Goal: Information Seeking & Learning: Compare options

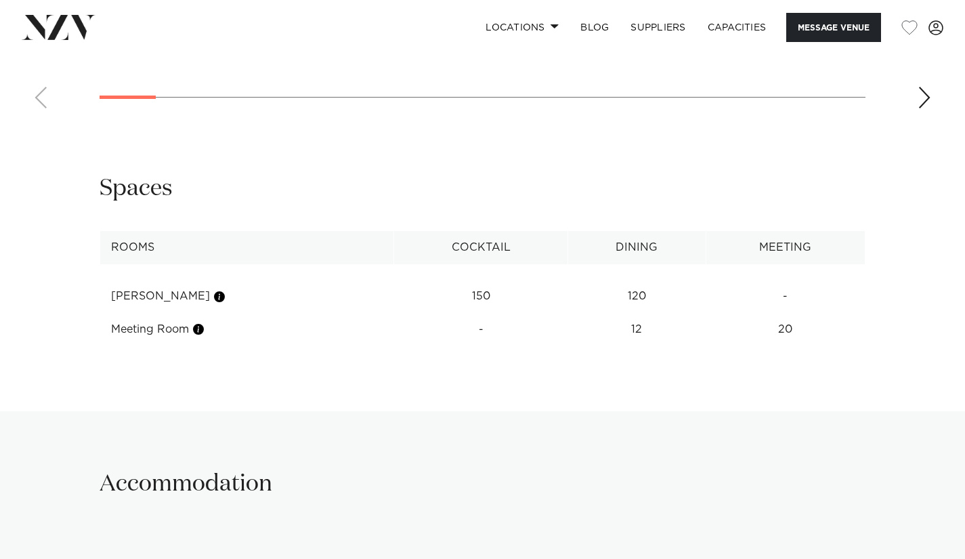
scroll to position [1540, 0]
click at [465, 298] on td "150" at bounding box center [481, 295] width 174 height 33
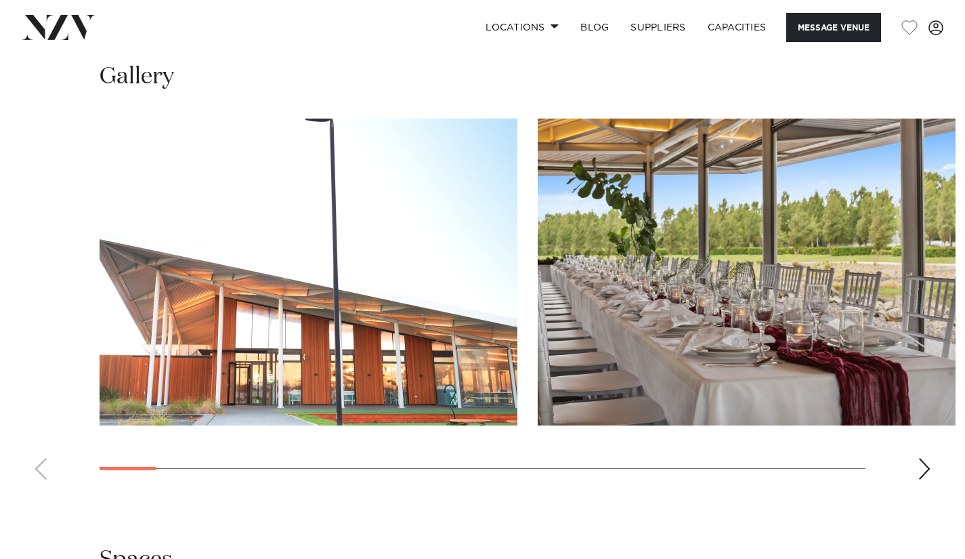
scroll to position [1162, 0]
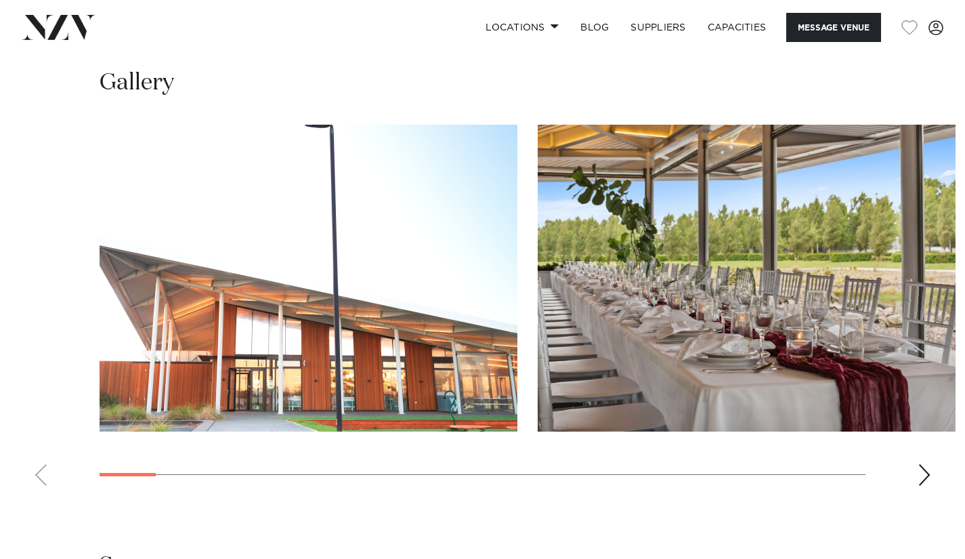
click at [925, 473] on div "Next slide" at bounding box center [924, 475] width 14 height 22
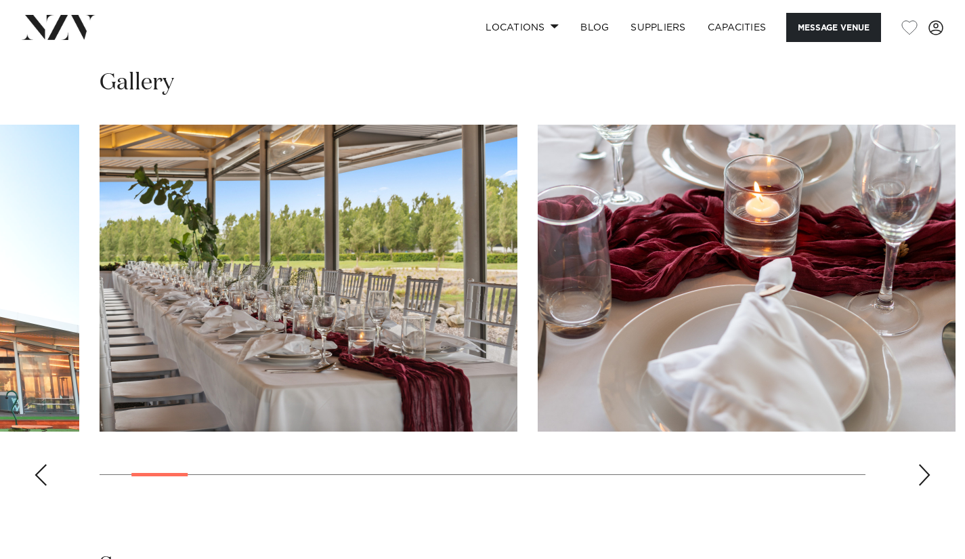
click at [925, 473] on div "Next slide" at bounding box center [924, 475] width 14 height 22
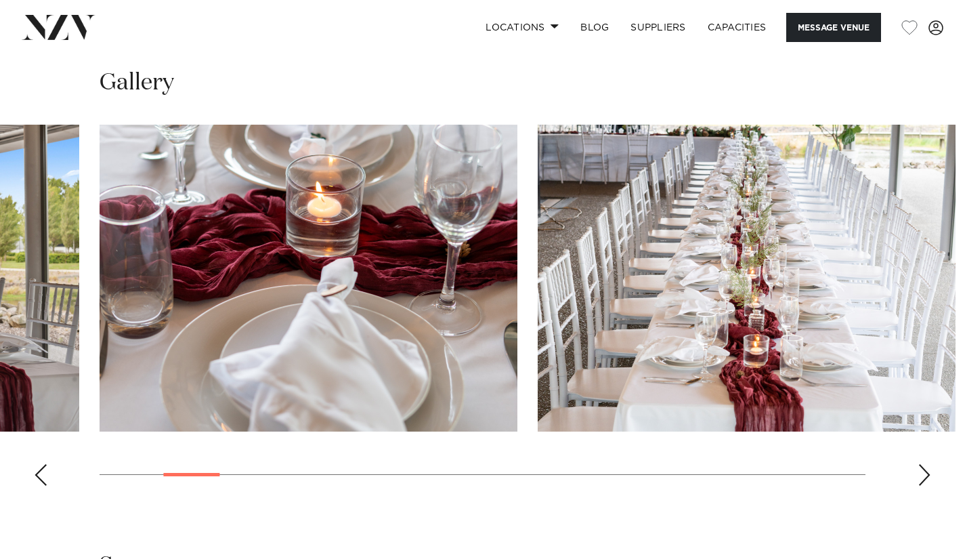
click at [925, 473] on div "Next slide" at bounding box center [924, 475] width 14 height 22
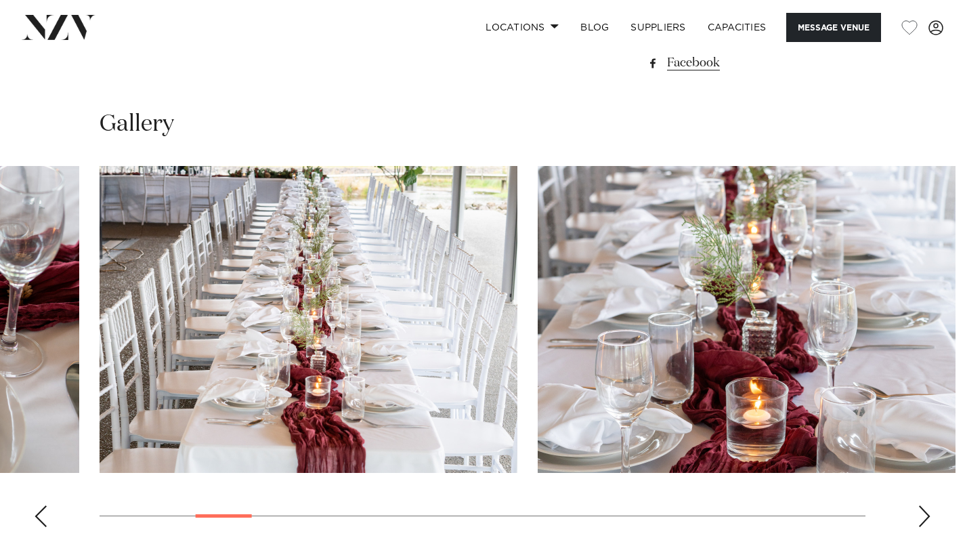
scroll to position [1122, 0]
click at [919, 510] on div "Next slide" at bounding box center [924, 515] width 14 height 22
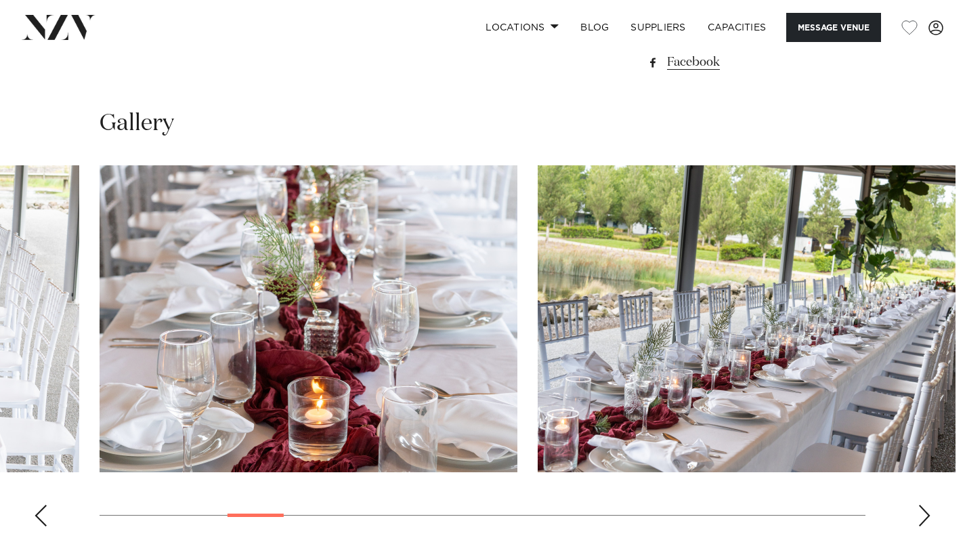
click at [919, 510] on div "Next slide" at bounding box center [924, 515] width 14 height 22
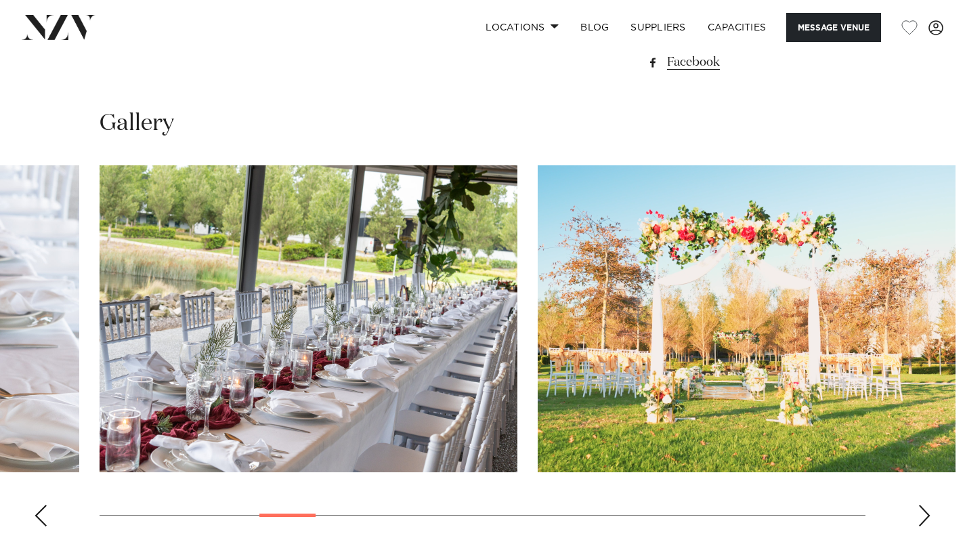
click at [919, 510] on div "Next slide" at bounding box center [924, 515] width 14 height 22
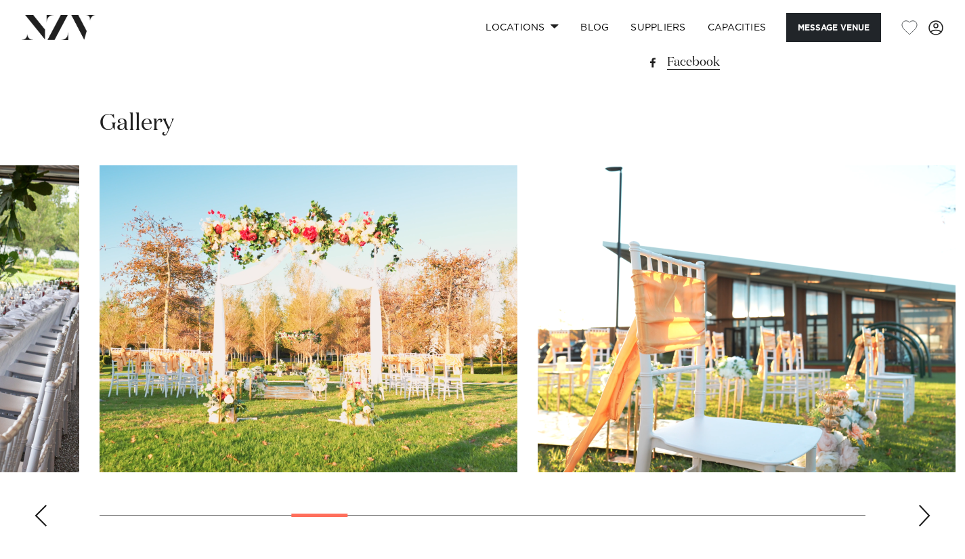
click at [919, 510] on div "Next slide" at bounding box center [924, 515] width 14 height 22
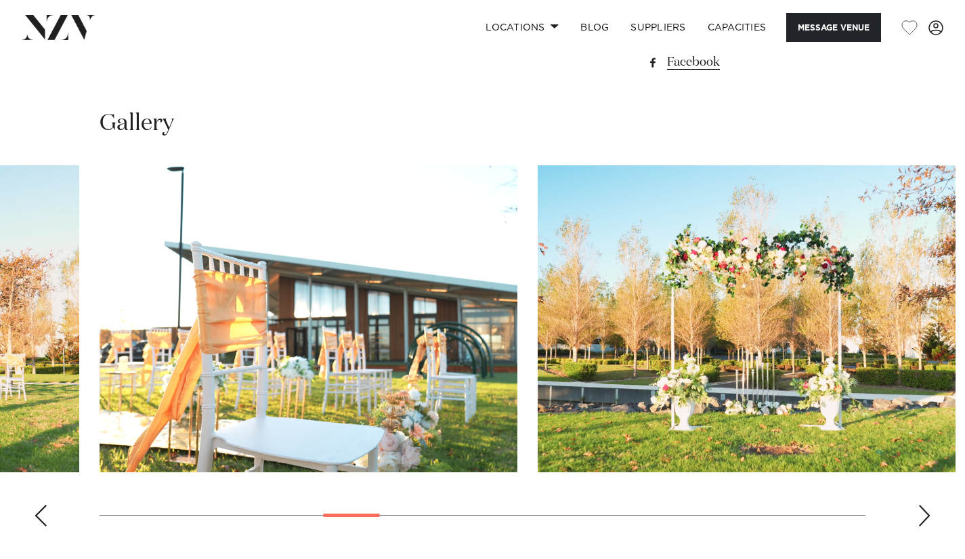
click at [920, 509] on div "Next slide" at bounding box center [924, 515] width 14 height 22
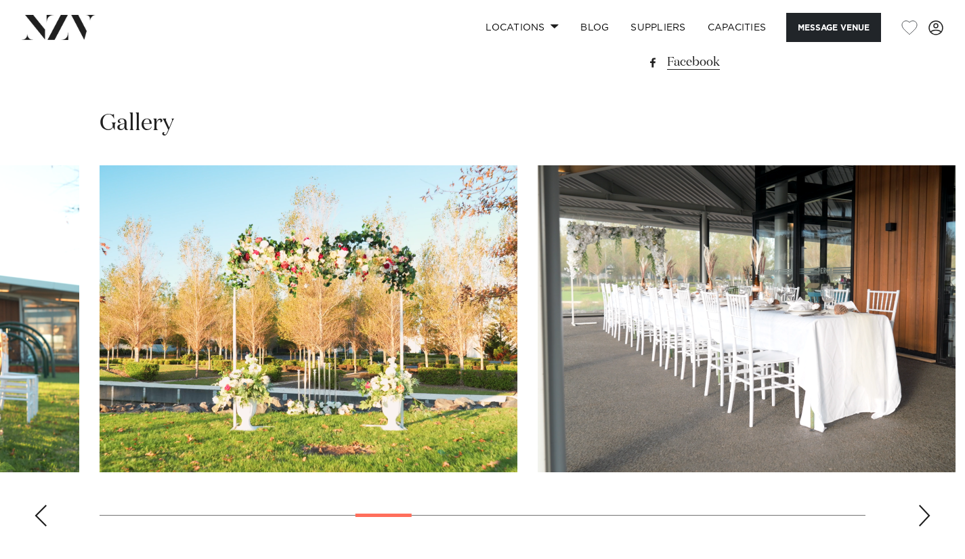
click at [920, 509] on div "Next slide" at bounding box center [924, 515] width 14 height 22
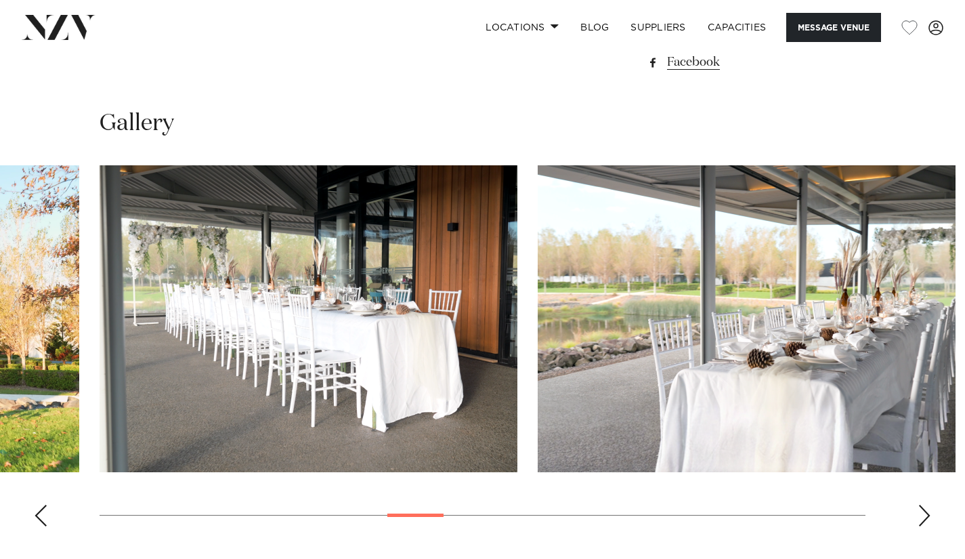
click at [920, 509] on div "Next slide" at bounding box center [924, 515] width 14 height 22
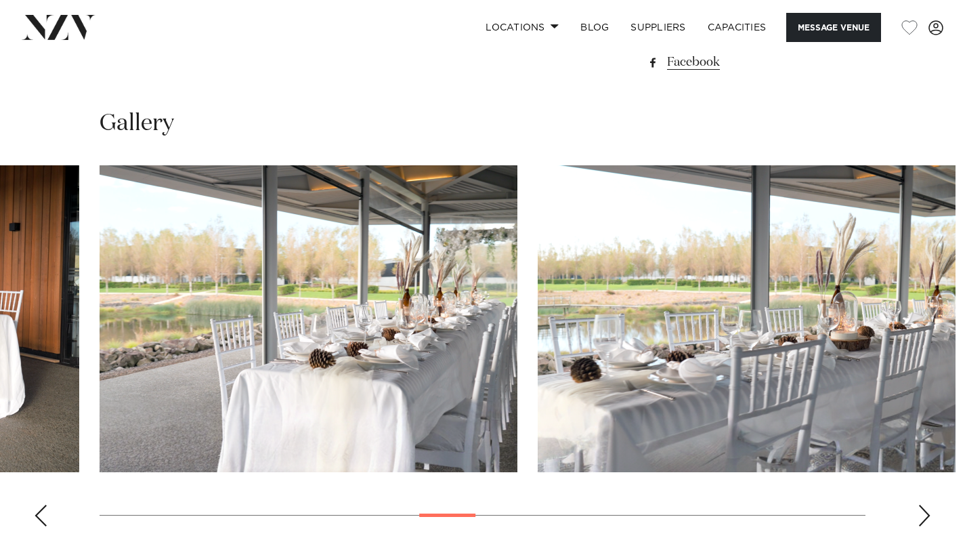
click at [920, 509] on div "Next slide" at bounding box center [924, 515] width 14 height 22
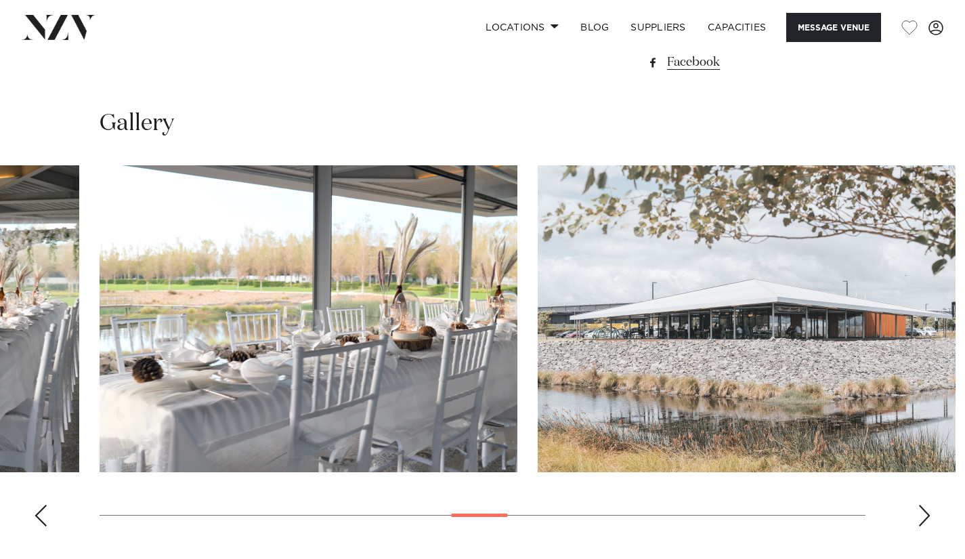
click at [920, 509] on div "Next slide" at bounding box center [924, 515] width 14 height 22
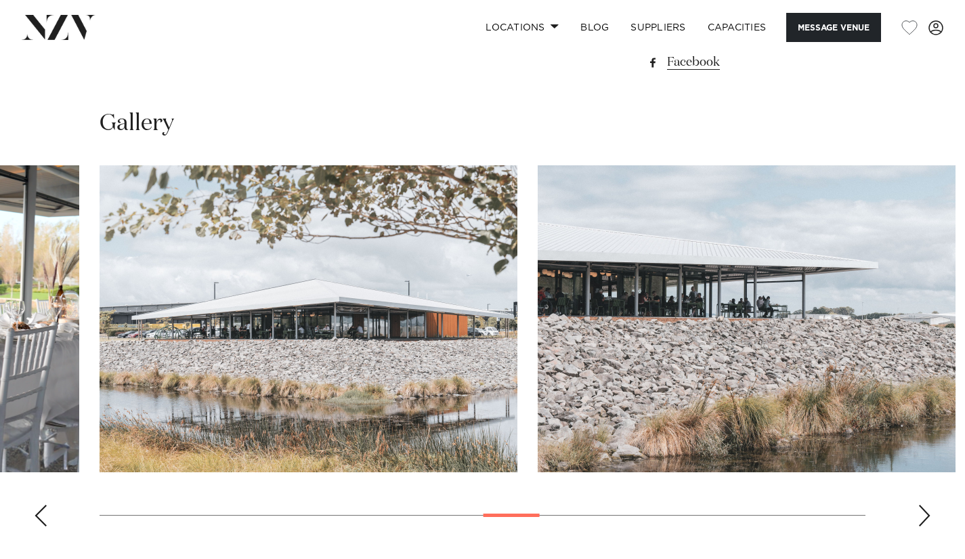
click at [920, 509] on div "Next slide" at bounding box center [924, 515] width 14 height 22
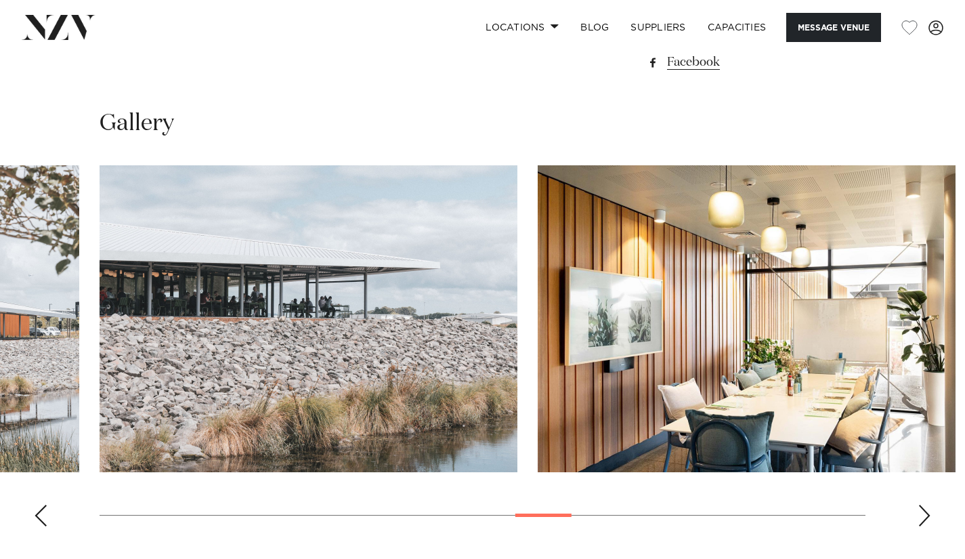
click at [920, 509] on div "Next slide" at bounding box center [924, 515] width 14 height 22
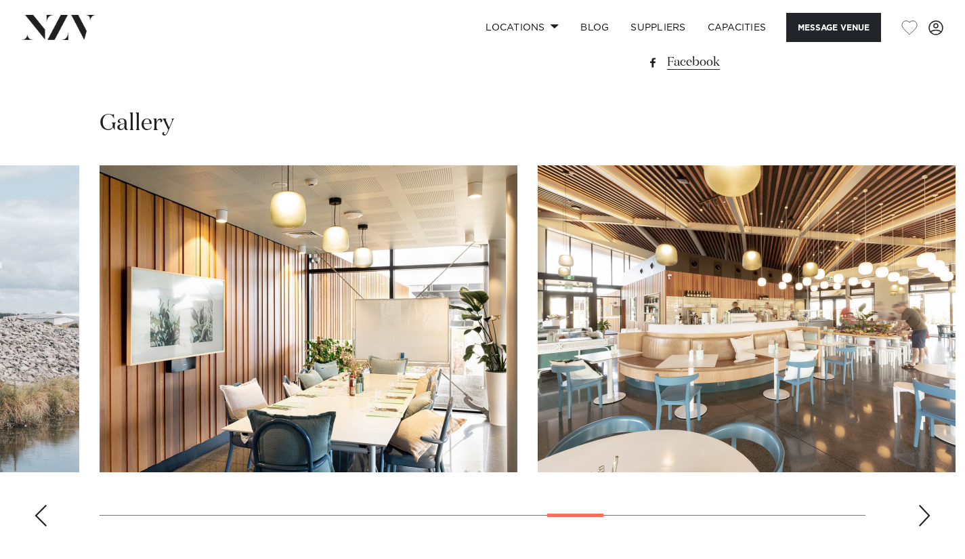
click at [702, 332] on img "16 / 24" at bounding box center [747, 318] width 418 height 307
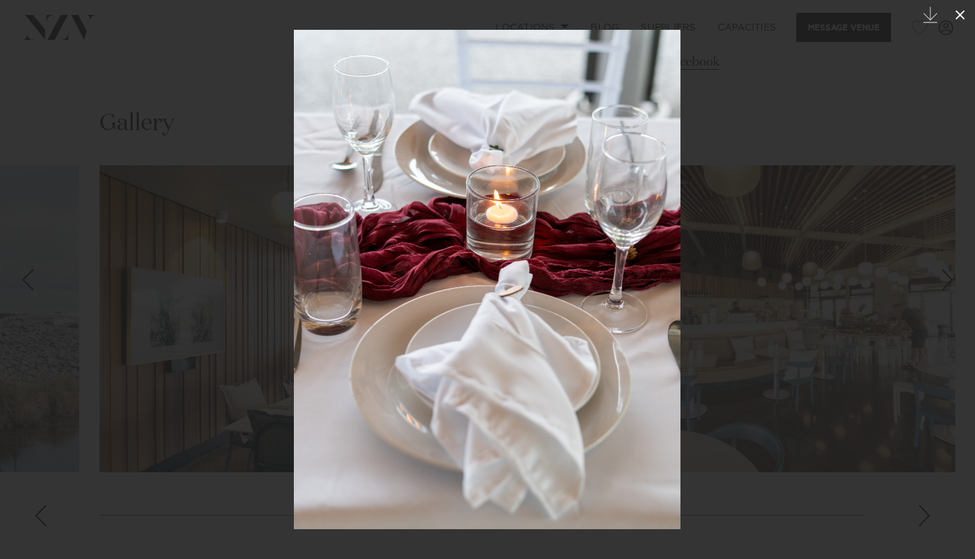
click at [955, 17] on icon at bounding box center [960, 15] width 16 height 16
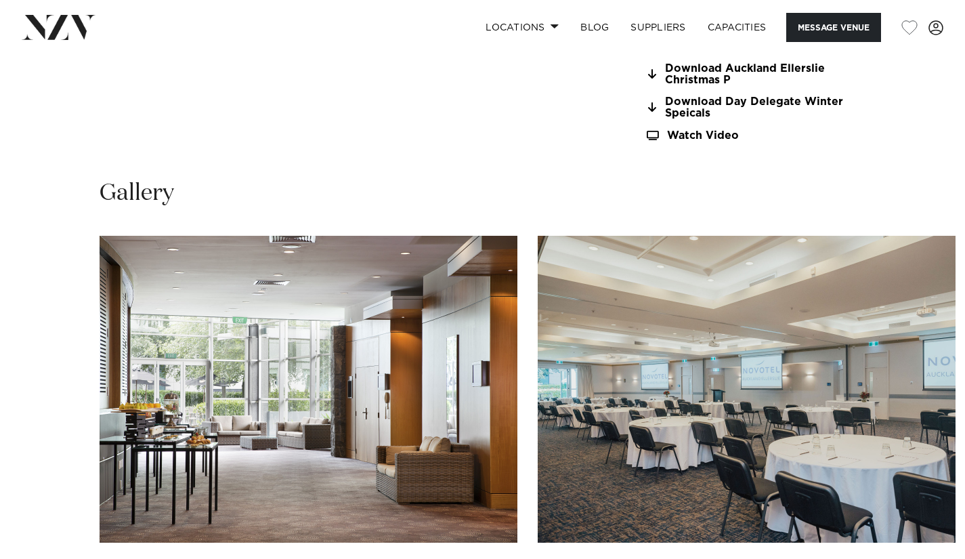
scroll to position [1244, 0]
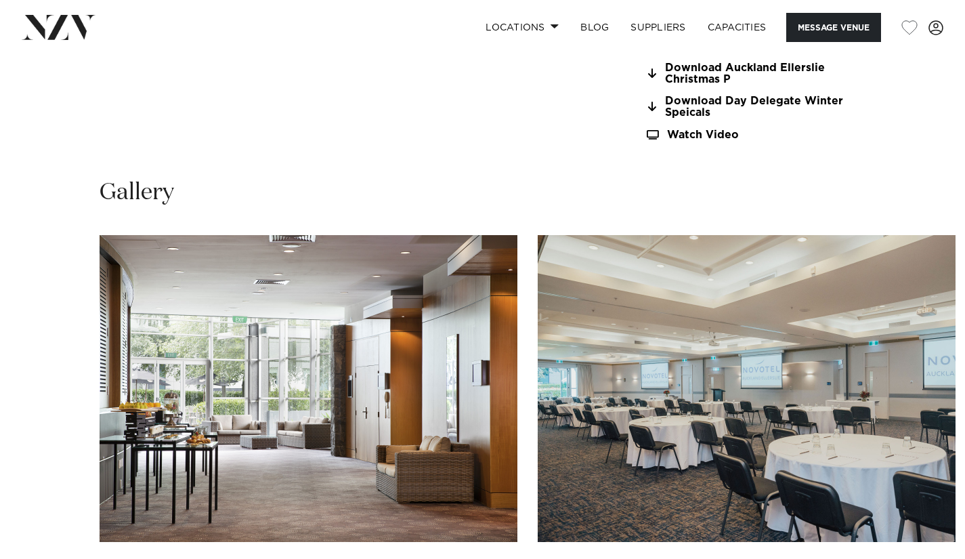
click at [478, 425] on img "1 / 21" at bounding box center [309, 388] width 418 height 307
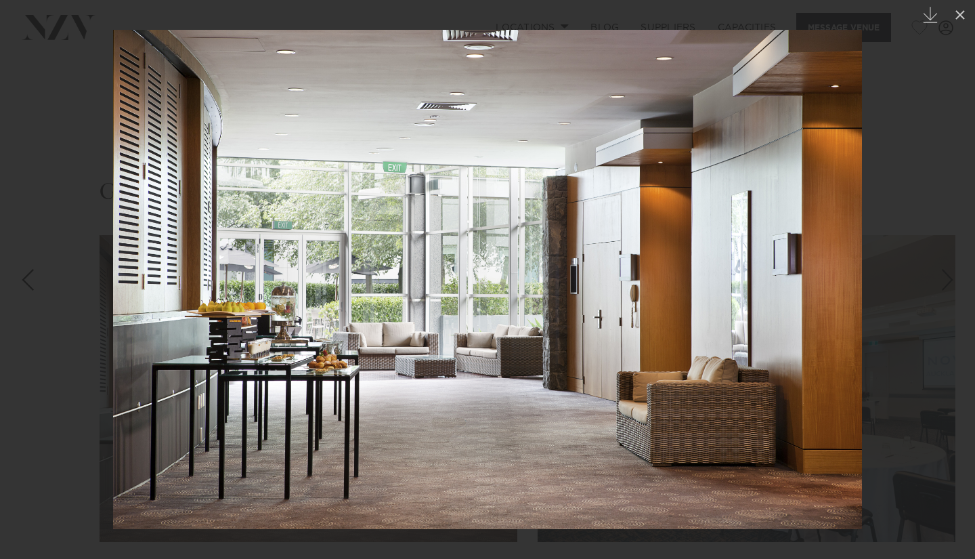
click at [829, 303] on img at bounding box center [487, 279] width 749 height 499
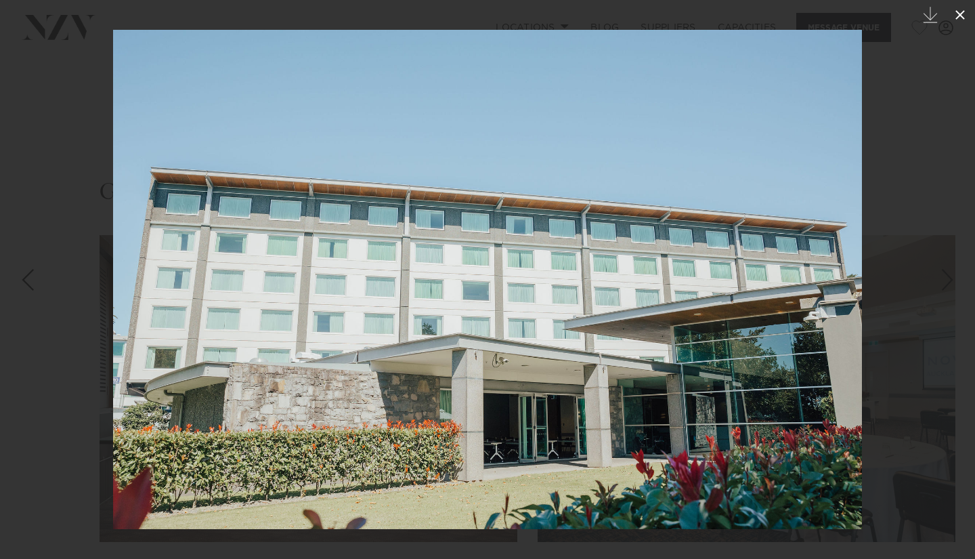
click at [964, 13] on icon at bounding box center [960, 15] width 16 height 16
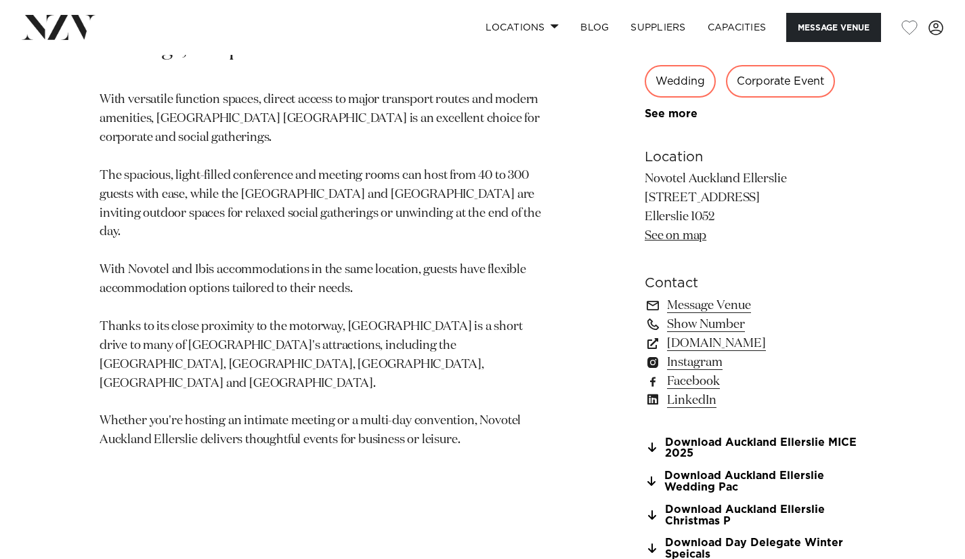
scroll to position [875, 0]
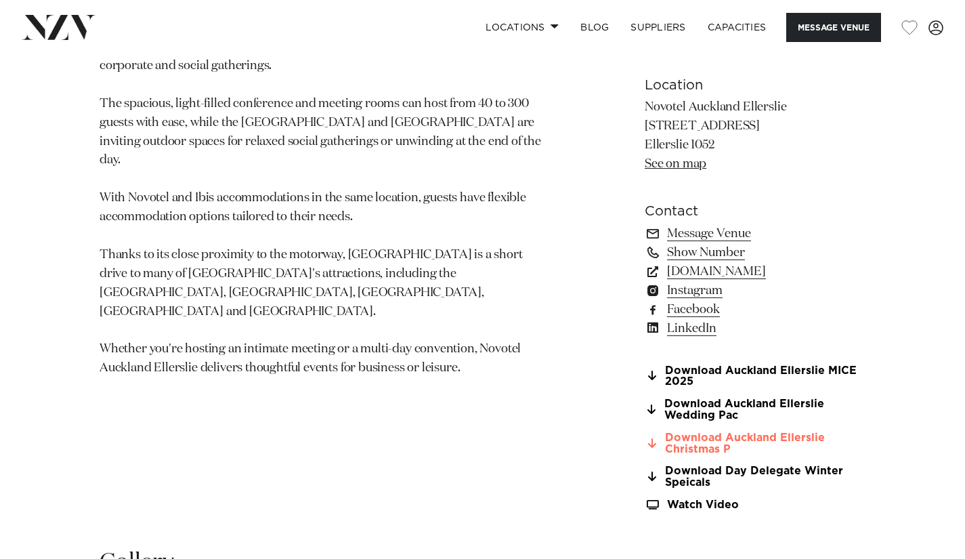
click at [708, 440] on link "Download Auckland Ellerslie Christmas P" at bounding box center [755, 443] width 221 height 23
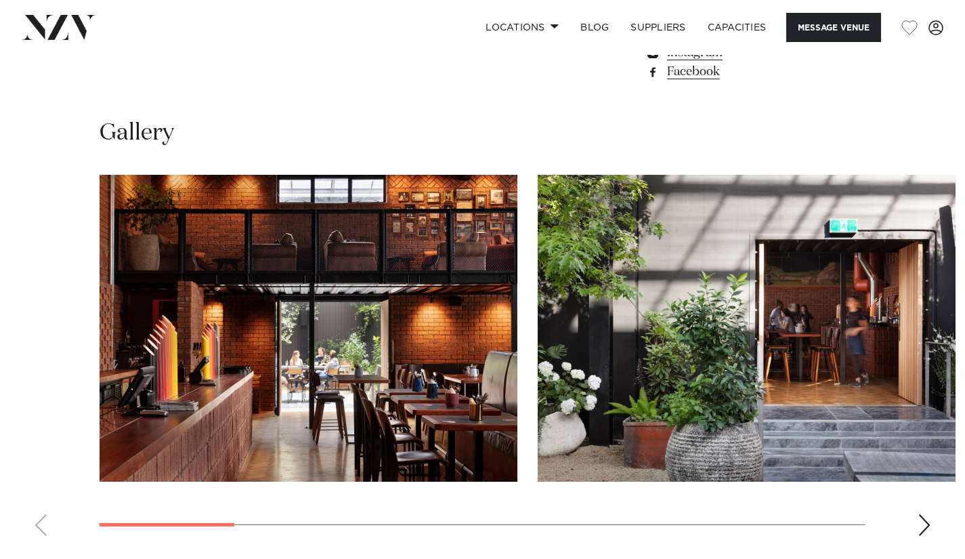
scroll to position [1114, 0]
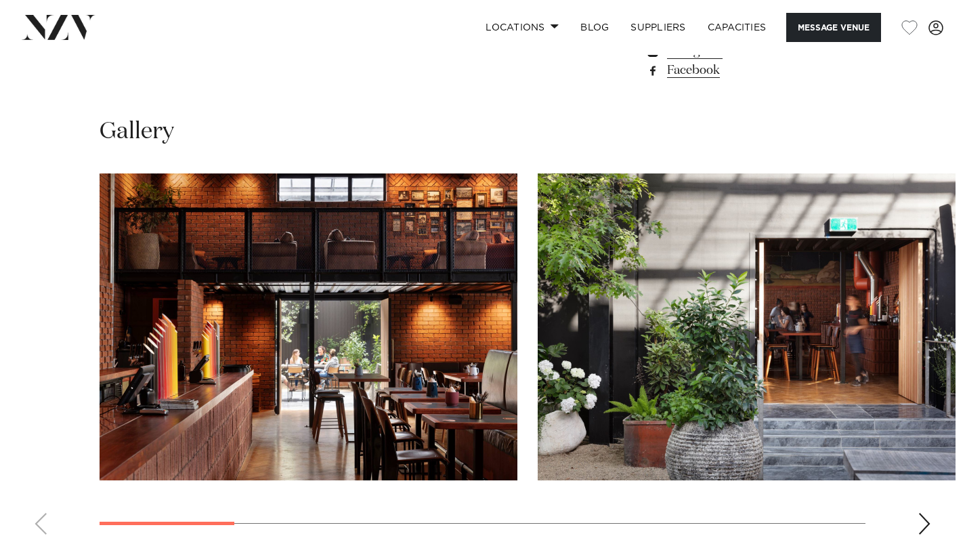
click at [355, 350] on img "1 / 10" at bounding box center [309, 326] width 418 height 307
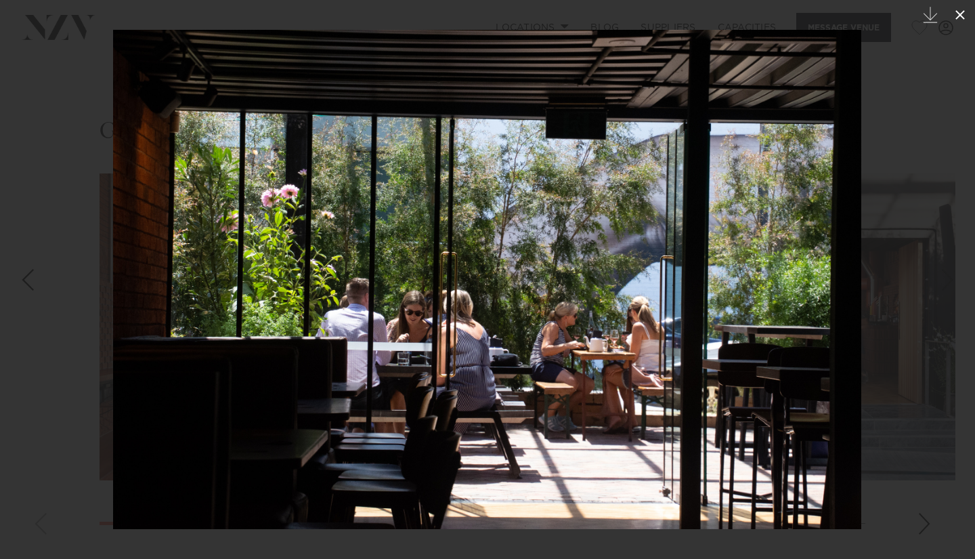
click at [963, 22] on icon at bounding box center [960, 15] width 16 height 16
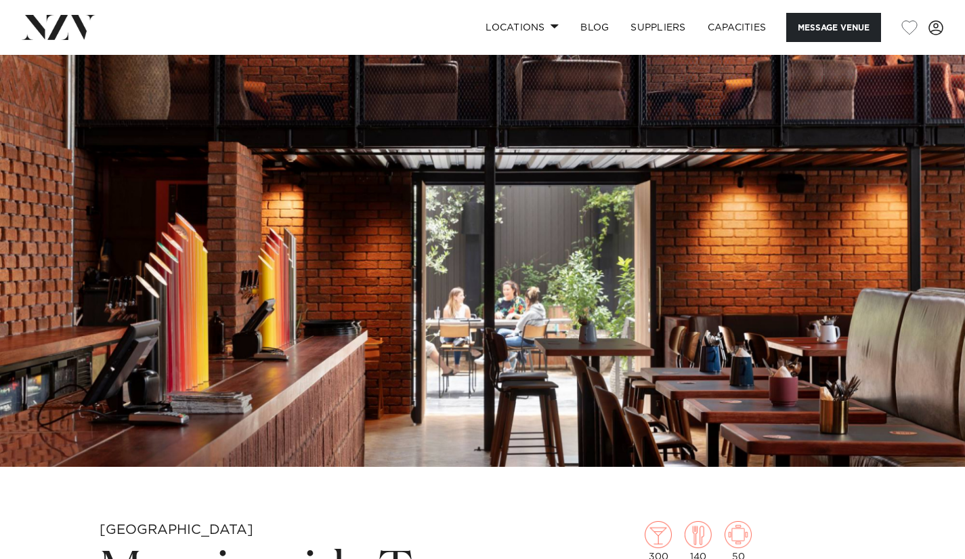
scroll to position [40, 0]
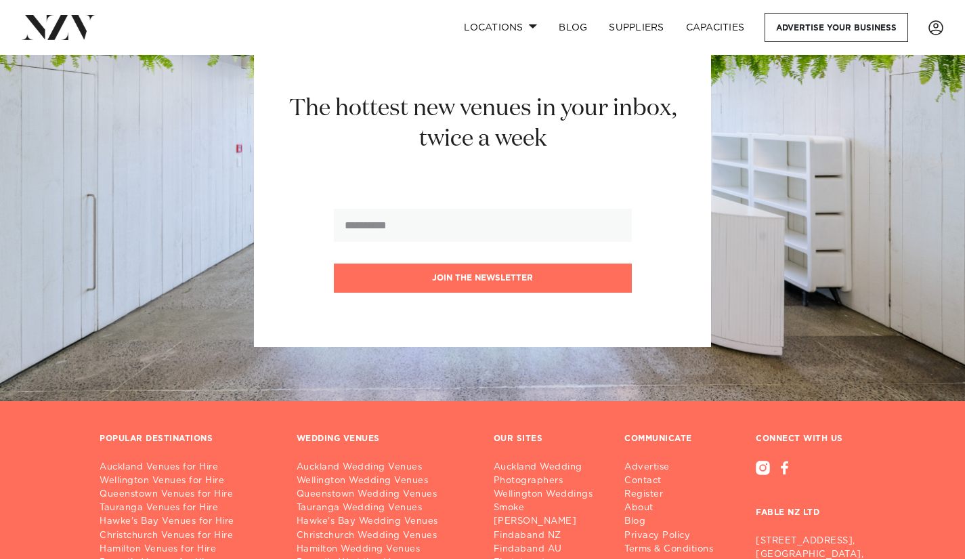
scroll to position [192, 0]
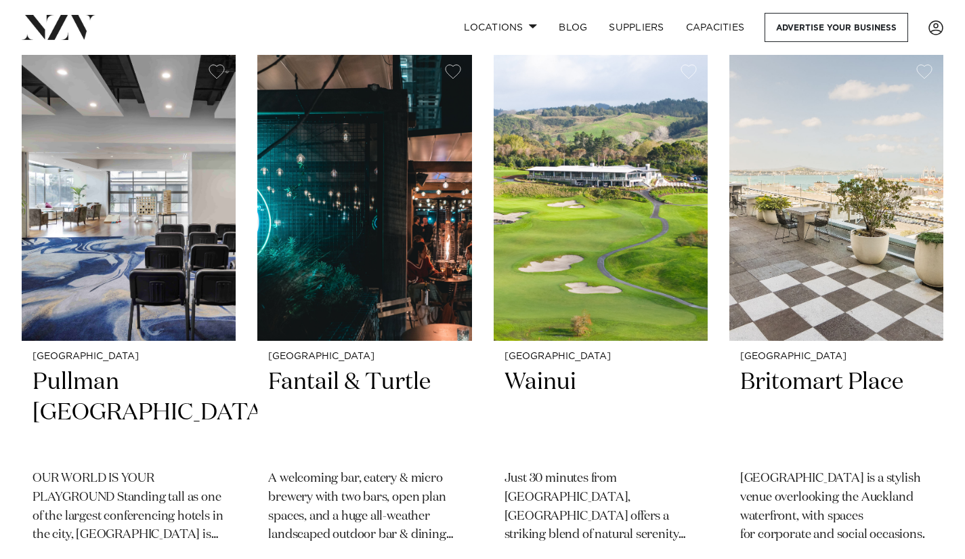
scroll to position [1500, 0]
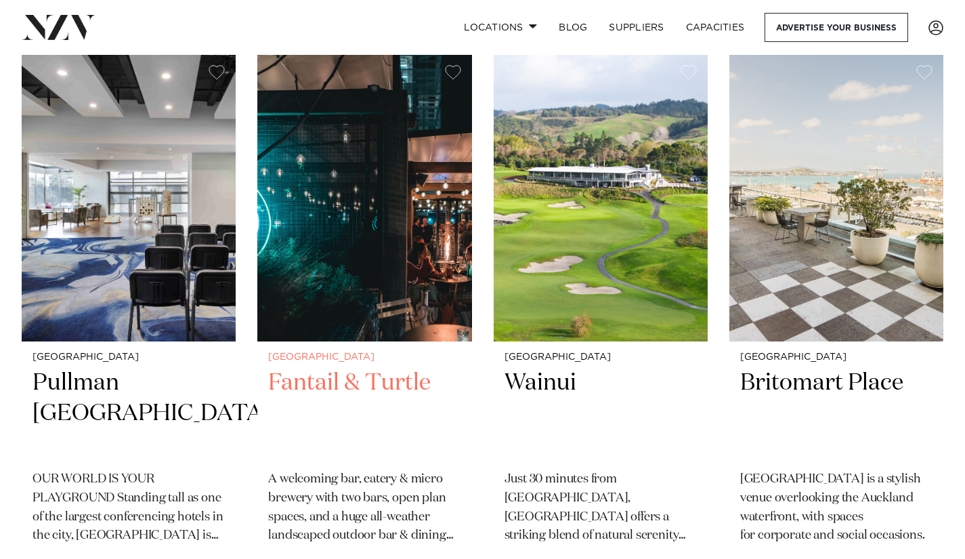
click at [334, 238] on img at bounding box center [364, 197] width 214 height 287
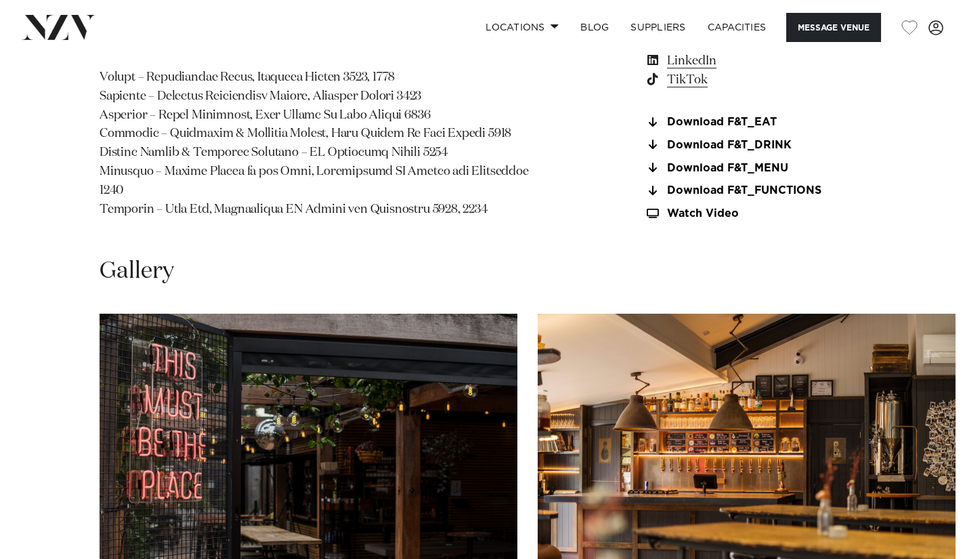
scroll to position [1166, 0]
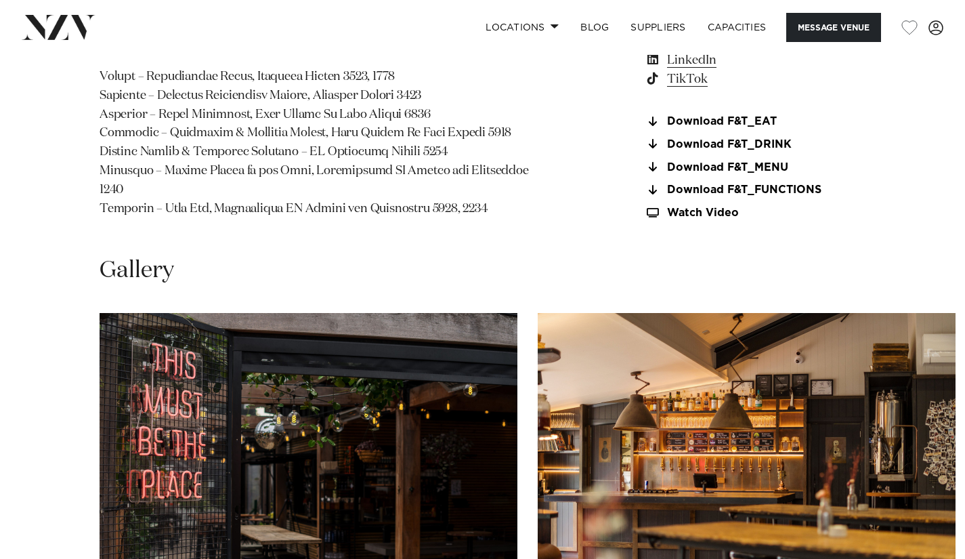
click at [320, 353] on img "1 / 30" at bounding box center [309, 466] width 418 height 307
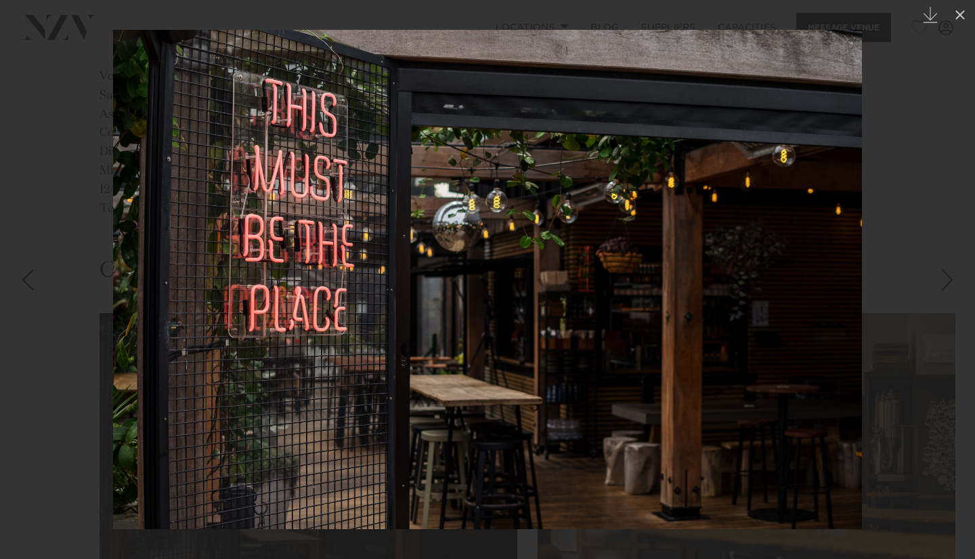
click at [947, 281] on div "Next slide" at bounding box center [947, 280] width 18 height 26
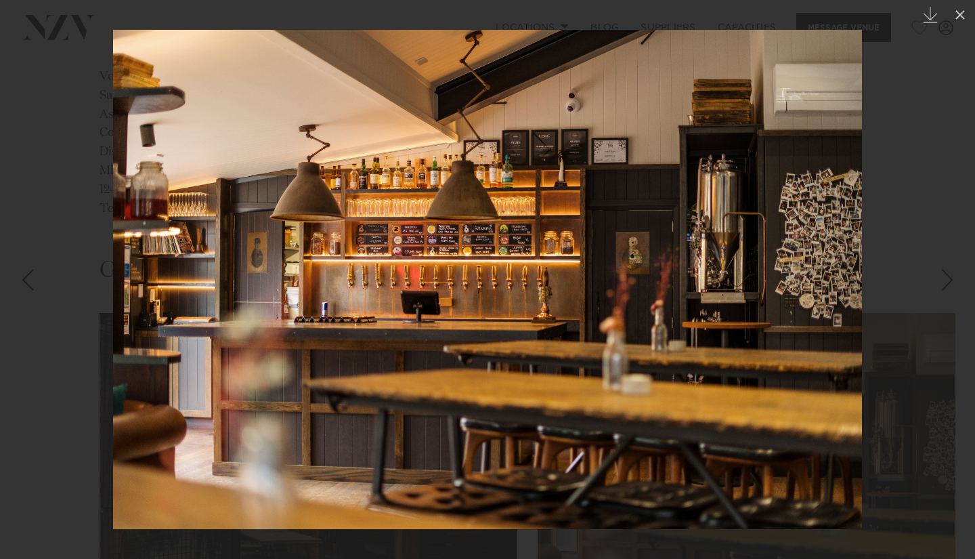
click at [947, 281] on div "Next slide" at bounding box center [947, 280] width 18 height 26
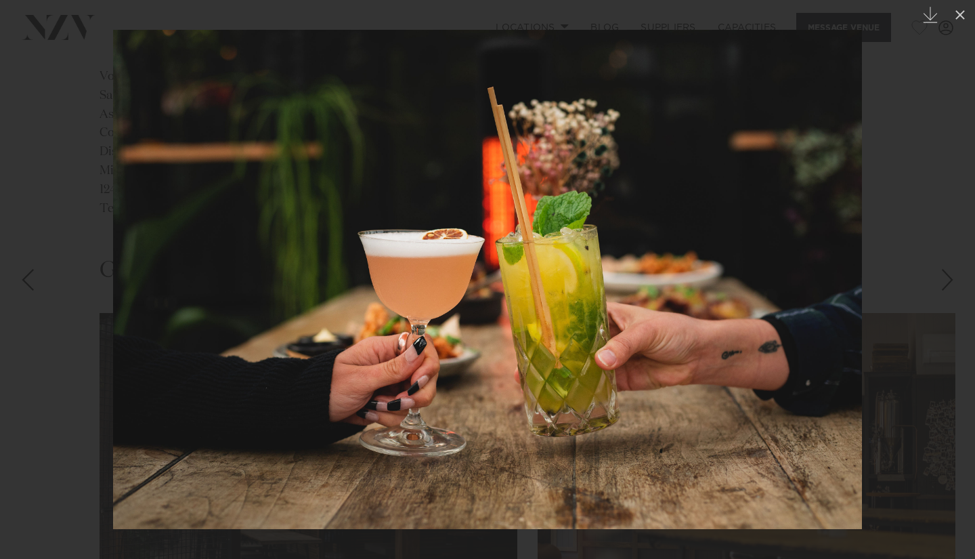
click at [947, 281] on div "Next slide" at bounding box center [947, 280] width 18 height 26
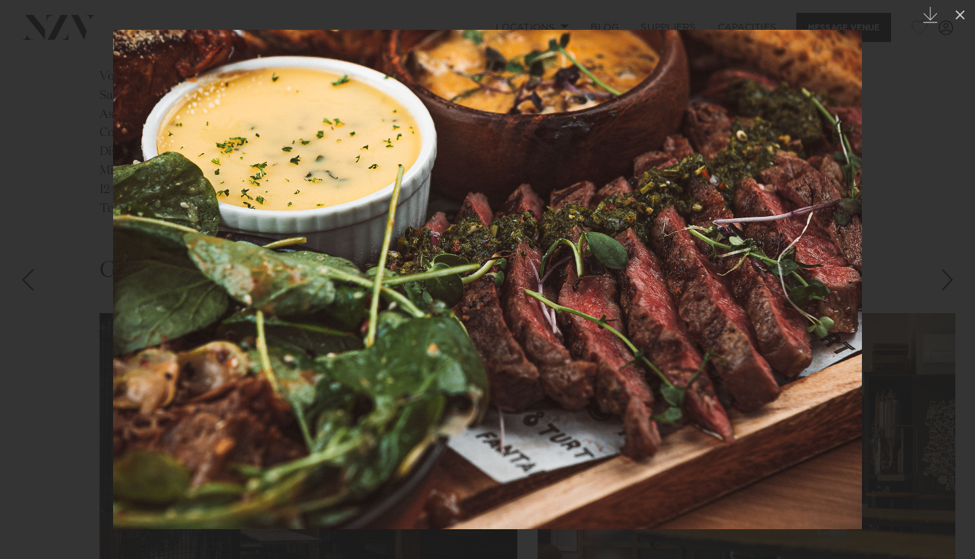
click at [947, 281] on div "Next slide" at bounding box center [947, 280] width 18 height 26
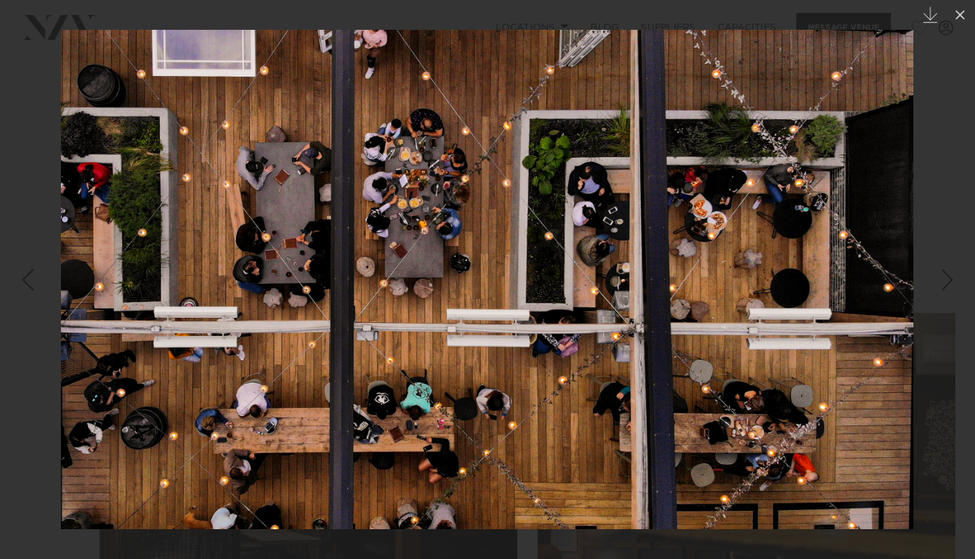
click at [947, 281] on div "5 / 30 Created with Sketch." at bounding box center [487, 279] width 975 height 559
click at [947, 281] on div "Next slide" at bounding box center [947, 280] width 18 height 26
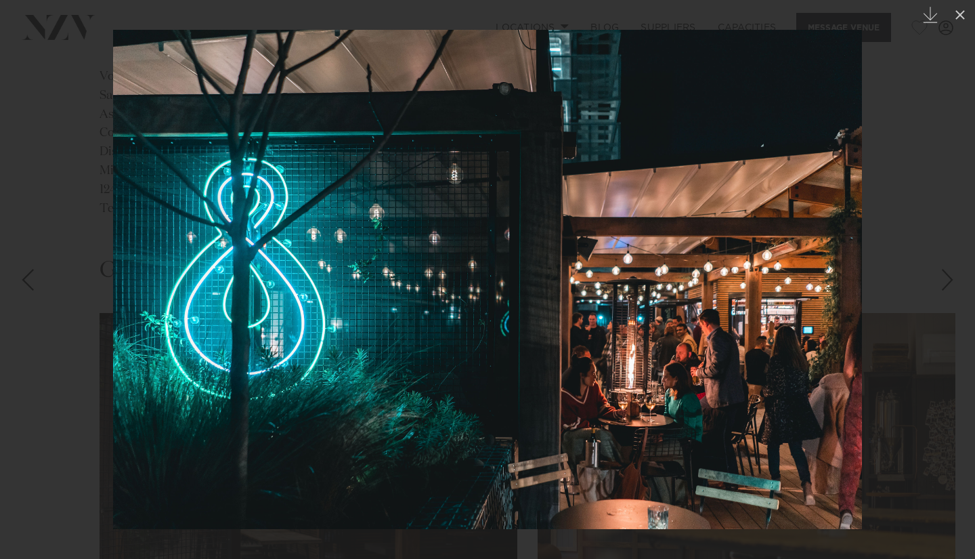
click at [947, 281] on div "Next slide" at bounding box center [947, 280] width 18 height 26
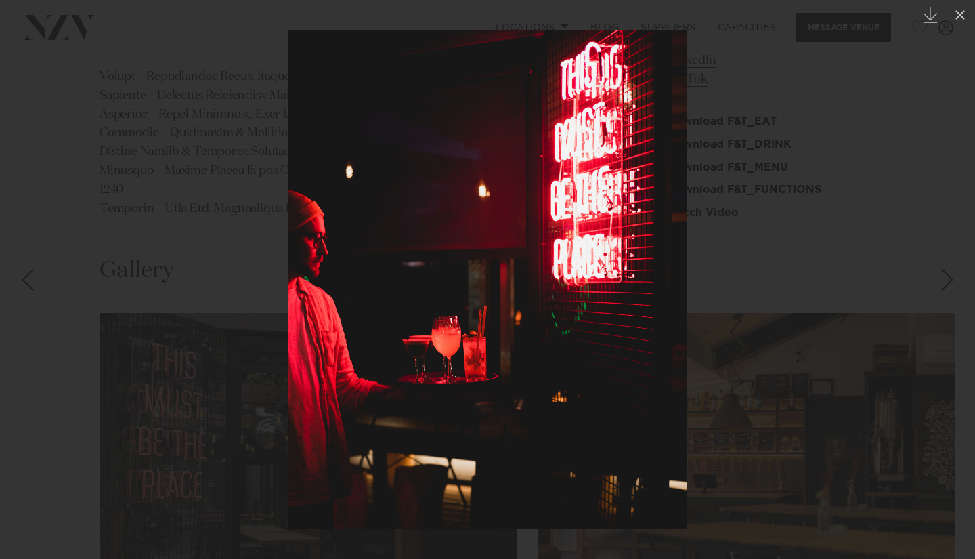
click at [947, 281] on div "Next slide" at bounding box center [947, 280] width 18 height 26
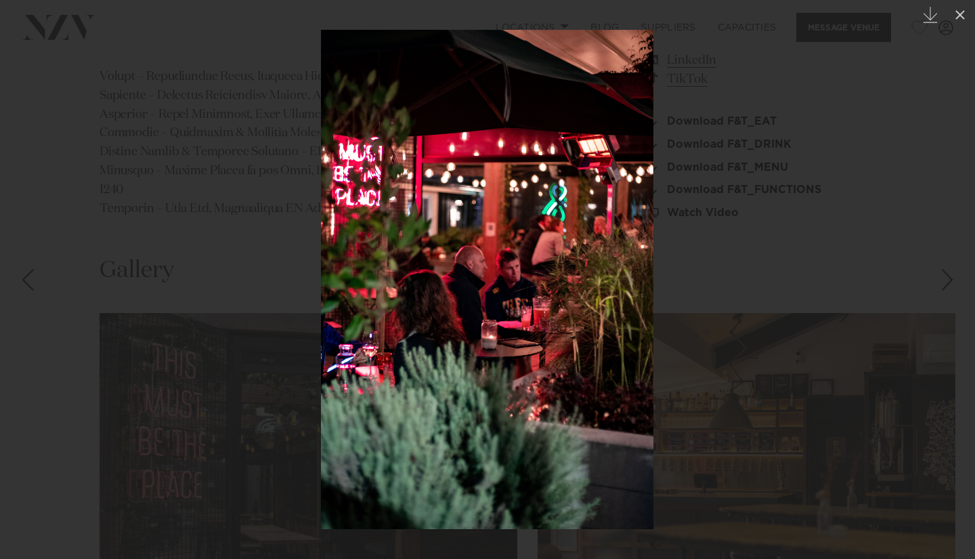
click at [947, 281] on div "Next slide" at bounding box center [947, 280] width 18 height 26
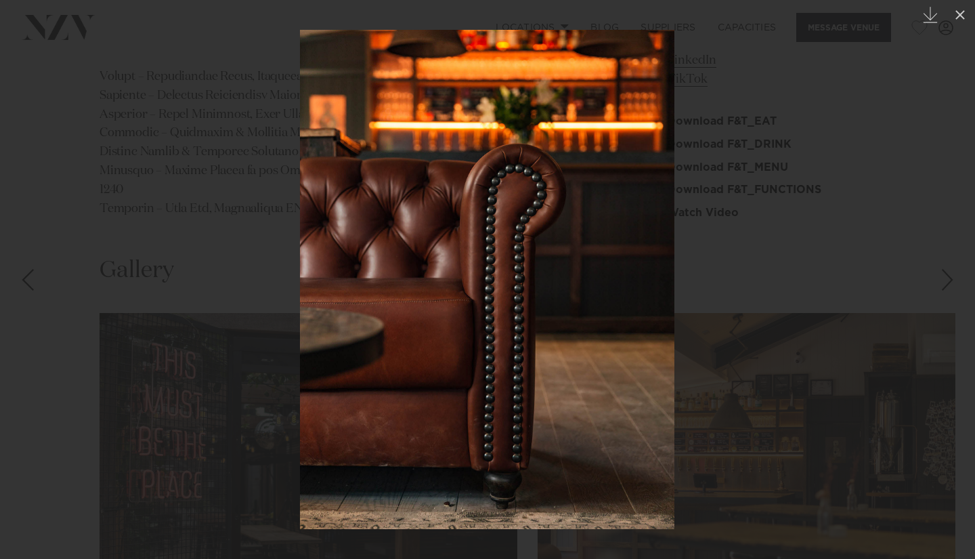
click at [947, 281] on div "Next slide" at bounding box center [947, 280] width 18 height 26
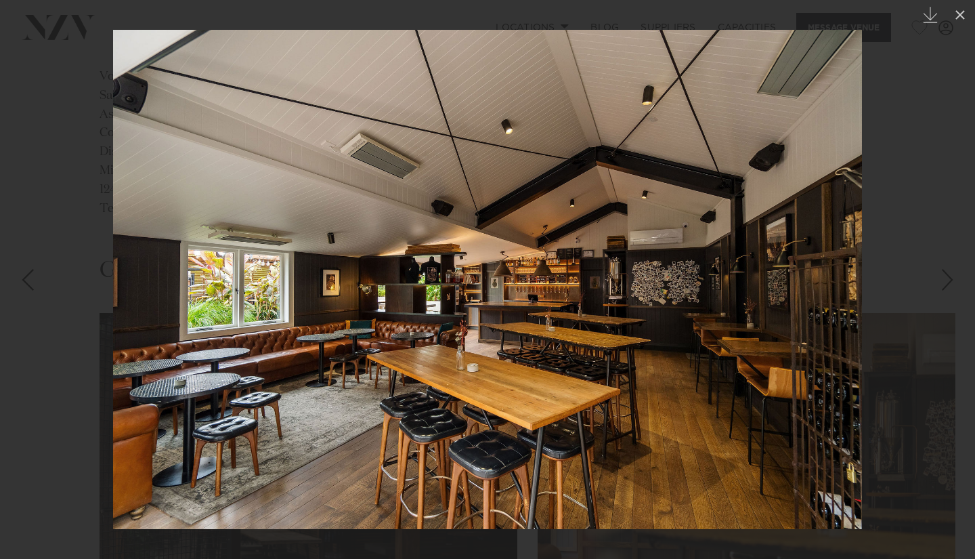
click at [947, 281] on div "10 / 30 Created with Sketch." at bounding box center [487, 279] width 975 height 559
click at [947, 281] on div "Next slide" at bounding box center [947, 280] width 18 height 26
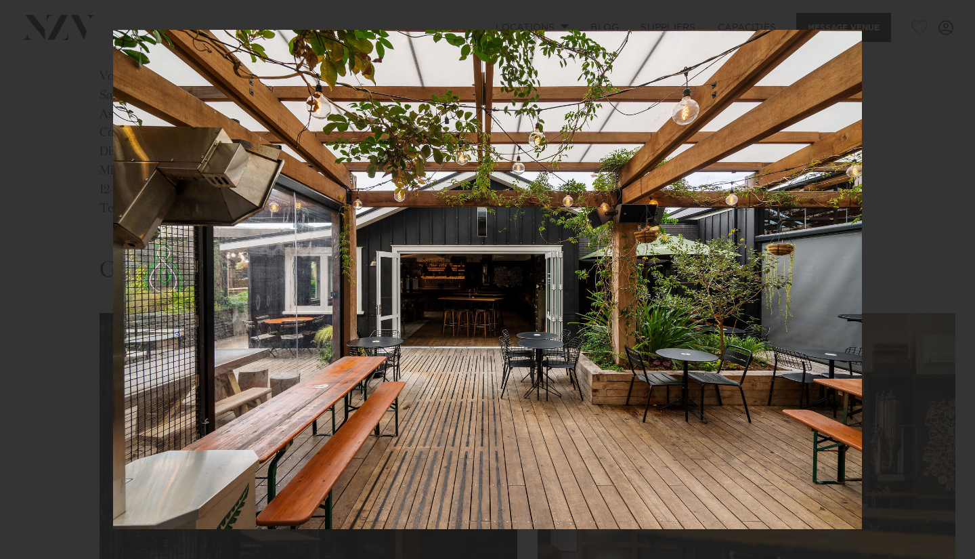
click at [947, 281] on div "Next slide" at bounding box center [947, 280] width 18 height 26
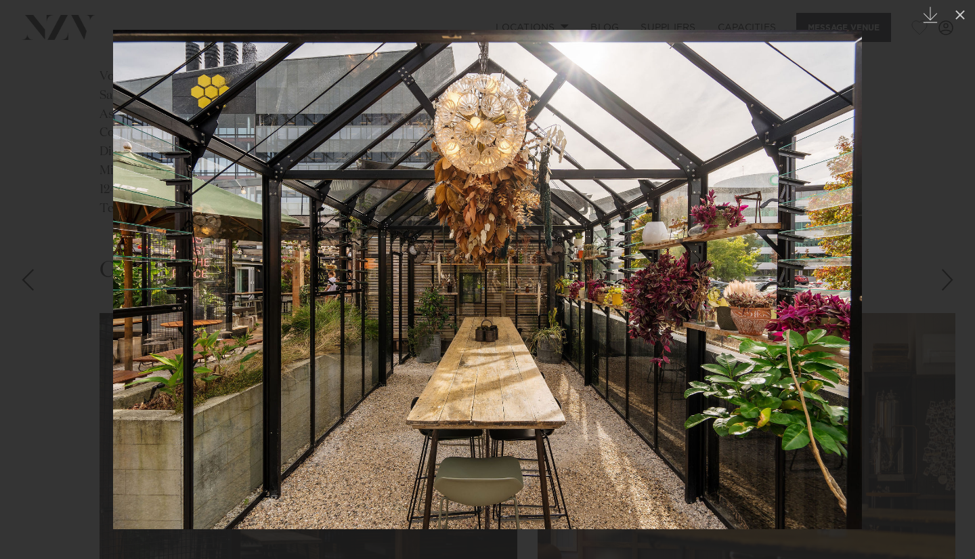
click at [947, 281] on div "Next slide" at bounding box center [947, 280] width 18 height 26
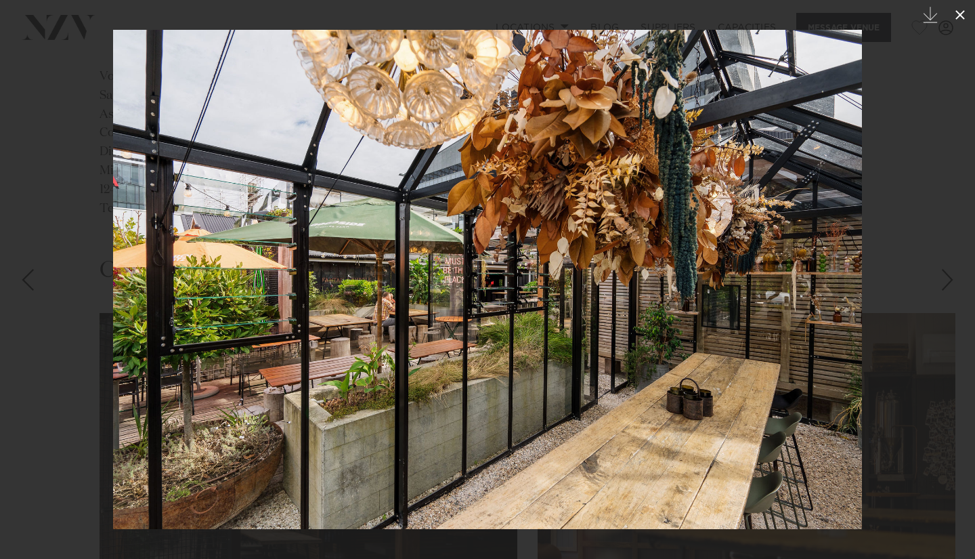
click at [956, 9] on icon at bounding box center [960, 15] width 16 height 16
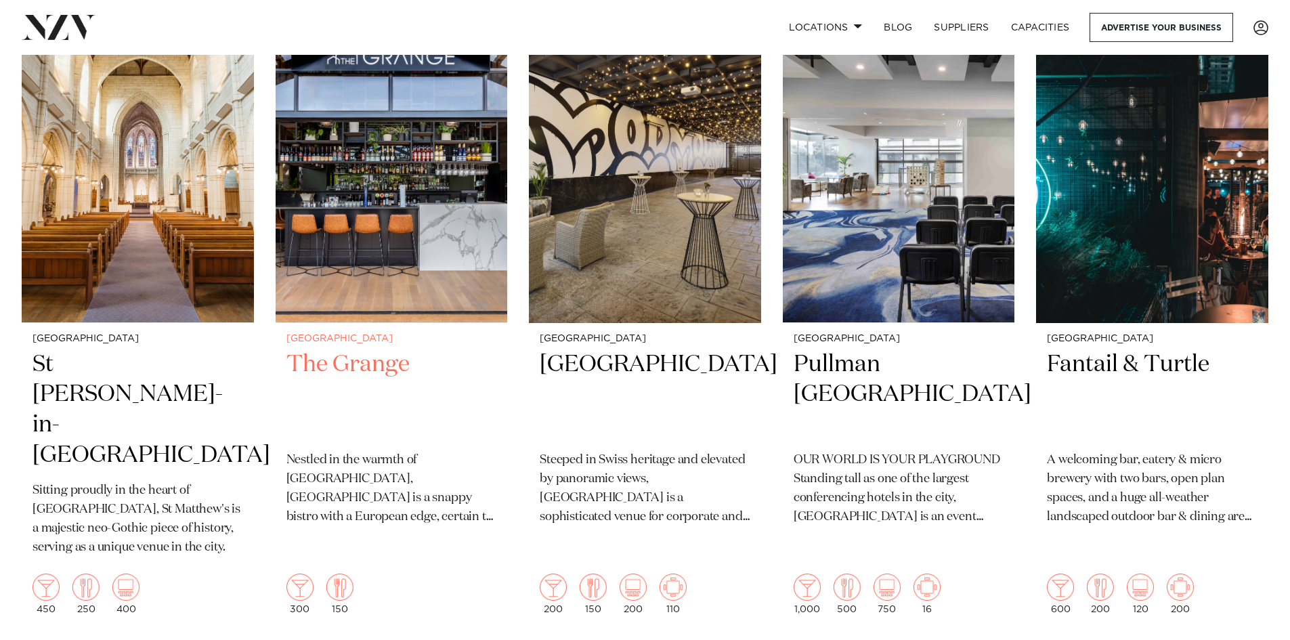
scroll to position [1016, 0]
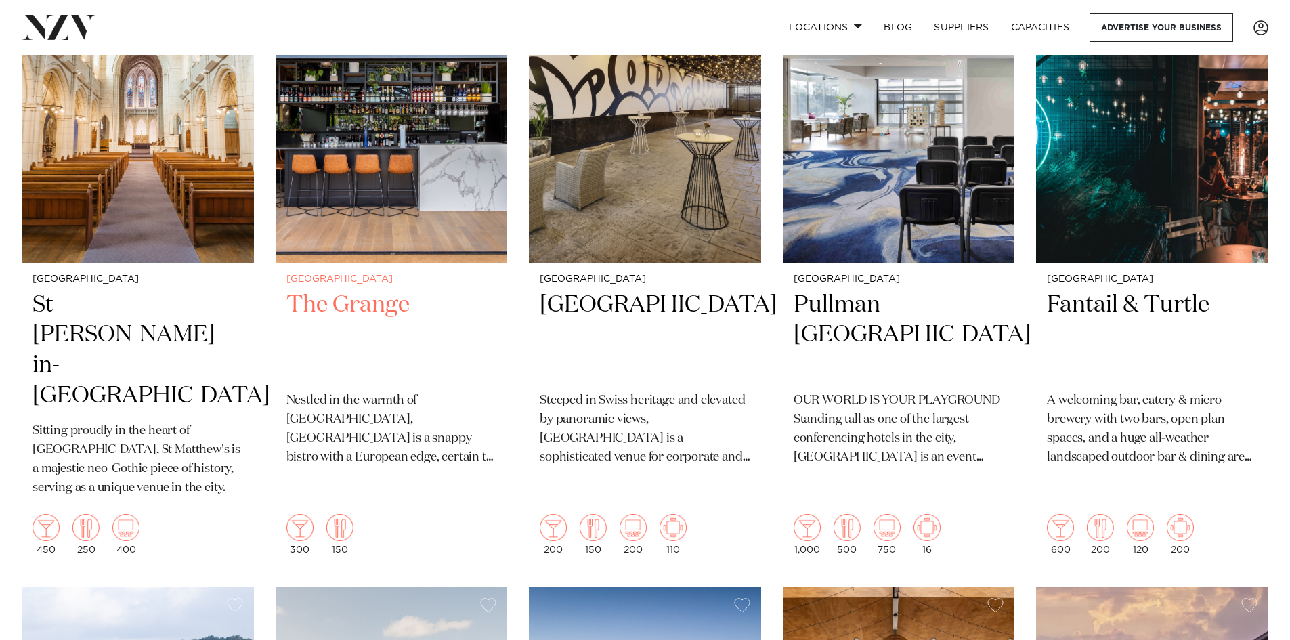
click at [375, 235] on img at bounding box center [392, 107] width 232 height 311
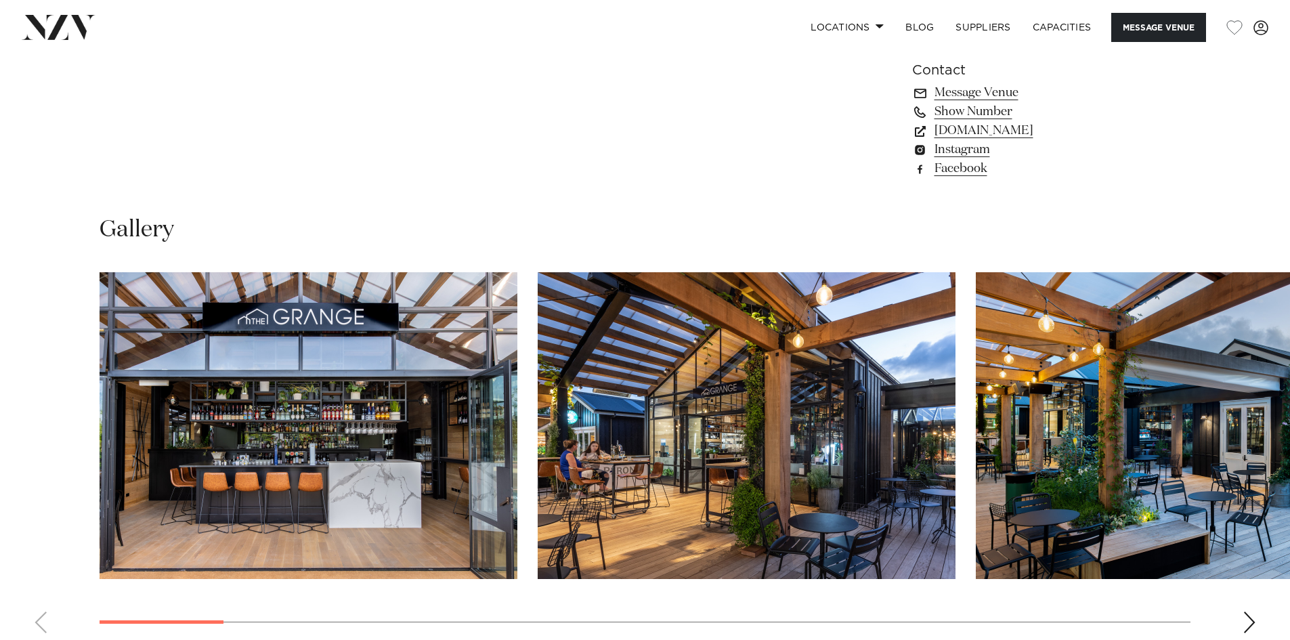
scroll to position [1219, 0]
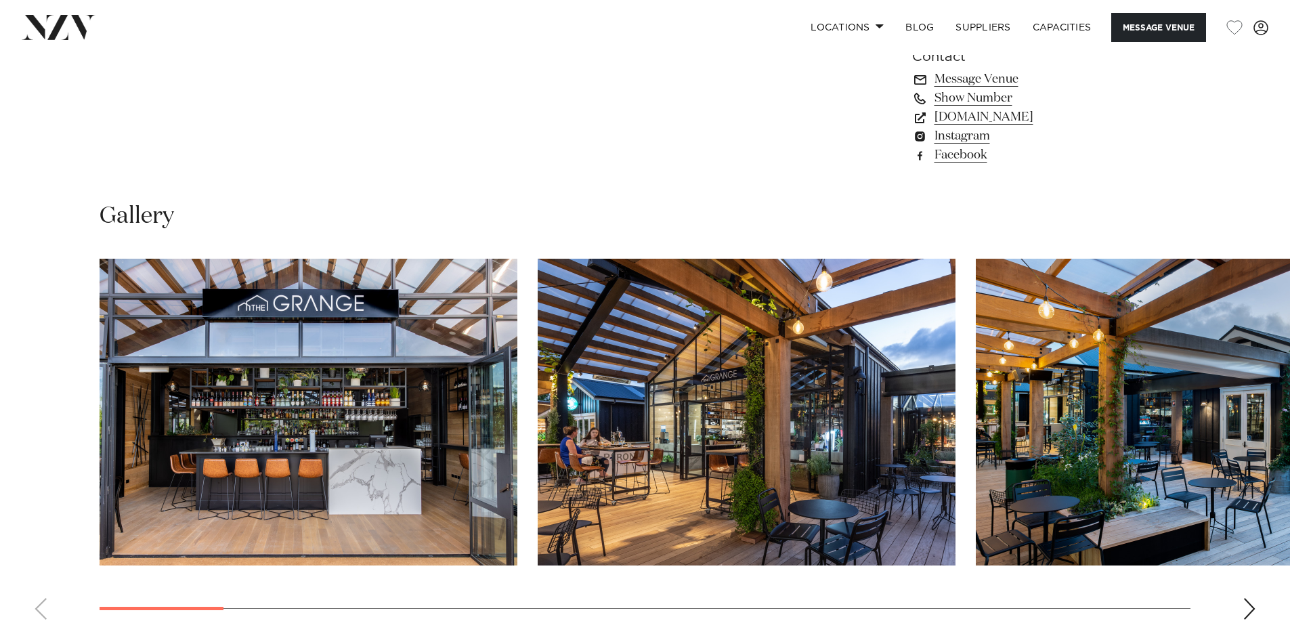
click at [316, 364] on img "1 / 22" at bounding box center [309, 412] width 418 height 307
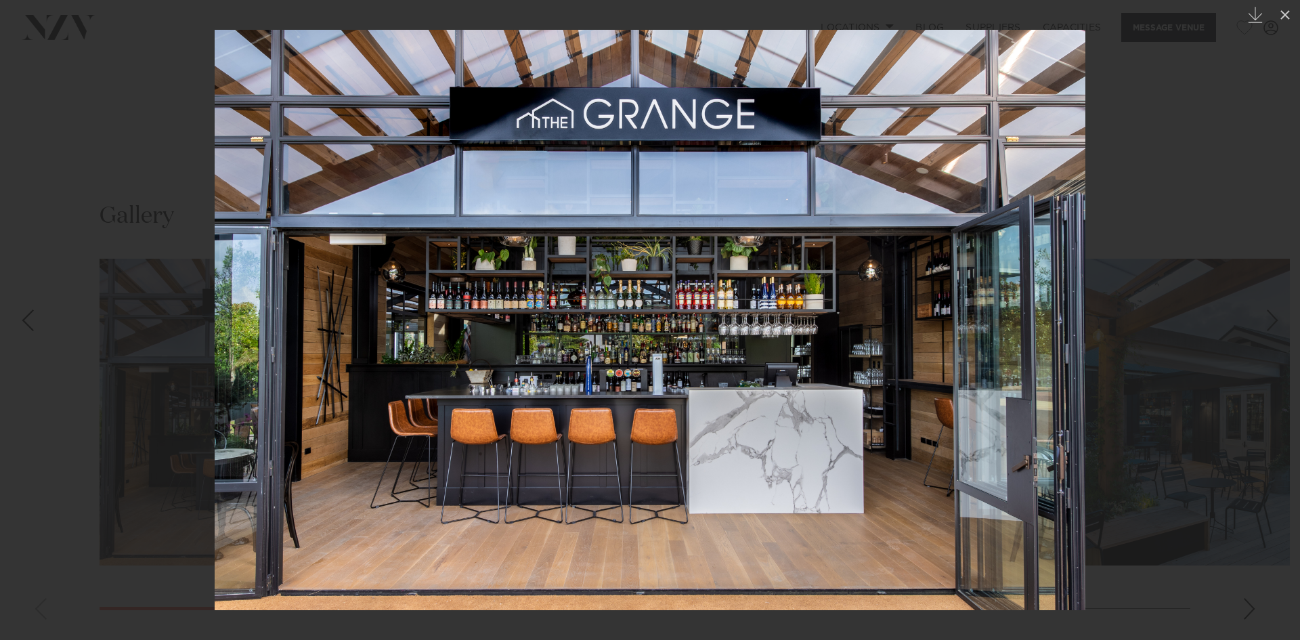
click at [1246, 571] on div at bounding box center [650, 320] width 1300 height 640
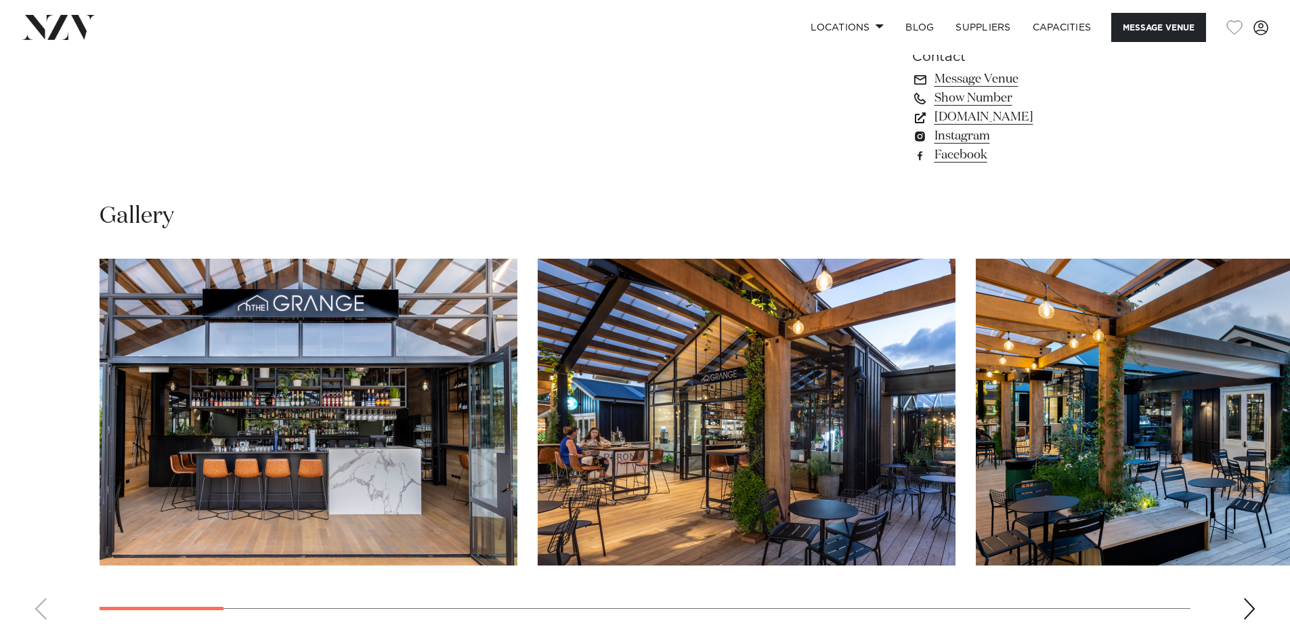
click at [760, 416] on img "2 / 22" at bounding box center [747, 412] width 418 height 307
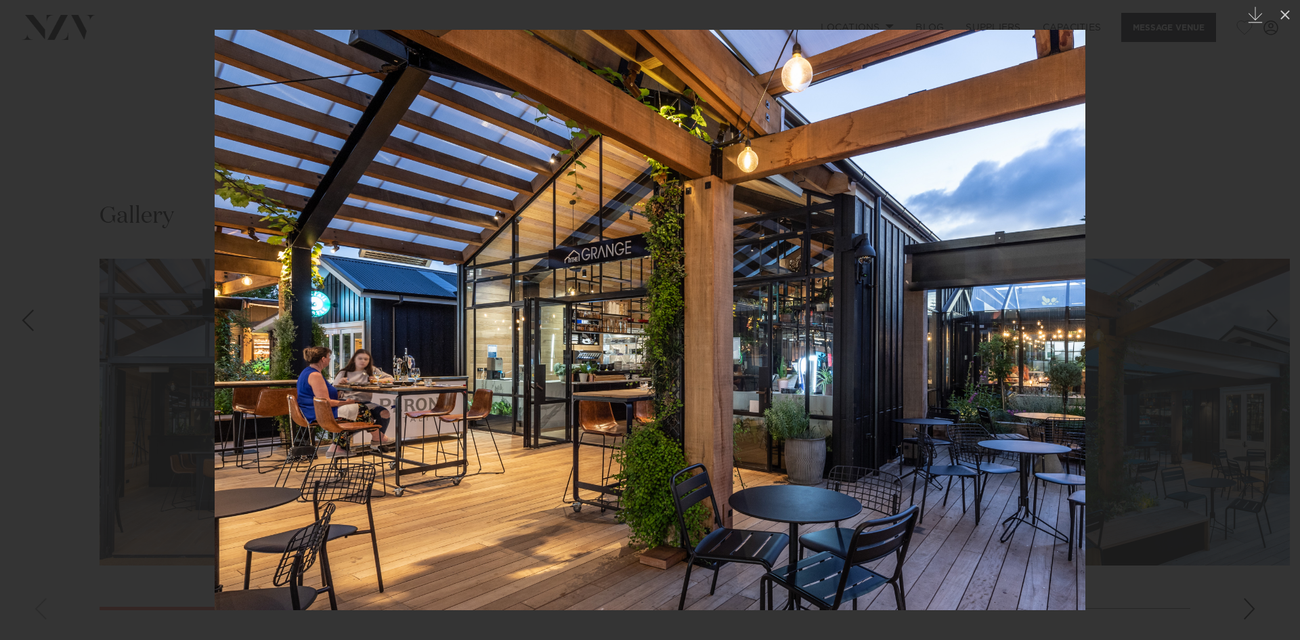
click at [1145, 273] on div at bounding box center [650, 320] width 1300 height 640
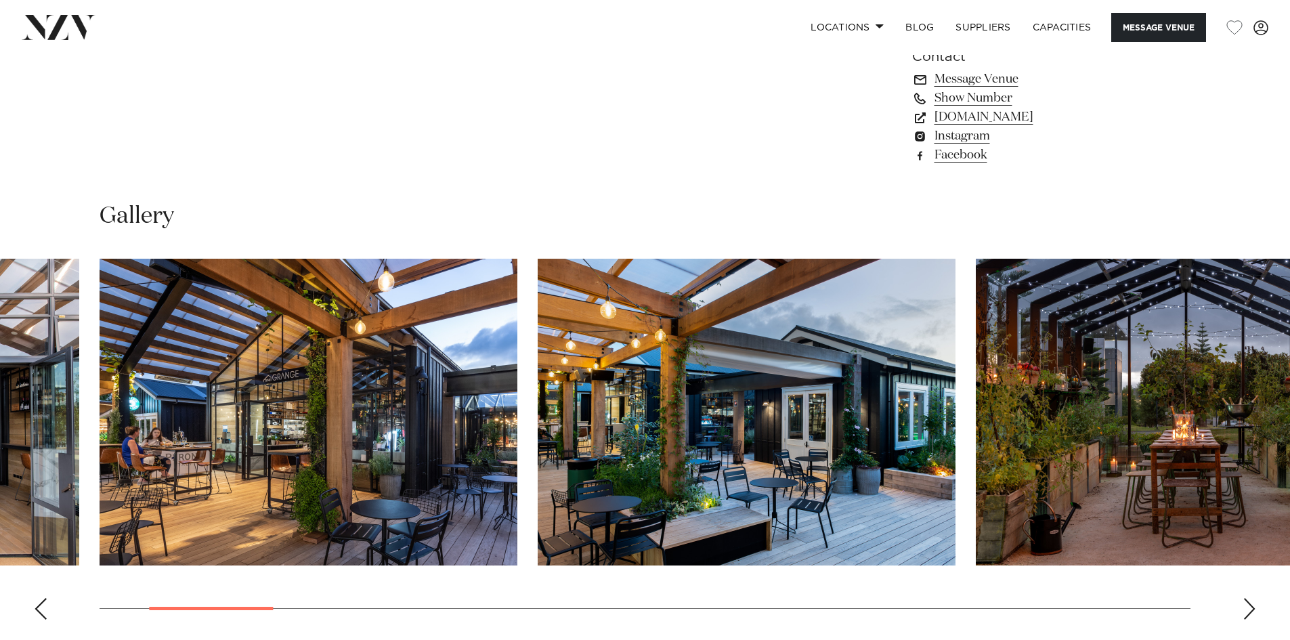
click at [796, 445] on img "3 / 22" at bounding box center [747, 412] width 418 height 307
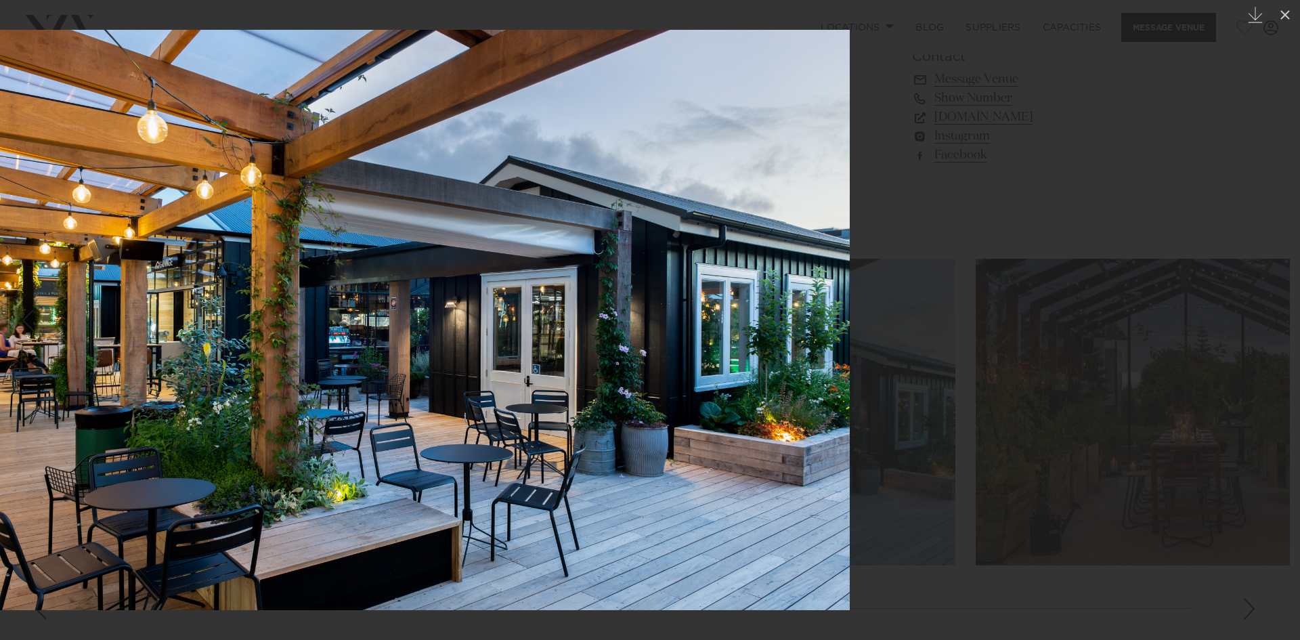
drag, startPoint x: 909, startPoint y: 395, endPoint x: 673, endPoint y: 392, distance: 236.3
click at [670, 399] on img at bounding box center [414, 320] width 871 height 580
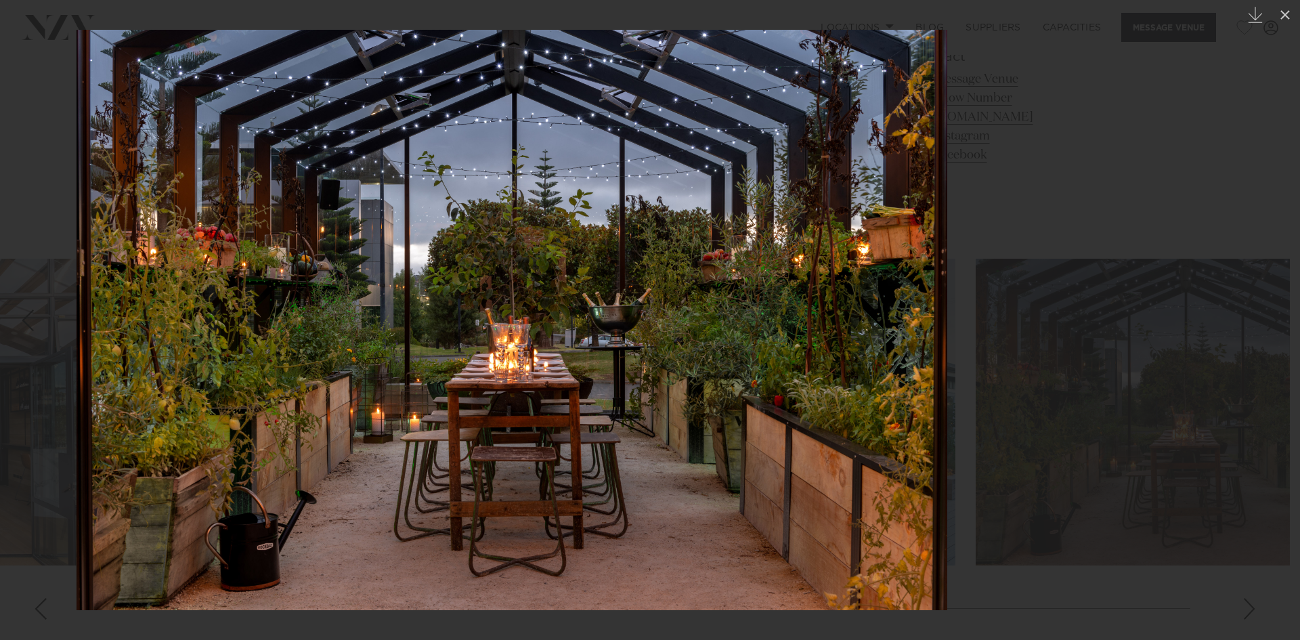
drag, startPoint x: 791, startPoint y: 381, endPoint x: 357, endPoint y: 376, distance: 434.0
click at [360, 376] on img at bounding box center [512, 320] width 871 height 580
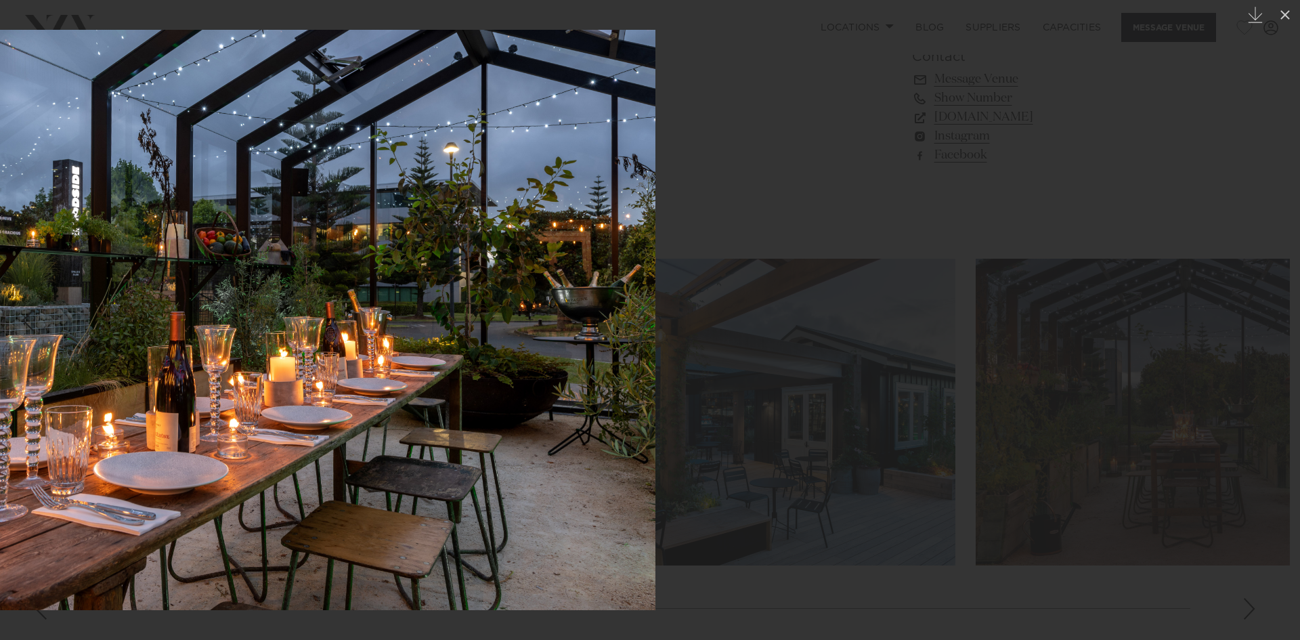
drag, startPoint x: 581, startPoint y: 376, endPoint x: 290, endPoint y: 370, distance: 291.2
click at [297, 371] on img at bounding box center [213, 320] width 884 height 580
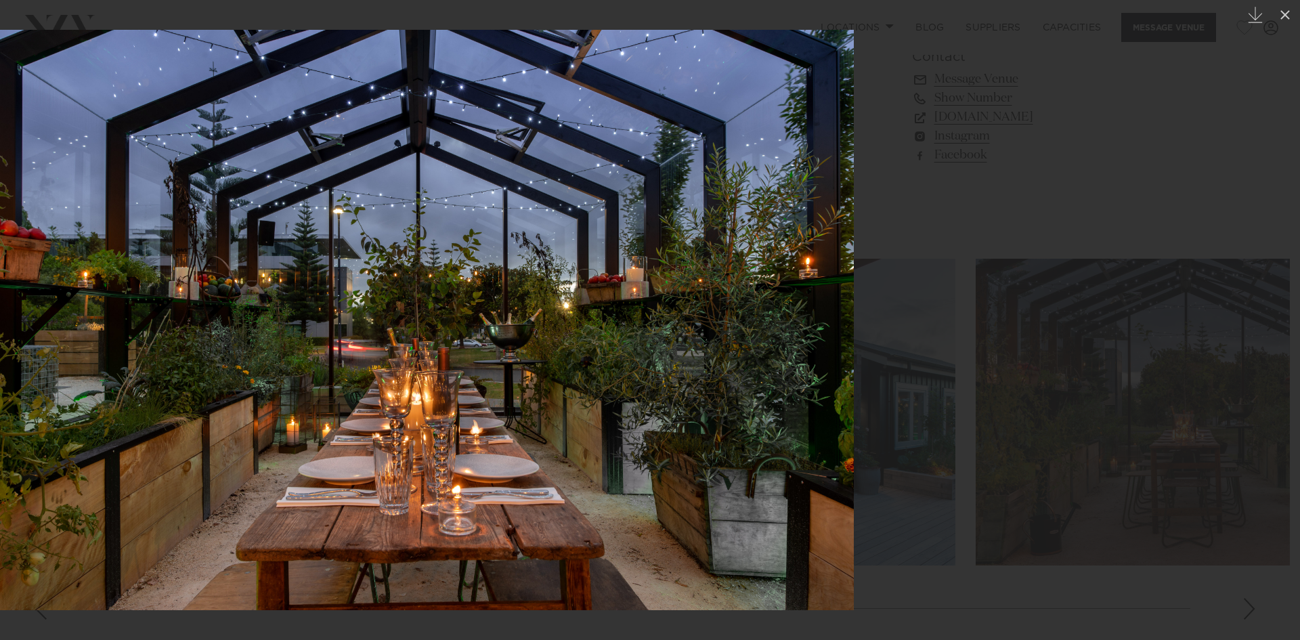
drag, startPoint x: 732, startPoint y: 370, endPoint x: 317, endPoint y: 380, distance: 415.2
click at [317, 380] on img at bounding box center [418, 320] width 871 height 580
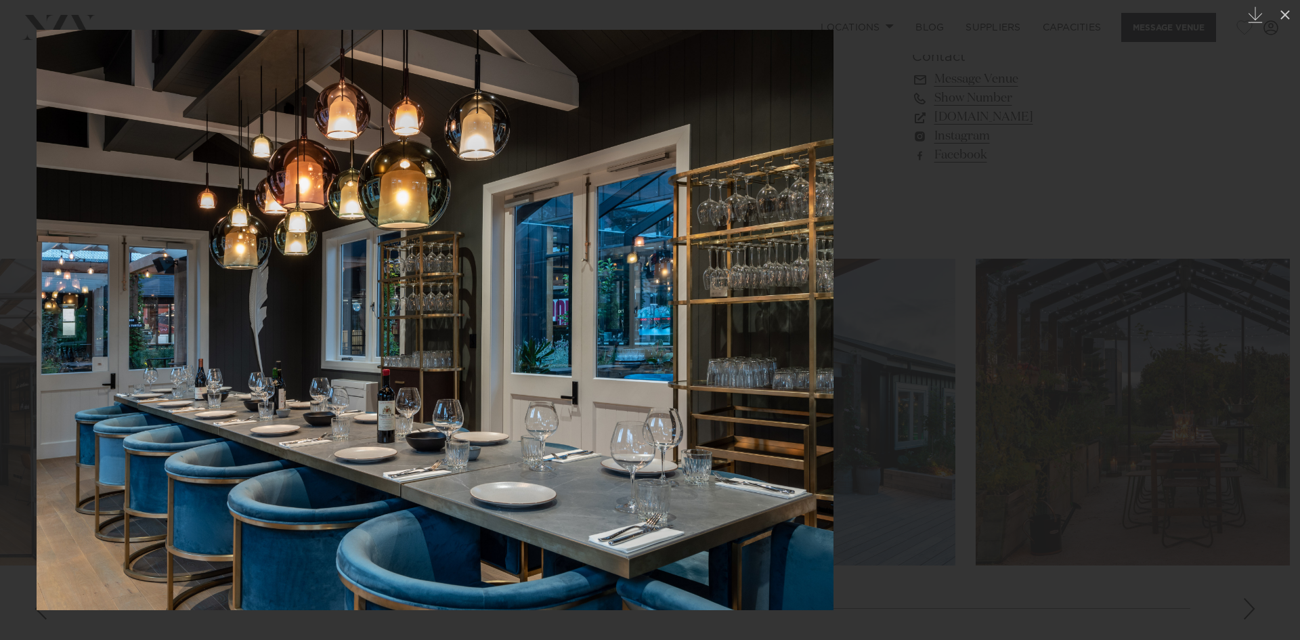
drag, startPoint x: 705, startPoint y: 373, endPoint x: 243, endPoint y: 375, distance: 461.7
click at [243, 375] on img at bounding box center [435, 320] width 797 height 580
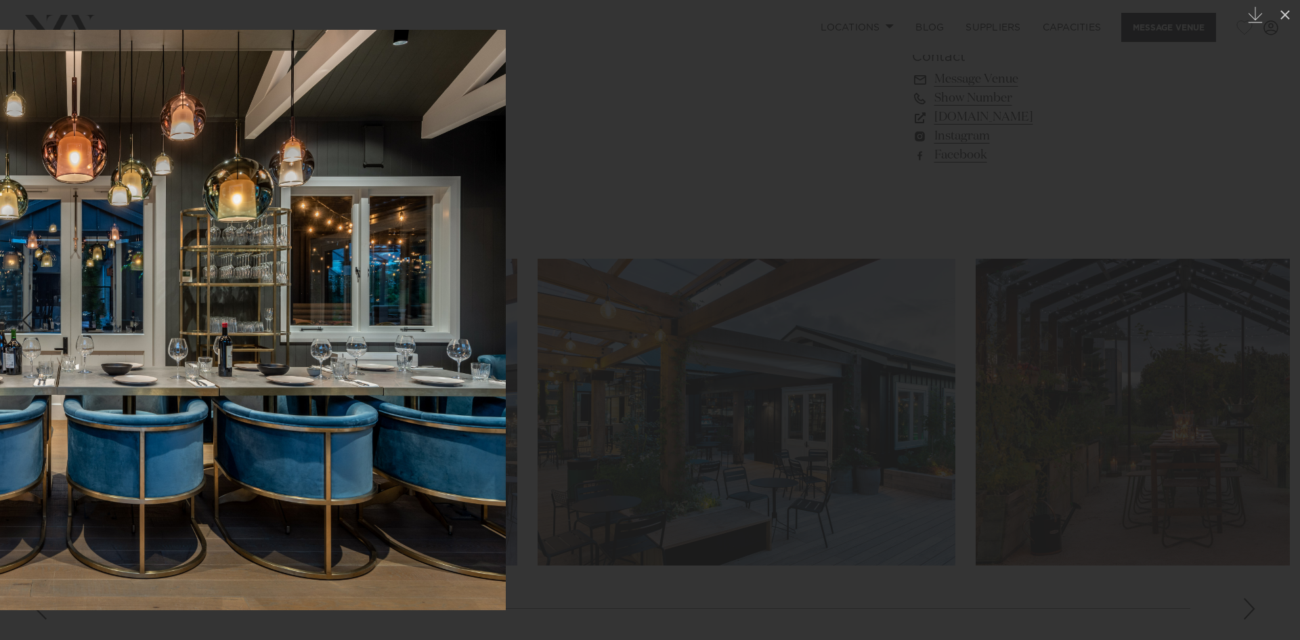
drag, startPoint x: 764, startPoint y: 347, endPoint x: 206, endPoint y: 339, distance: 558.0
click at [206, 339] on img at bounding box center [71, 320] width 869 height 580
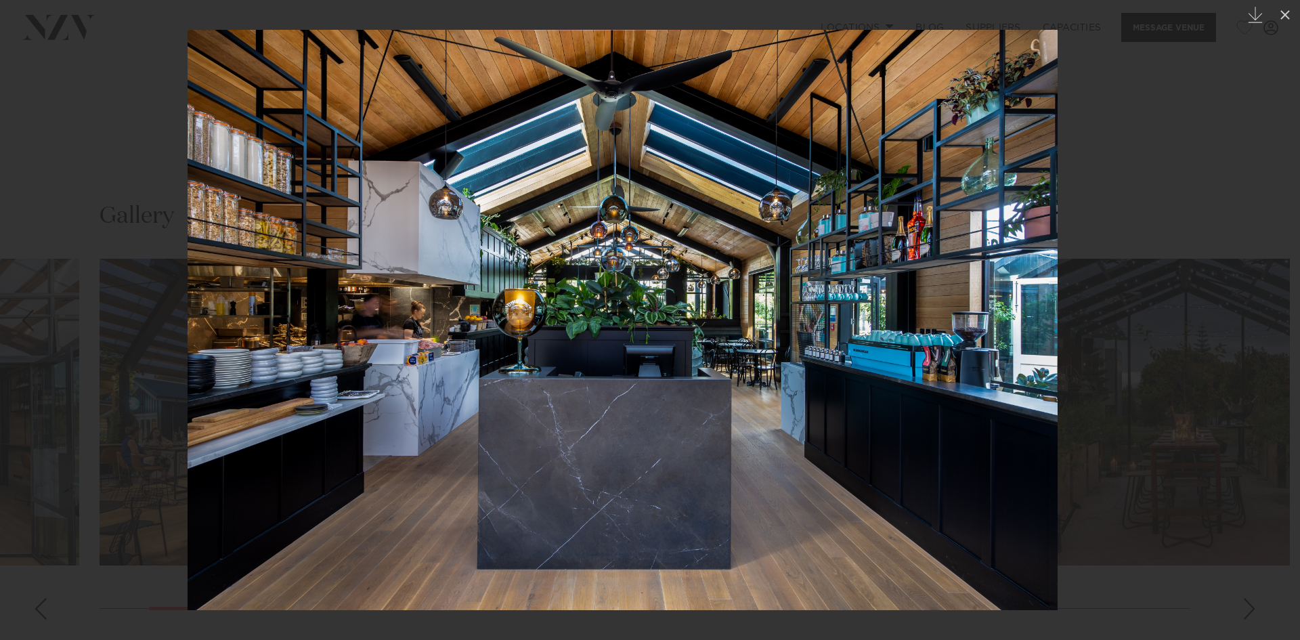
drag, startPoint x: 670, startPoint y: 329, endPoint x: 157, endPoint y: 322, distance: 513.2
click at [188, 322] on img at bounding box center [623, 320] width 870 height 580
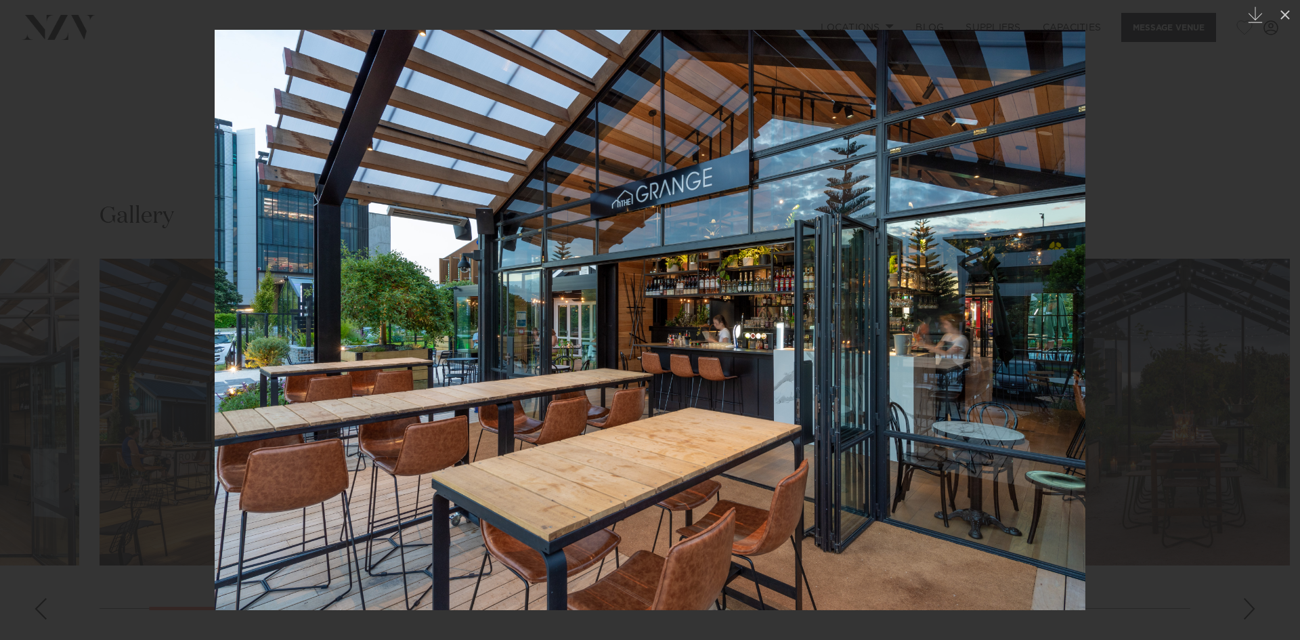
drag, startPoint x: 839, startPoint y: 334, endPoint x: 321, endPoint y: 322, distance: 518.1
click at [326, 323] on img at bounding box center [650, 320] width 871 height 580
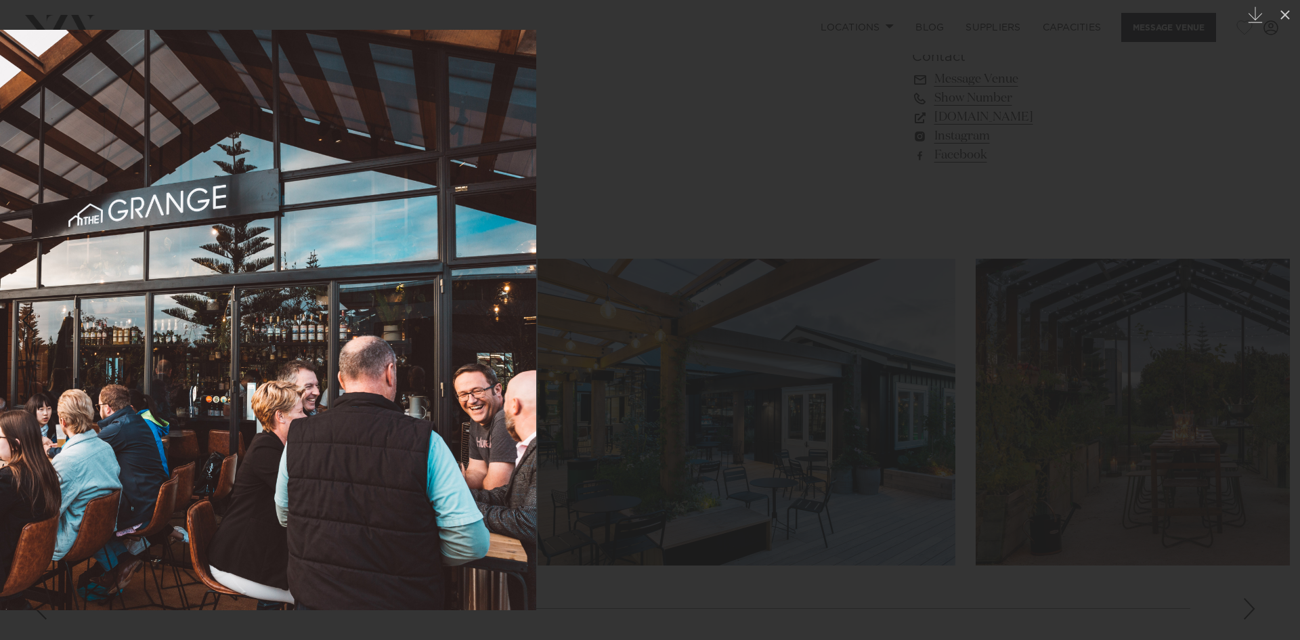
drag, startPoint x: 717, startPoint y: 343, endPoint x: 88, endPoint y: 315, distance: 629.6
click at [91, 318] on img at bounding box center [101, 320] width 871 height 580
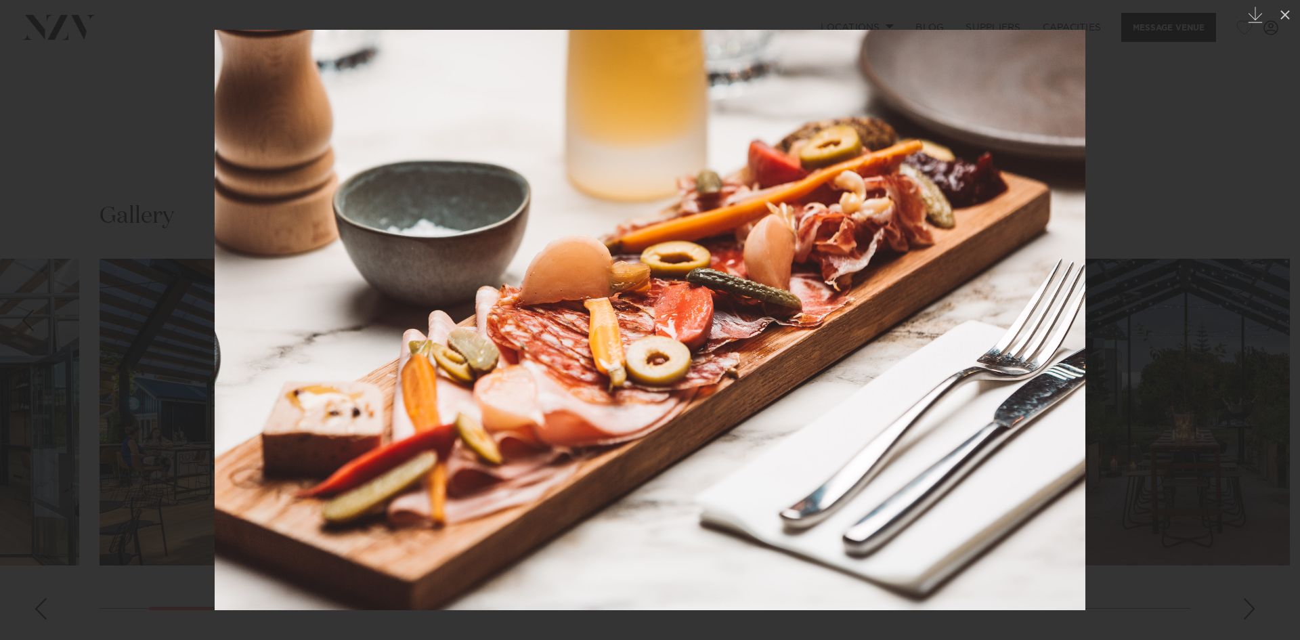
drag, startPoint x: 290, startPoint y: 346, endPoint x: 11, endPoint y: 326, distance: 279.7
click at [46, 330] on div "12 / 22 Created with Sketch." at bounding box center [650, 320] width 1300 height 640
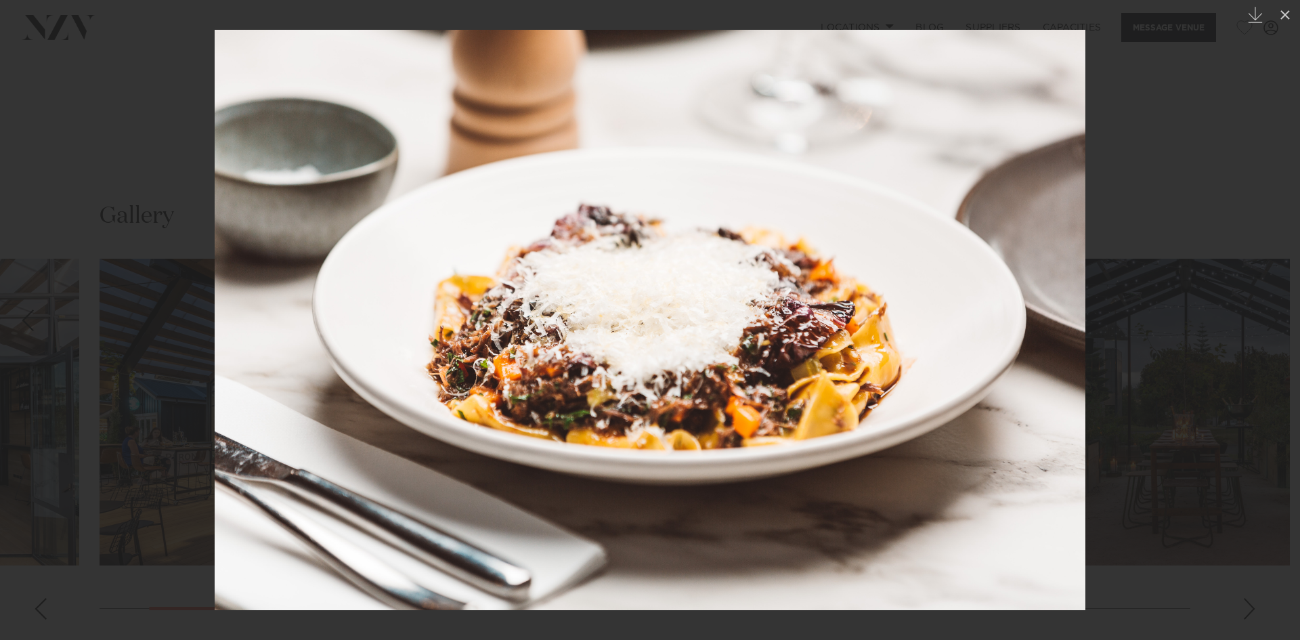
drag, startPoint x: 918, startPoint y: 247, endPoint x: 150, endPoint y: 230, distance: 768.6
click at [215, 230] on img at bounding box center [650, 320] width 871 height 580
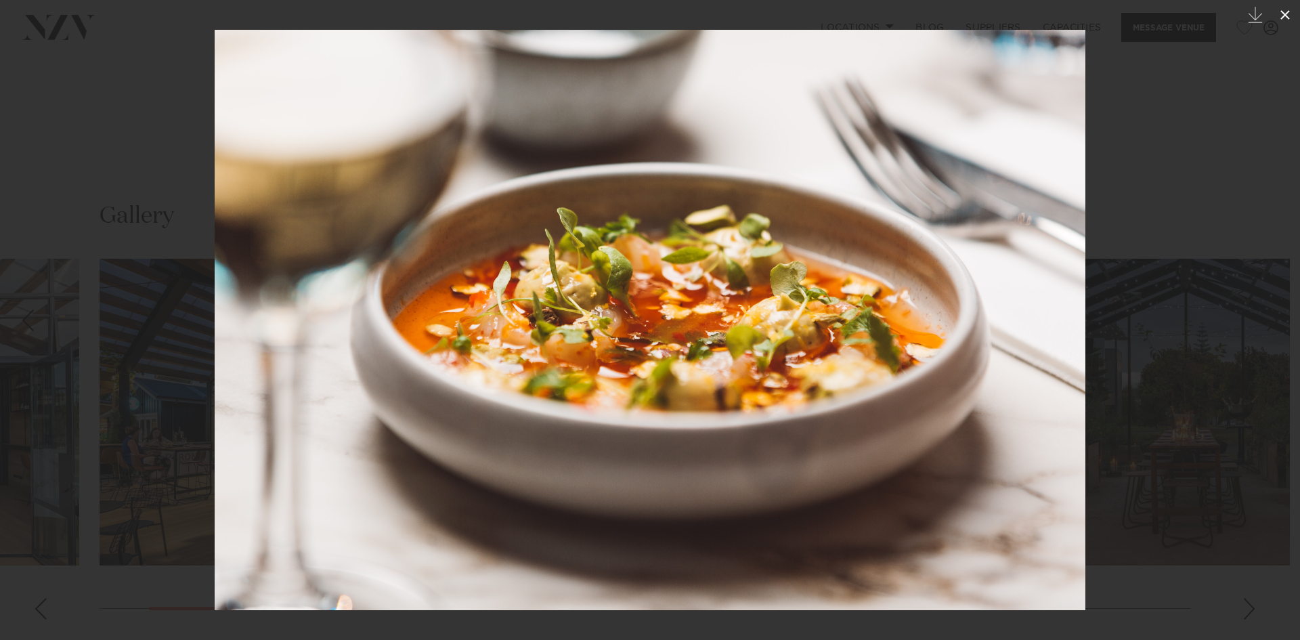
click at [1280, 11] on icon at bounding box center [1285, 15] width 16 height 16
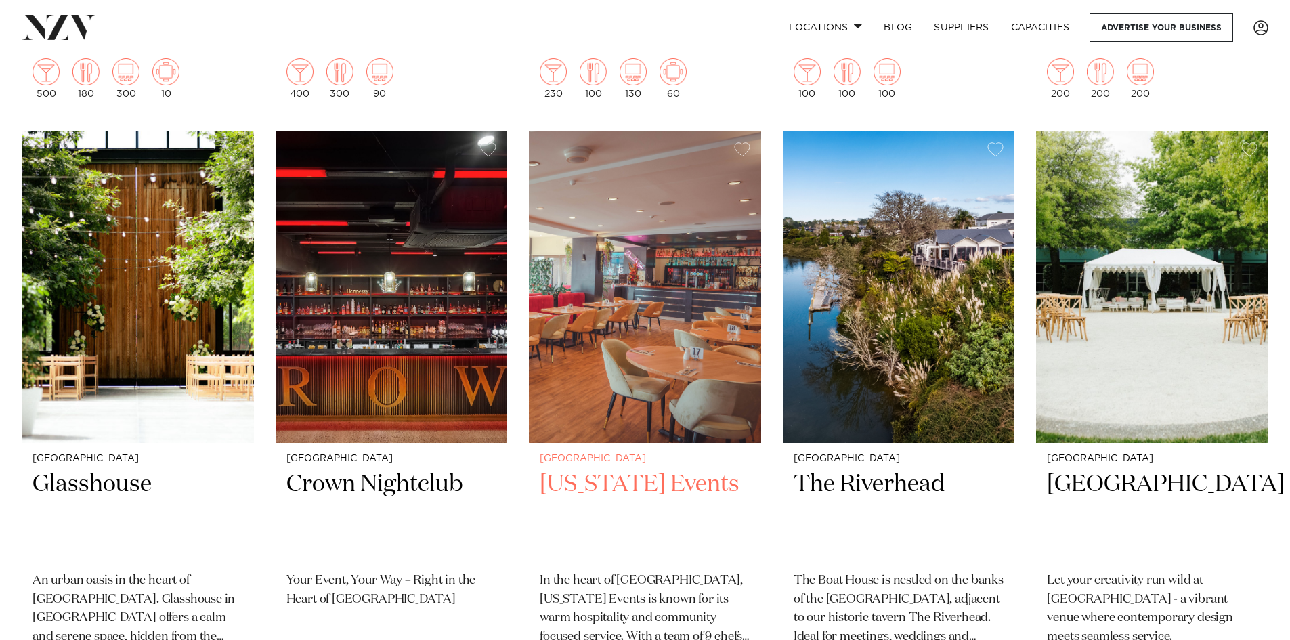
scroll to position [2708, 0]
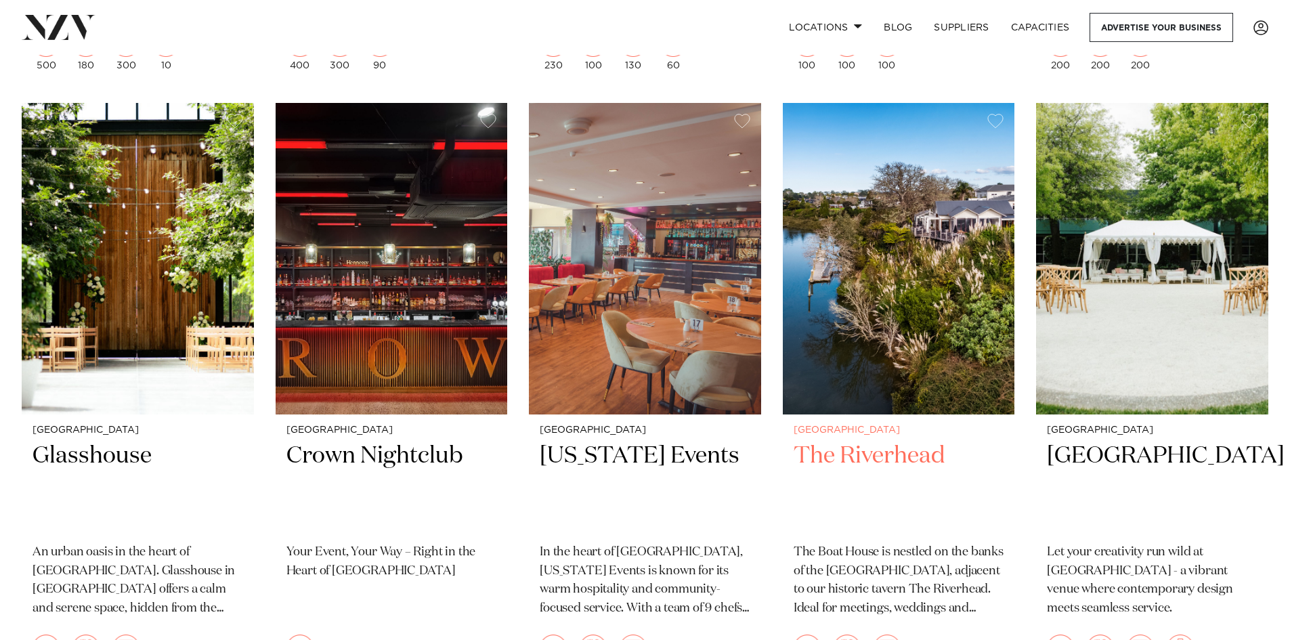
click at [865, 263] on img at bounding box center [899, 258] width 232 height 311
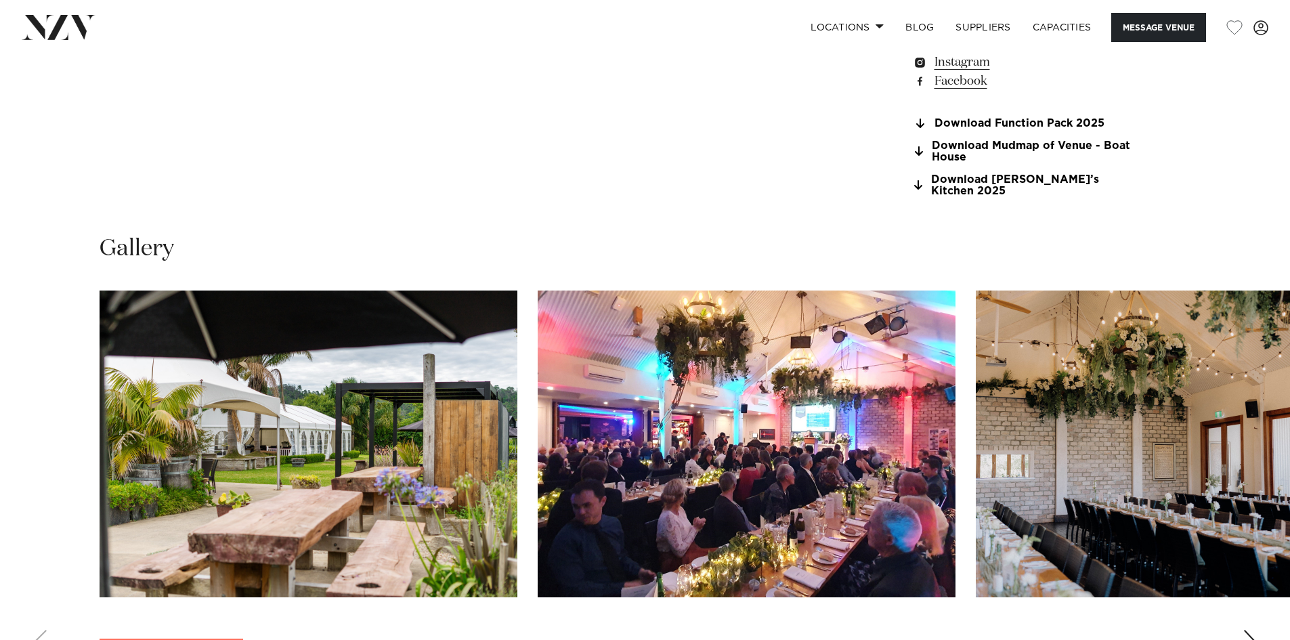
scroll to position [1286, 0]
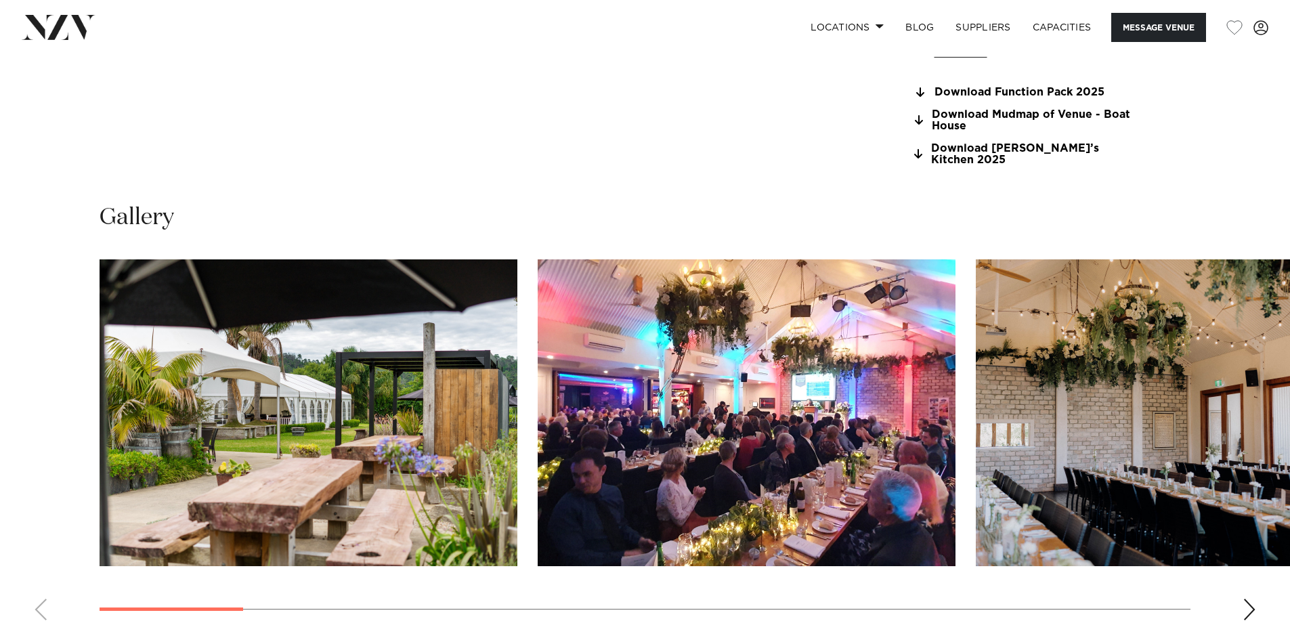
click at [303, 413] on img "1 / 19" at bounding box center [309, 412] width 418 height 307
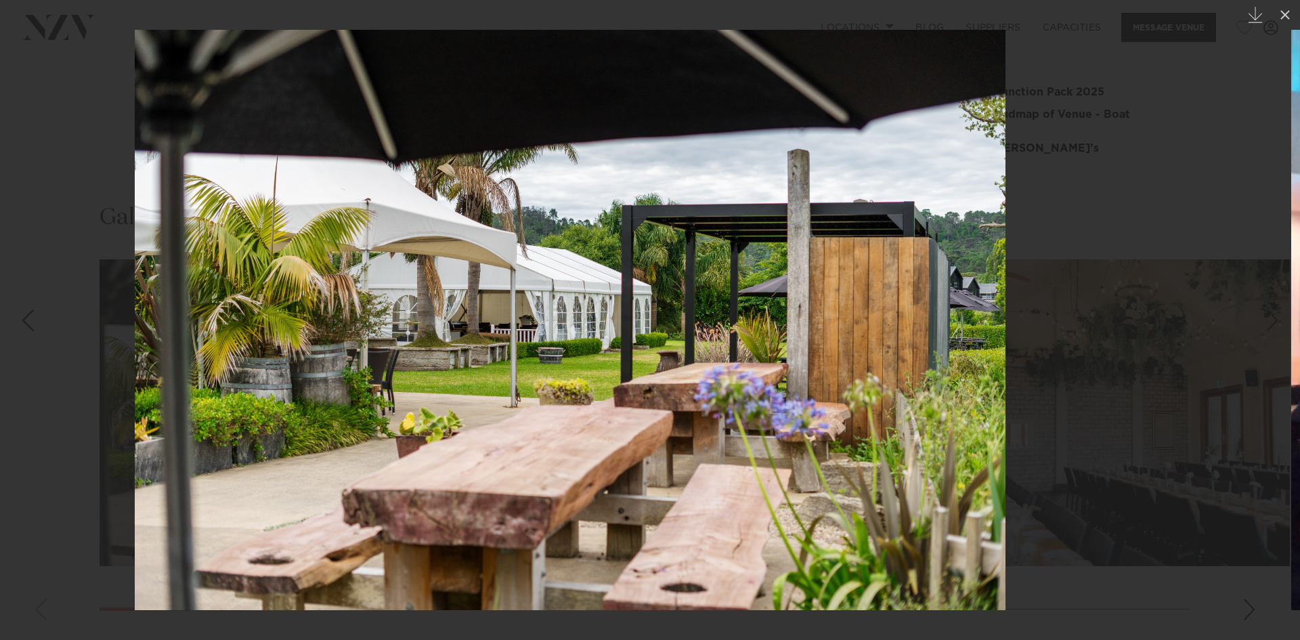
drag, startPoint x: 1020, startPoint y: 361, endPoint x: 220, endPoint y: 311, distance: 801.8
click at [297, 328] on img at bounding box center [570, 320] width 871 height 580
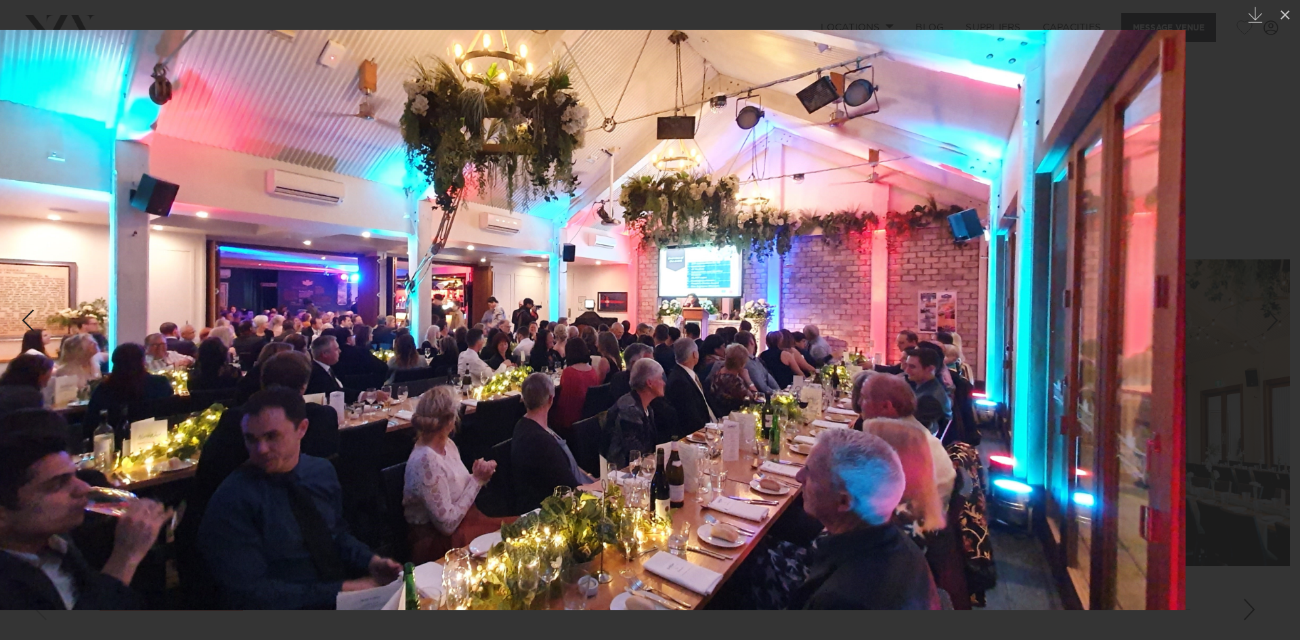
drag, startPoint x: 869, startPoint y: 335, endPoint x: 30, endPoint y: 285, distance: 840.4
click at [111, 305] on img at bounding box center [573, 320] width 1224 height 580
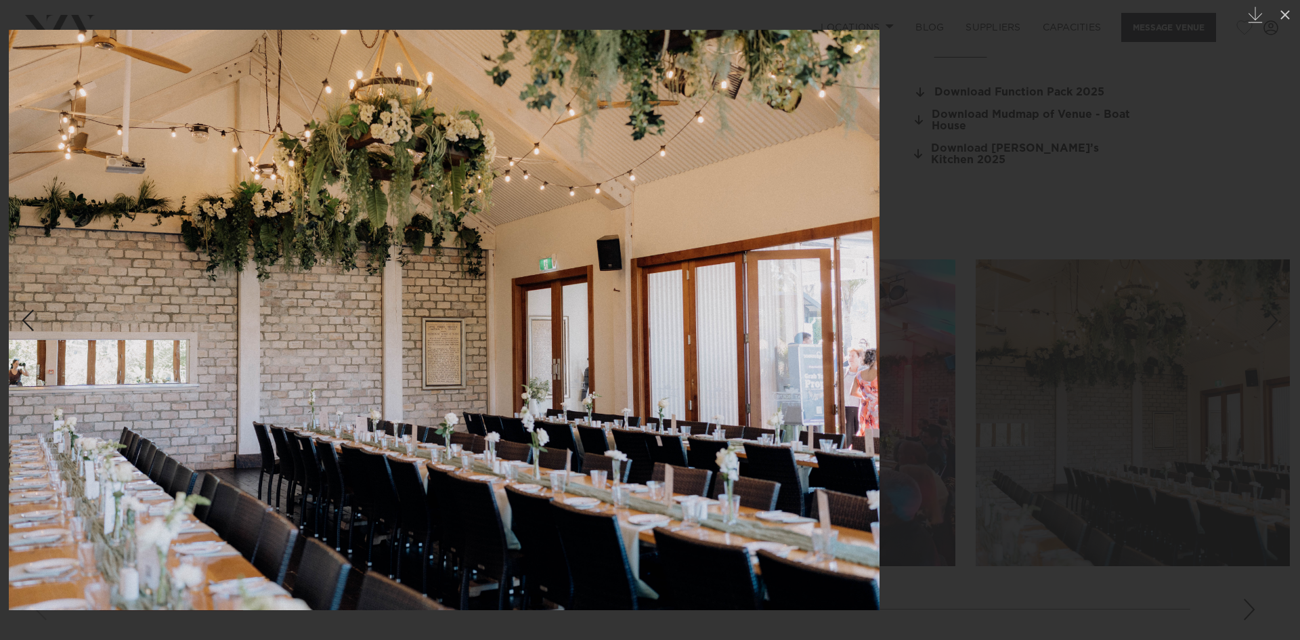
drag, startPoint x: 622, startPoint y: 282, endPoint x: 310, endPoint y: 257, distance: 312.4
click at [469, 271] on img at bounding box center [444, 320] width 871 height 580
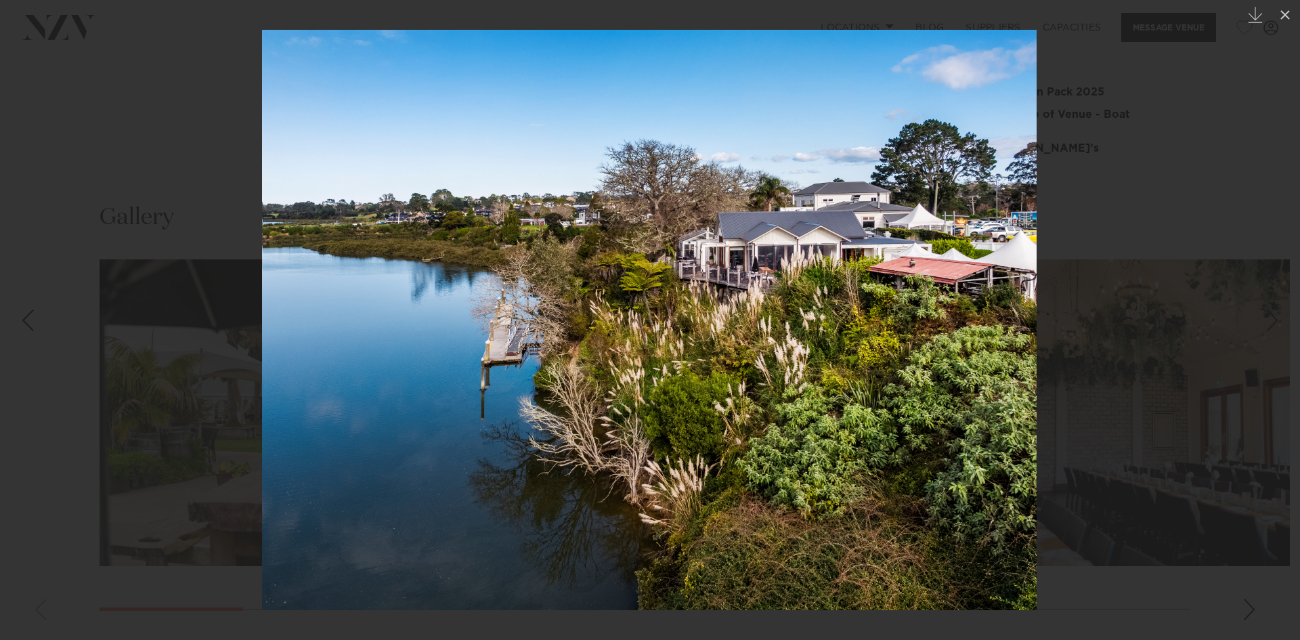
click at [438, 254] on img at bounding box center [649, 320] width 775 height 580
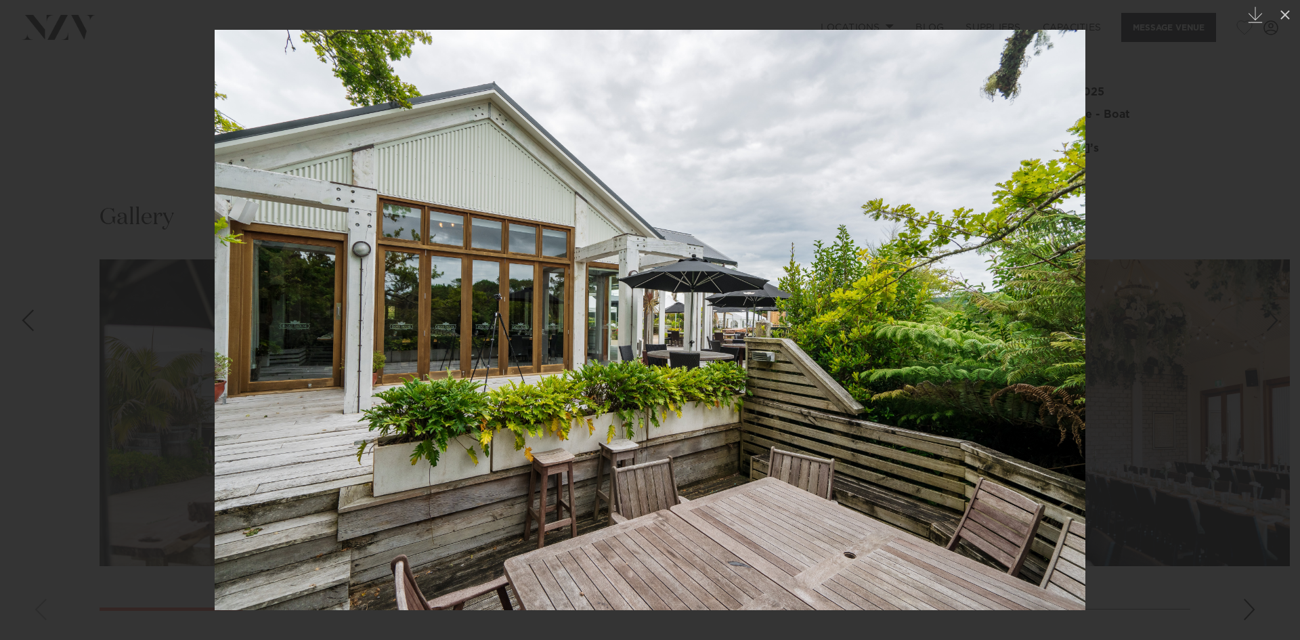
click at [215, 280] on img at bounding box center [650, 320] width 871 height 580
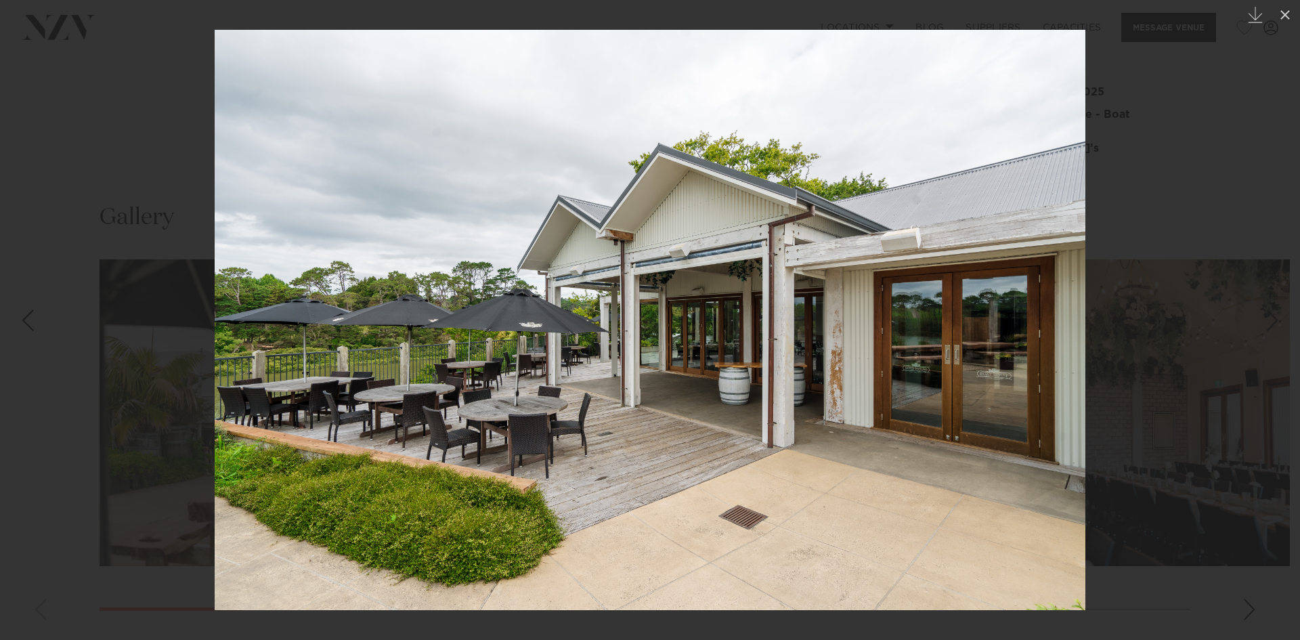
drag, startPoint x: 565, startPoint y: 369, endPoint x: 1, endPoint y: 239, distance: 578.8
click at [0, 296] on div "6 / 19 Created with Sketch." at bounding box center [650, 320] width 1300 height 640
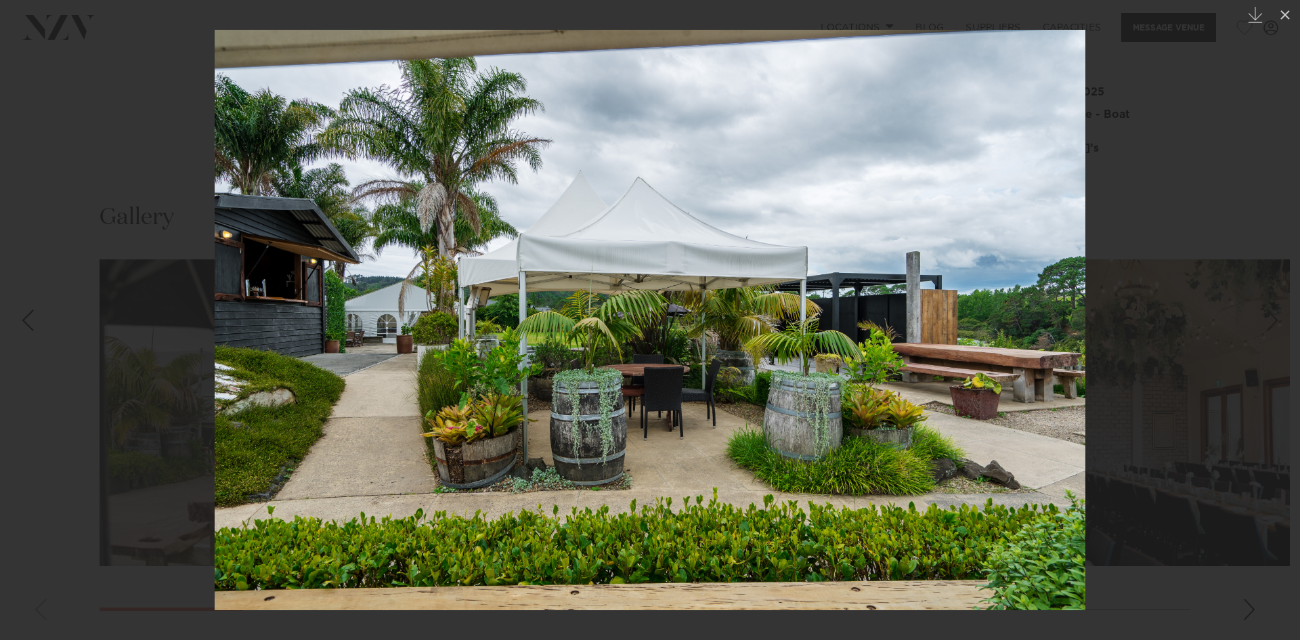
drag, startPoint x: 934, startPoint y: 297, endPoint x: 720, endPoint y: 201, distance: 233.7
click at [215, 221] on img at bounding box center [650, 320] width 871 height 580
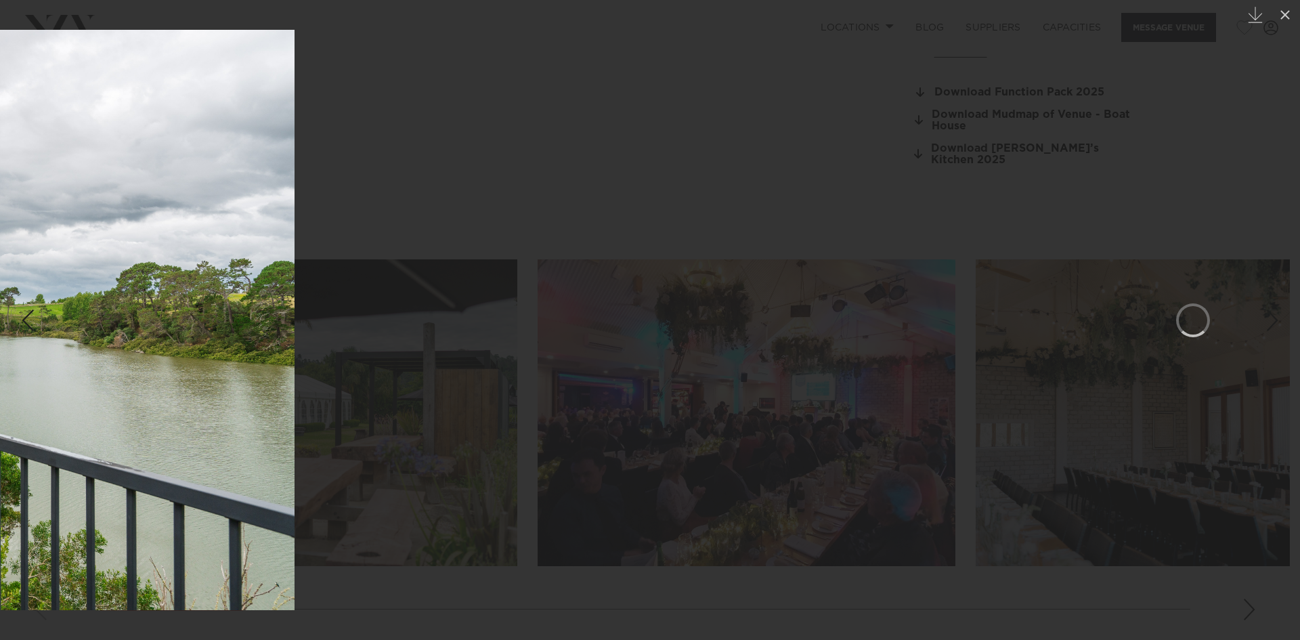
drag, startPoint x: 857, startPoint y: 319, endPoint x: 0, endPoint y: 296, distance: 857.4
click at [0, 297] on div "8 / 19 Created with Sketch." at bounding box center [650, 320] width 1300 height 640
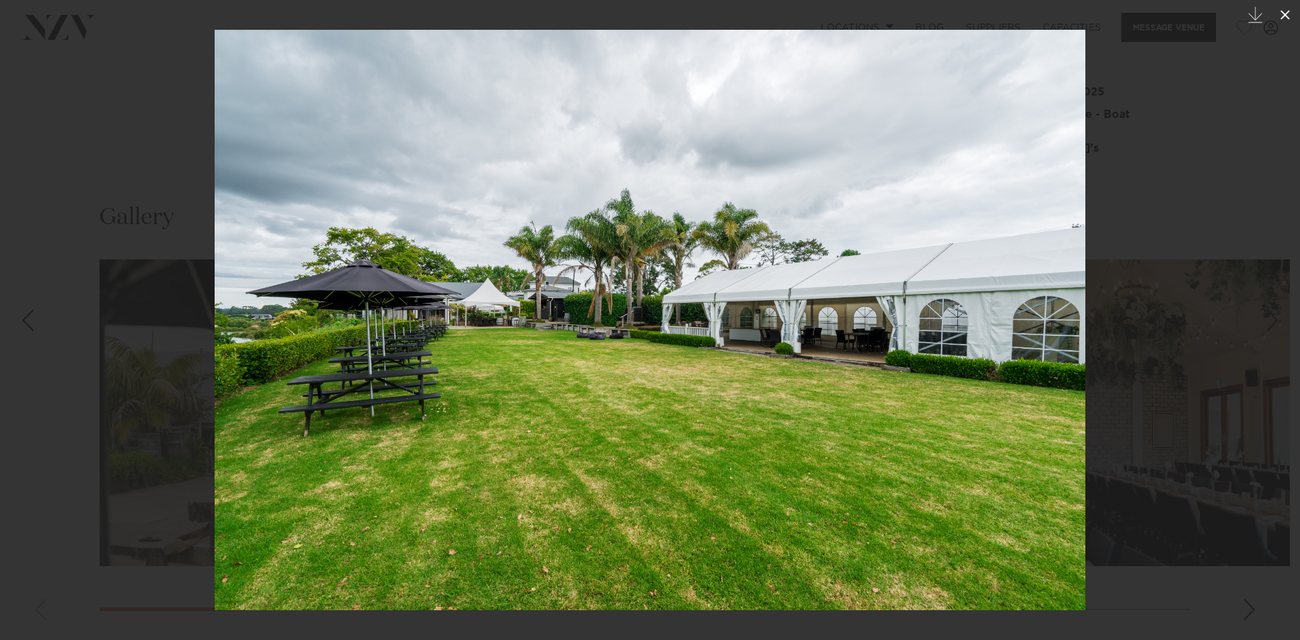
click at [1283, 13] on icon at bounding box center [1284, 14] width 9 height 9
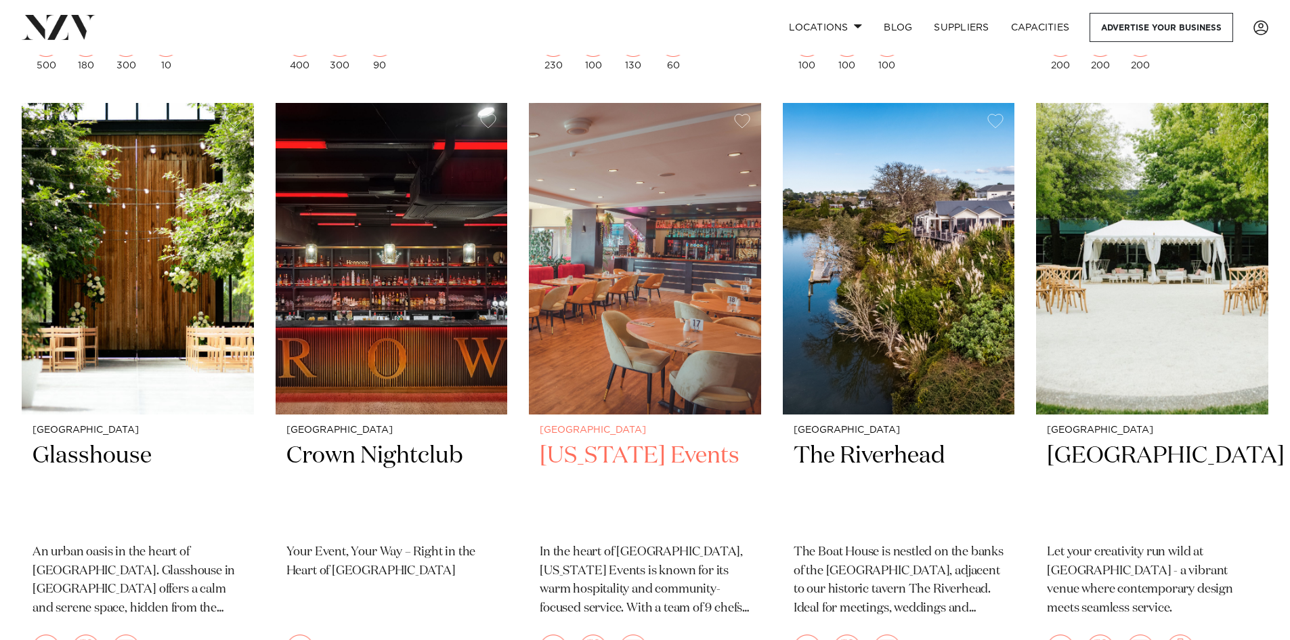
click at [607, 257] on img at bounding box center [645, 258] width 232 height 311
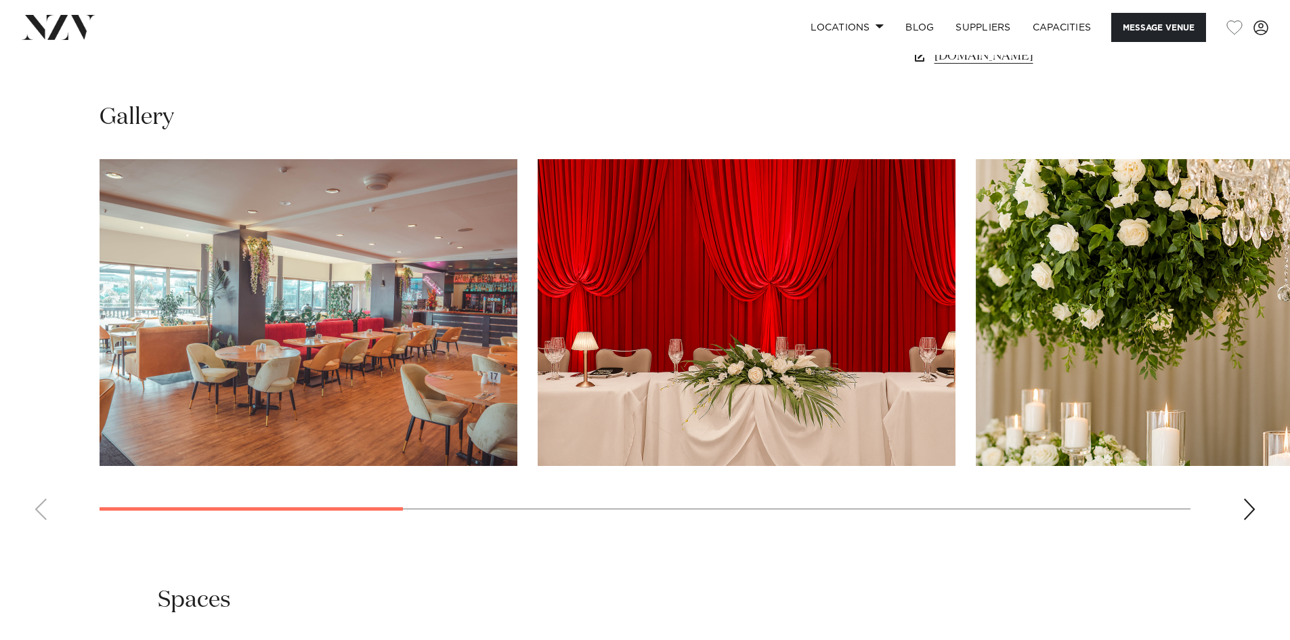
scroll to position [1286, 0]
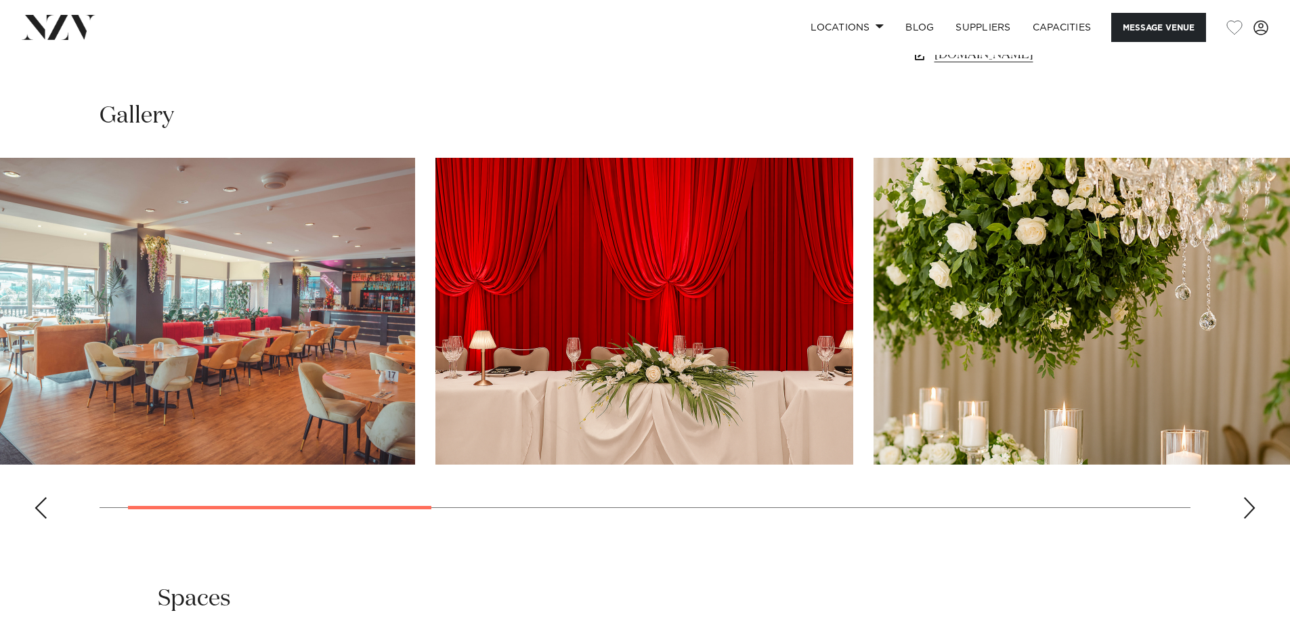
click at [73, 281] on img "1 / 9" at bounding box center [206, 311] width 418 height 307
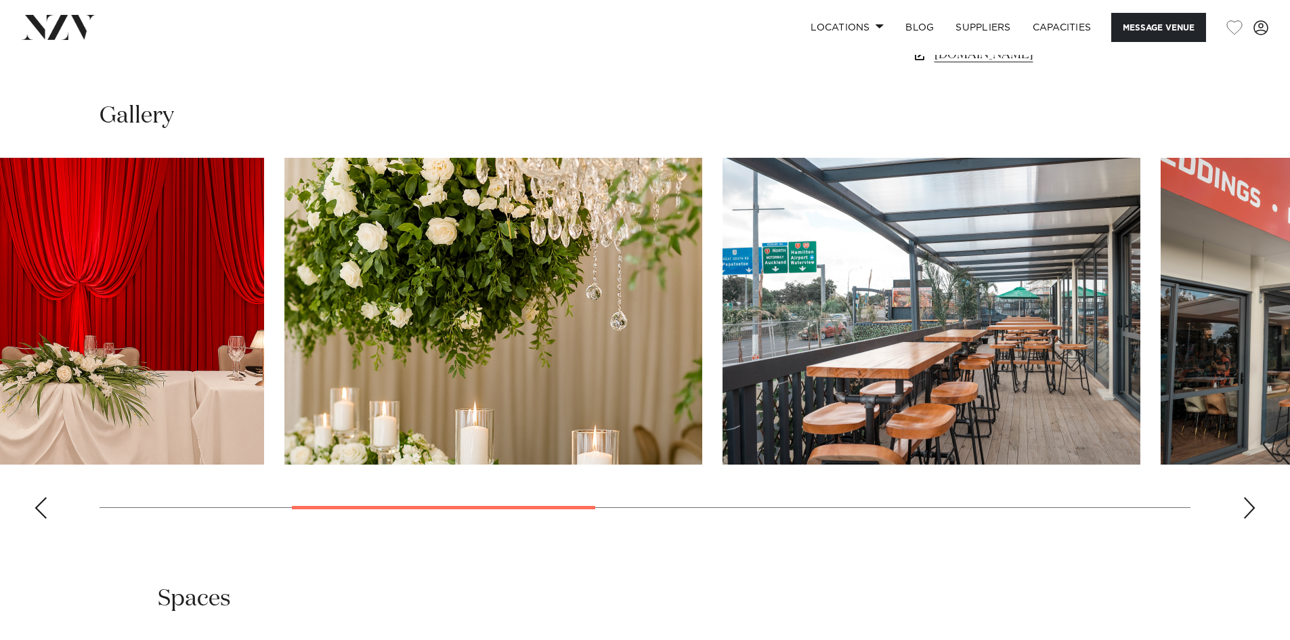
click at [284, 278] on img "3 / 9" at bounding box center [493, 311] width 418 height 307
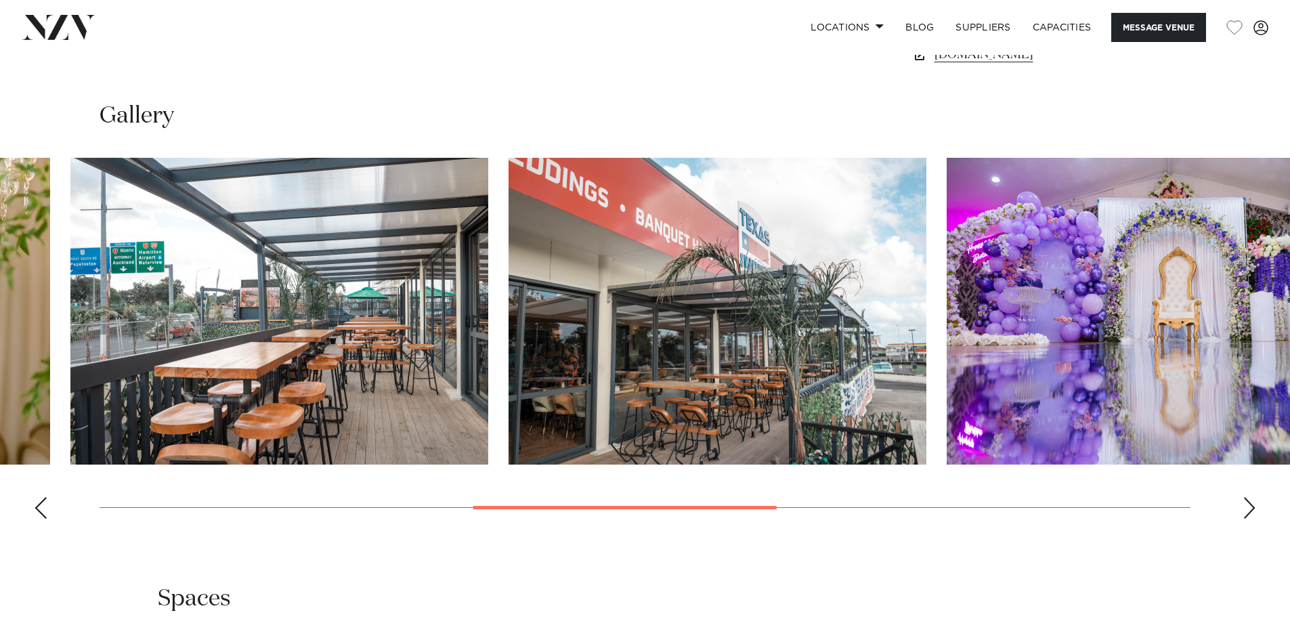
click at [508, 301] on img "5 / 9" at bounding box center [717, 311] width 418 height 307
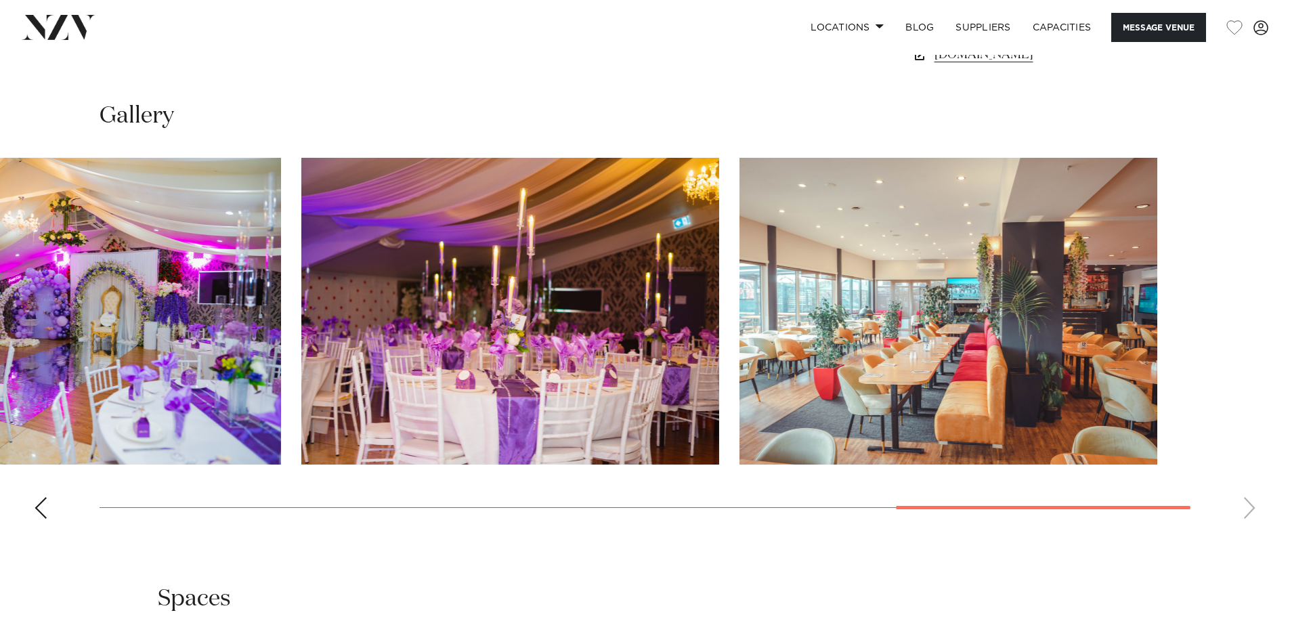
click at [36, 298] on img "7 / 9" at bounding box center [72, 311] width 418 height 307
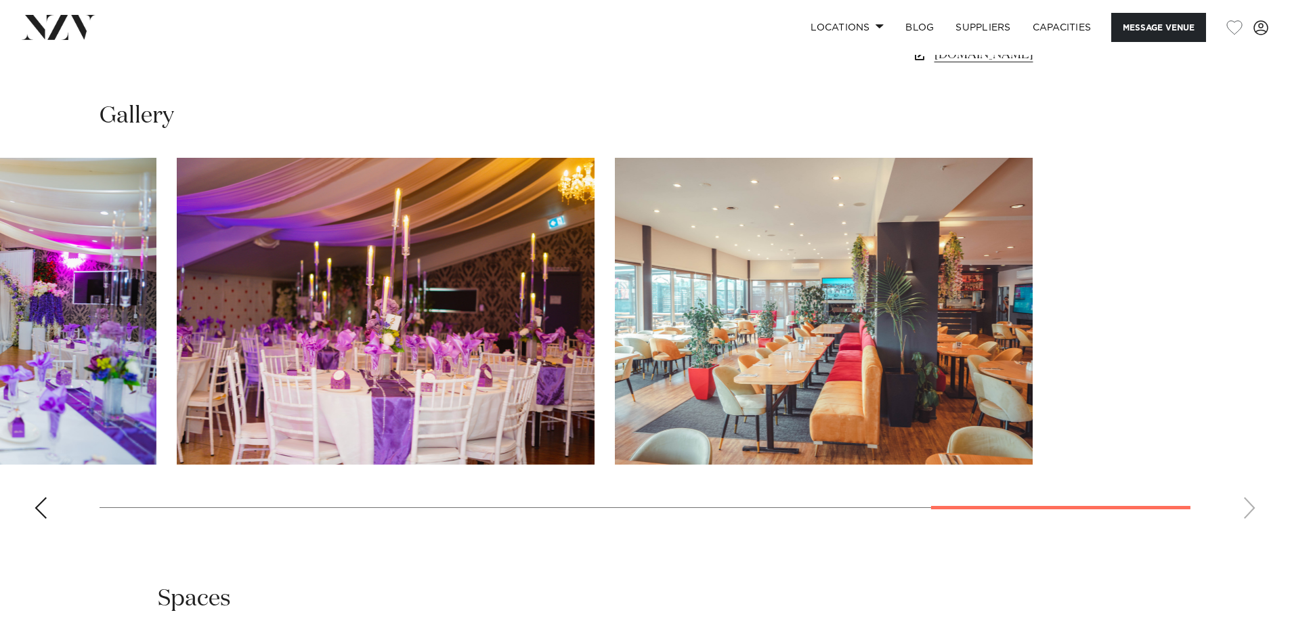
click at [225, 299] on img "8 / 9" at bounding box center [386, 311] width 418 height 307
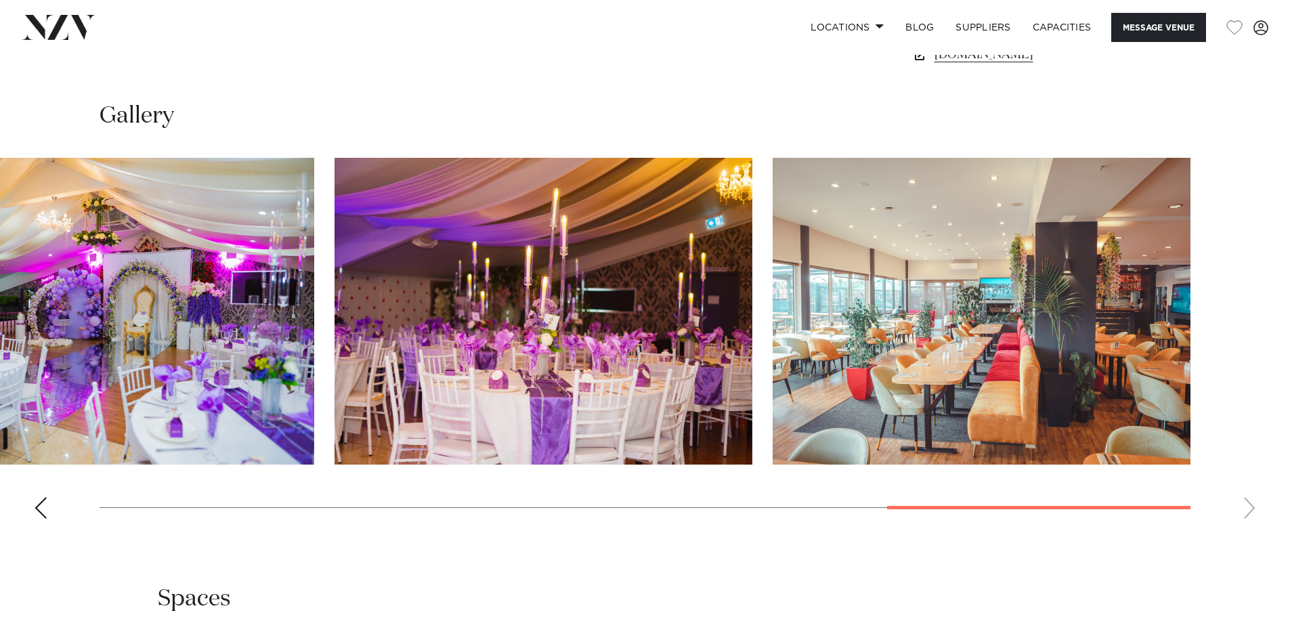
click at [715, 313] on img "8 / 9" at bounding box center [543, 311] width 418 height 307
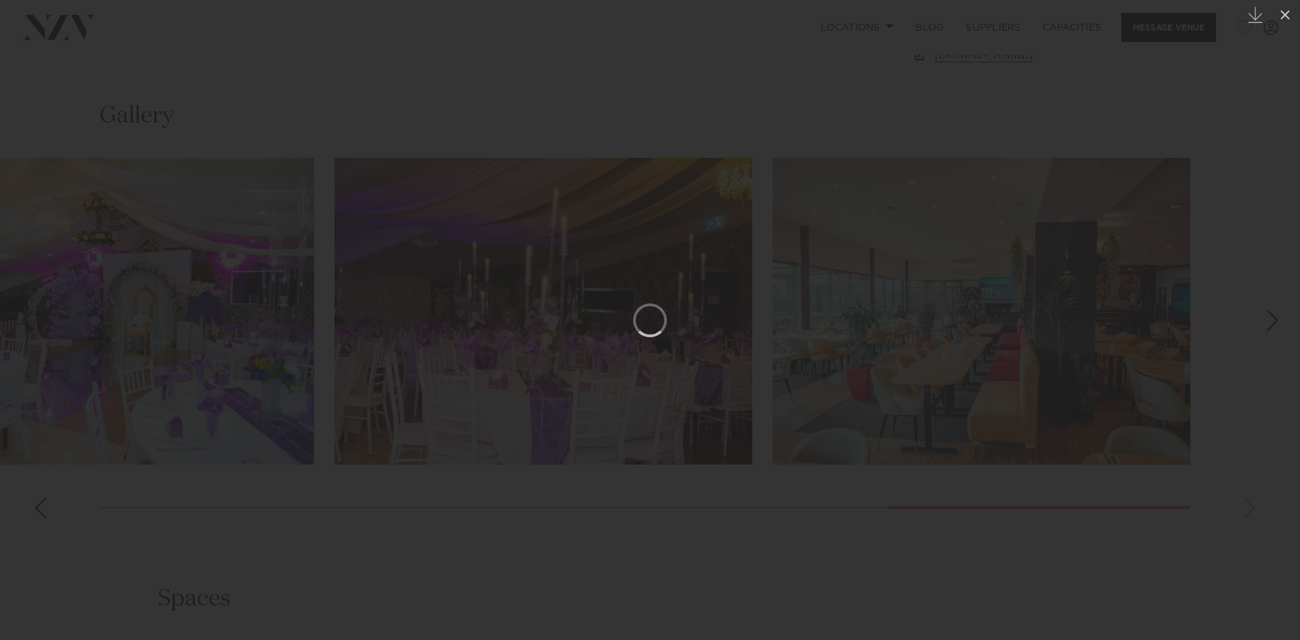
click at [872, 320] on div at bounding box center [650, 320] width 1300 height 640
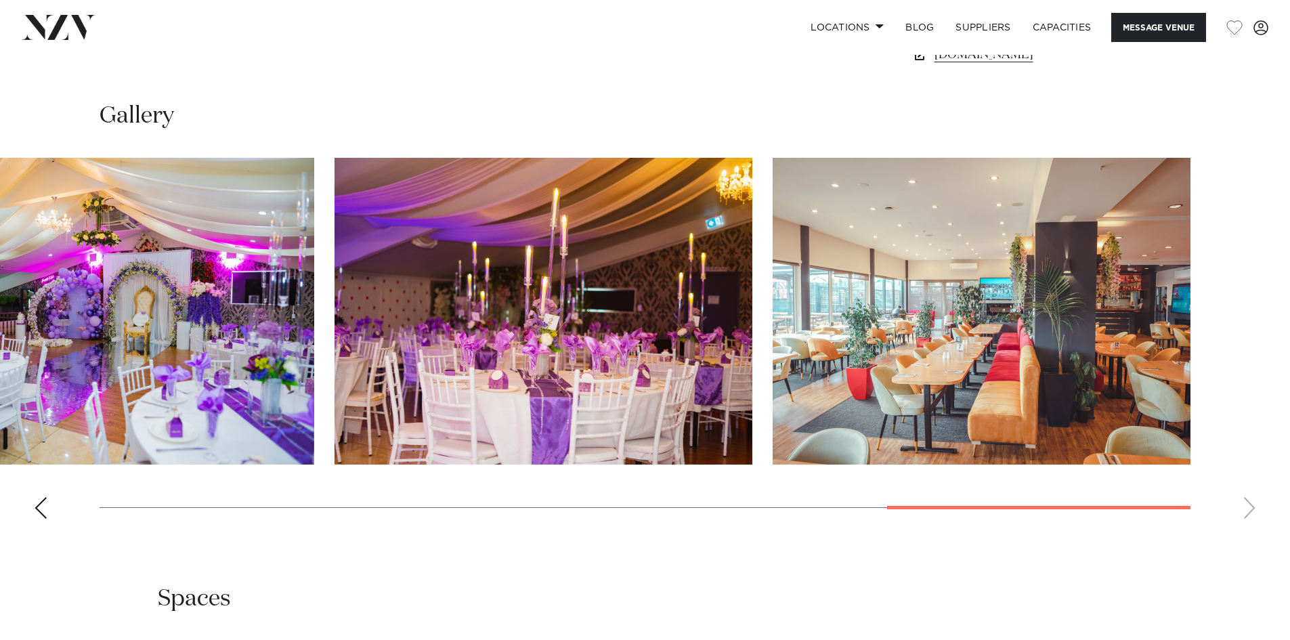
click at [952, 307] on img "9 / 9" at bounding box center [982, 311] width 418 height 307
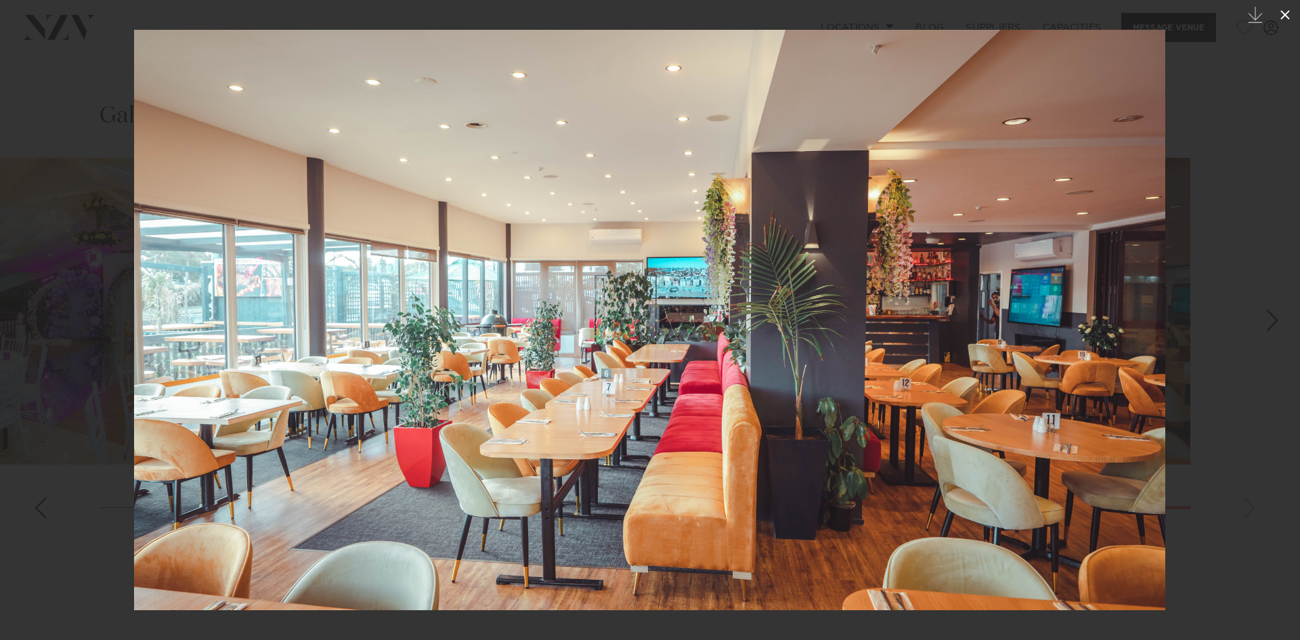
click at [1284, 9] on icon at bounding box center [1285, 15] width 16 height 16
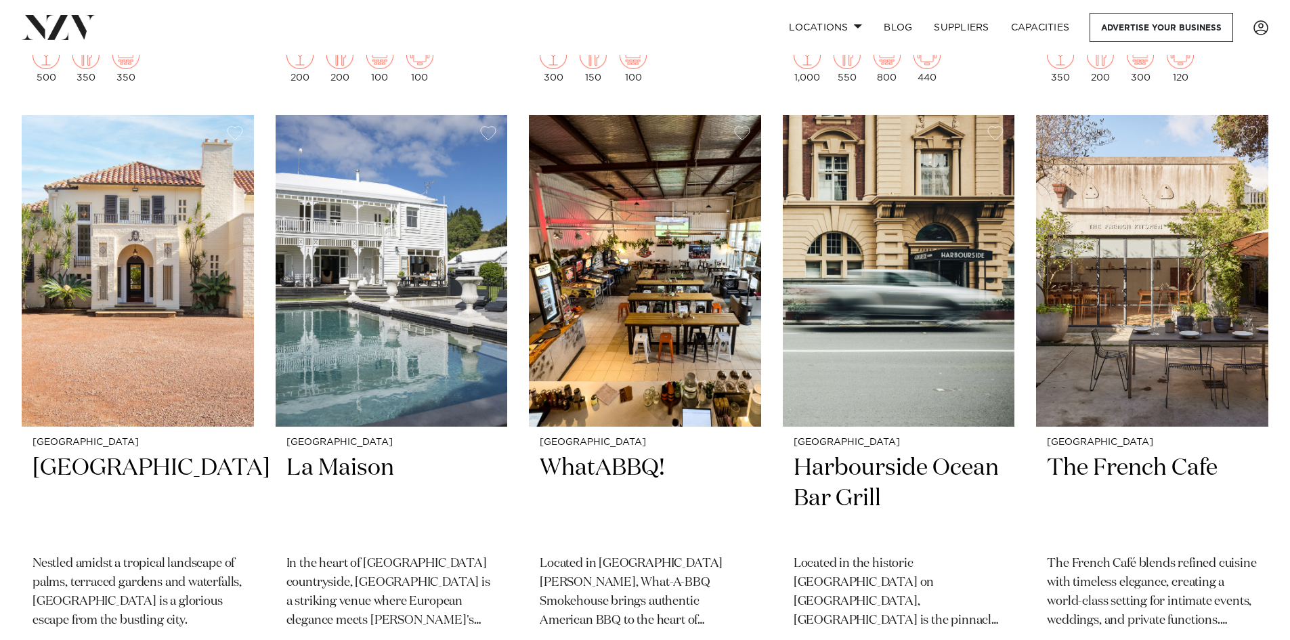
scroll to position [4604, 0]
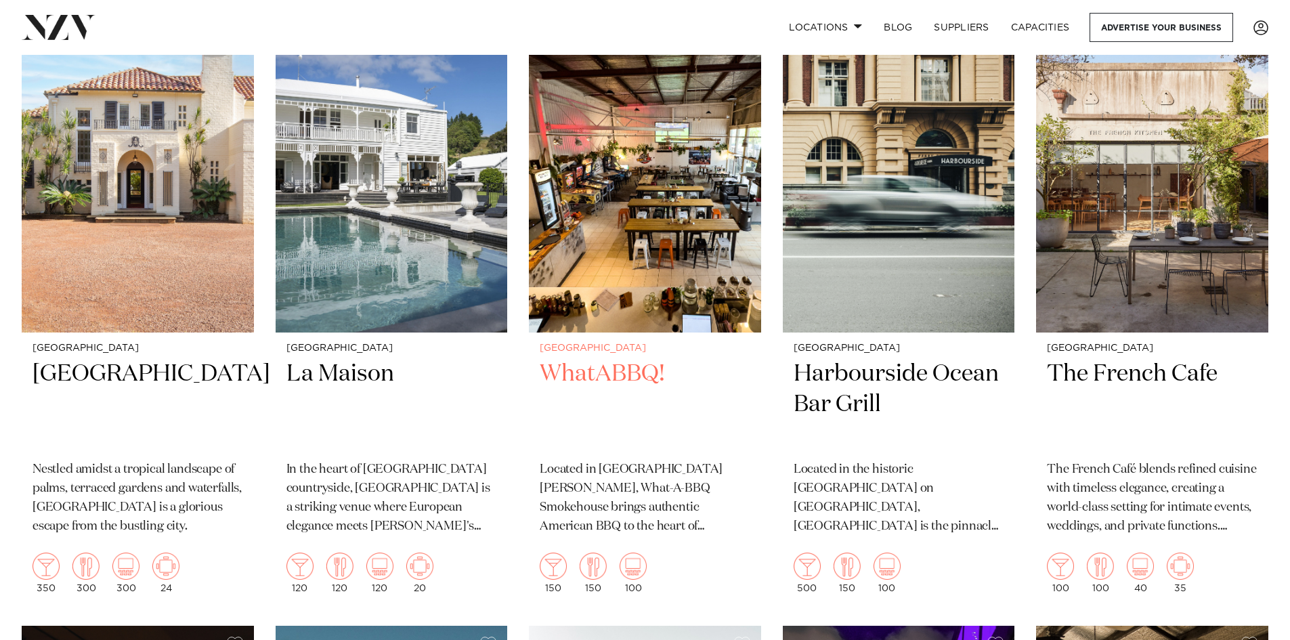
click at [672, 234] on img at bounding box center [645, 176] width 232 height 311
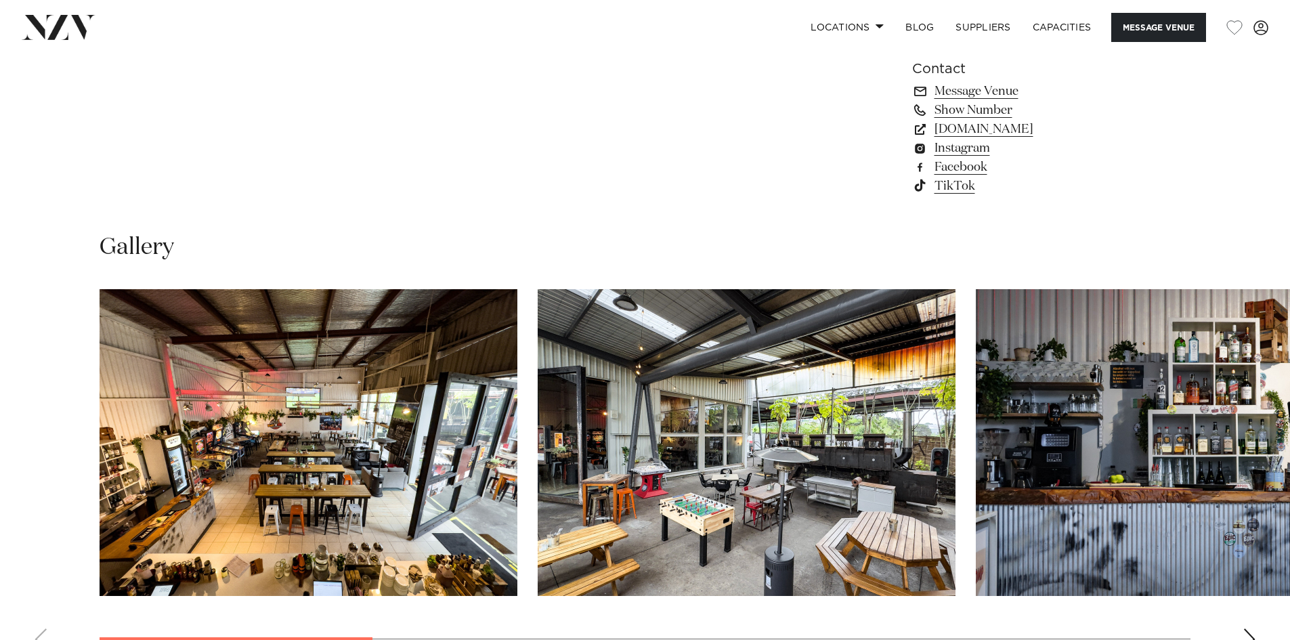
scroll to position [1219, 0]
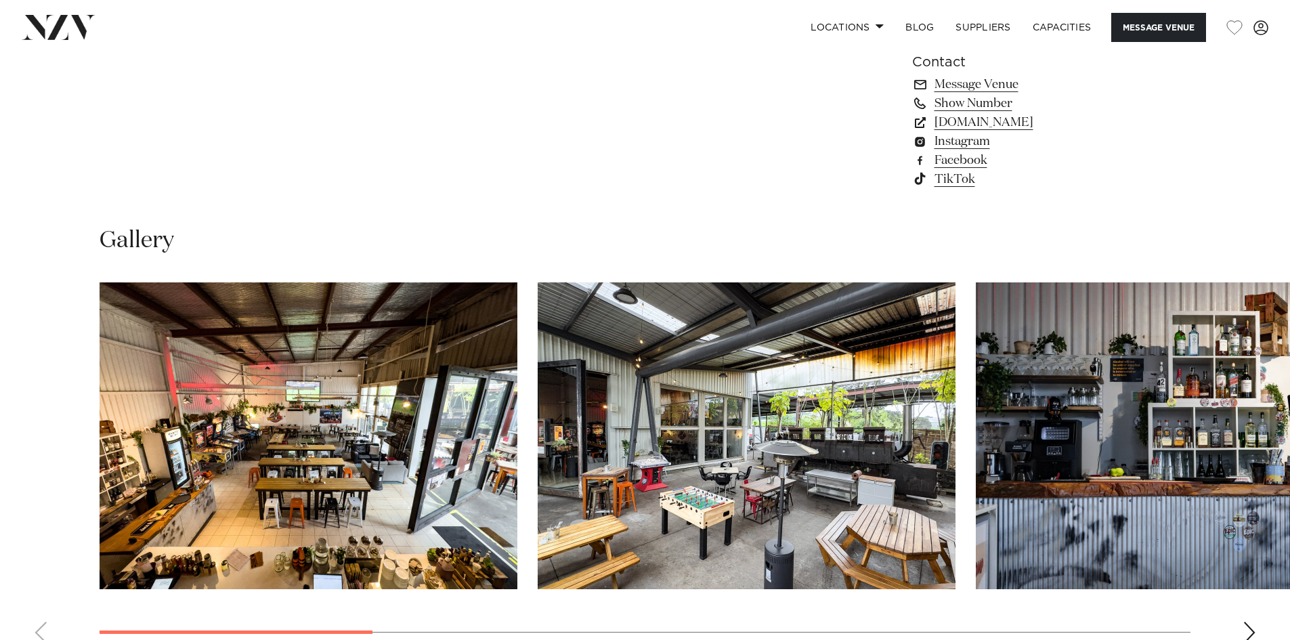
click at [678, 445] on img "2 / 10" at bounding box center [747, 435] width 418 height 307
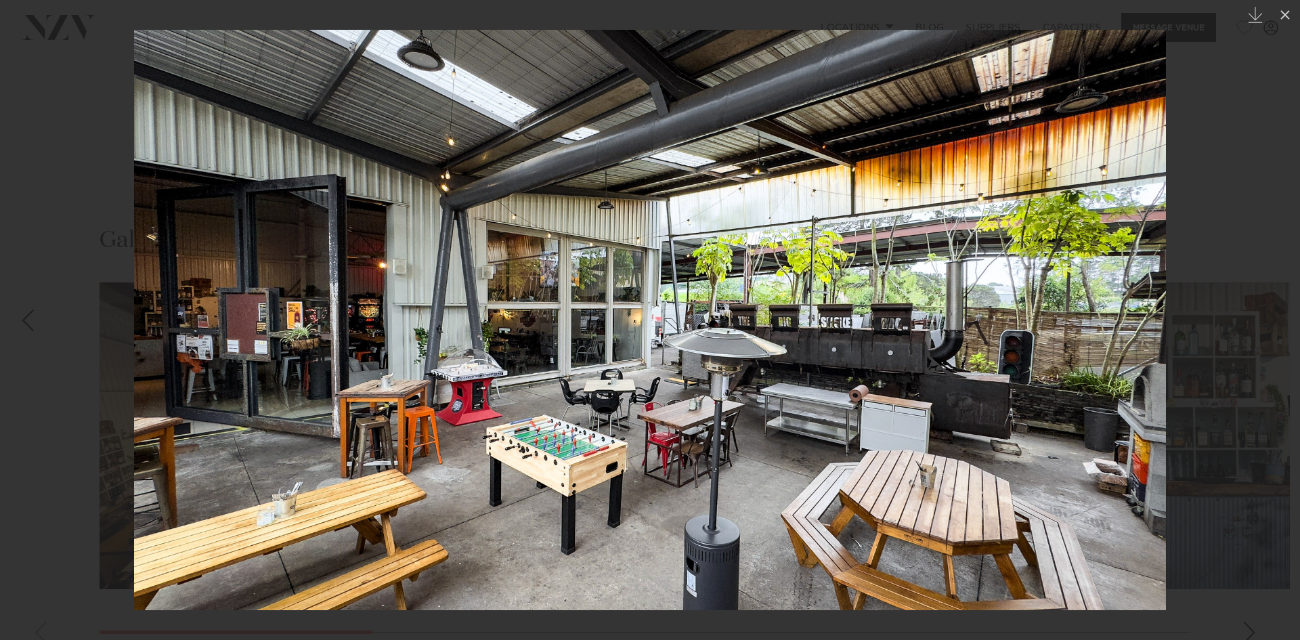
drag, startPoint x: 1099, startPoint y: 335, endPoint x: 25, endPoint y: 311, distance: 1074.1
click at [134, 318] on img at bounding box center [650, 320] width 1032 height 580
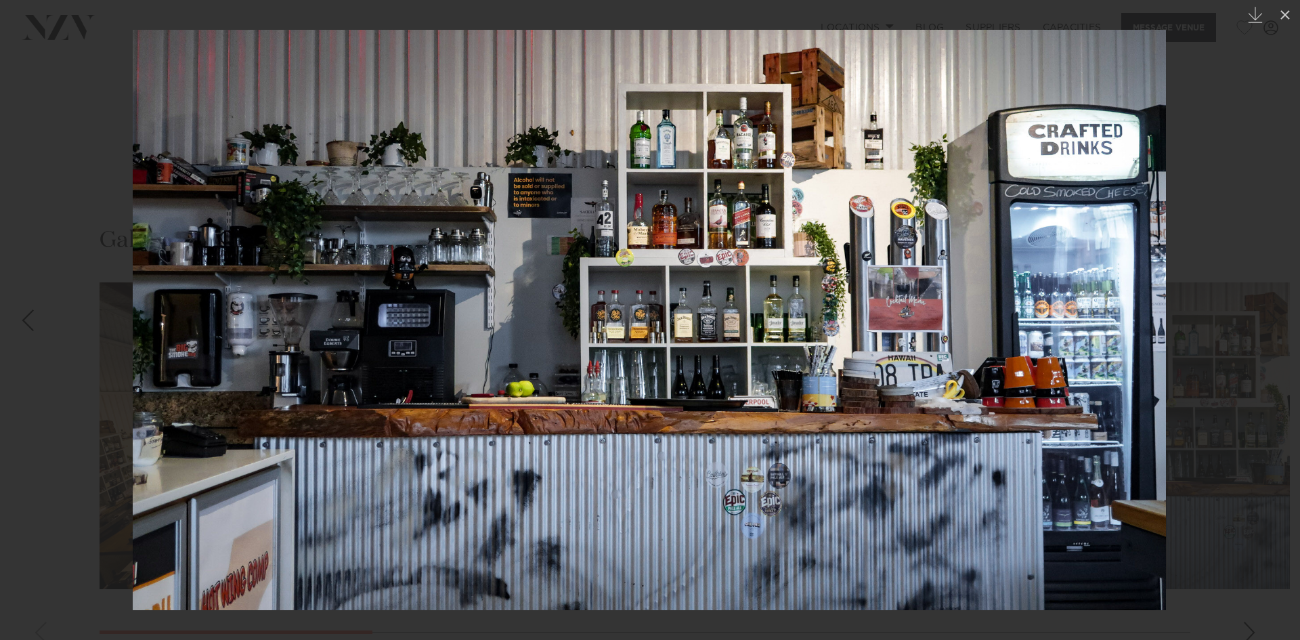
drag, startPoint x: 967, startPoint y: 321, endPoint x: 122, endPoint y: 295, distance: 845.3
click at [133, 295] on img at bounding box center [649, 320] width 1033 height 580
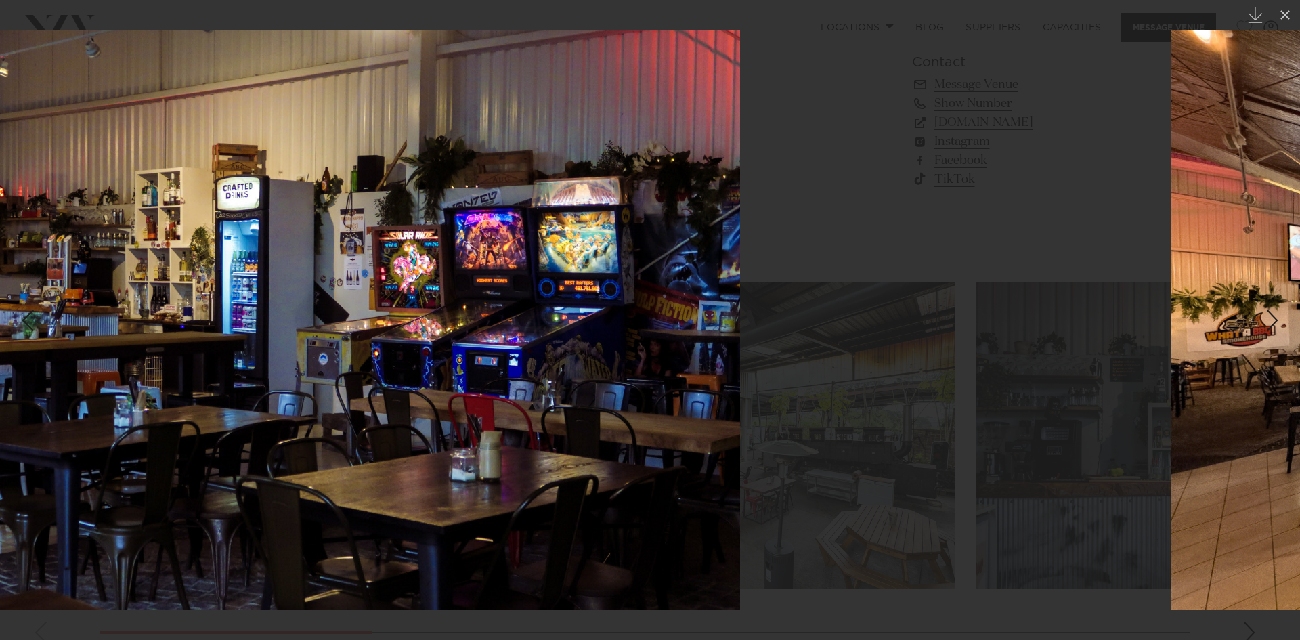
drag, startPoint x: 565, startPoint y: 345, endPoint x: 51, endPoint y: 307, distance: 515.3
click at [432, 336] on img at bounding box center [223, 320] width 1033 height 580
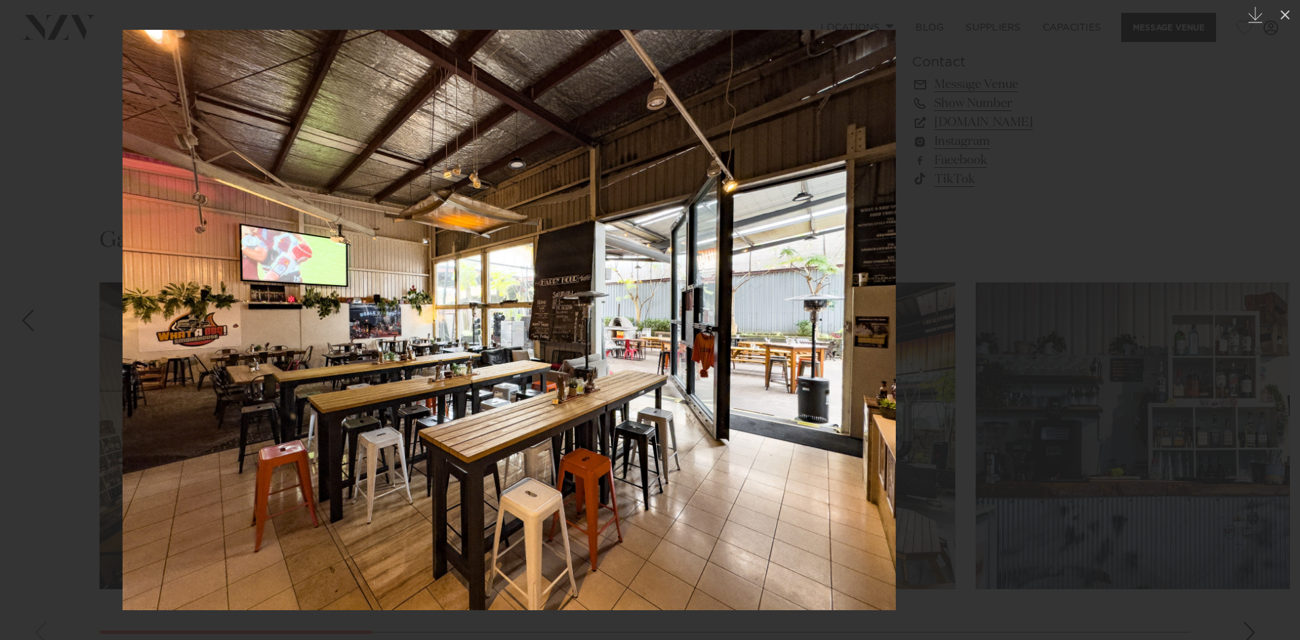
drag, startPoint x: 884, startPoint y: 303, endPoint x: 146, endPoint y: 234, distance: 741.2
click at [370, 257] on img at bounding box center [509, 320] width 773 height 580
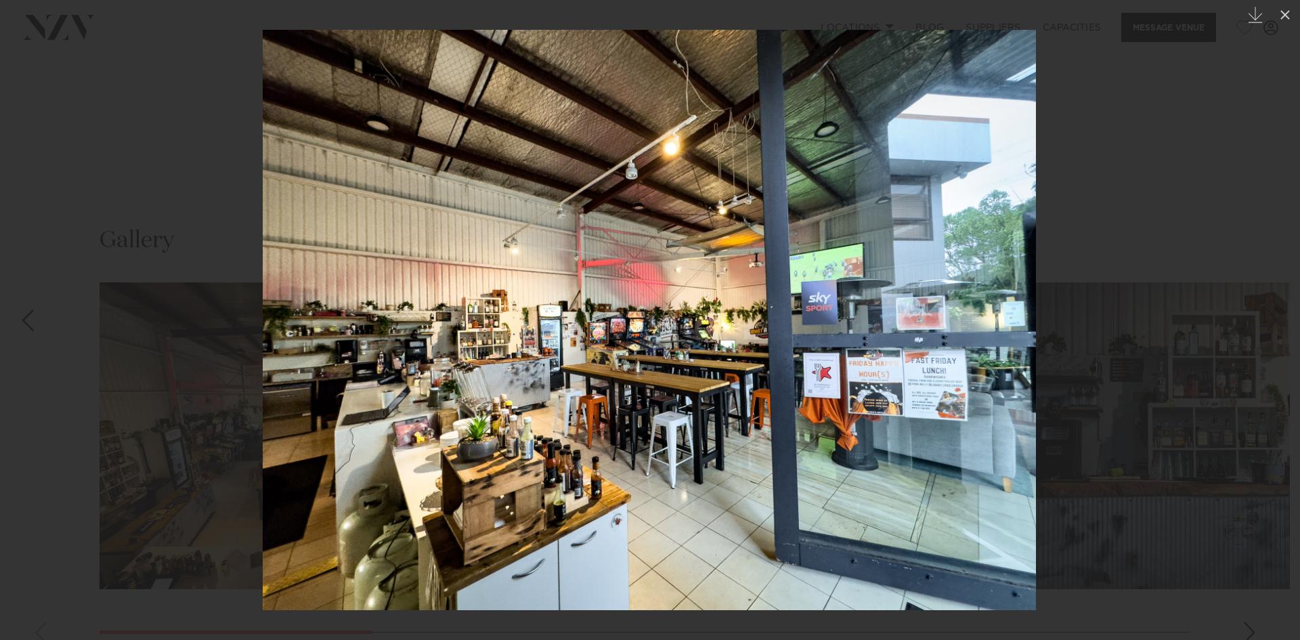
drag, startPoint x: 840, startPoint y: 259, endPoint x: 284, endPoint y: 209, distance: 557.4
click at [398, 223] on img at bounding box center [649, 320] width 773 height 580
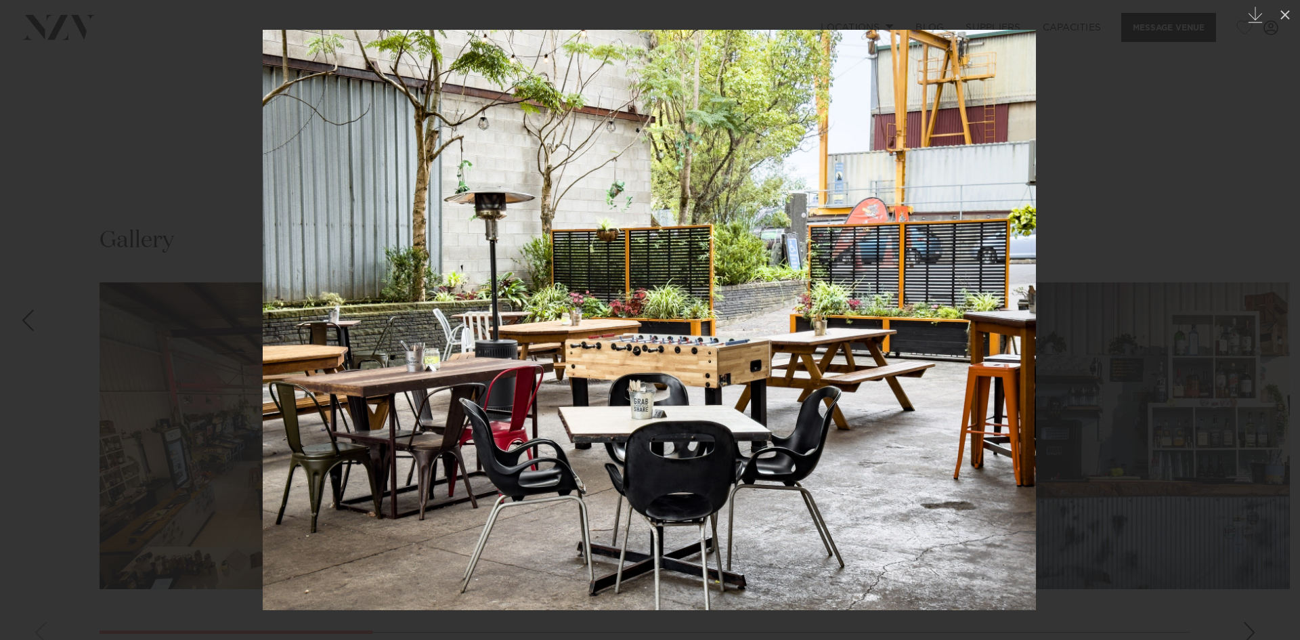
click at [305, 171] on img at bounding box center [649, 320] width 773 height 580
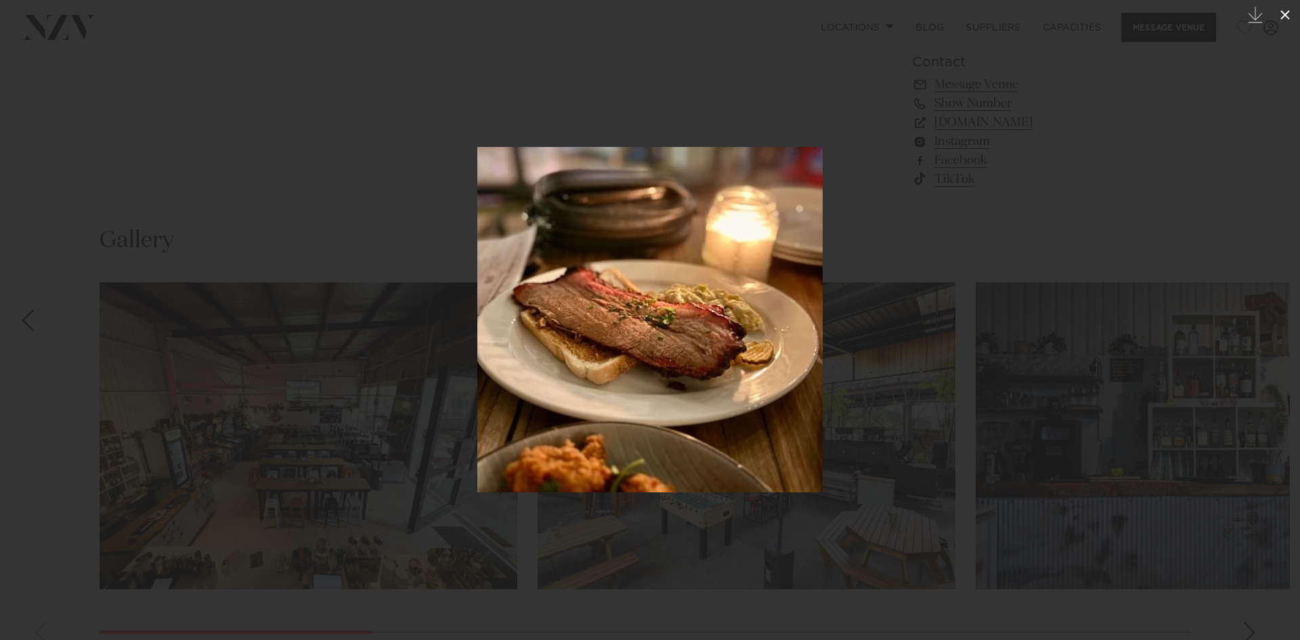
click at [1288, 14] on icon at bounding box center [1285, 15] width 16 height 16
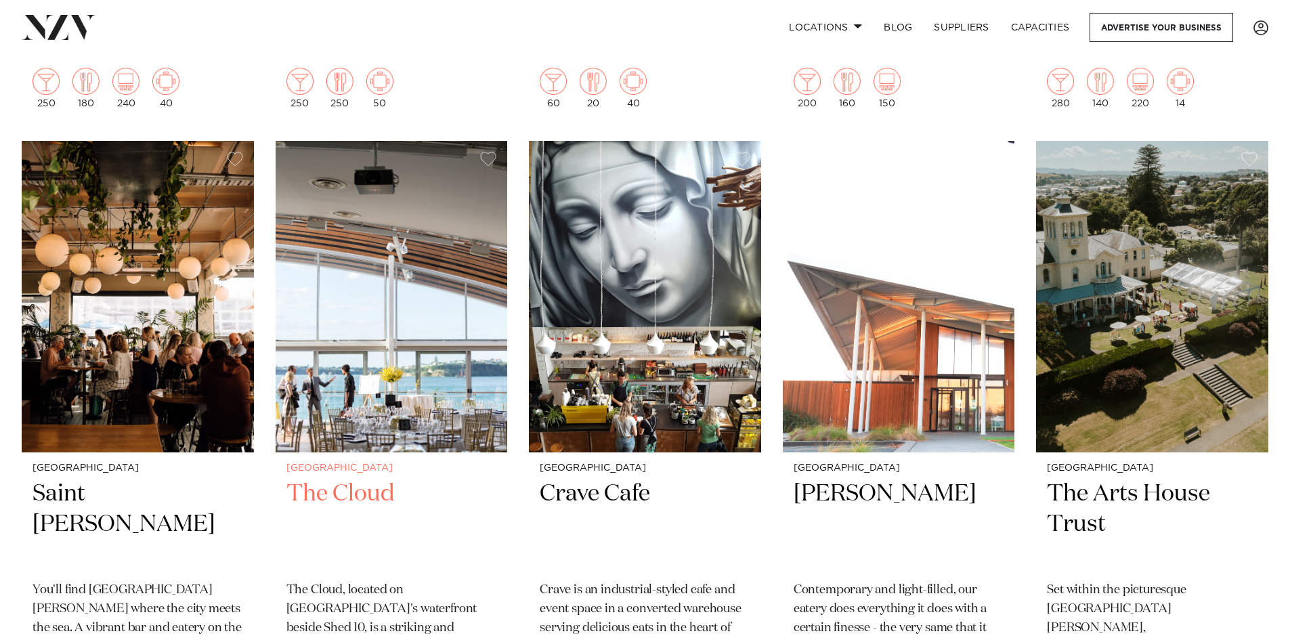
scroll to position [6906, 0]
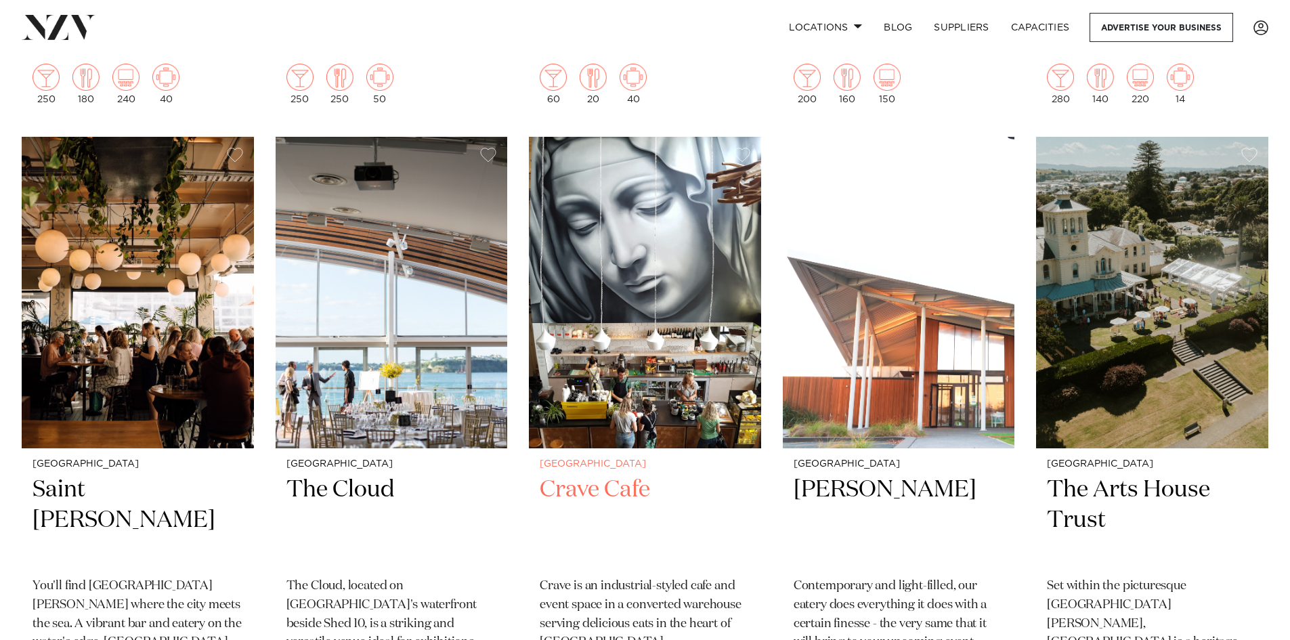
click at [616, 300] on img at bounding box center [645, 292] width 232 height 311
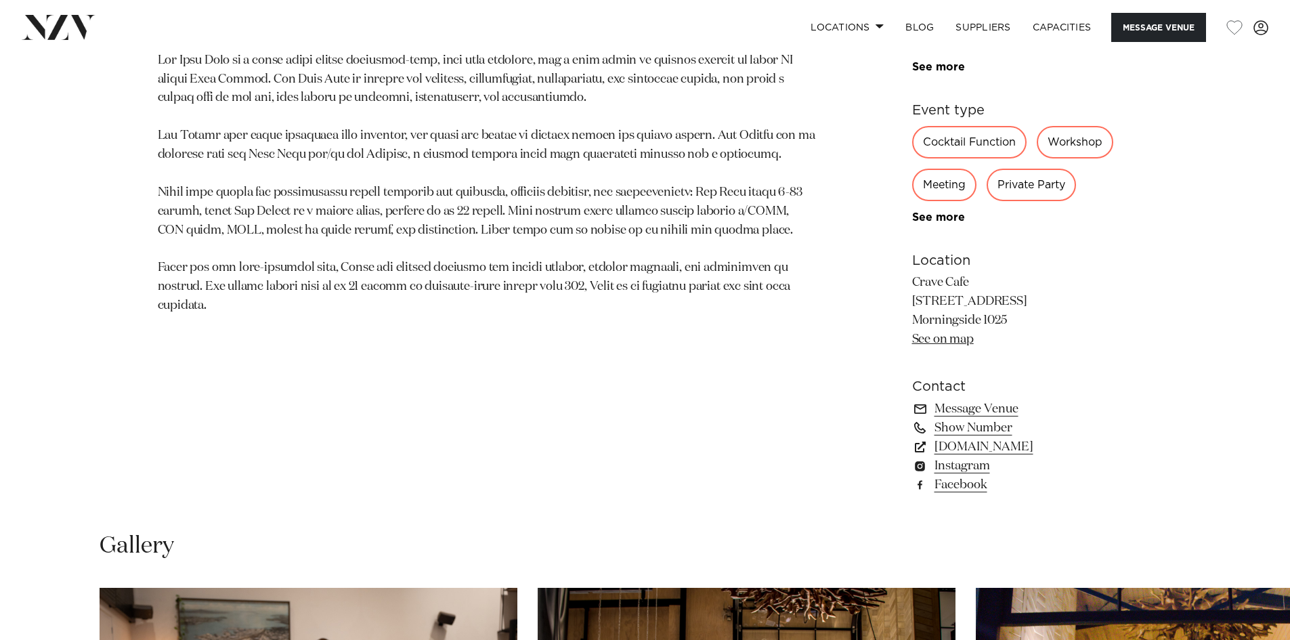
scroll to position [1151, 0]
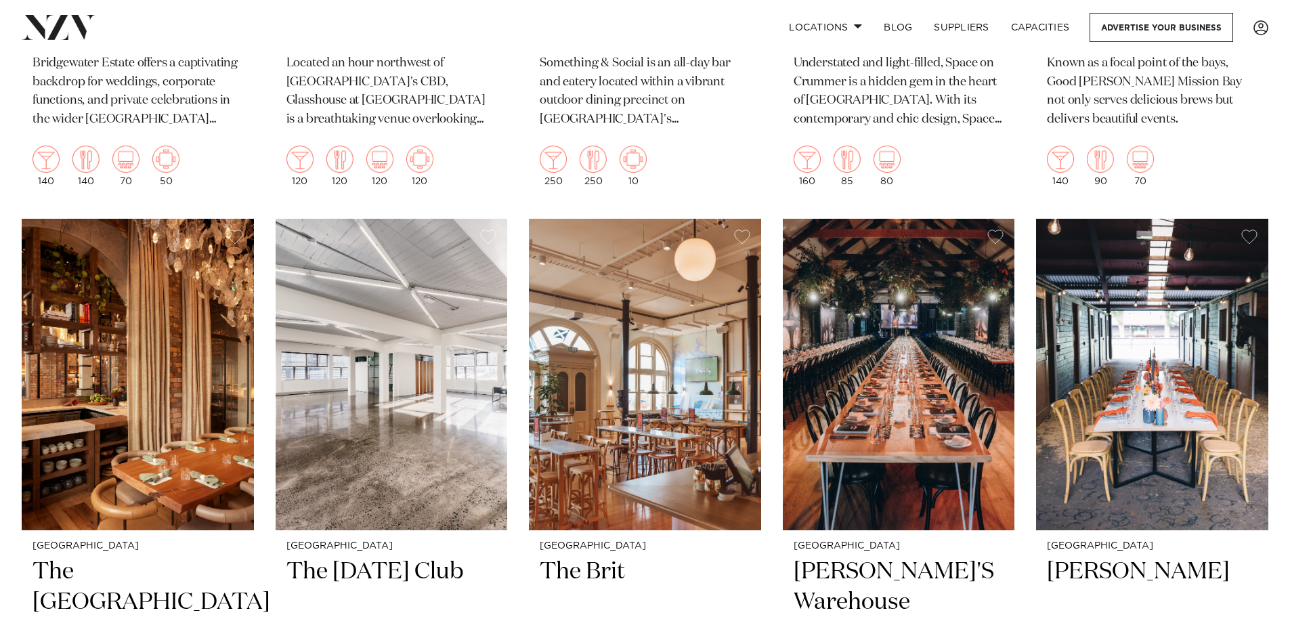
scroll to position [8034, 0]
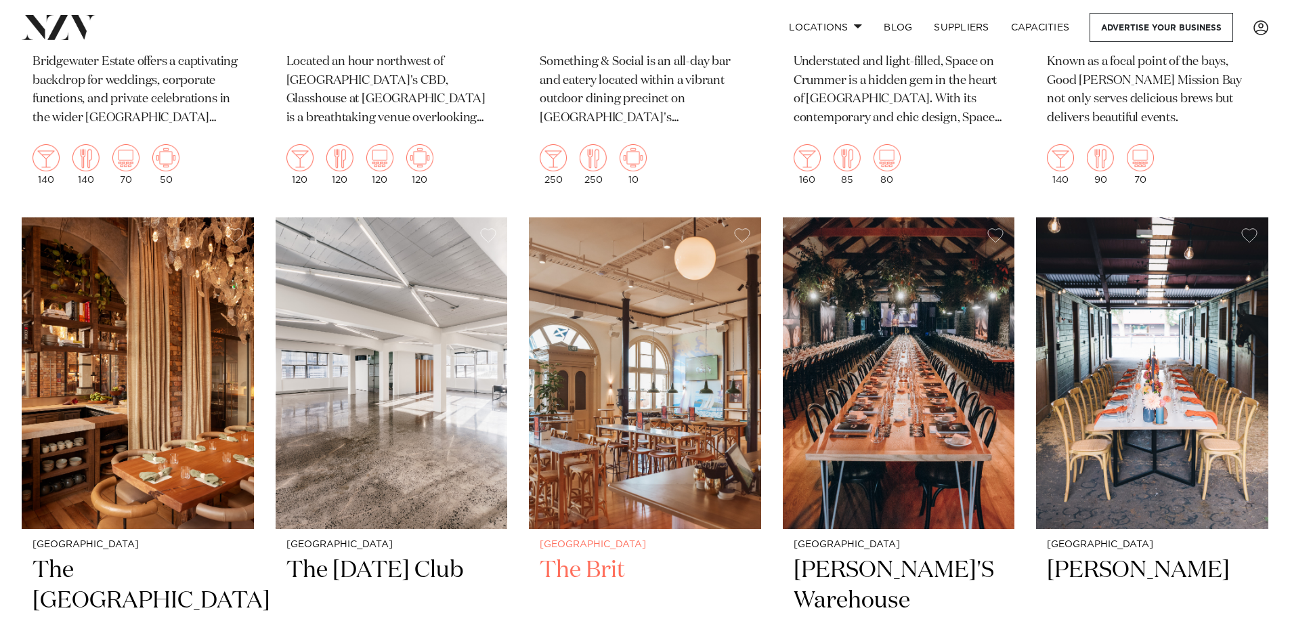
click at [682, 341] on img at bounding box center [645, 372] width 232 height 311
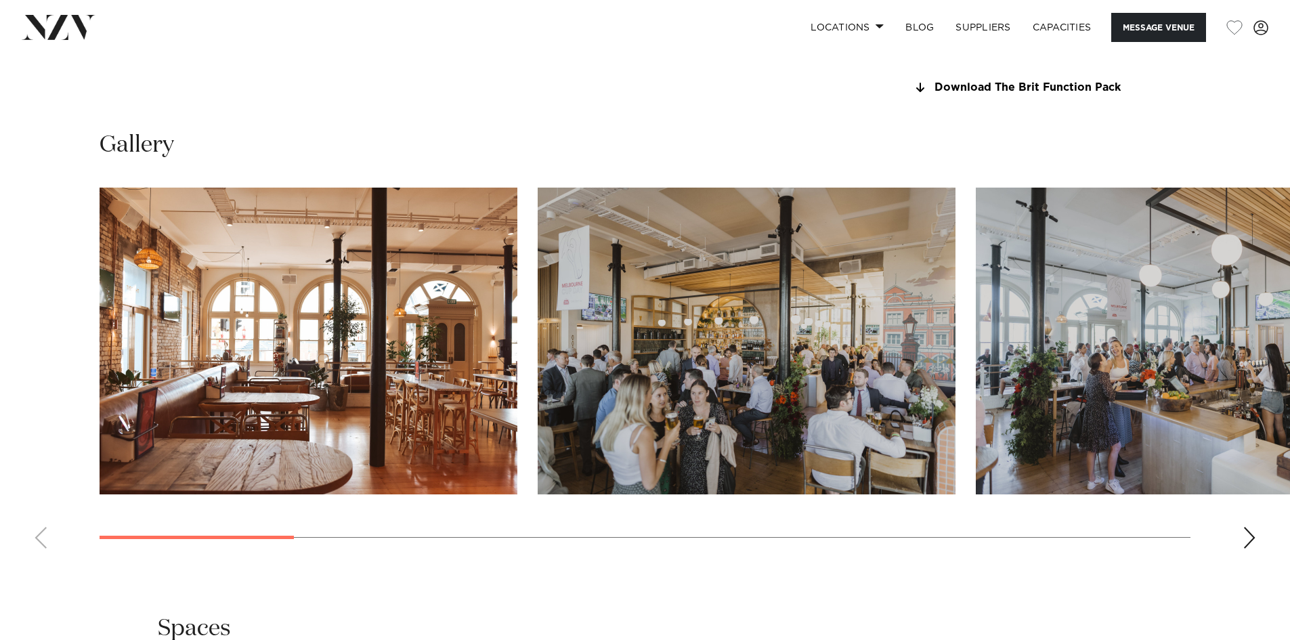
scroll to position [1354, 0]
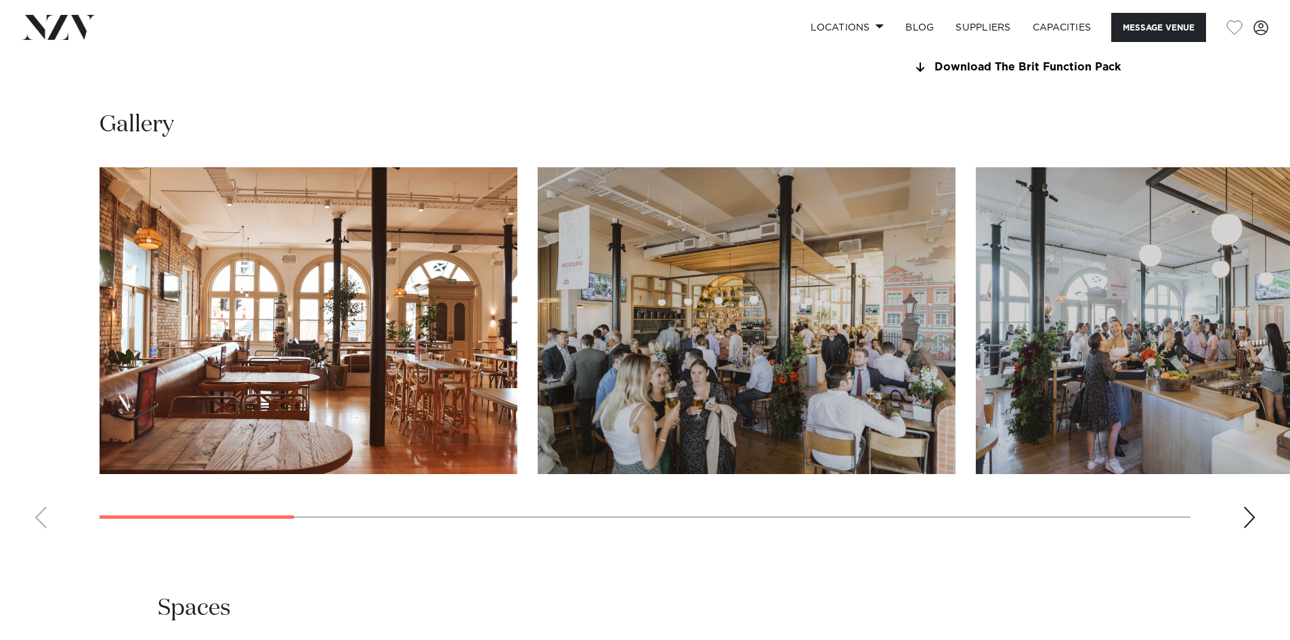
click at [431, 351] on img "1 / 14" at bounding box center [309, 320] width 418 height 307
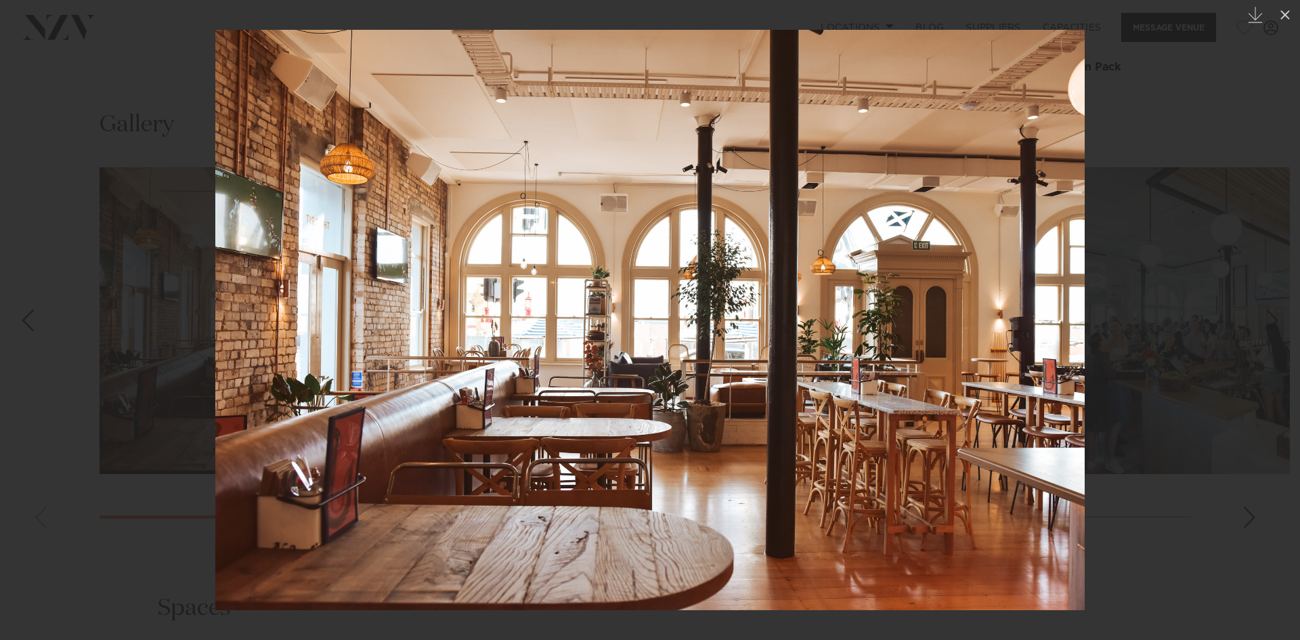
drag, startPoint x: 317, startPoint y: 295, endPoint x: 286, endPoint y: 294, distance: 31.2
click at [308, 295] on img at bounding box center [649, 320] width 869 height 580
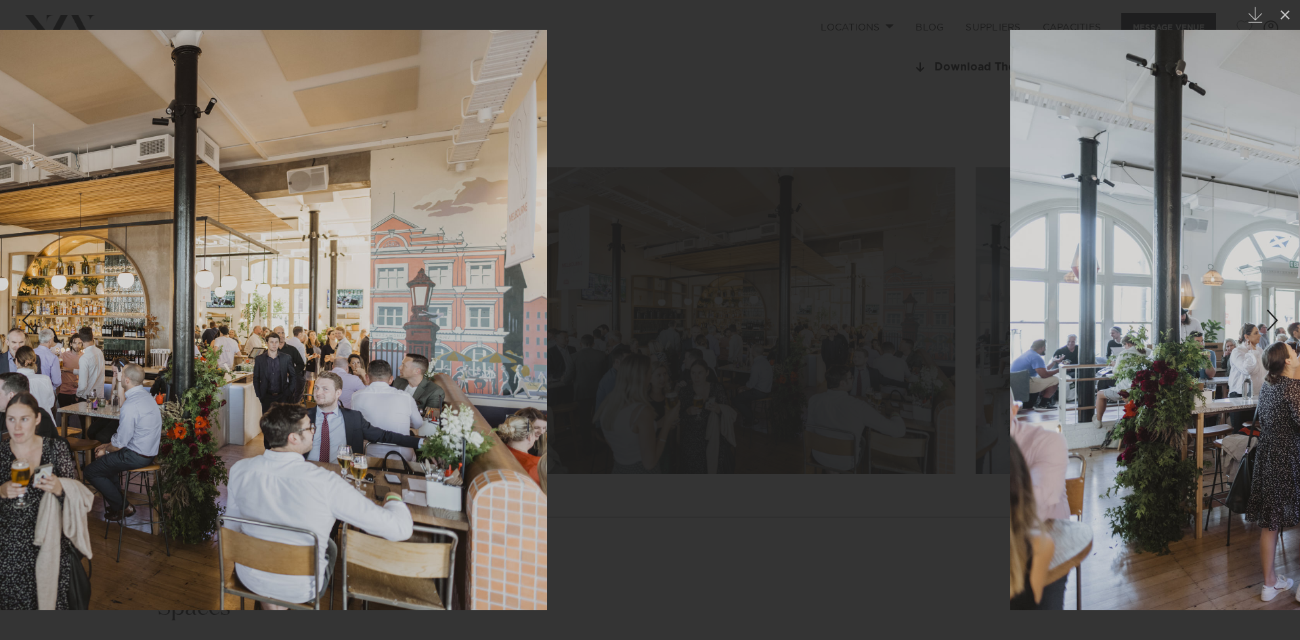
drag, startPoint x: 846, startPoint y: 311, endPoint x: 213, endPoint y: 269, distance: 635.1
click at [299, 277] on img at bounding box center [111, 320] width 871 height 580
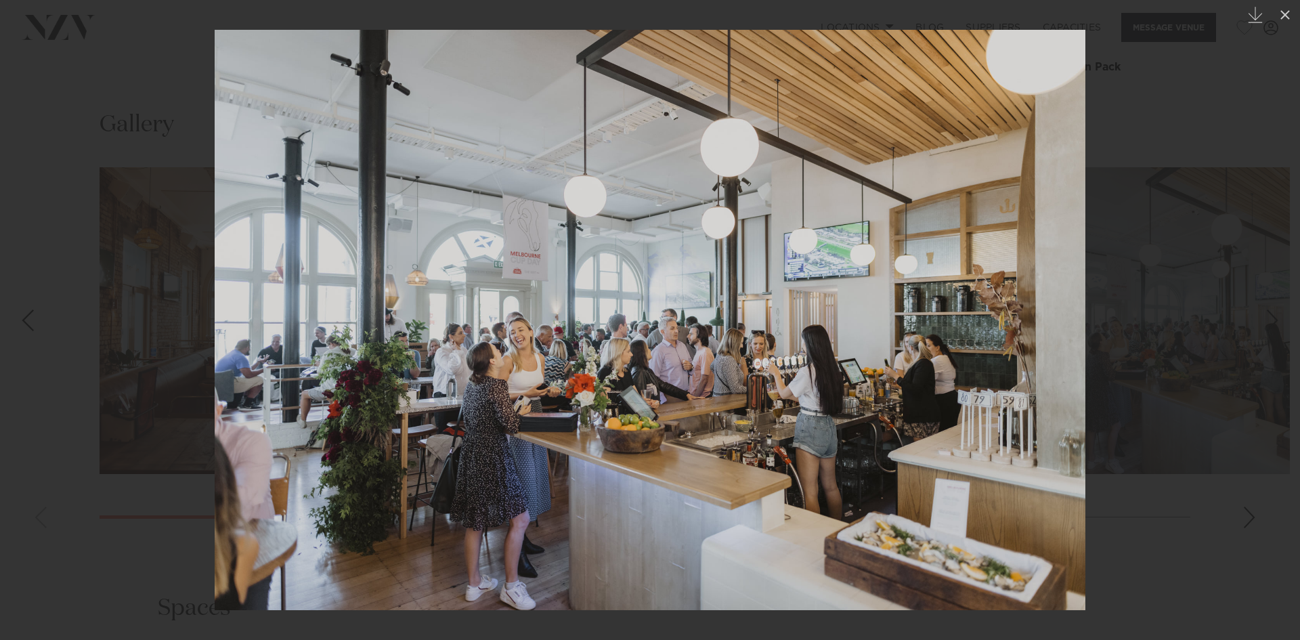
drag, startPoint x: 743, startPoint y: 357, endPoint x: 213, endPoint y: 323, distance: 531.9
click at [288, 335] on img at bounding box center [650, 320] width 871 height 580
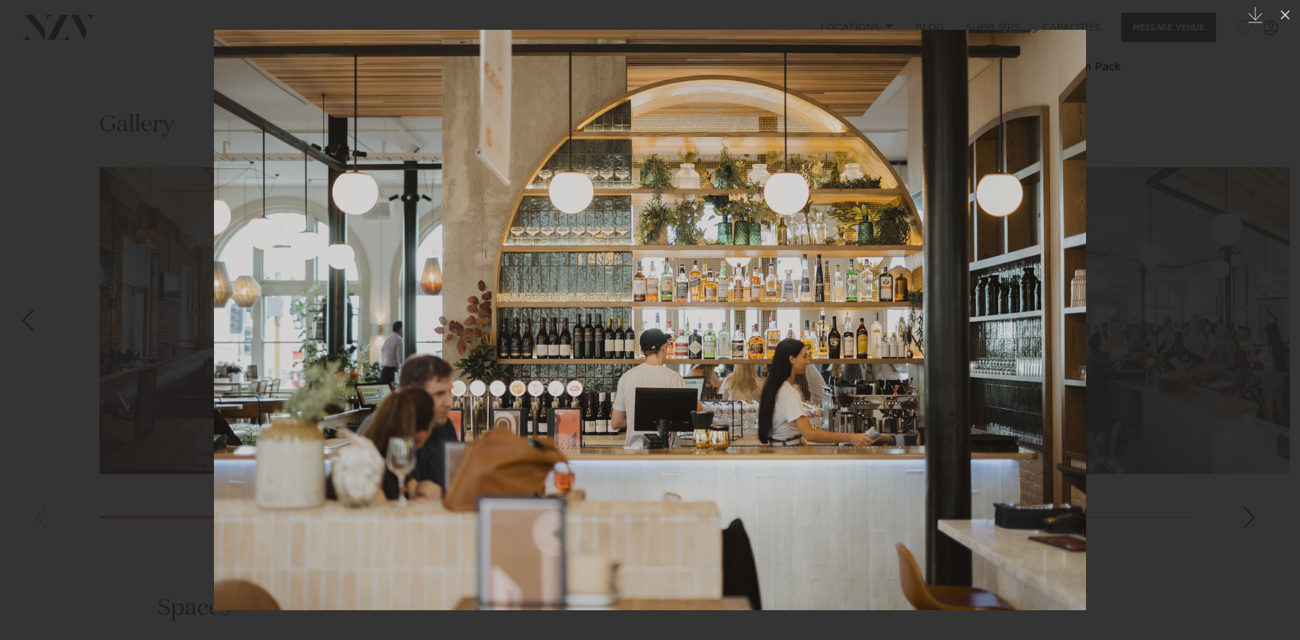
drag, startPoint x: 733, startPoint y: 323, endPoint x: 473, endPoint y: 322, distance: 259.3
click at [490, 322] on img at bounding box center [650, 320] width 872 height 580
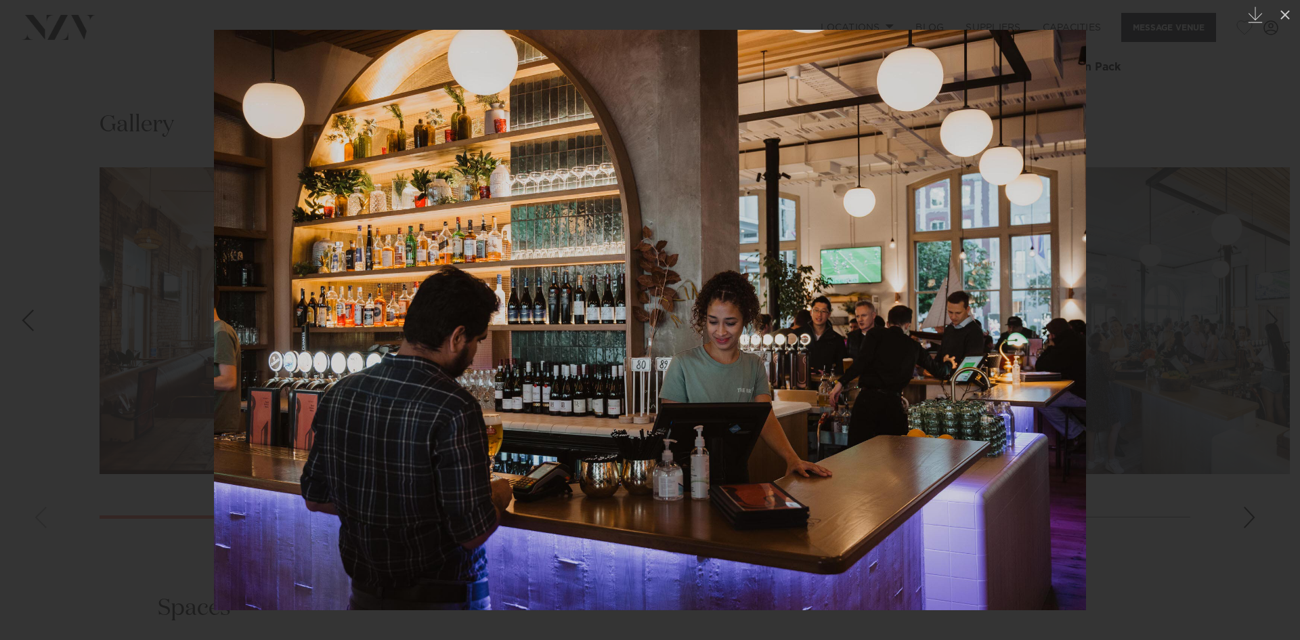
drag, startPoint x: 950, startPoint y: 332, endPoint x: 263, endPoint y: 320, distance: 687.3
click at [305, 326] on img at bounding box center [650, 320] width 872 height 580
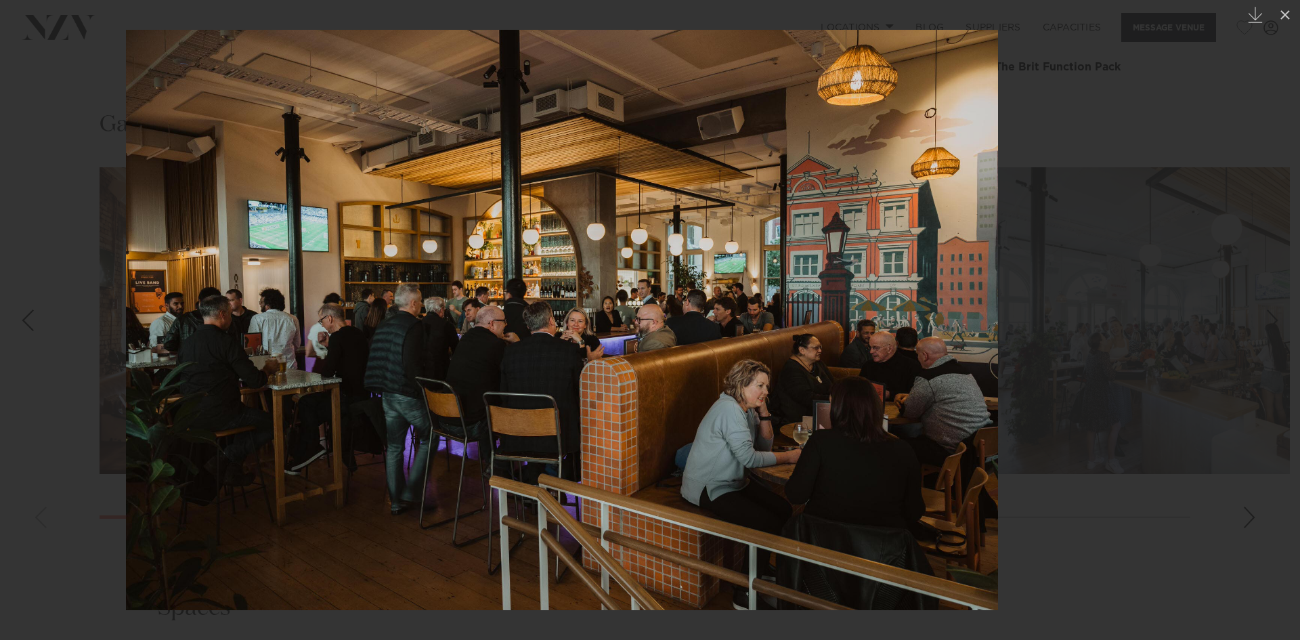
drag, startPoint x: 876, startPoint y: 337, endPoint x: 358, endPoint y: 316, distance: 518.4
click at [435, 328] on img at bounding box center [562, 320] width 872 height 580
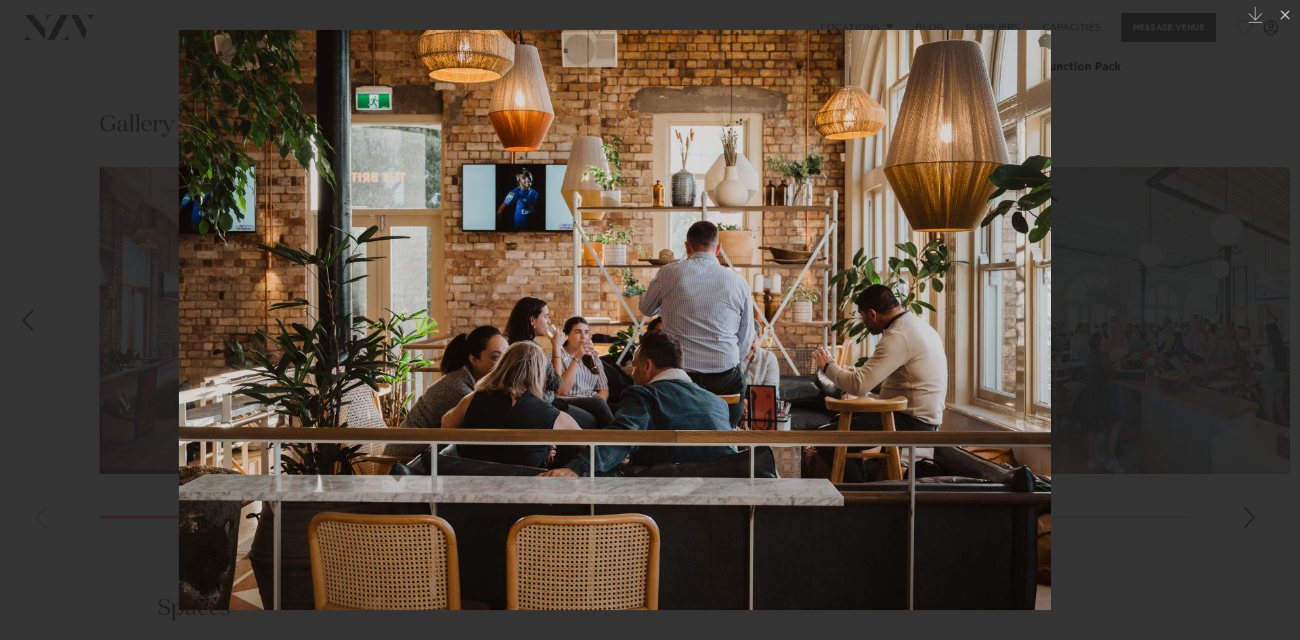
drag, startPoint x: 946, startPoint y: 316, endPoint x: 399, endPoint y: 286, distance: 547.8
click at [424, 296] on img at bounding box center [615, 320] width 872 height 580
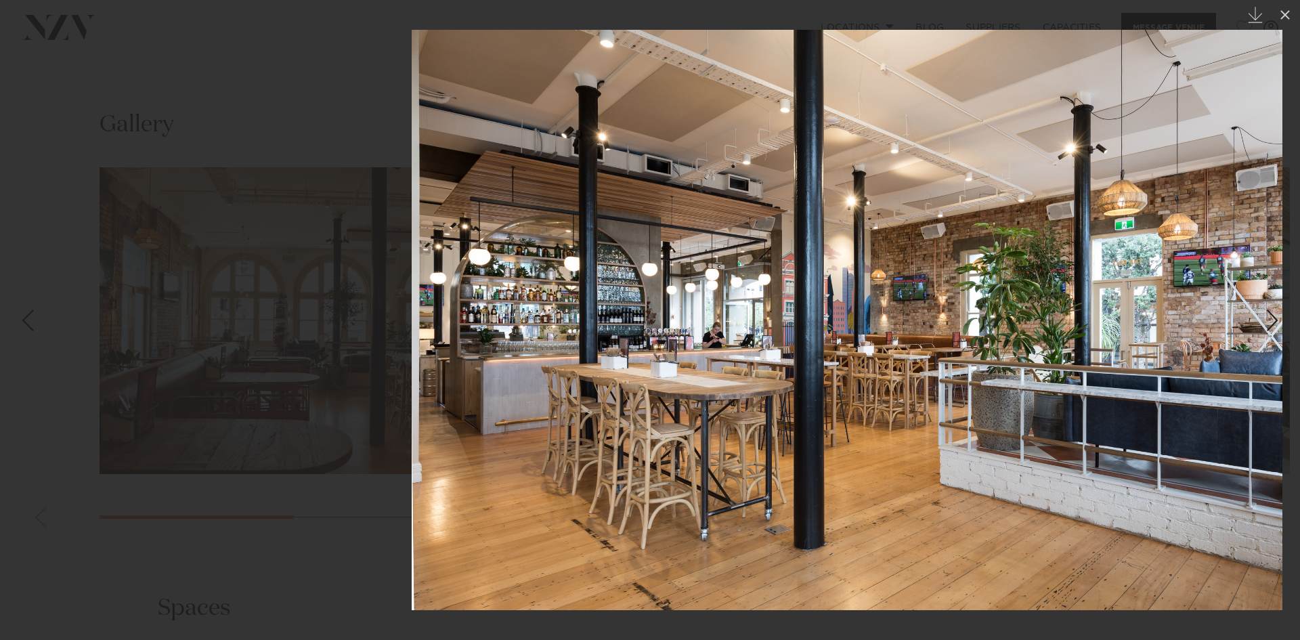
drag, startPoint x: 548, startPoint y: 372, endPoint x: 1096, endPoint y: 340, distance: 548.7
click at [1096, 340] on img at bounding box center [847, 320] width 871 height 580
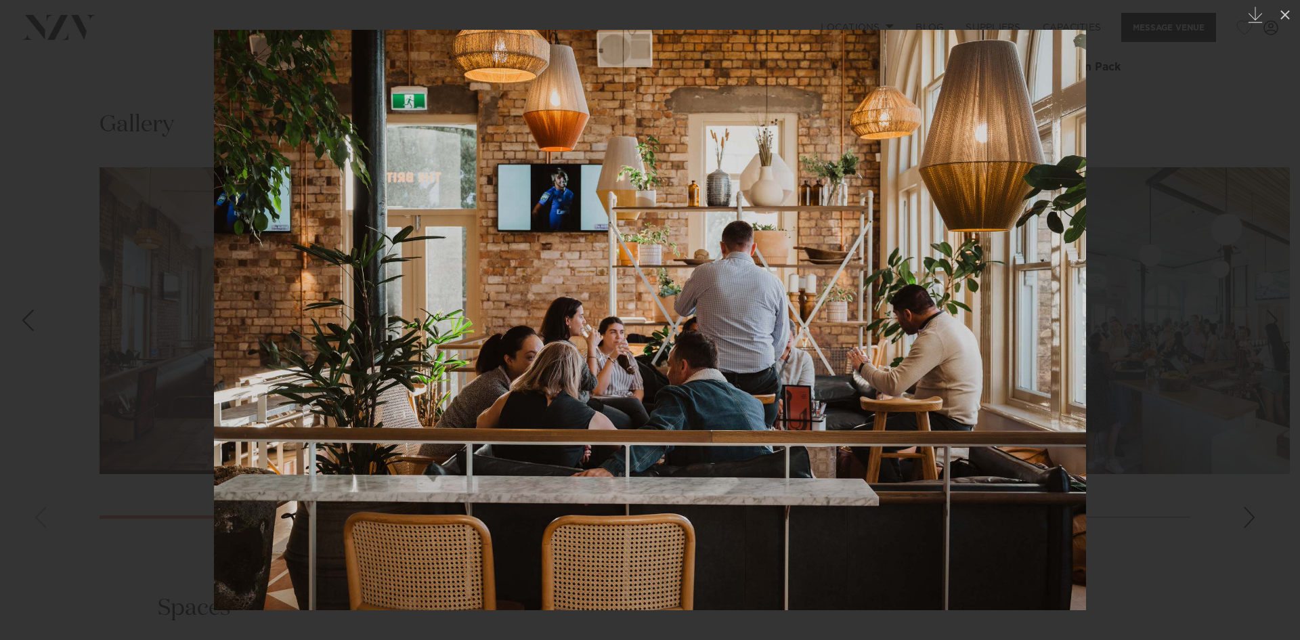
drag, startPoint x: 875, startPoint y: 351, endPoint x: 337, endPoint y: 313, distance: 538.9
click at [384, 319] on img at bounding box center [650, 320] width 872 height 580
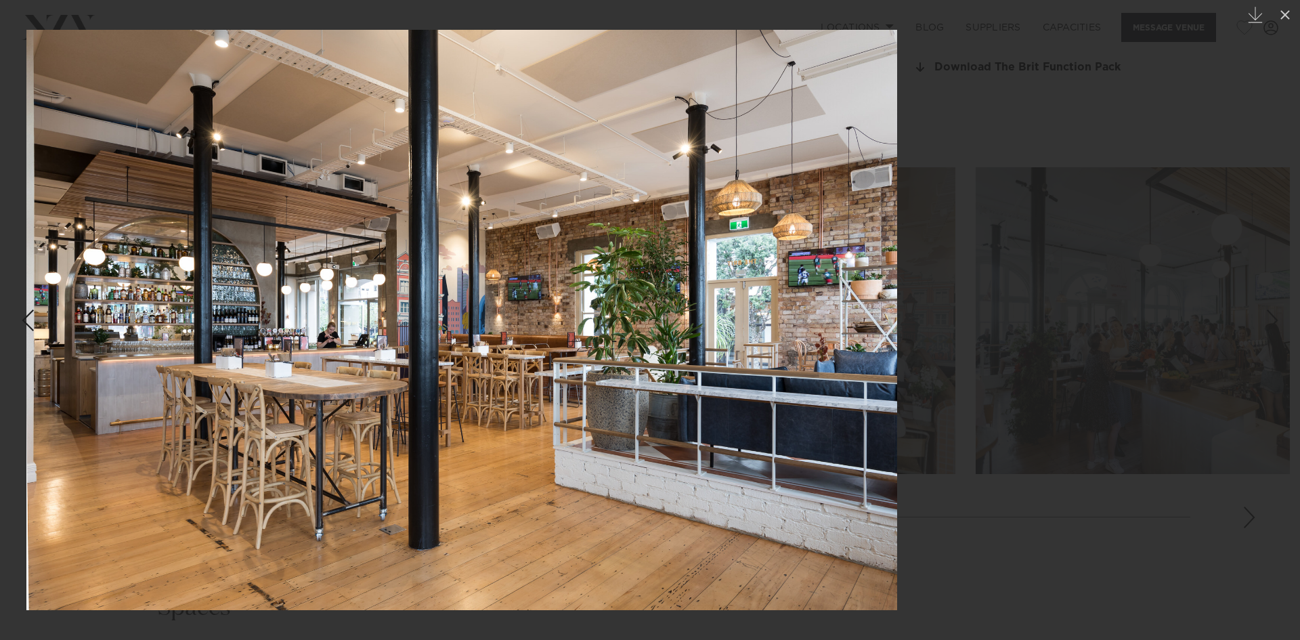
drag, startPoint x: 759, startPoint y: 347, endPoint x: 261, endPoint y: 314, distance: 499.4
click at [336, 330] on img at bounding box center [461, 320] width 871 height 580
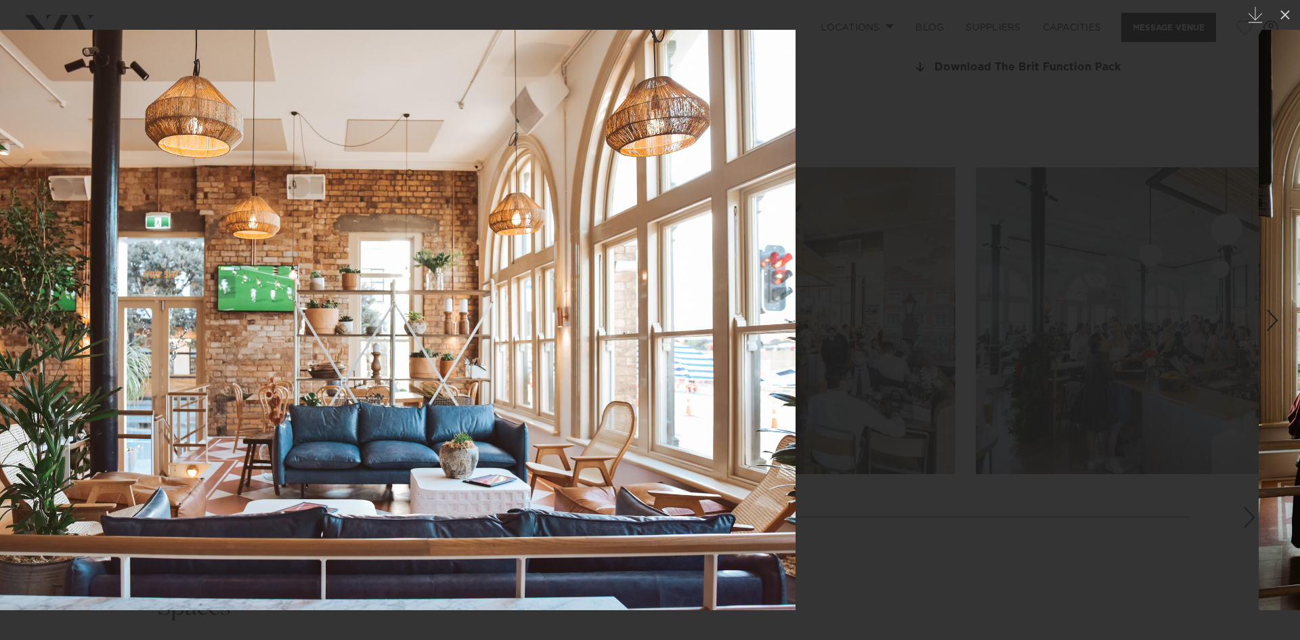
drag, startPoint x: 606, startPoint y: 349, endPoint x: 290, endPoint y: 326, distance: 317.1
click at [322, 328] on img at bounding box center [360, 320] width 869 height 580
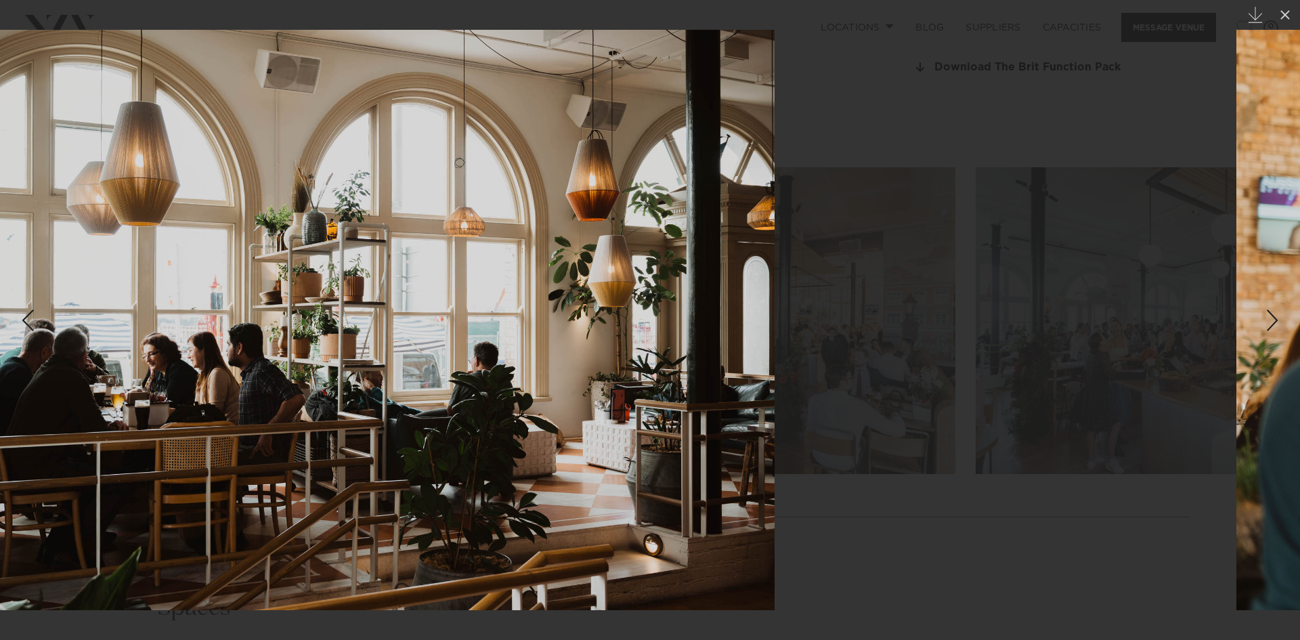
drag, startPoint x: 523, startPoint y: 322, endPoint x: 209, endPoint y: 300, distance: 314.9
click at [240, 302] on img at bounding box center [339, 320] width 872 height 580
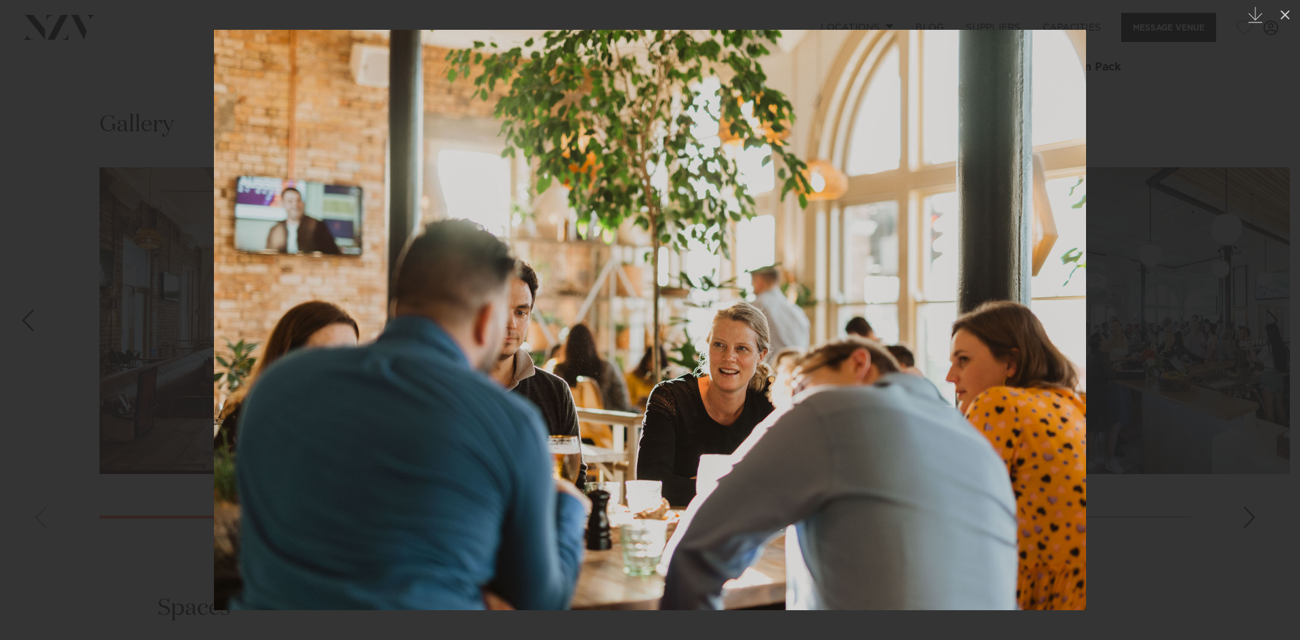
drag, startPoint x: 688, startPoint y: 336, endPoint x: 311, endPoint y: 326, distance: 376.6
click at [345, 325] on img at bounding box center [650, 320] width 872 height 580
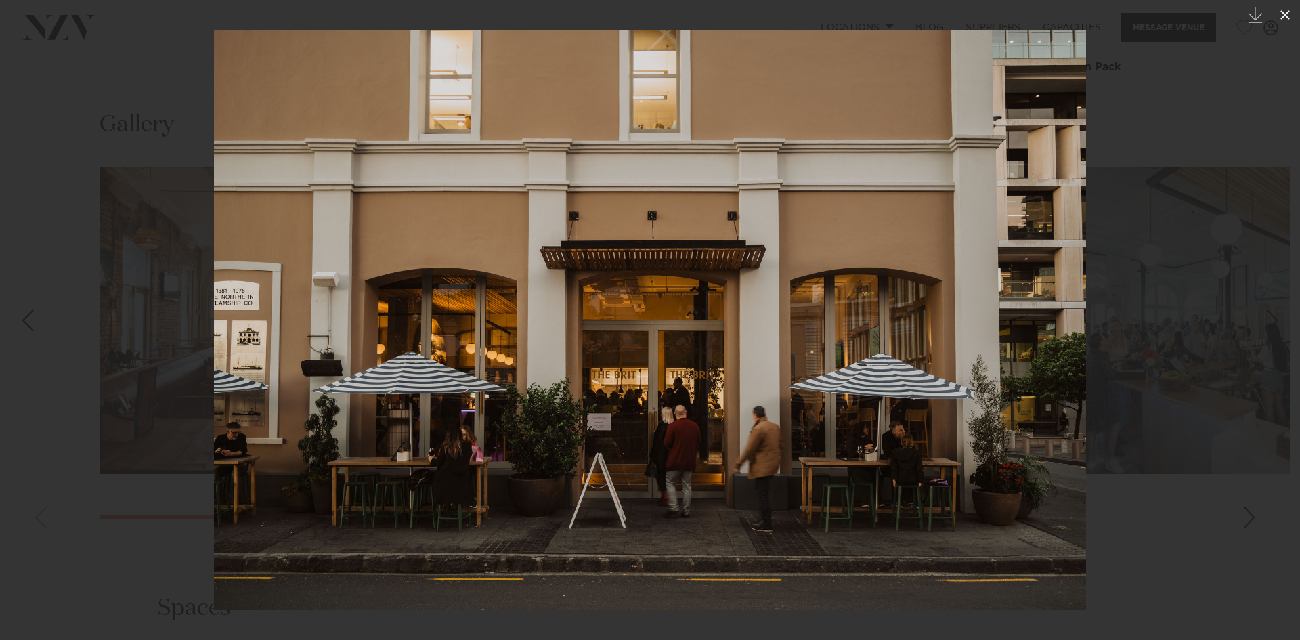
click at [1287, 16] on icon at bounding box center [1284, 14] width 9 height 9
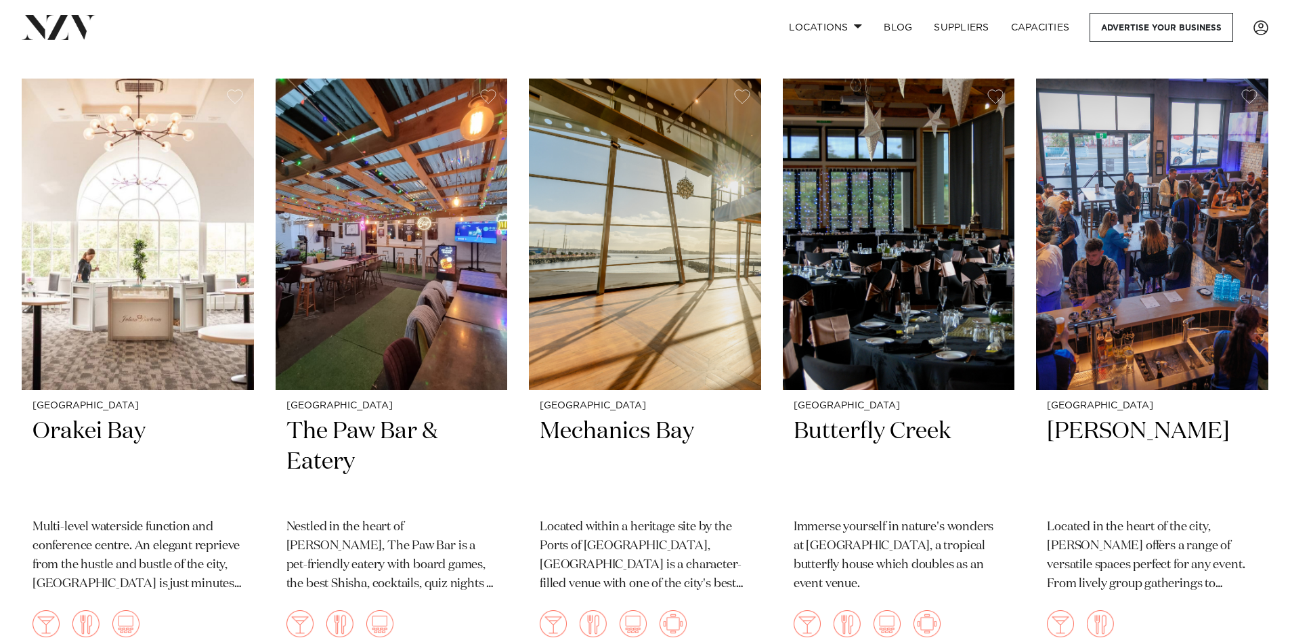
scroll to position [8779, 0]
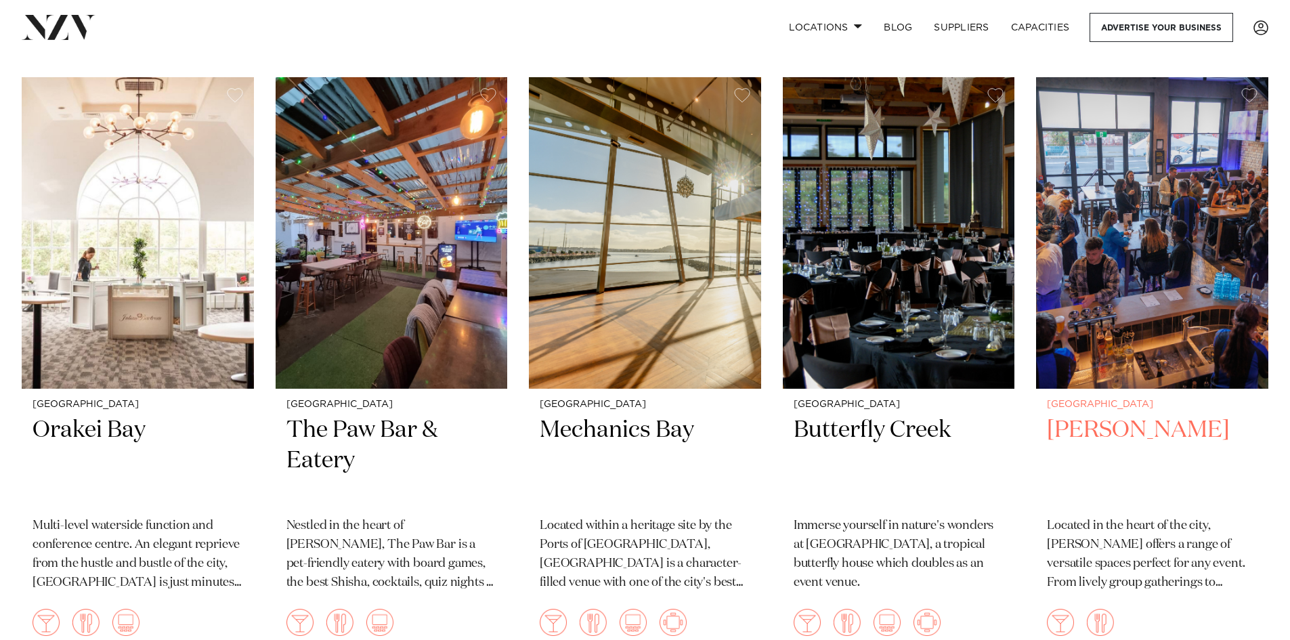
click at [1236, 206] on img at bounding box center [1152, 232] width 232 height 311
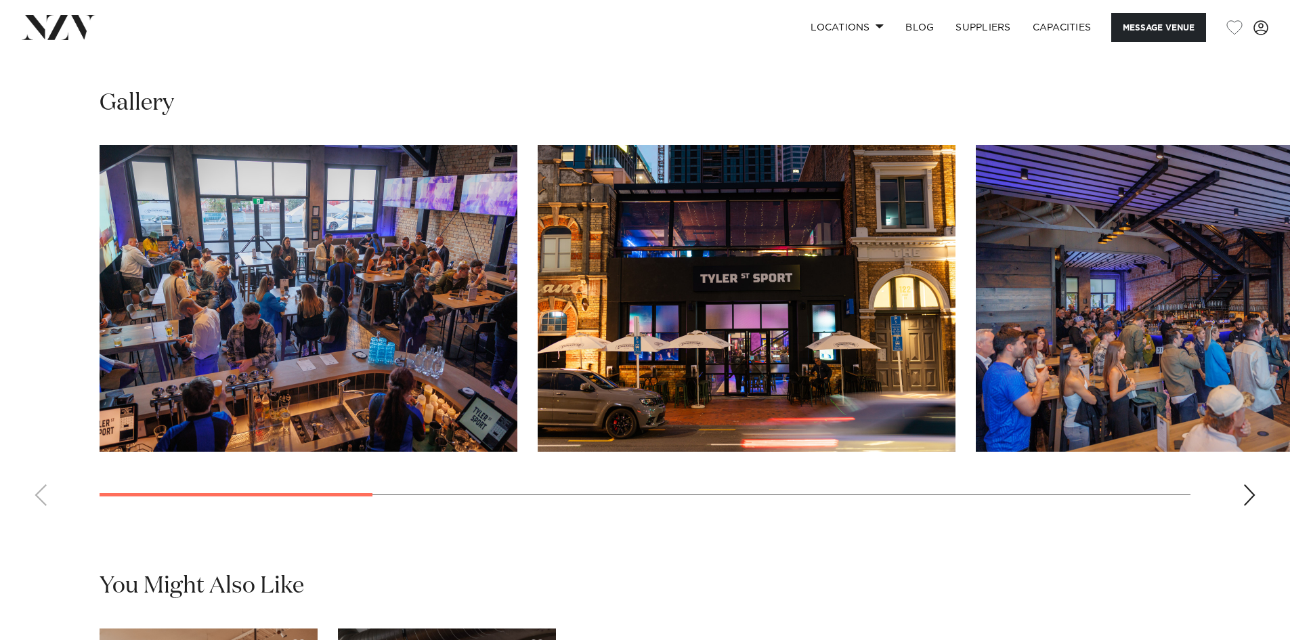
scroll to position [1422, 0]
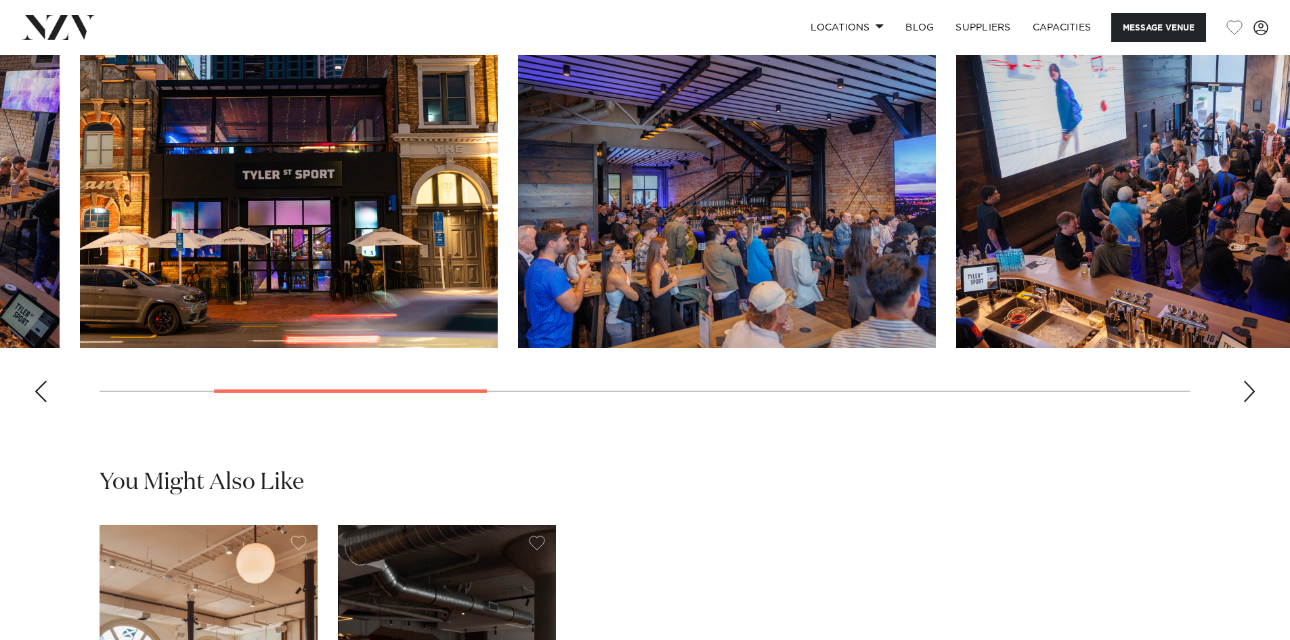
click at [0, 0] on slot at bounding box center [0, 0] width 0 height 0
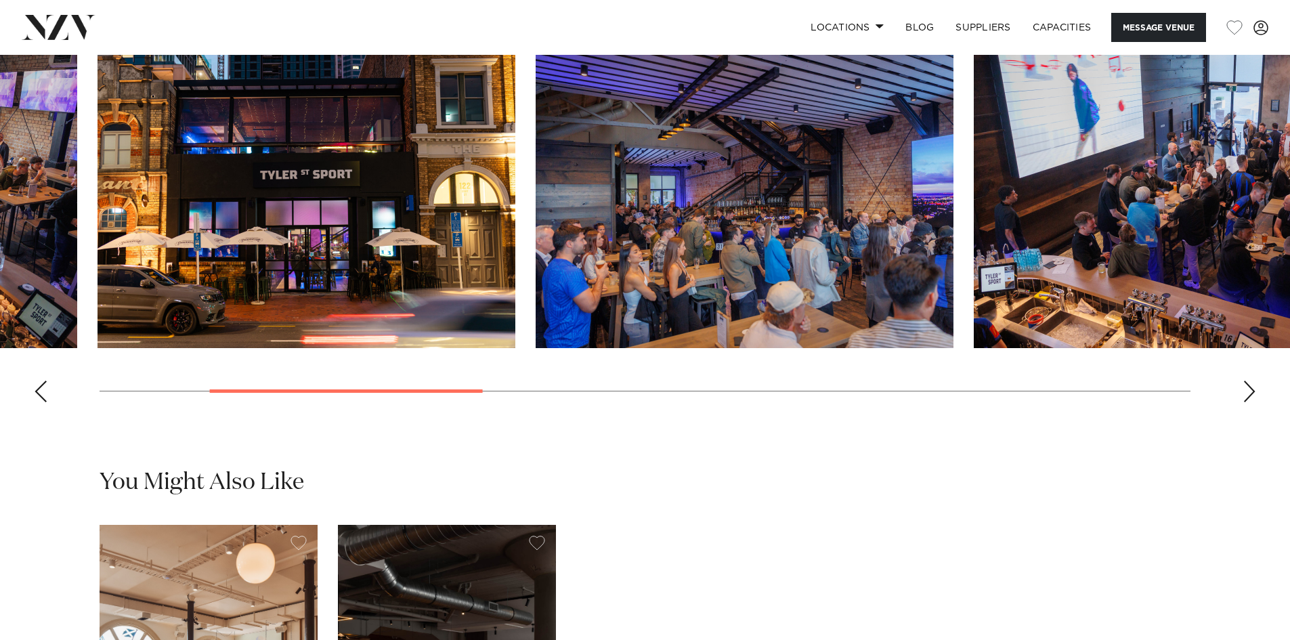
click at [238, 281] on img "2 / 10" at bounding box center [306, 194] width 418 height 307
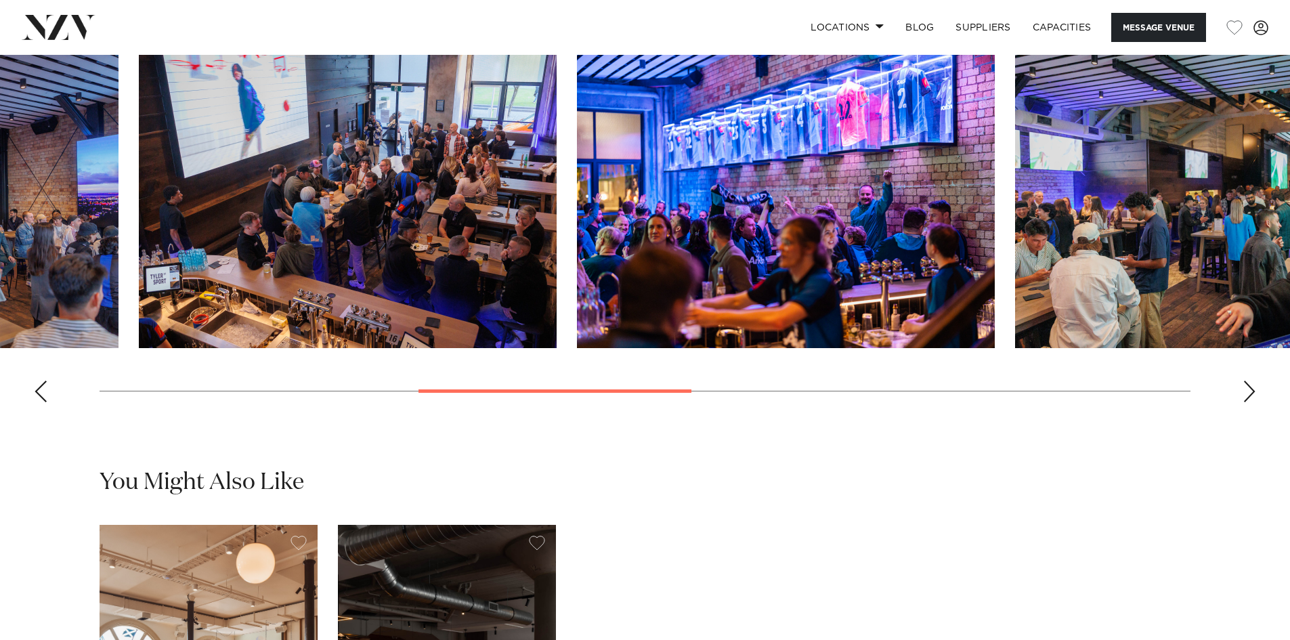
click at [301, 257] on img "4 / 10" at bounding box center [348, 194] width 418 height 307
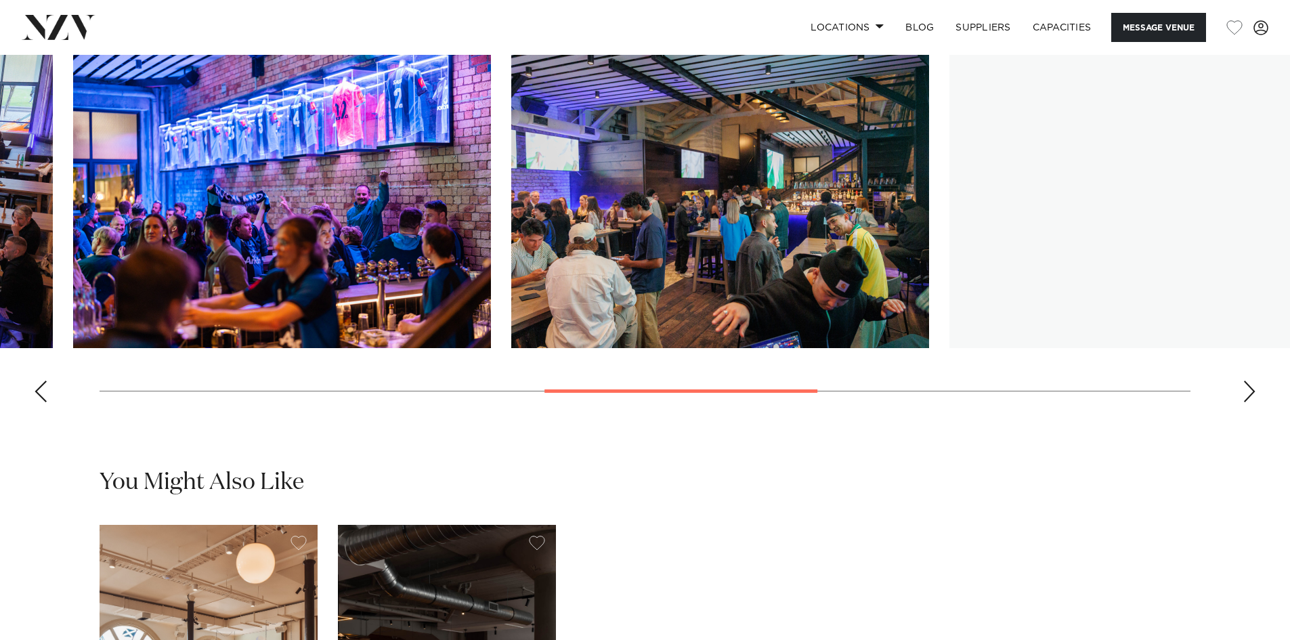
click at [301, 258] on img "5 / 10" at bounding box center [282, 194] width 418 height 307
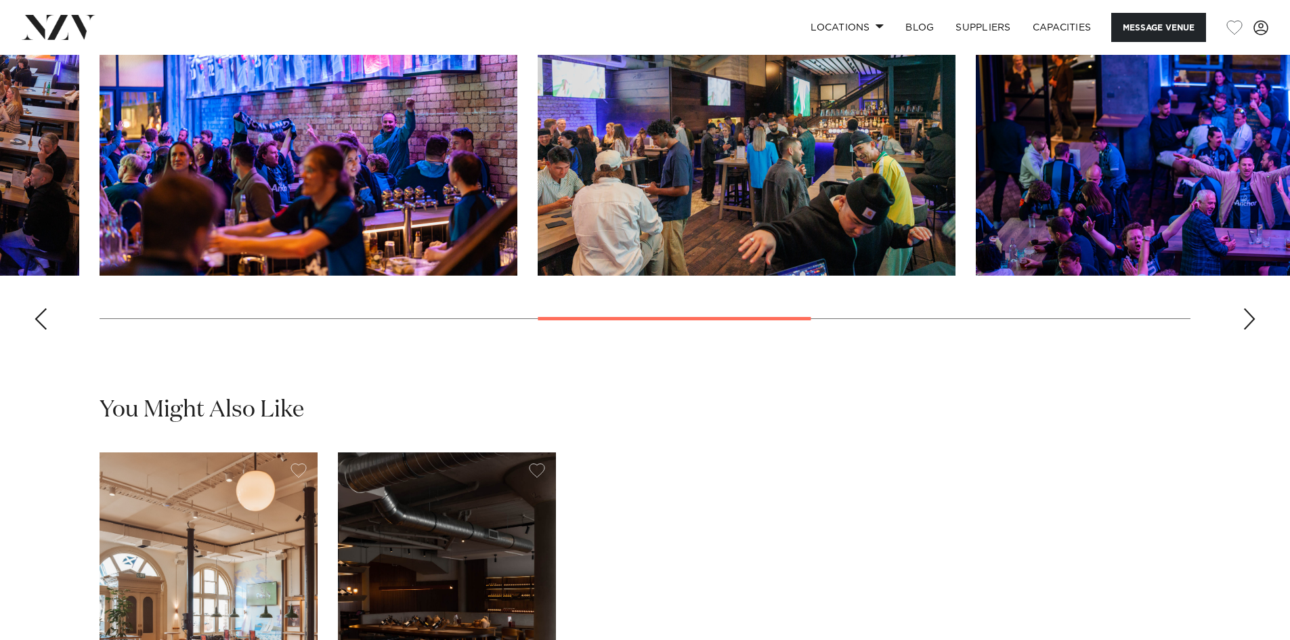
scroll to position [1489, 0]
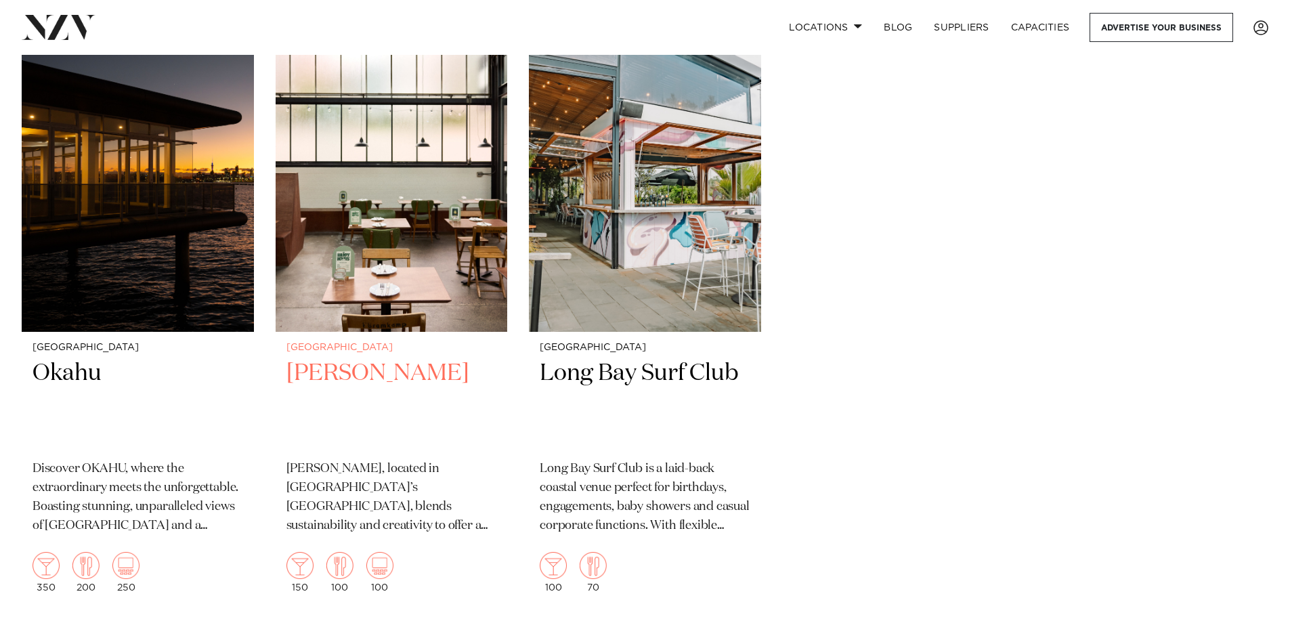
scroll to position [9456, 0]
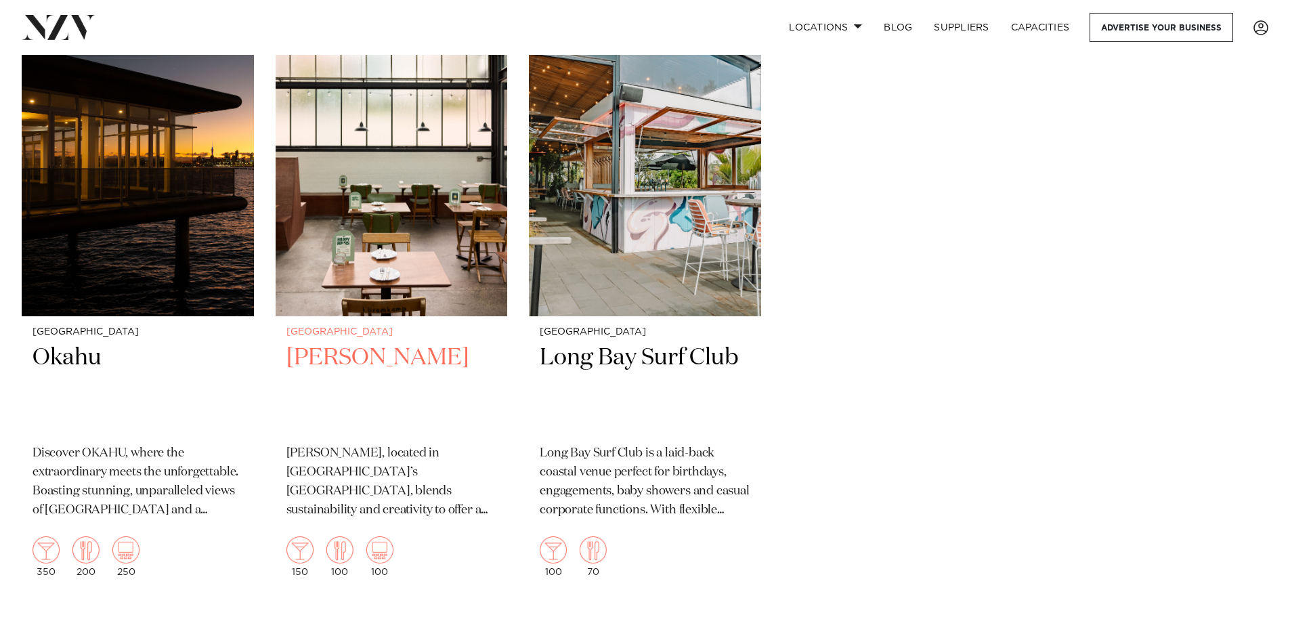
click at [449, 227] on img at bounding box center [392, 160] width 232 height 311
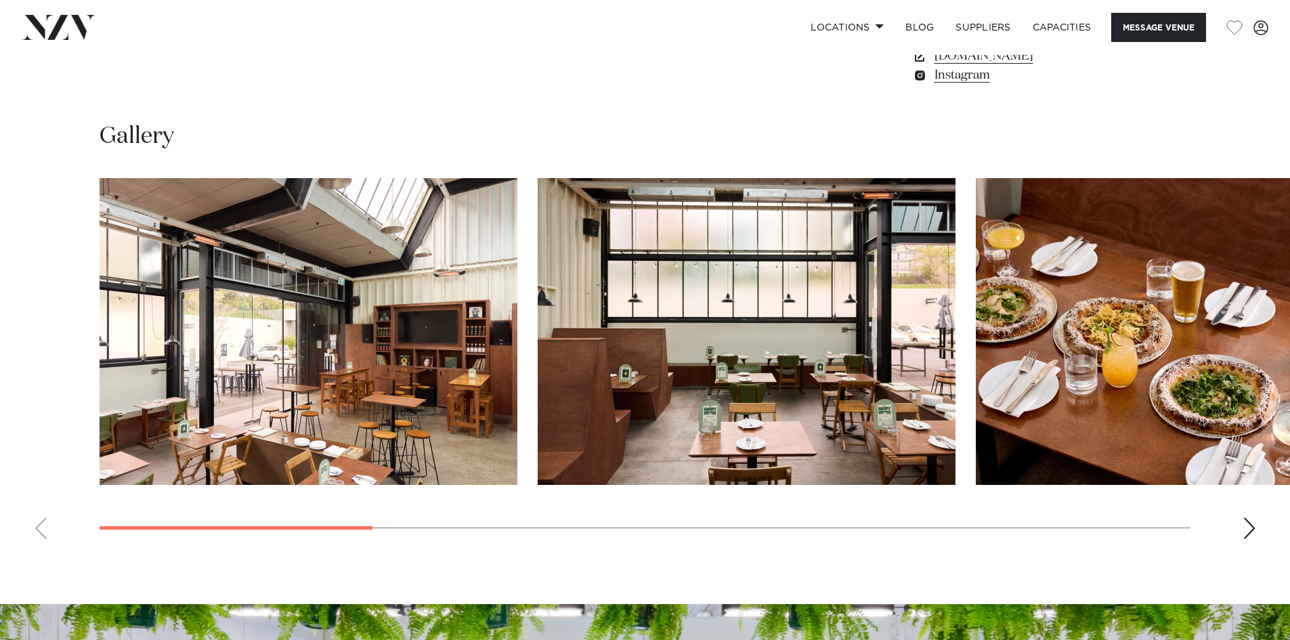
scroll to position [1286, 0]
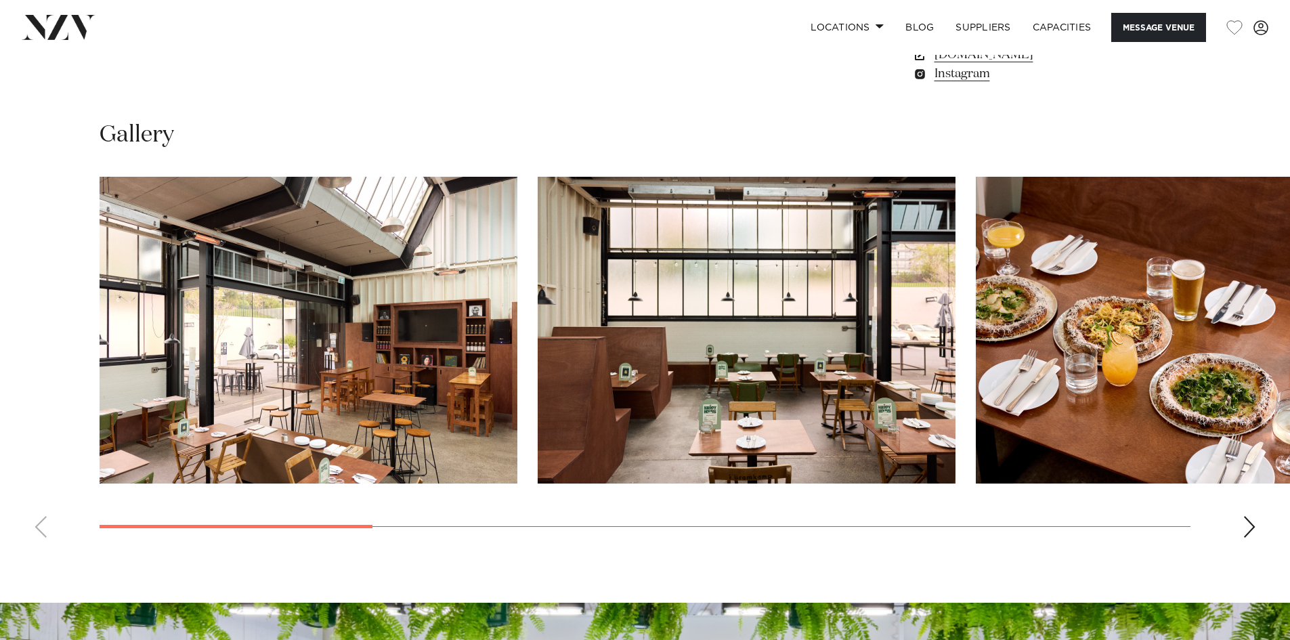
click at [461, 297] on img "1 / 10" at bounding box center [309, 330] width 418 height 307
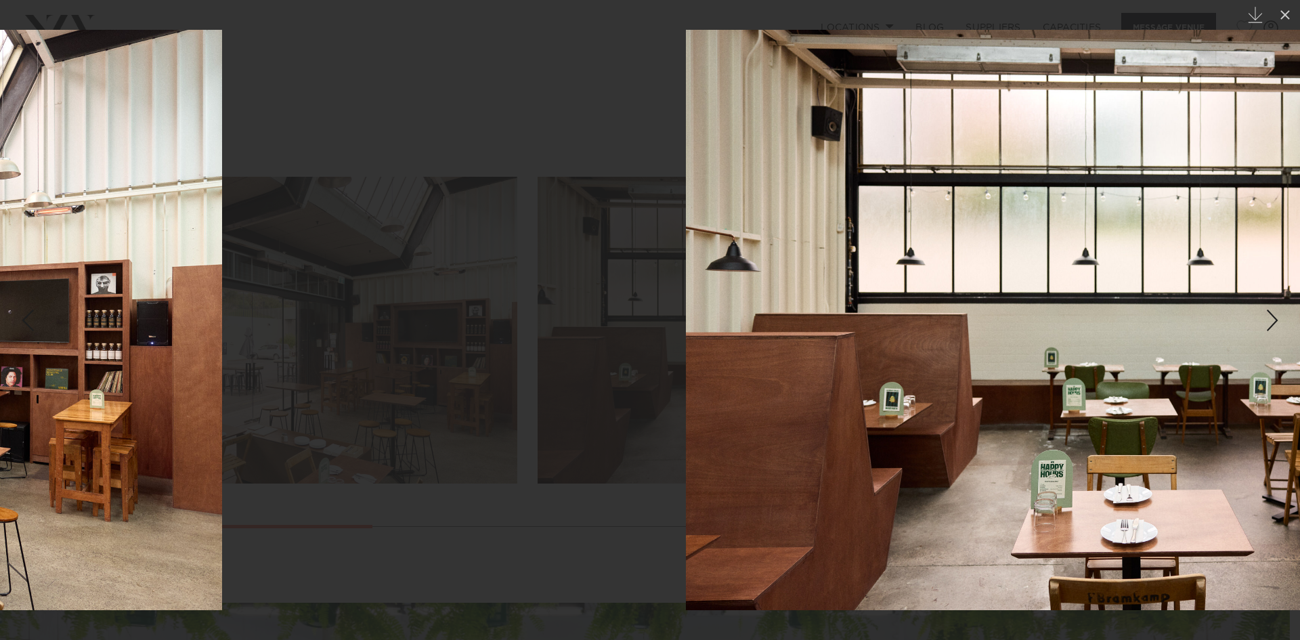
drag, startPoint x: 1002, startPoint y: 324, endPoint x: 0, endPoint y: 217, distance: 1007.6
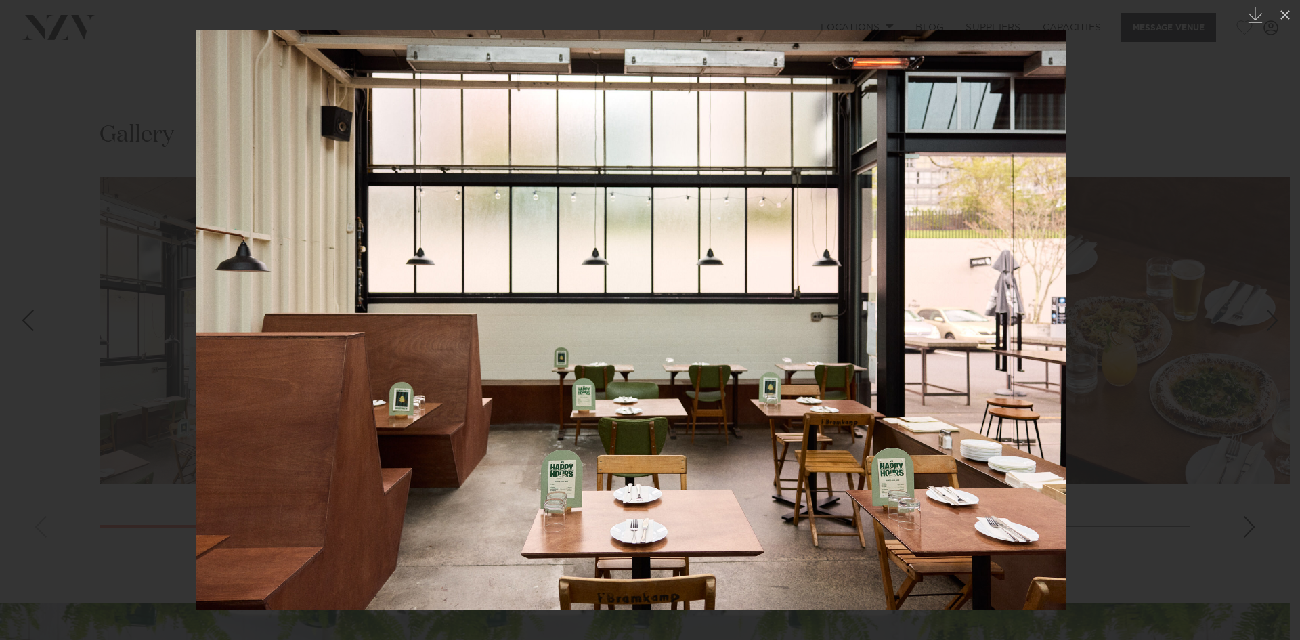
drag, startPoint x: 888, startPoint y: 298, endPoint x: 0, endPoint y: 181, distance: 895.3
click at [196, 209] on img at bounding box center [631, 320] width 870 height 580
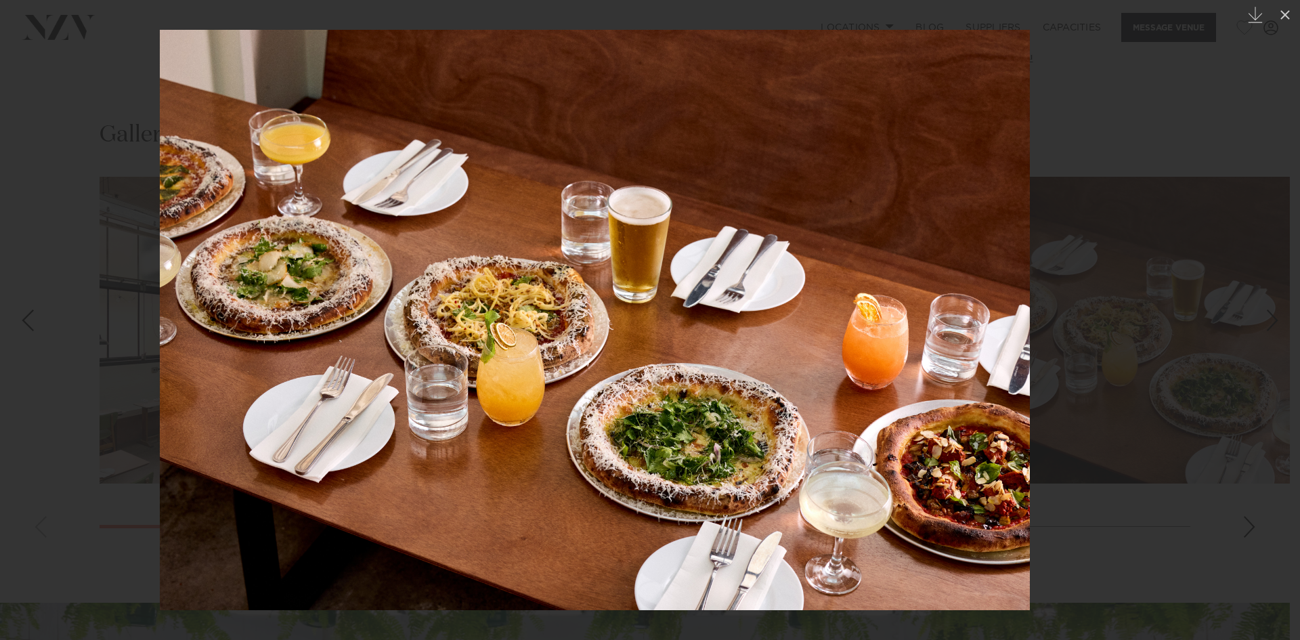
drag, startPoint x: 758, startPoint y: 254, endPoint x: 0, endPoint y: 167, distance: 763.2
click at [160, 167] on img at bounding box center [595, 320] width 870 height 580
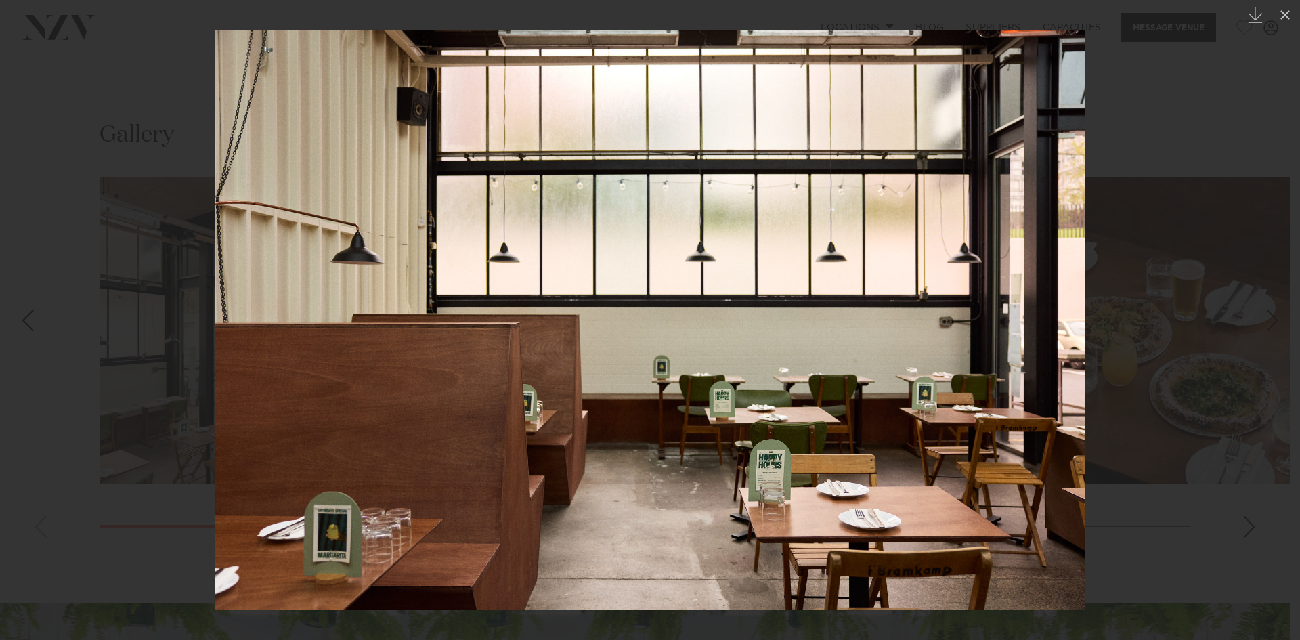
drag, startPoint x: 874, startPoint y: 246, endPoint x: 0, endPoint y: 183, distance: 876.3
click at [215, 211] on img at bounding box center [650, 320] width 870 height 580
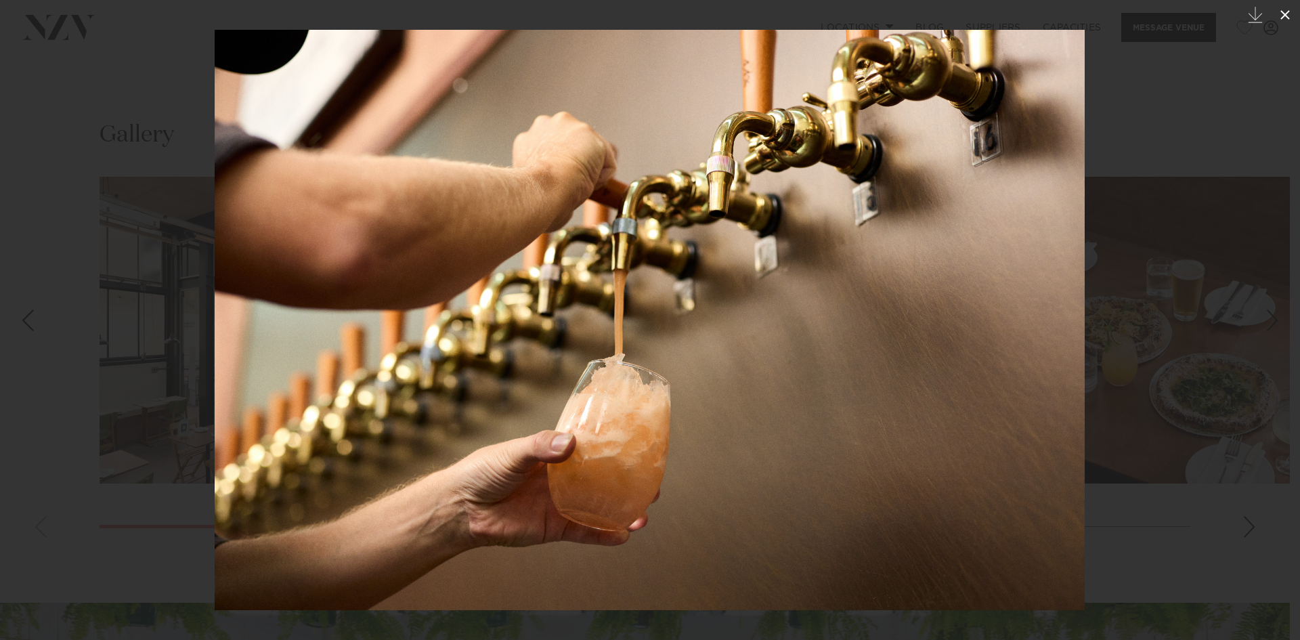
click at [1288, 12] on icon at bounding box center [1284, 14] width 9 height 9
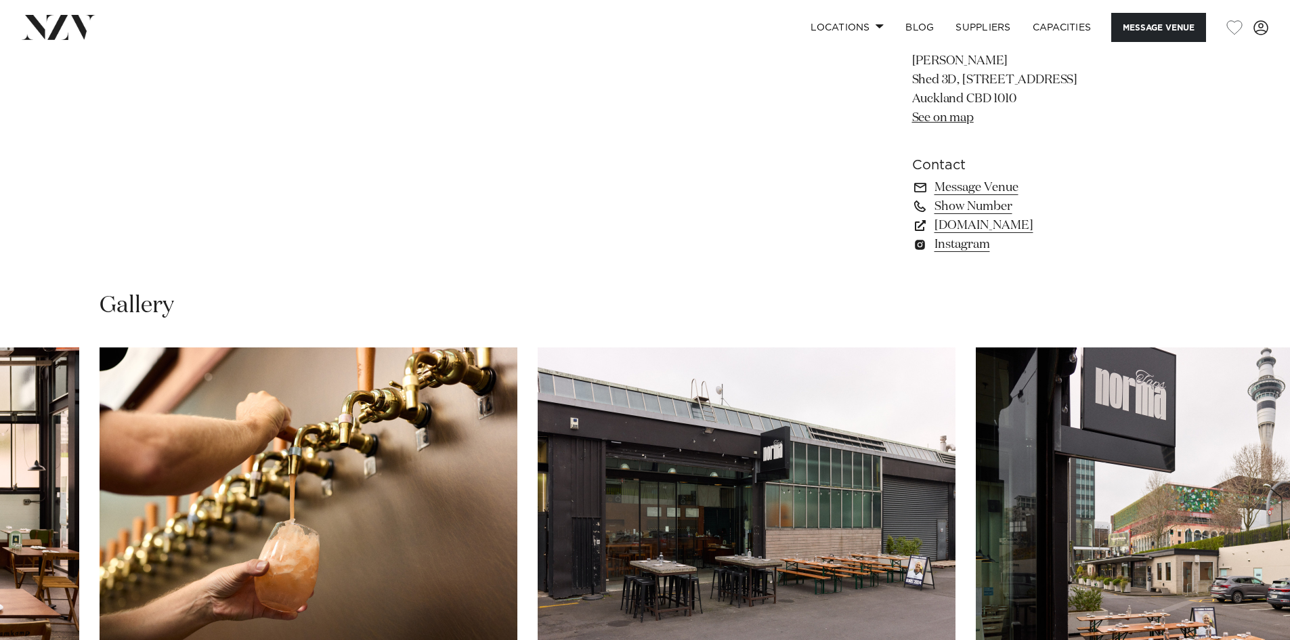
scroll to position [1083, 0]
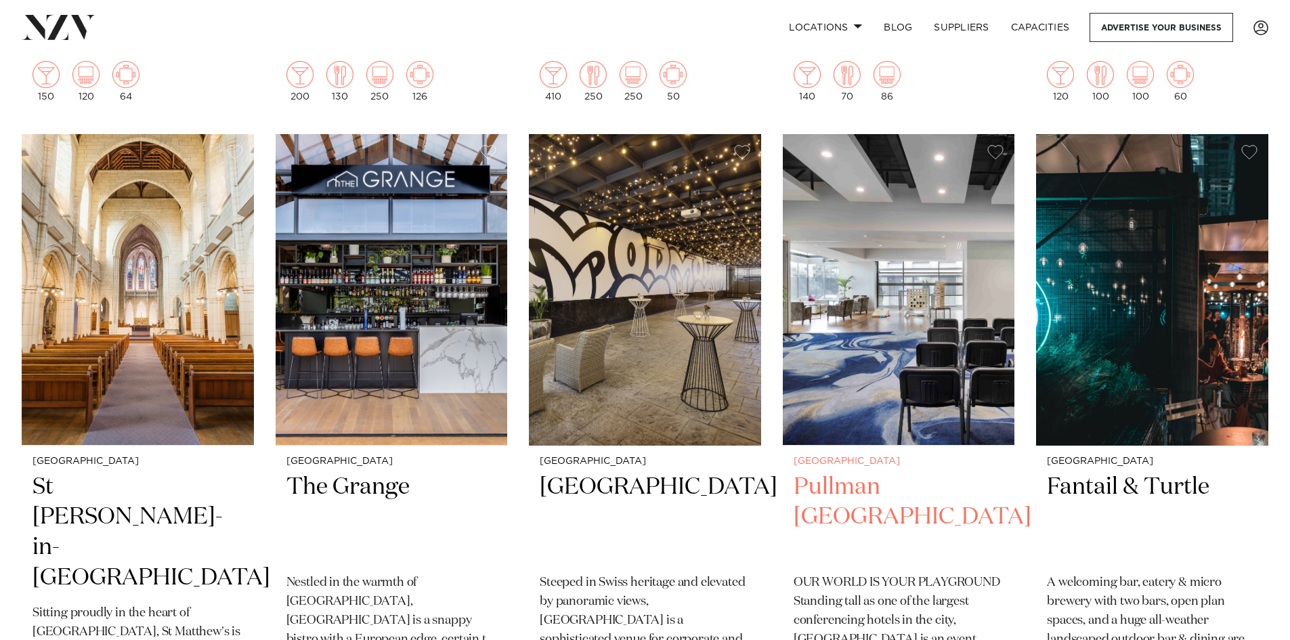
scroll to position [880, 0]
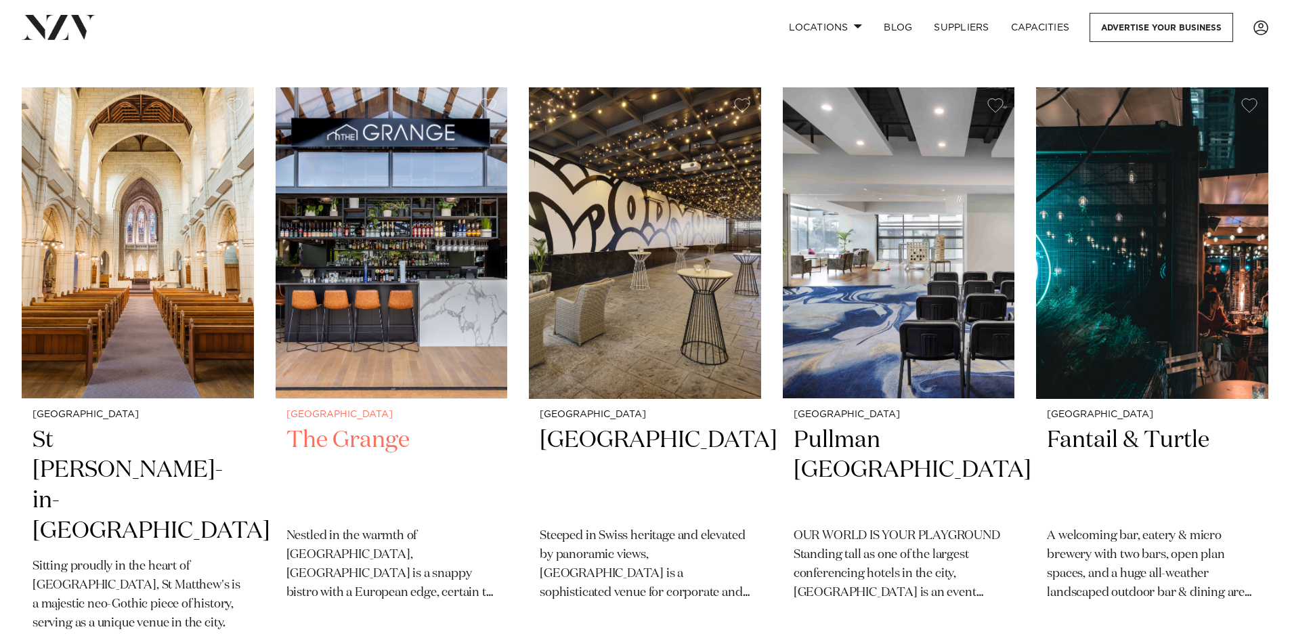
click at [436, 376] on img at bounding box center [392, 242] width 232 height 311
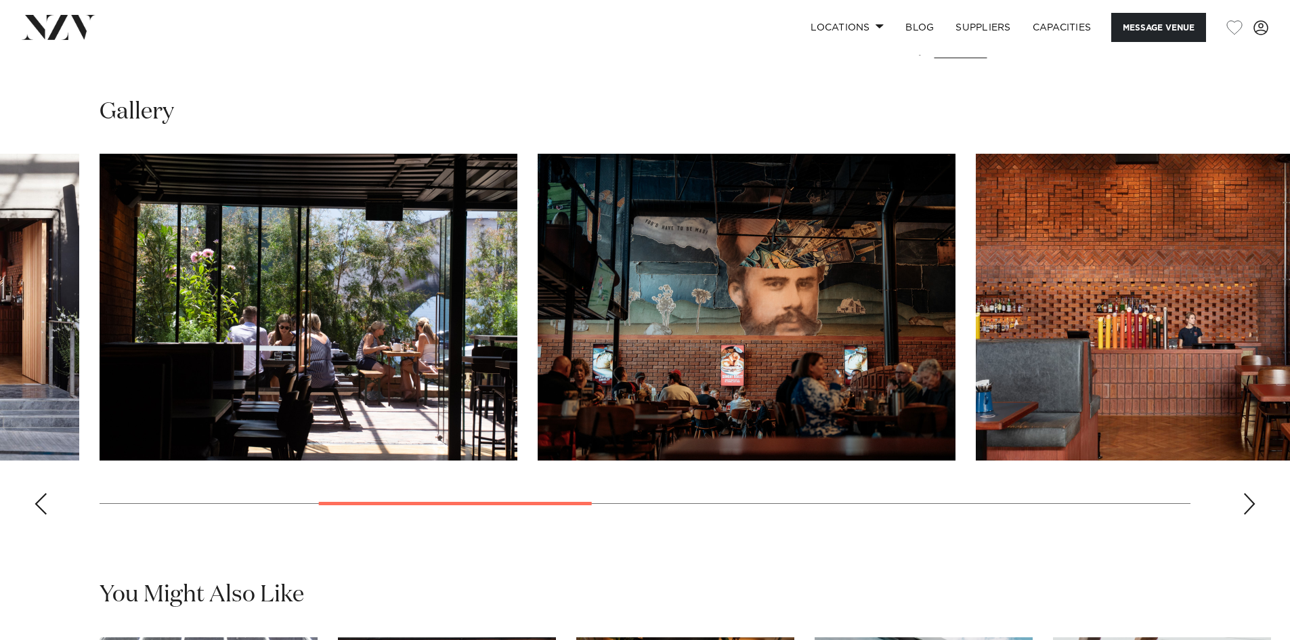
scroll to position [1286, 0]
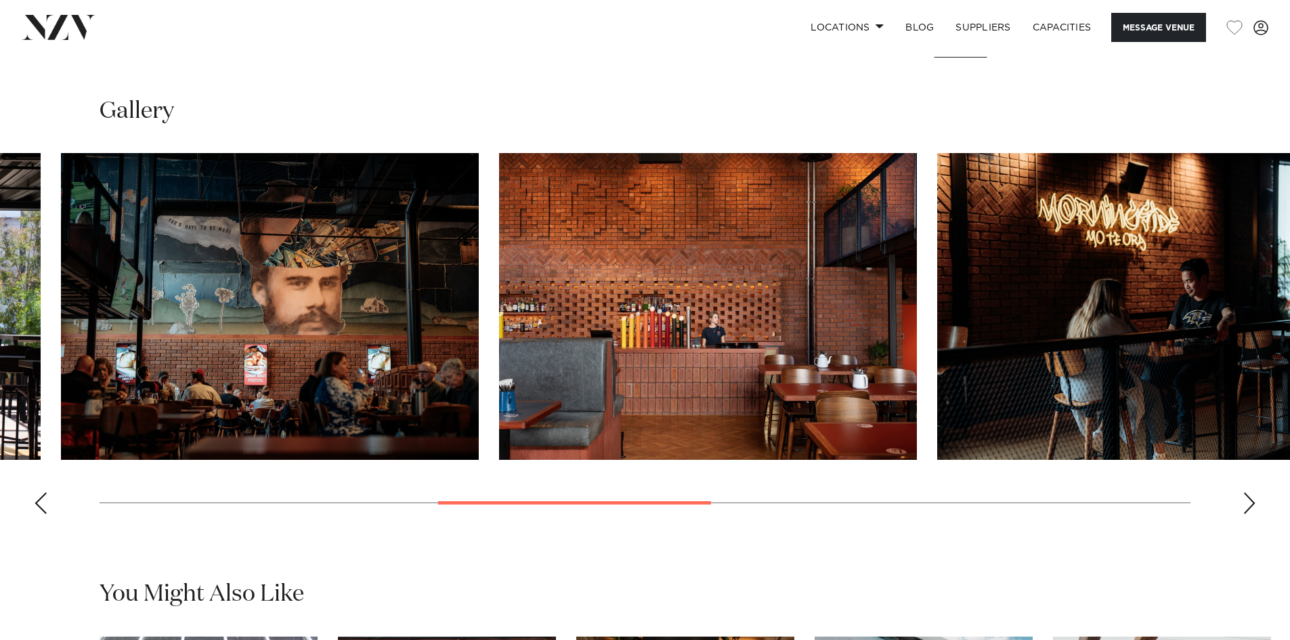
click at [477, 379] on swiper-container at bounding box center [645, 339] width 1290 height 372
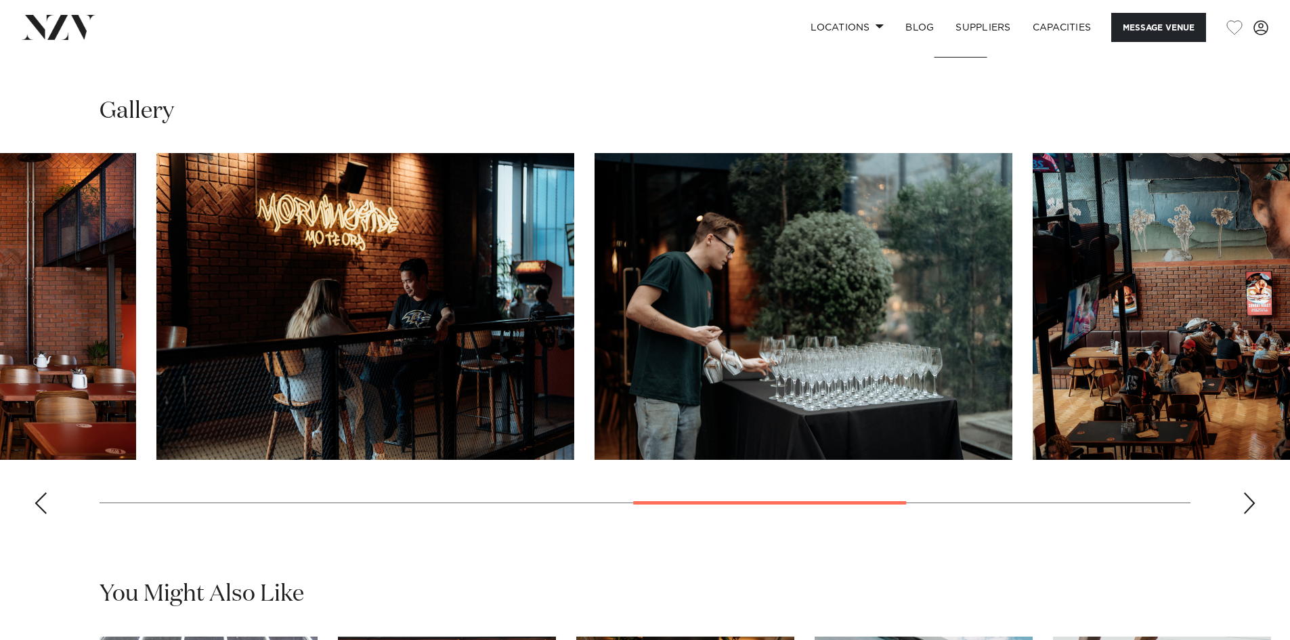
click at [255, 363] on img "6 / 10" at bounding box center [365, 306] width 418 height 307
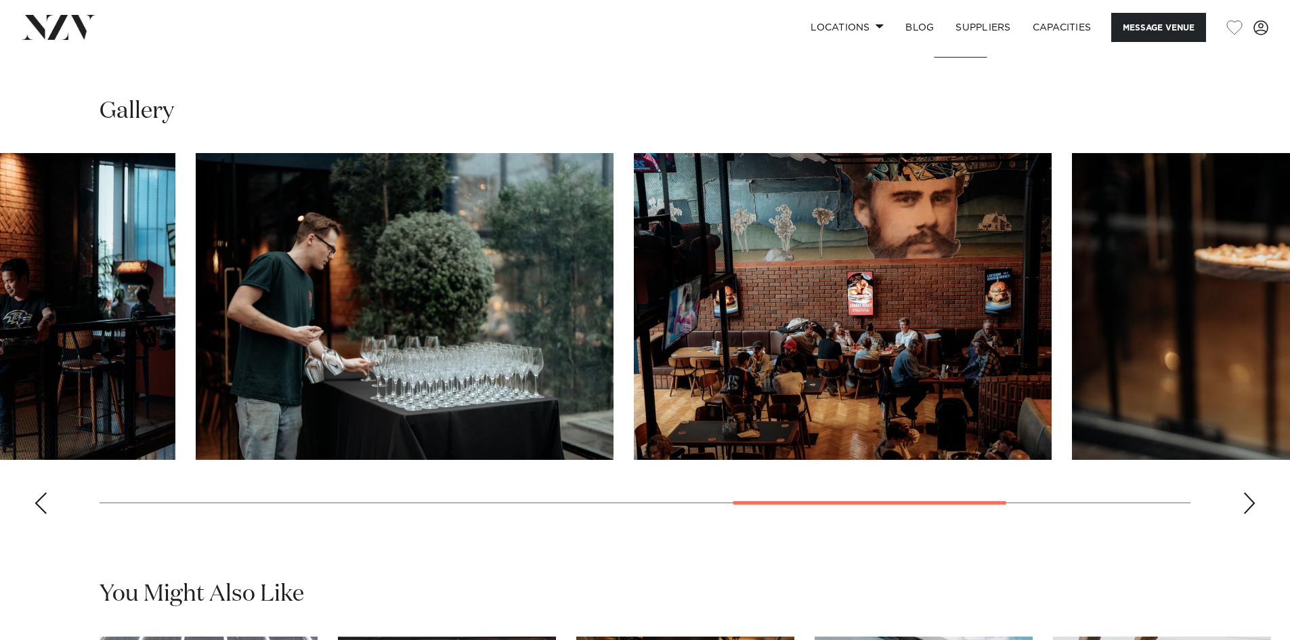
click at [634, 373] on img "8 / 10" at bounding box center [843, 306] width 418 height 307
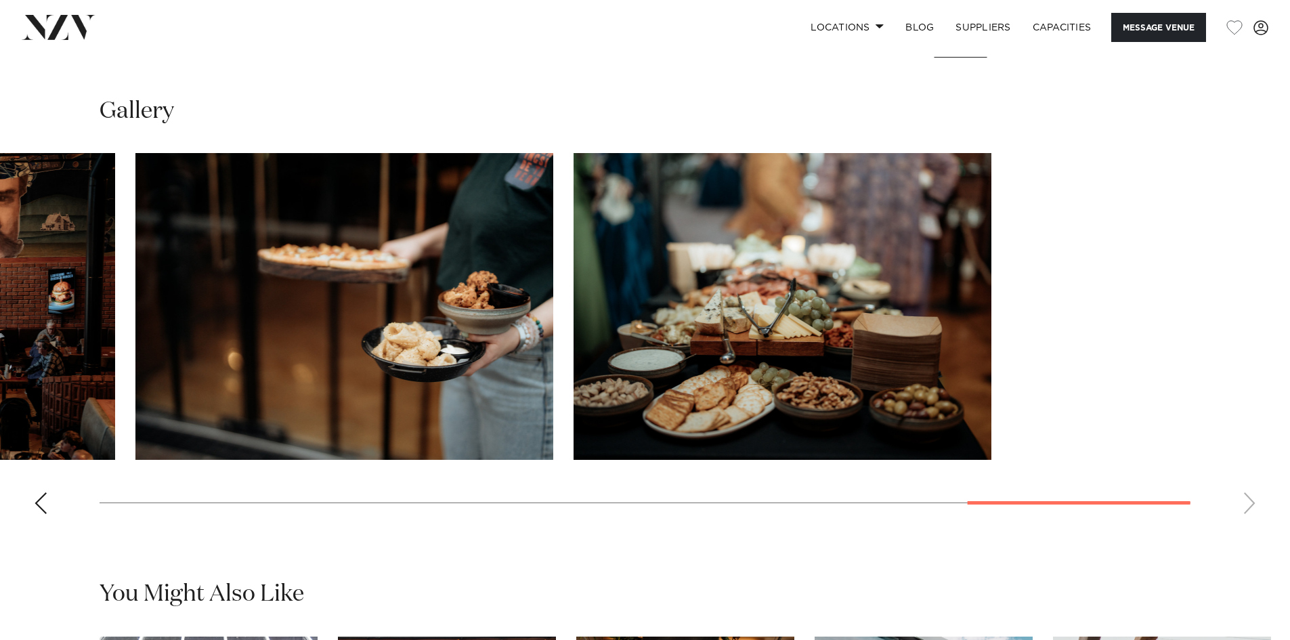
click at [0, 0] on slot at bounding box center [0, 0] width 0 height 0
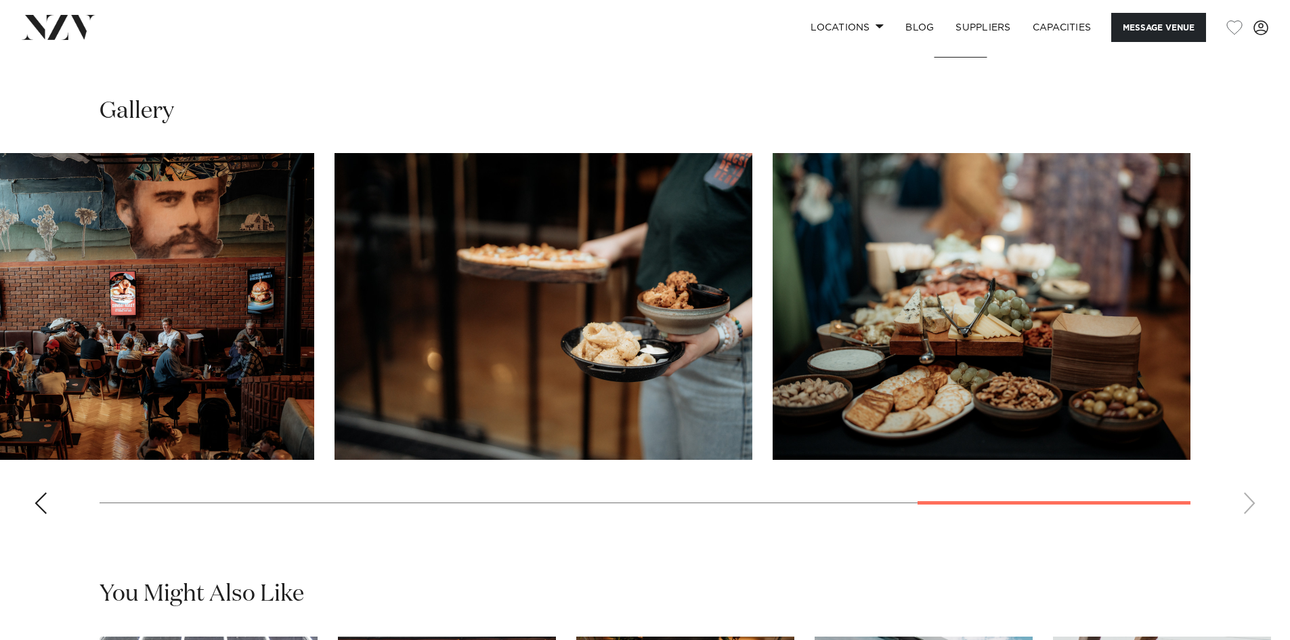
click at [915, 341] on swiper-container at bounding box center [645, 339] width 1290 height 372
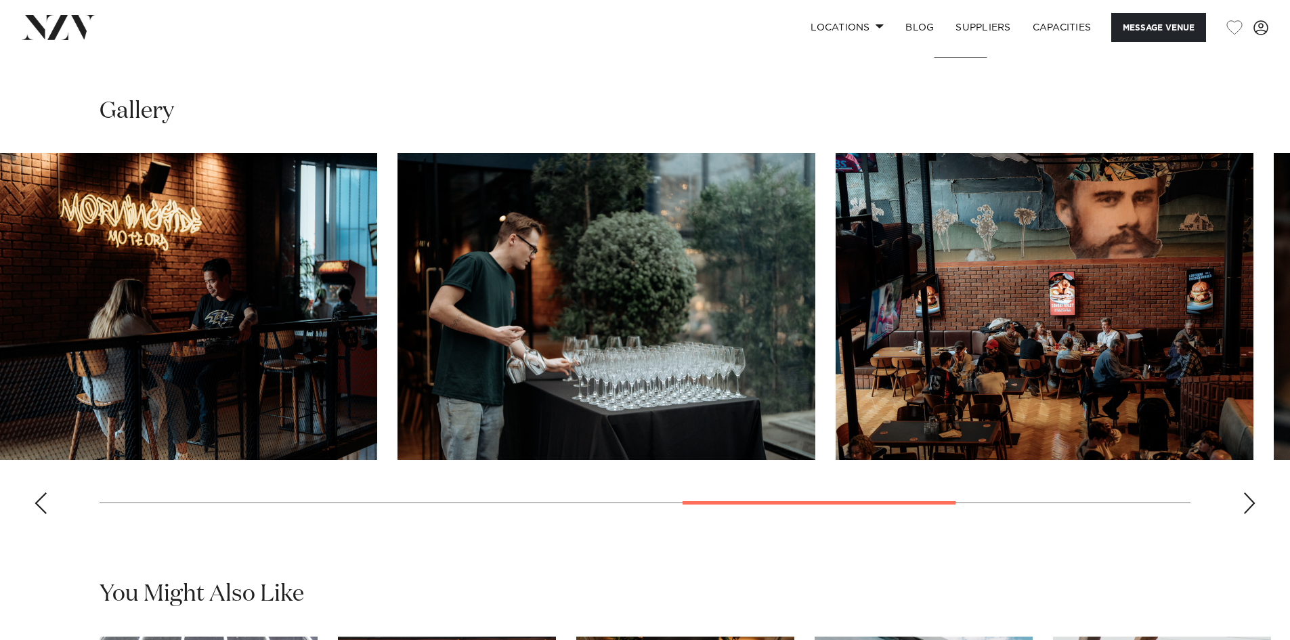
click at [815, 350] on img "7 / 10" at bounding box center [606, 306] width 418 height 307
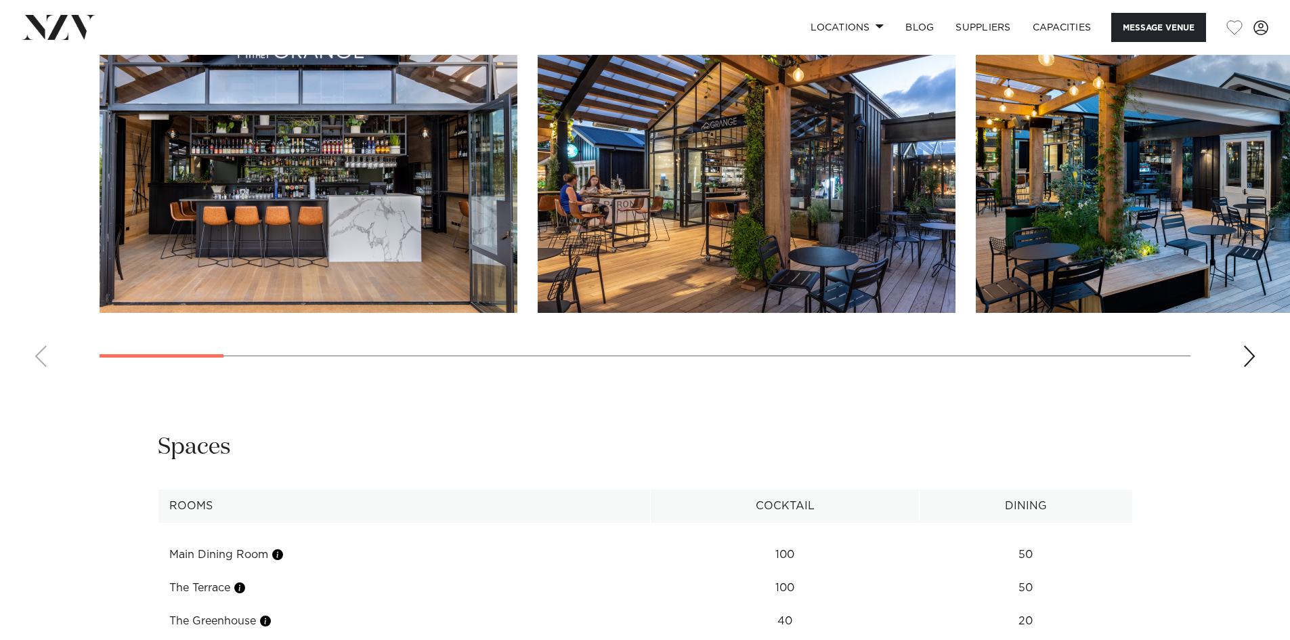
scroll to position [1286, 0]
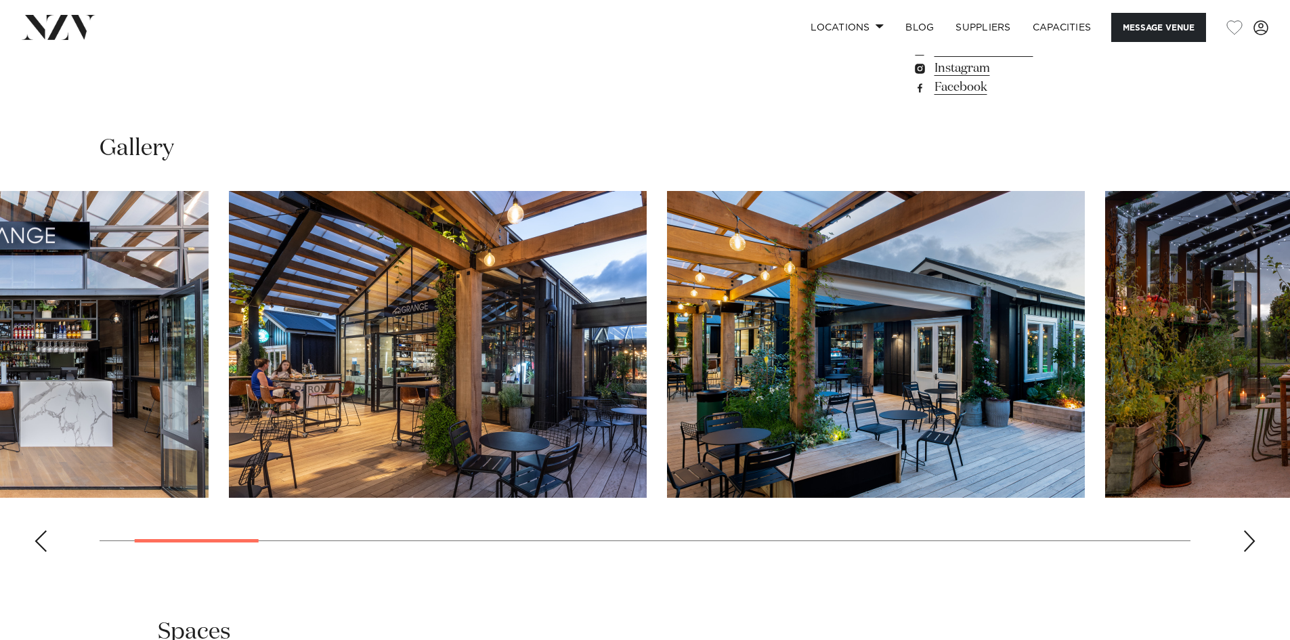
click at [383, 317] on img "2 / 22" at bounding box center [438, 344] width 418 height 307
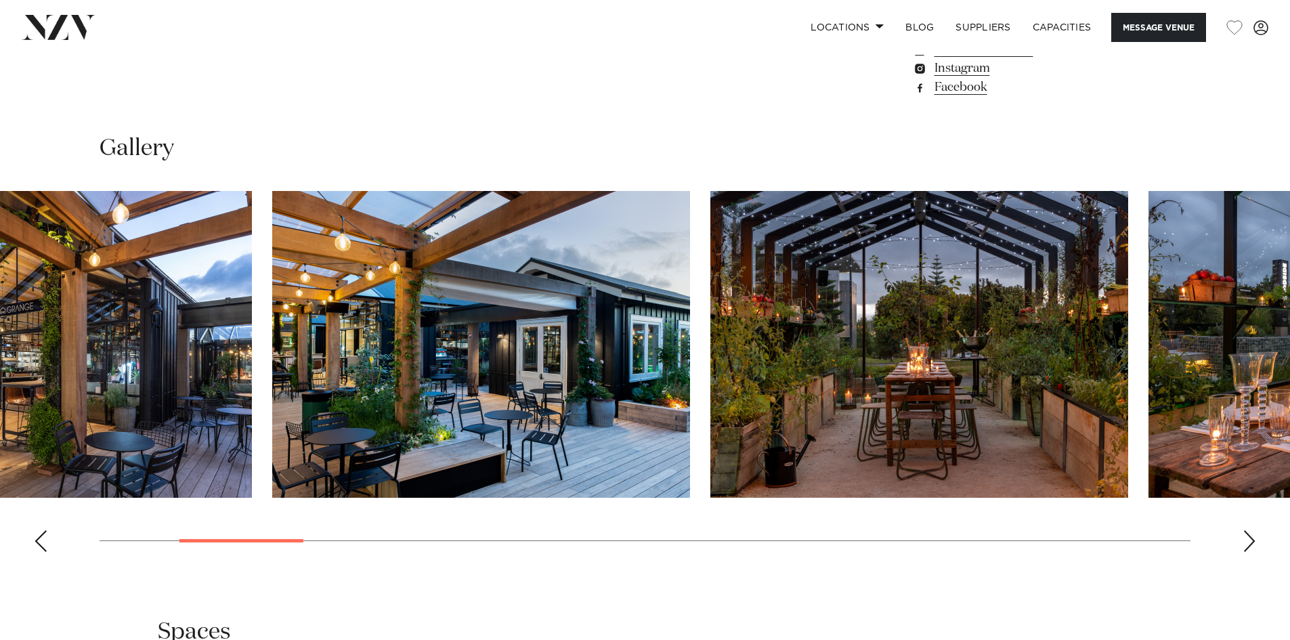
click at [497, 303] on img "3 / 22" at bounding box center [481, 344] width 418 height 307
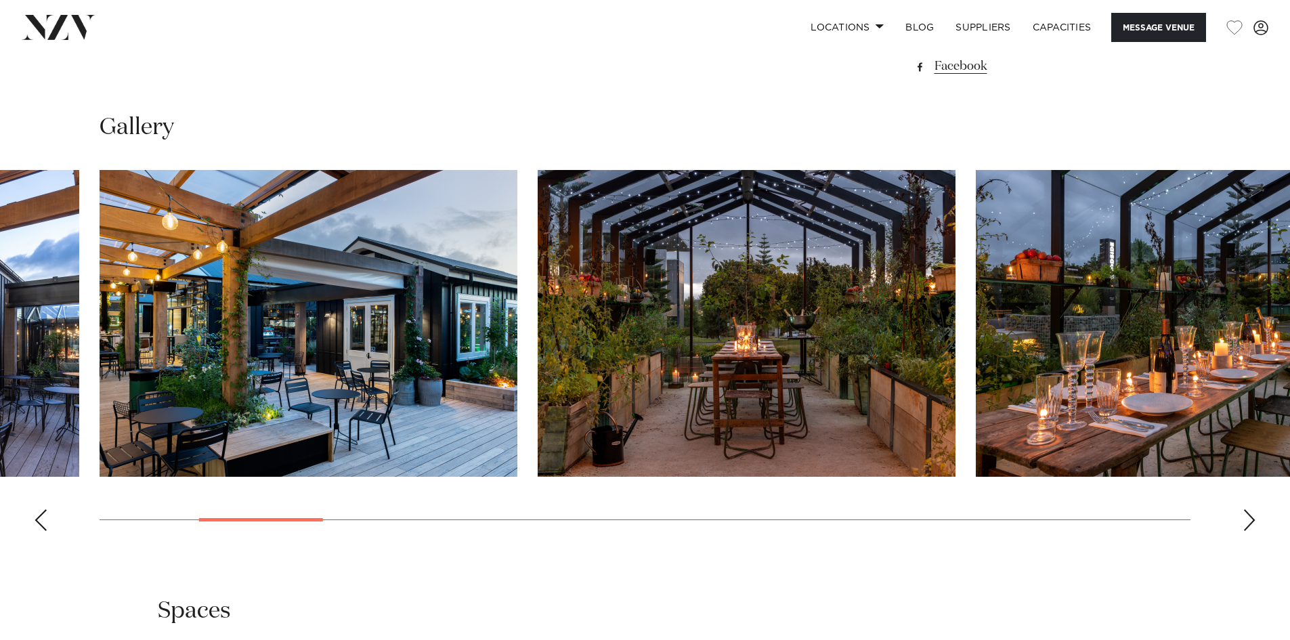
scroll to position [1354, 0]
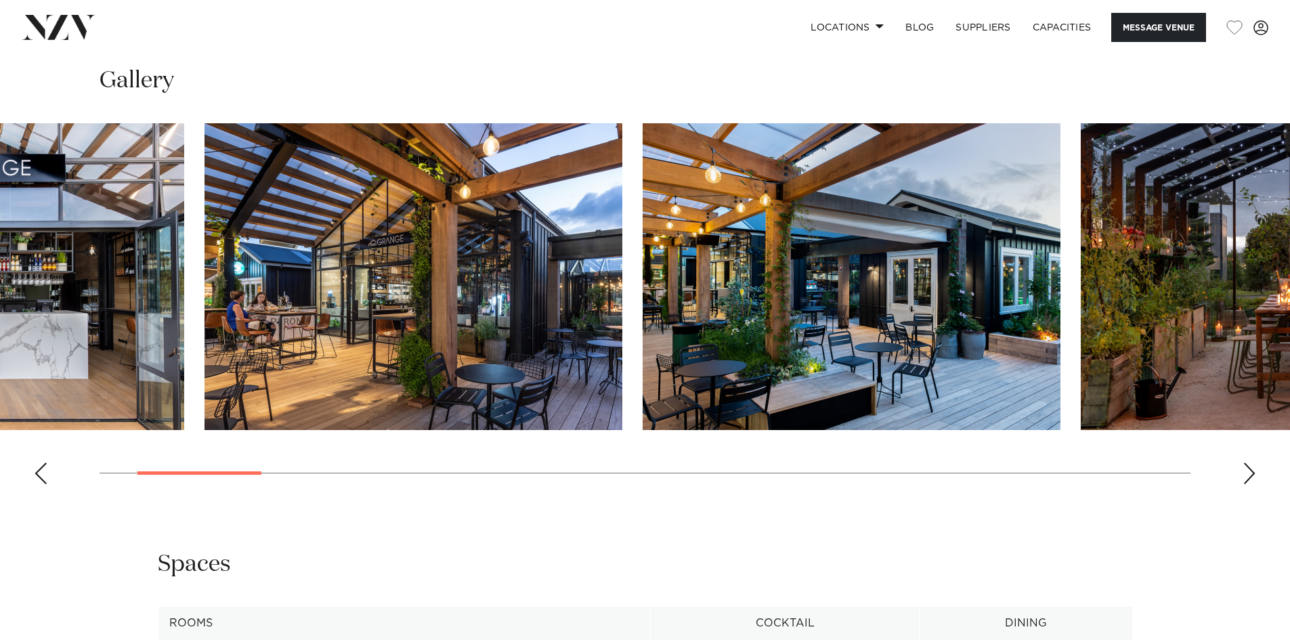
click at [963, 285] on img "3 / 22" at bounding box center [852, 276] width 418 height 307
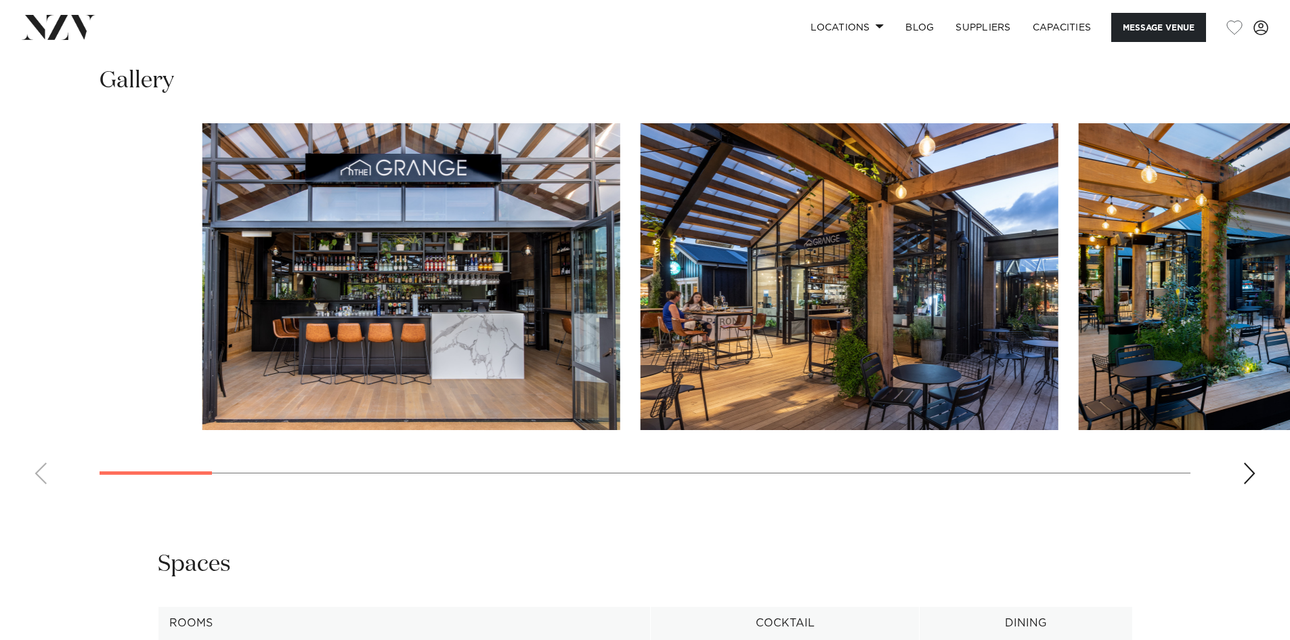
click at [1003, 287] on img "2 / 22" at bounding box center [849, 276] width 418 height 307
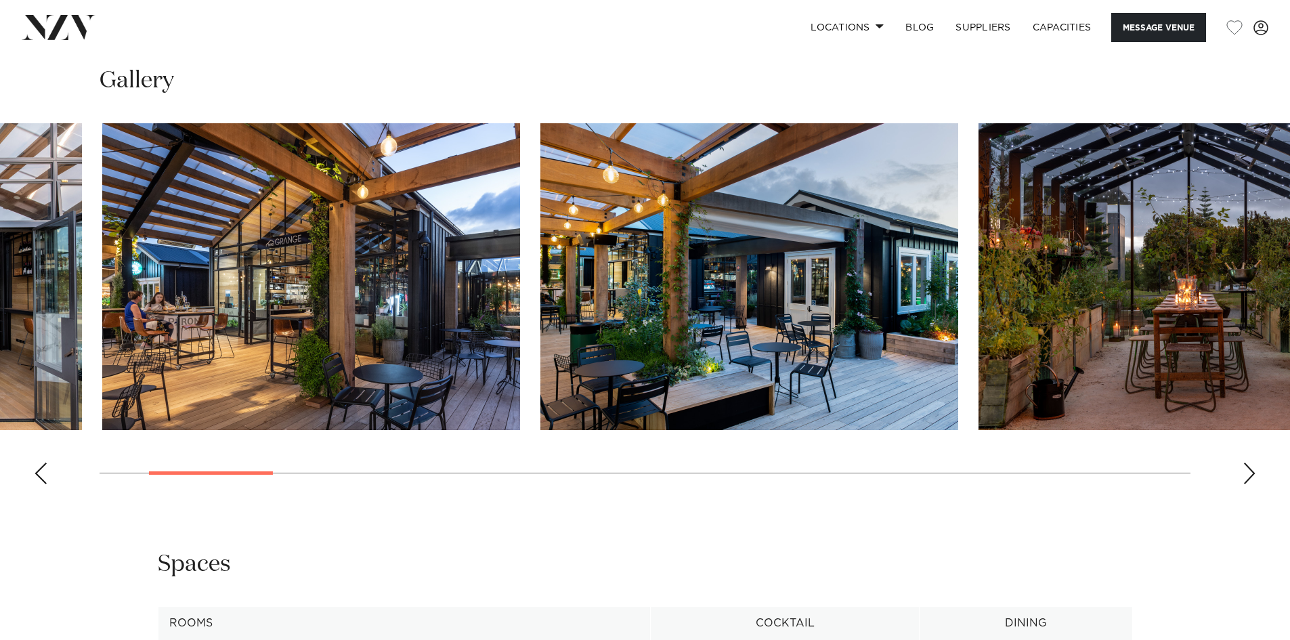
click at [461, 274] on img "2 / 22" at bounding box center [311, 276] width 418 height 307
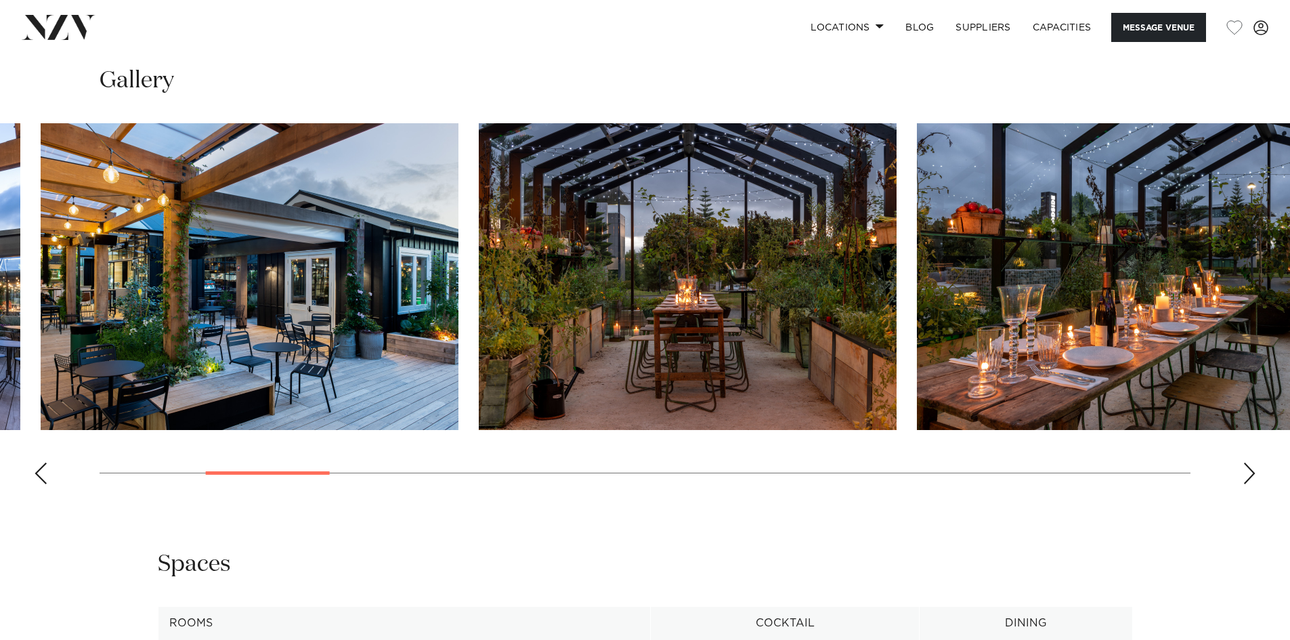
click at [334, 263] on img "3 / 22" at bounding box center [250, 276] width 418 height 307
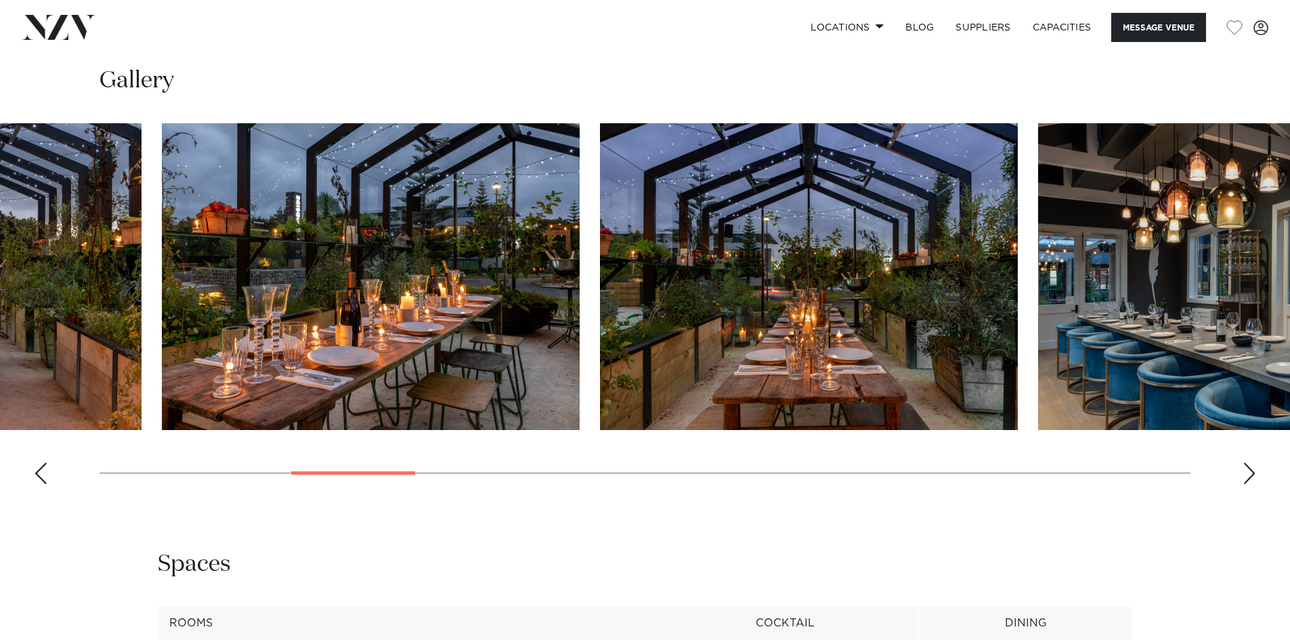
click at [327, 261] on img "5 / 22" at bounding box center [371, 276] width 418 height 307
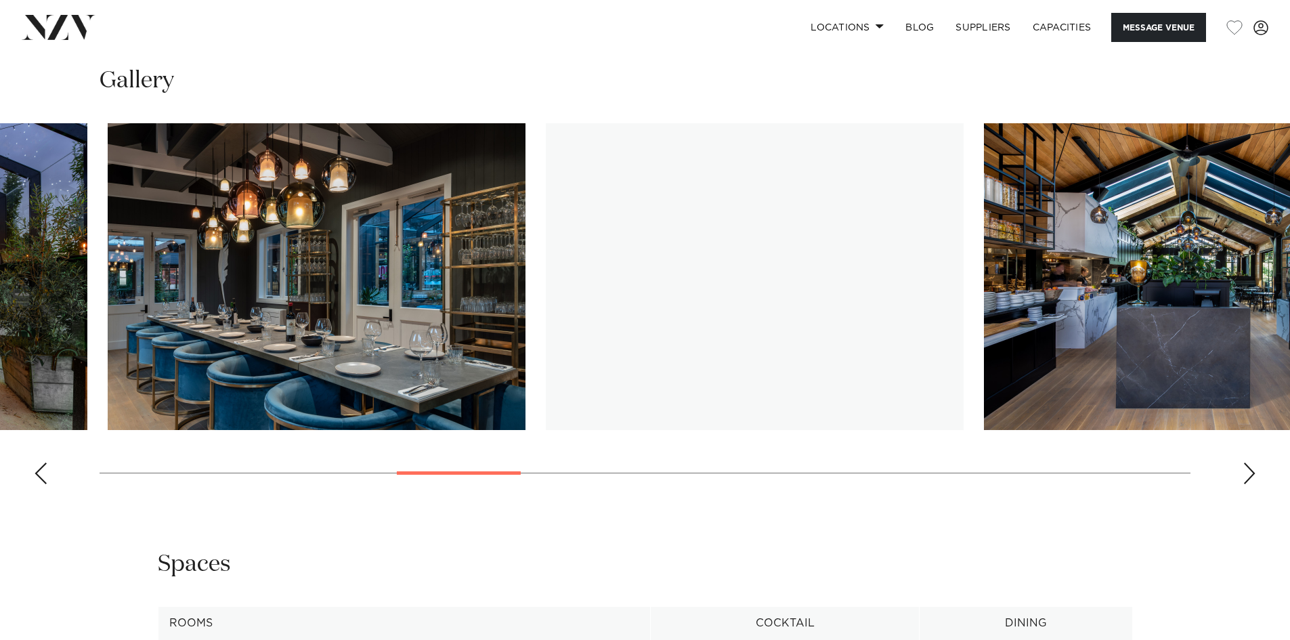
click at [174, 227] on img "7 / 22" at bounding box center [317, 276] width 418 height 307
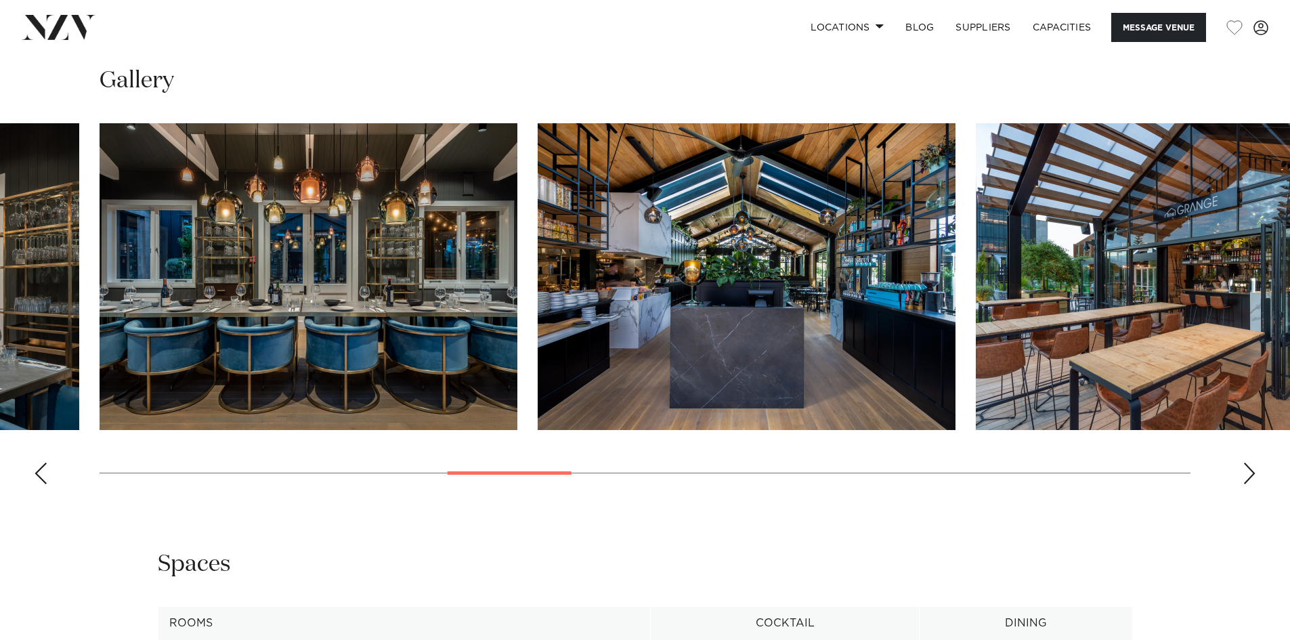
click at [538, 210] on img "9 / 22" at bounding box center [747, 276] width 418 height 307
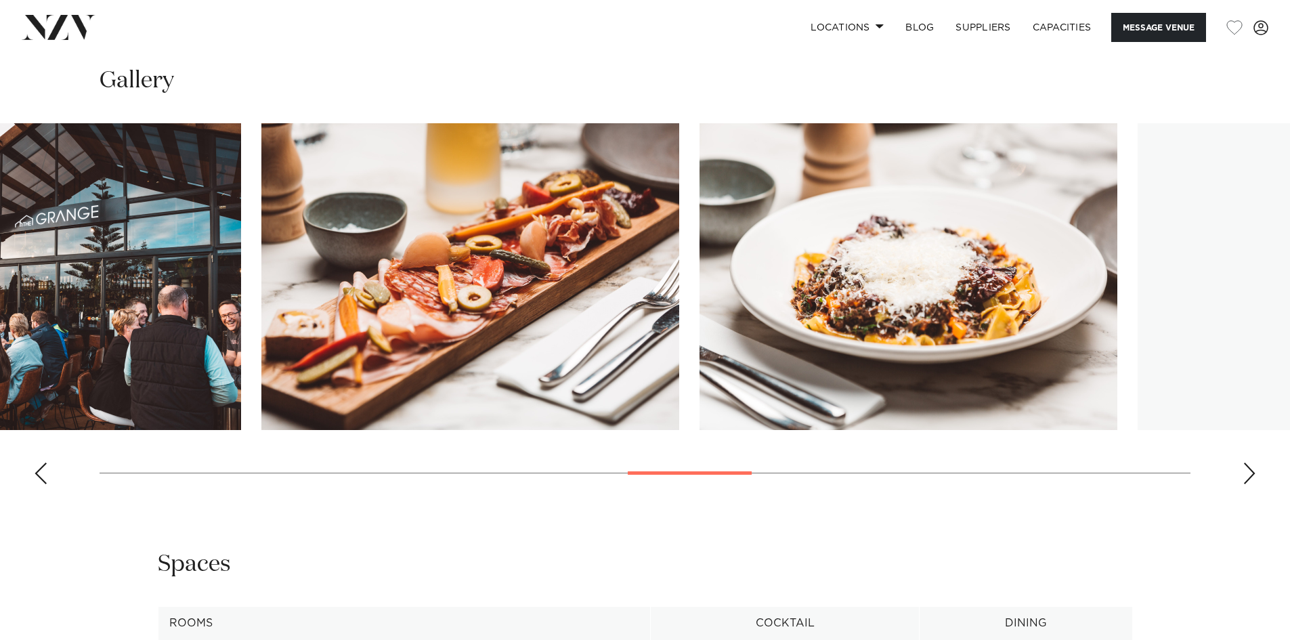
click at [53, 204] on img "11 / 22" at bounding box center [32, 276] width 418 height 307
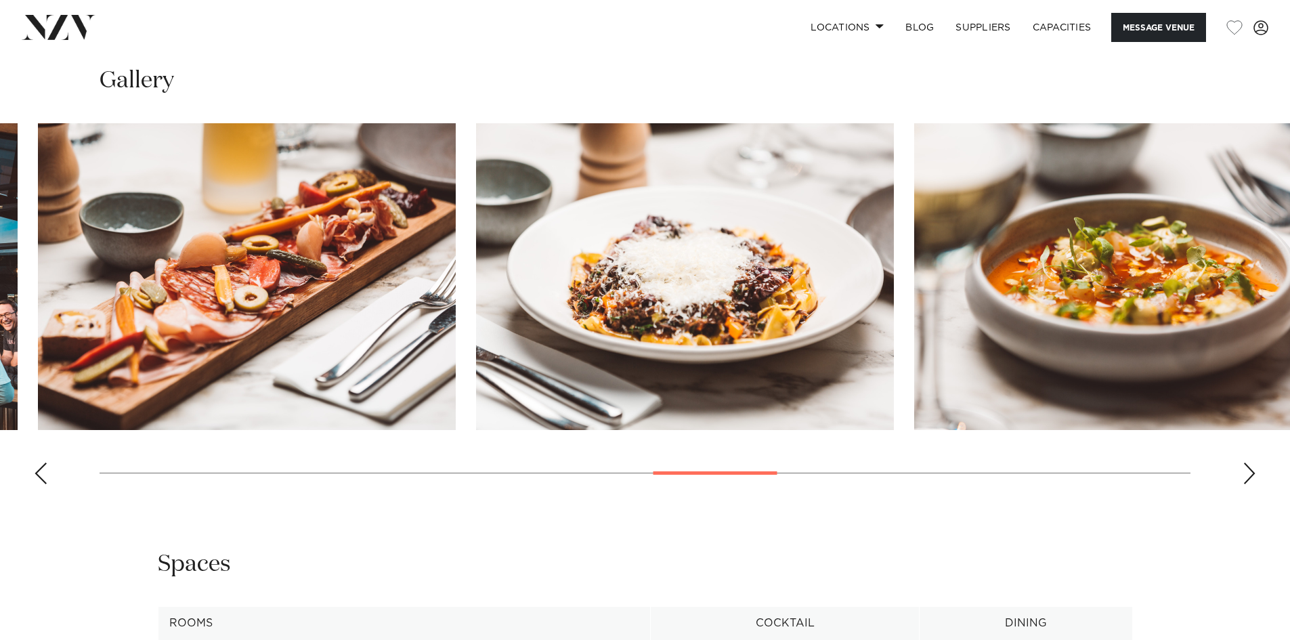
click at [476, 244] on img "13 / 22" at bounding box center [685, 276] width 418 height 307
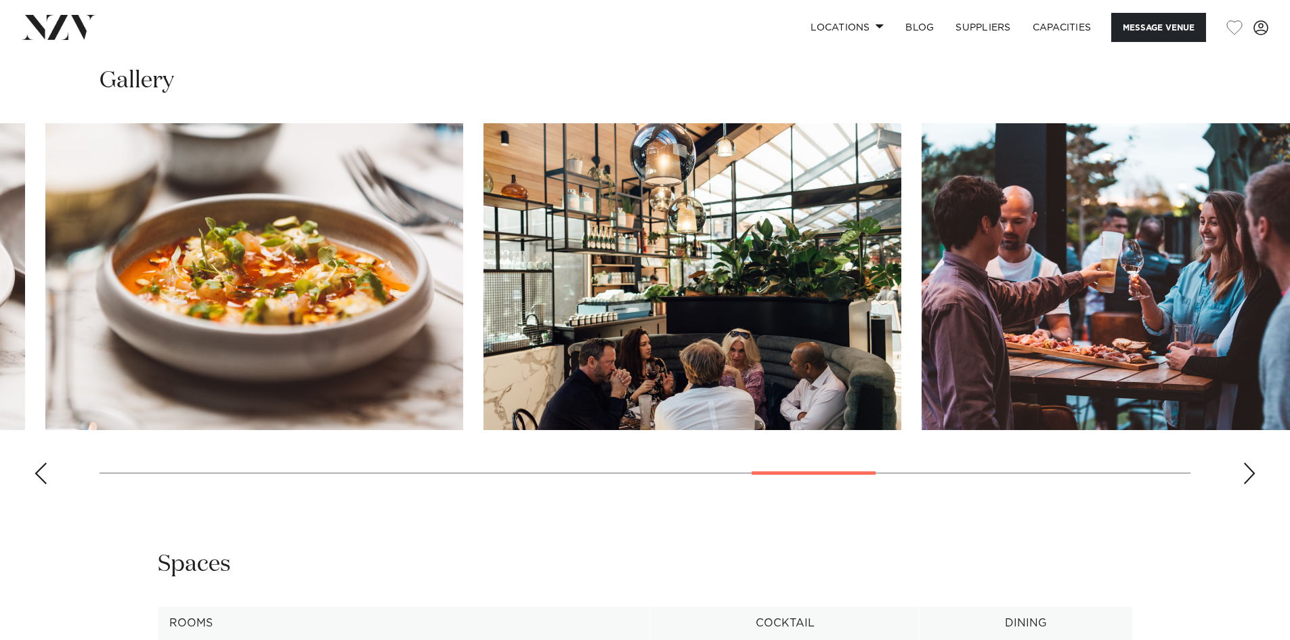
click at [483, 221] on img "15 / 22" at bounding box center [692, 276] width 418 height 307
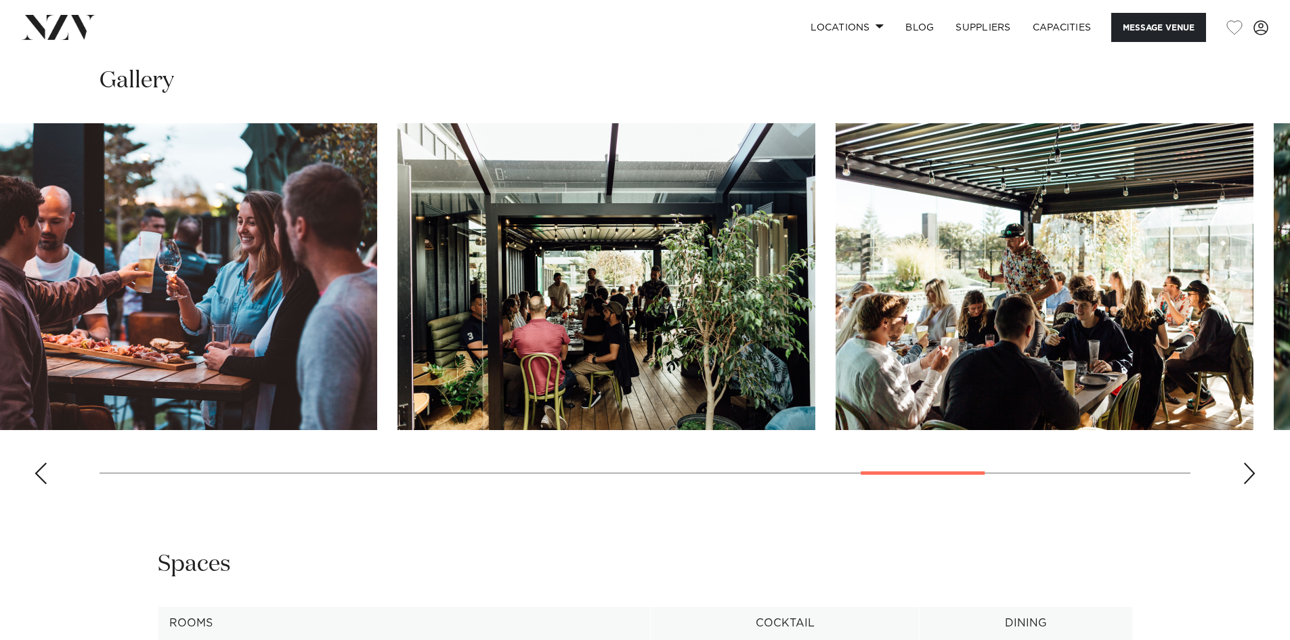
click at [397, 242] on img "17 / 22" at bounding box center [606, 276] width 418 height 307
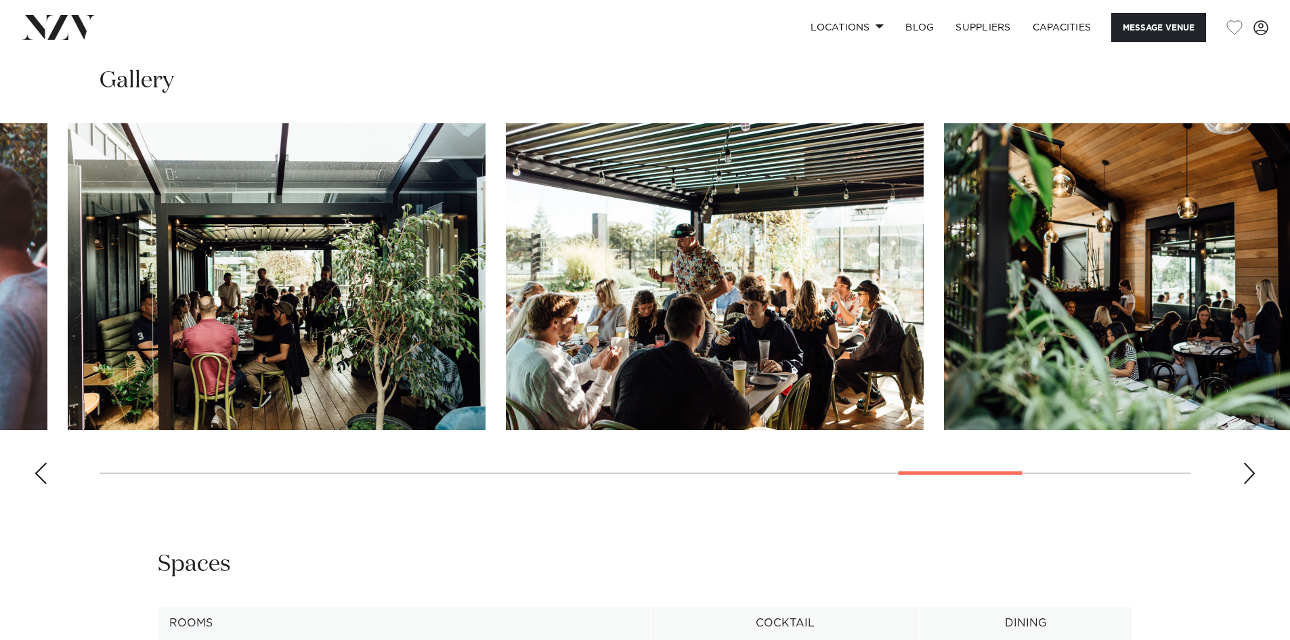
click at [506, 245] on img "18 / 22" at bounding box center [715, 276] width 418 height 307
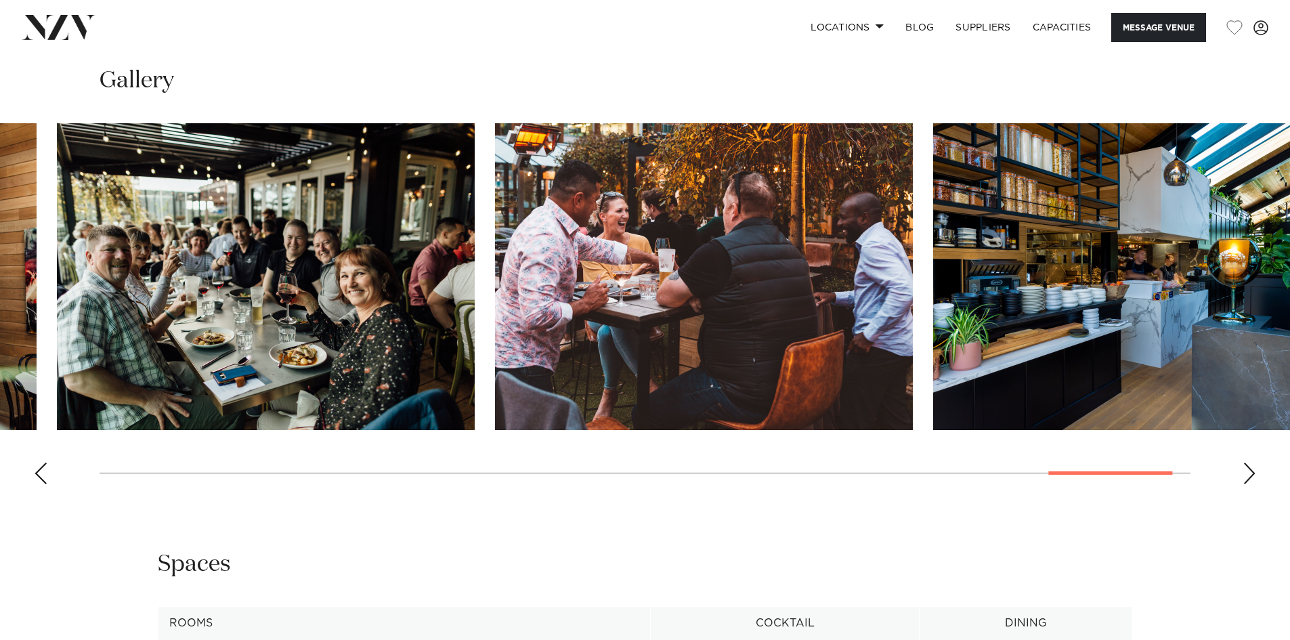
click at [271, 260] on img "20 / 22" at bounding box center [266, 276] width 418 height 307
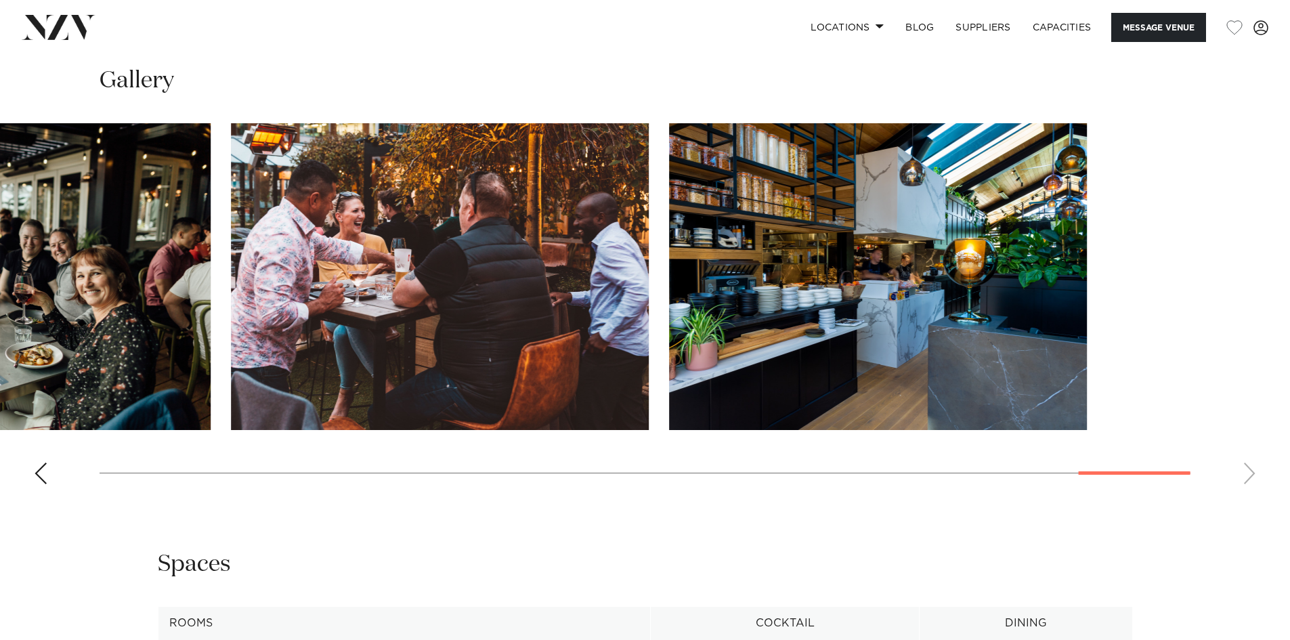
click at [0, 223] on html "Locations [GEOGRAPHIC_DATA] [GEOGRAPHIC_DATA] [GEOGRAPHIC_DATA] [GEOGRAPHIC_DAT…" at bounding box center [645, 151] width 1290 height 3010
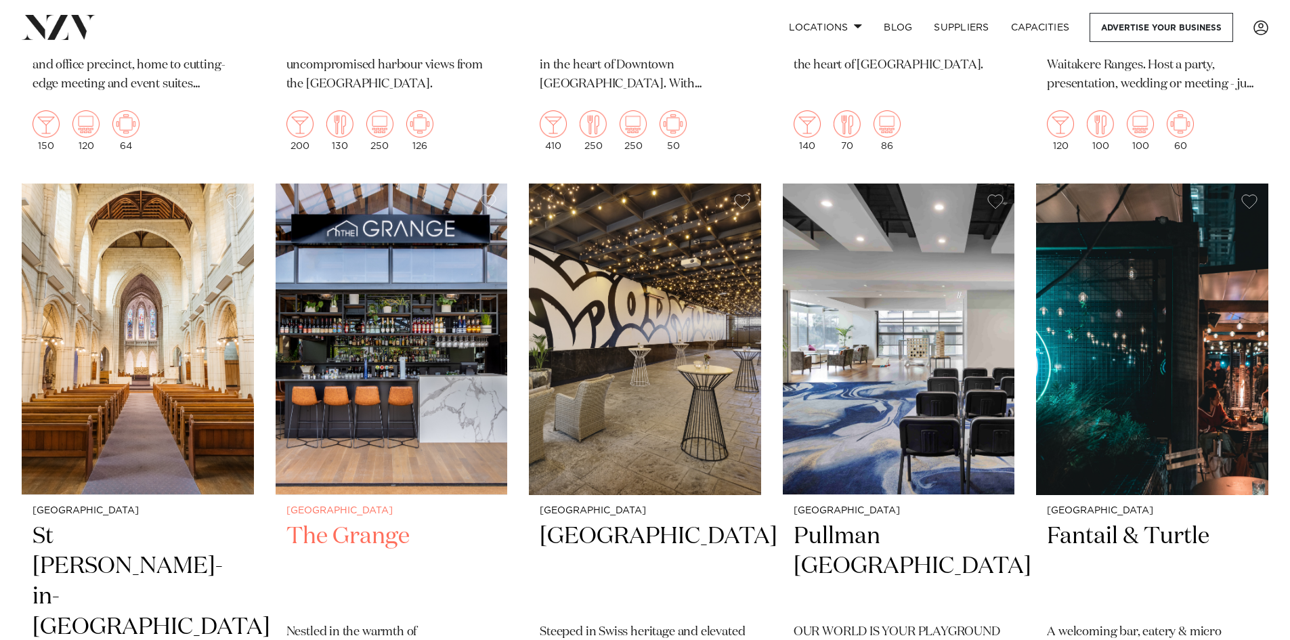
scroll to position [812, 0]
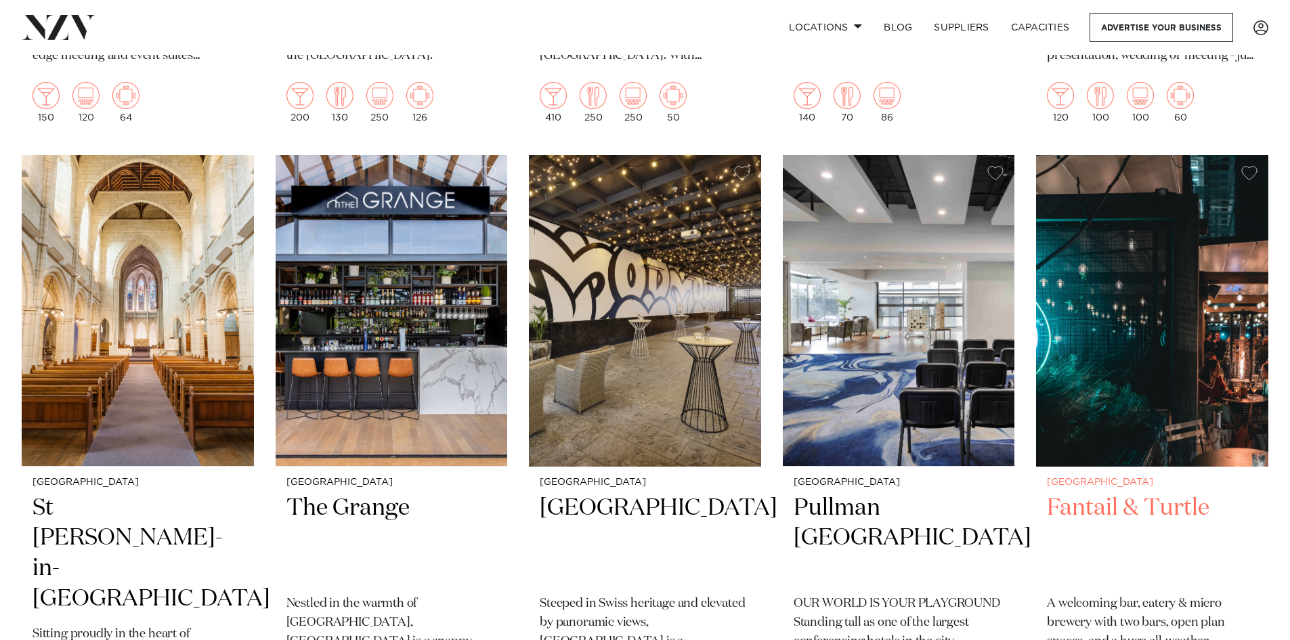
click at [1179, 370] on img at bounding box center [1152, 310] width 232 height 311
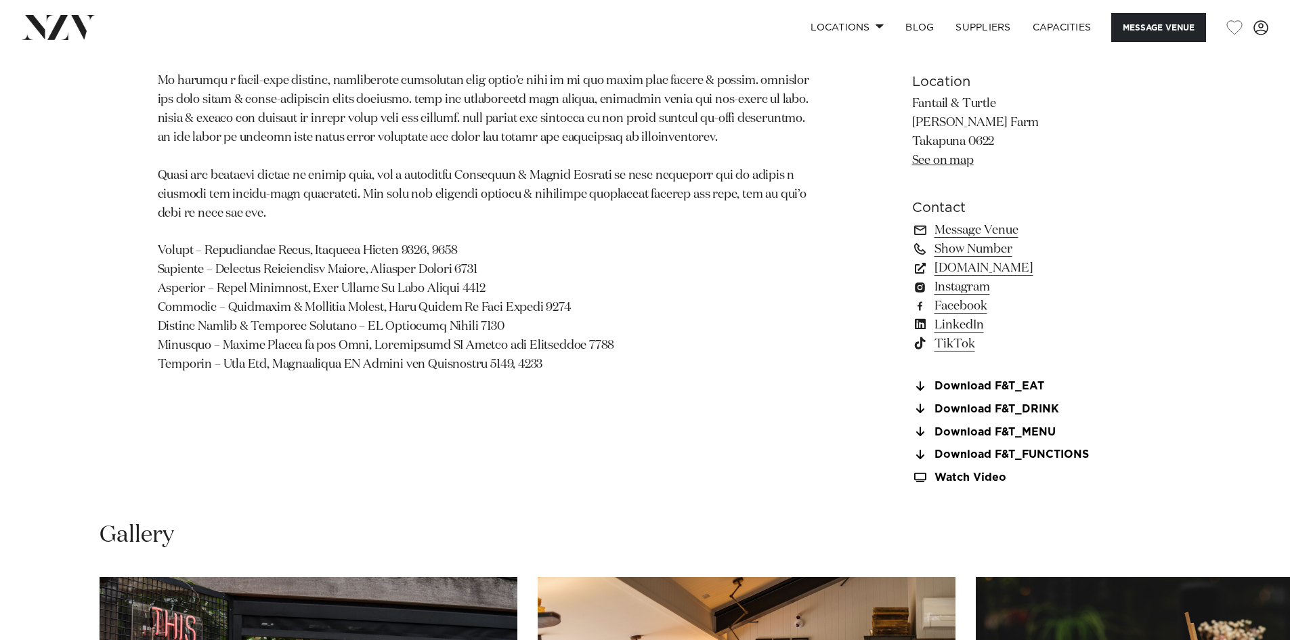
scroll to position [1134, 0]
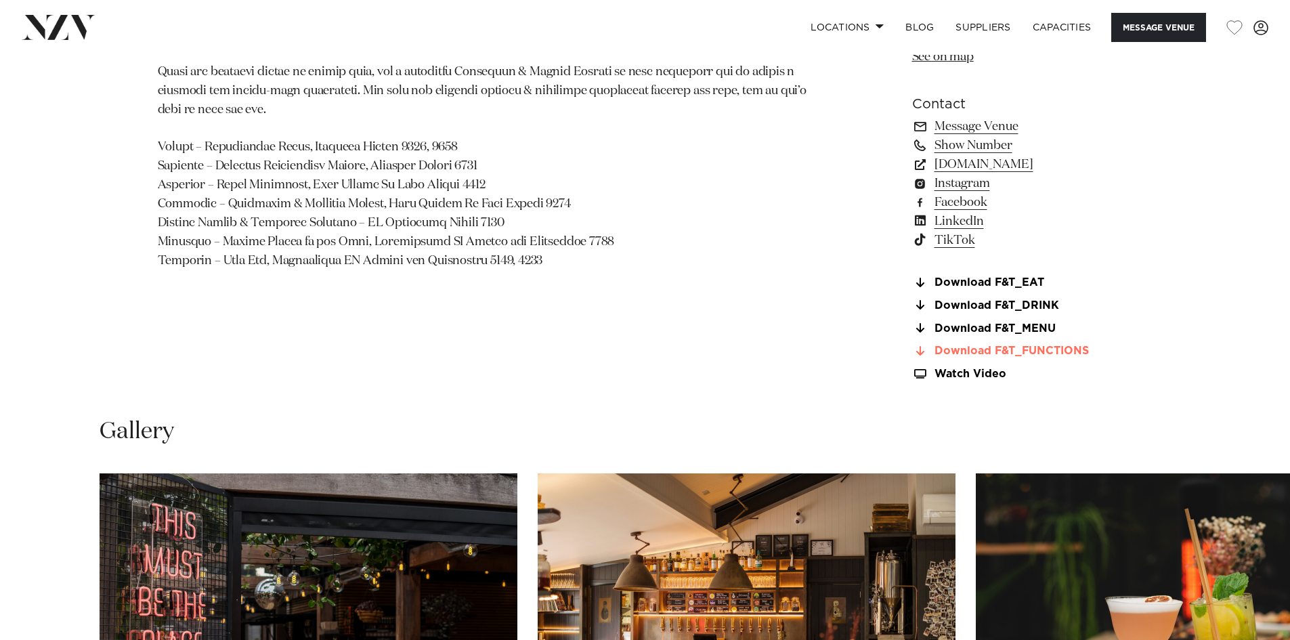
click at [996, 351] on link "Download F&T_FUNCTIONS" at bounding box center [1022, 351] width 221 height 12
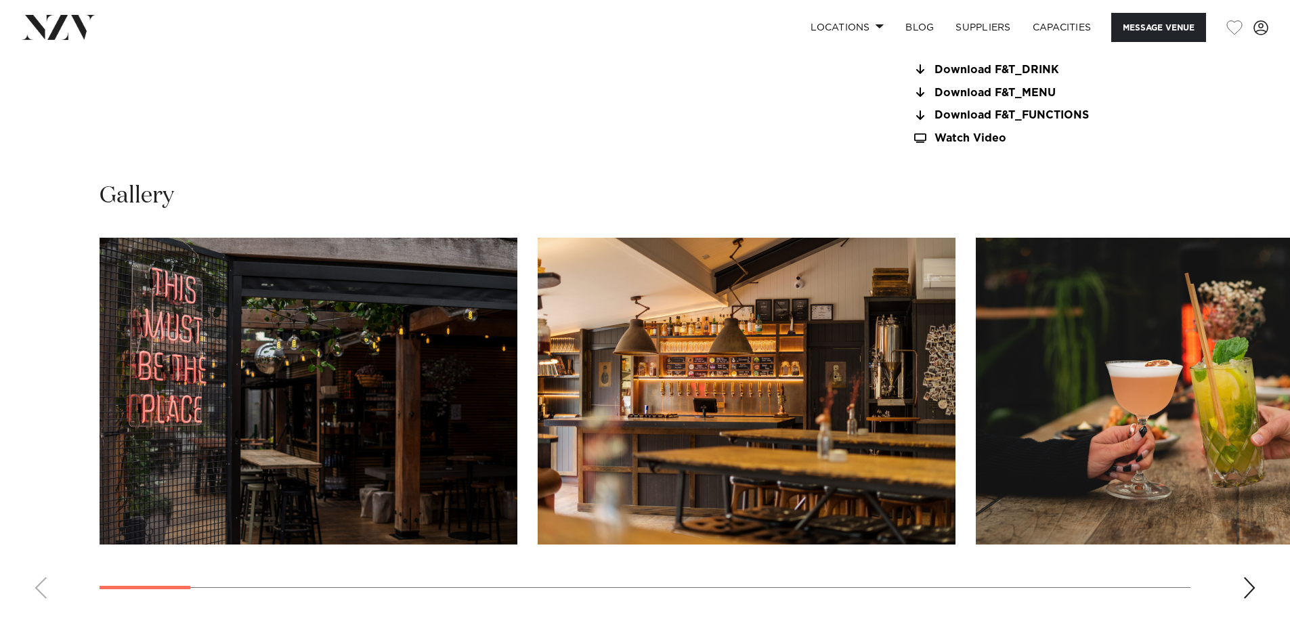
scroll to position [1405, 0]
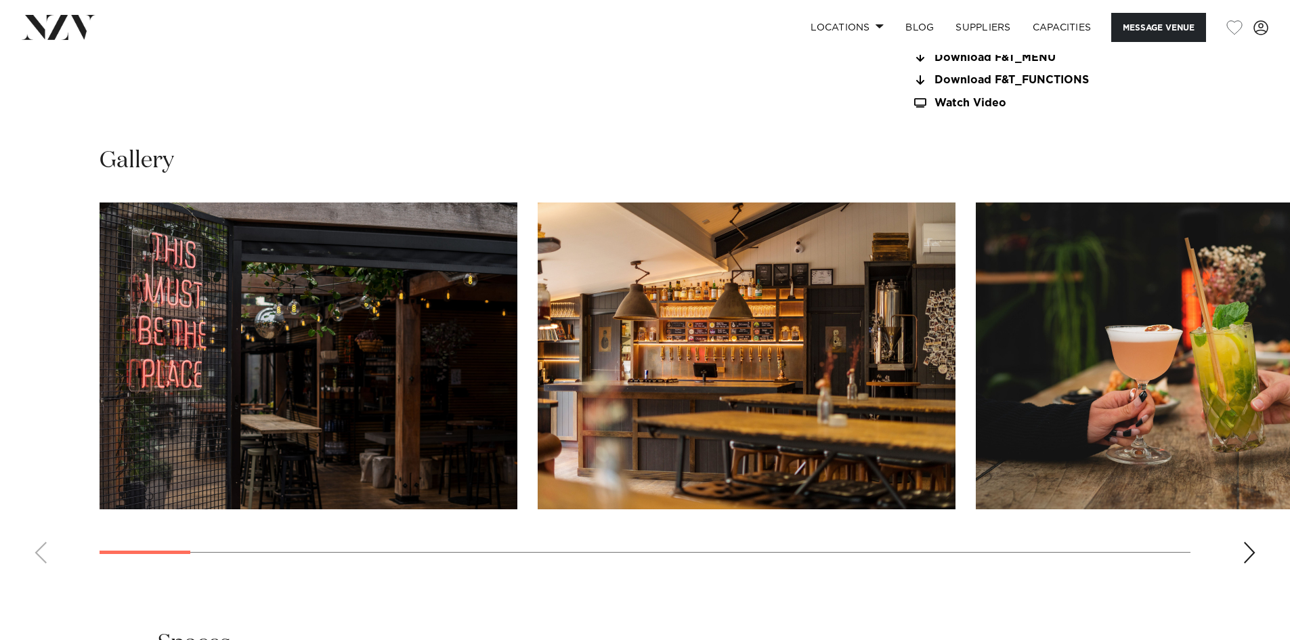
click at [385, 343] on img "1 / 30" at bounding box center [309, 355] width 418 height 307
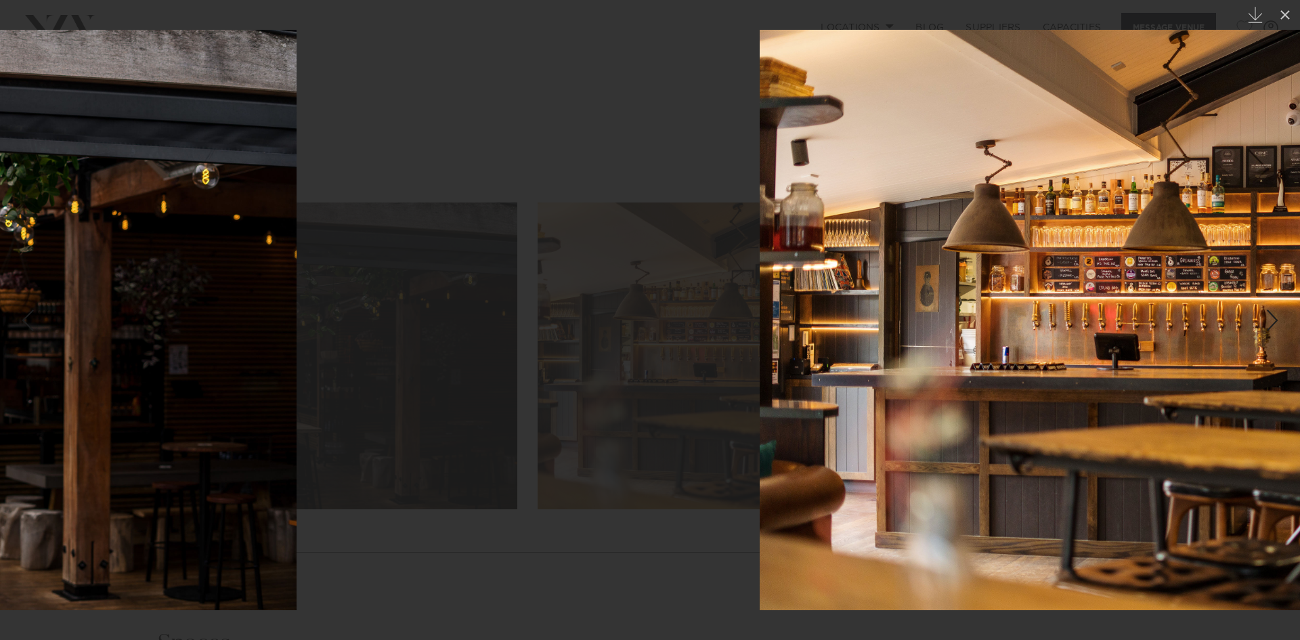
drag, startPoint x: 112, startPoint y: 354, endPoint x: 133, endPoint y: 338, distance: 26.5
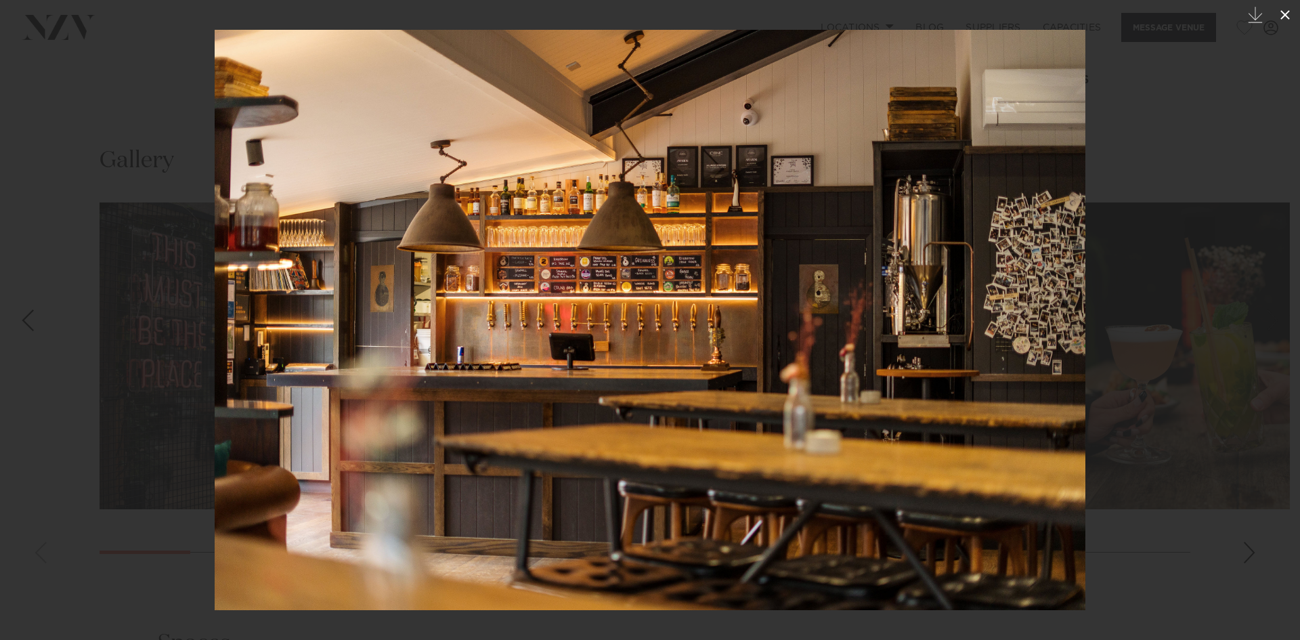
click at [1282, 7] on icon at bounding box center [1285, 15] width 16 height 16
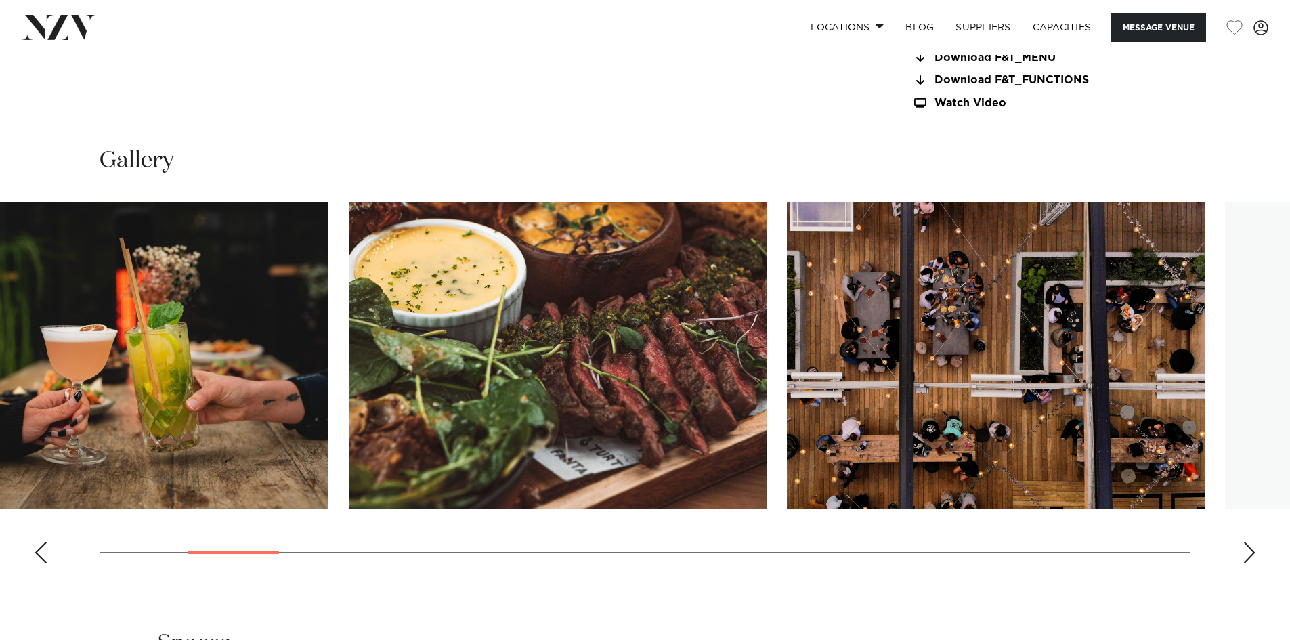
click at [349, 362] on img "4 / 30" at bounding box center [558, 355] width 418 height 307
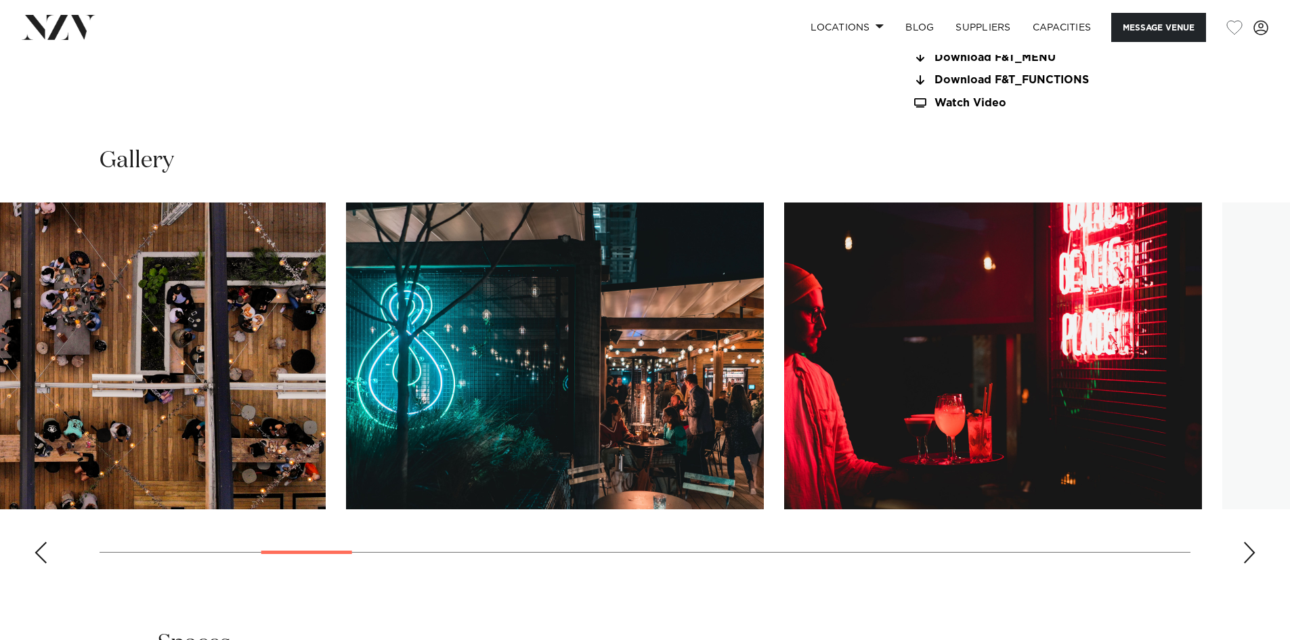
click at [242, 359] on swiper-container at bounding box center [645, 388] width 1290 height 372
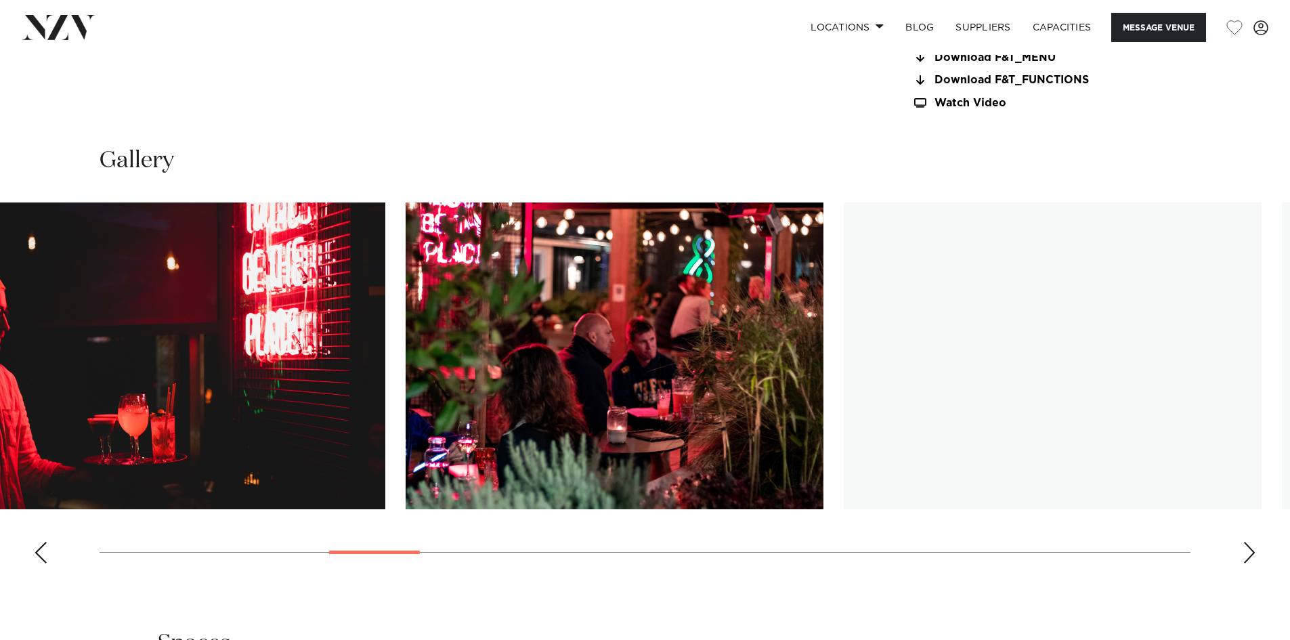
click at [0, 0] on slot at bounding box center [0, 0] width 0 height 0
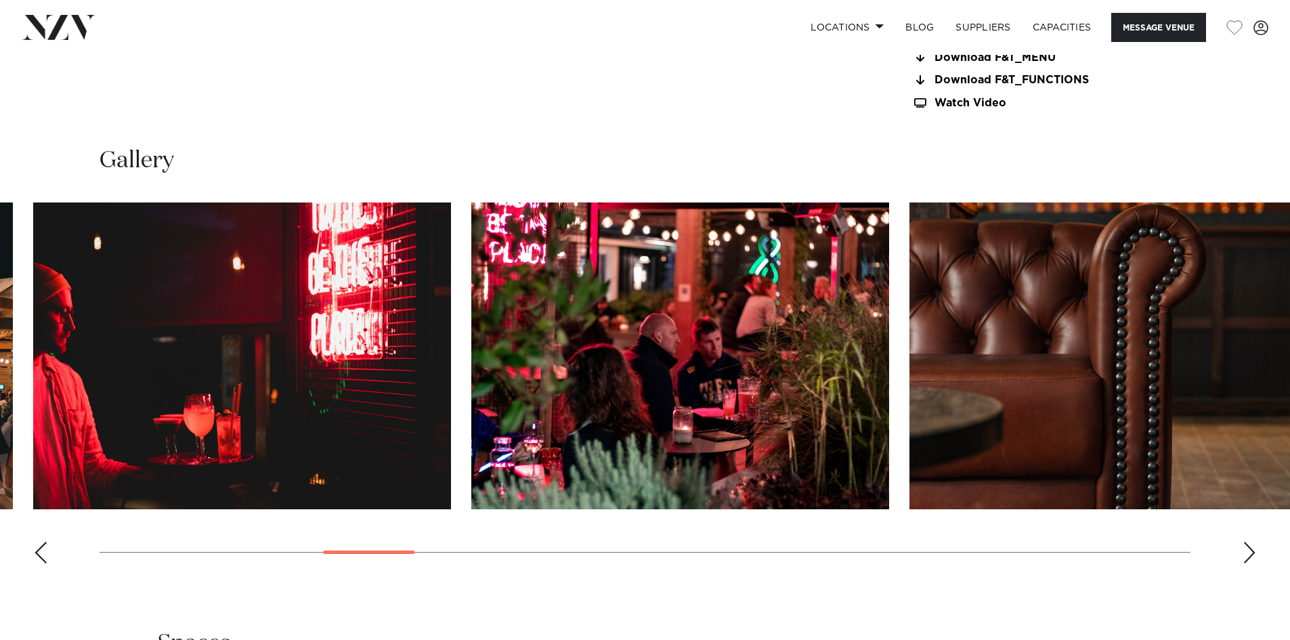
click at [471, 348] on img "8 / 30" at bounding box center [680, 355] width 418 height 307
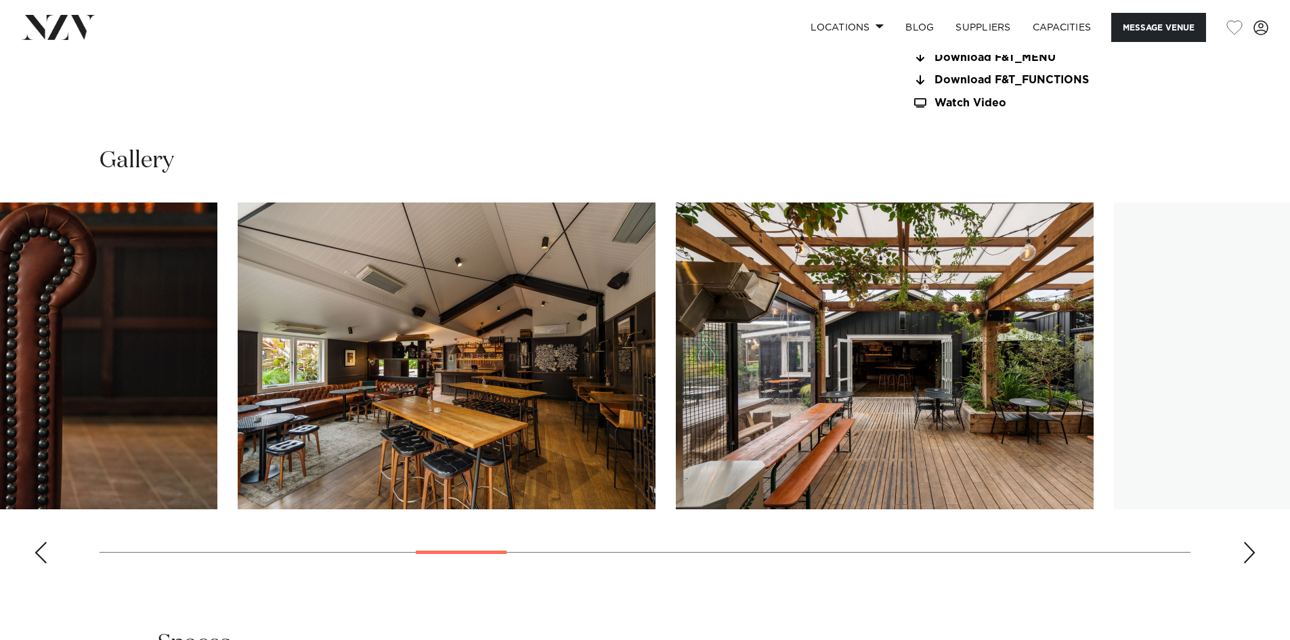
click at [283, 347] on img "10 / 30" at bounding box center [447, 355] width 418 height 307
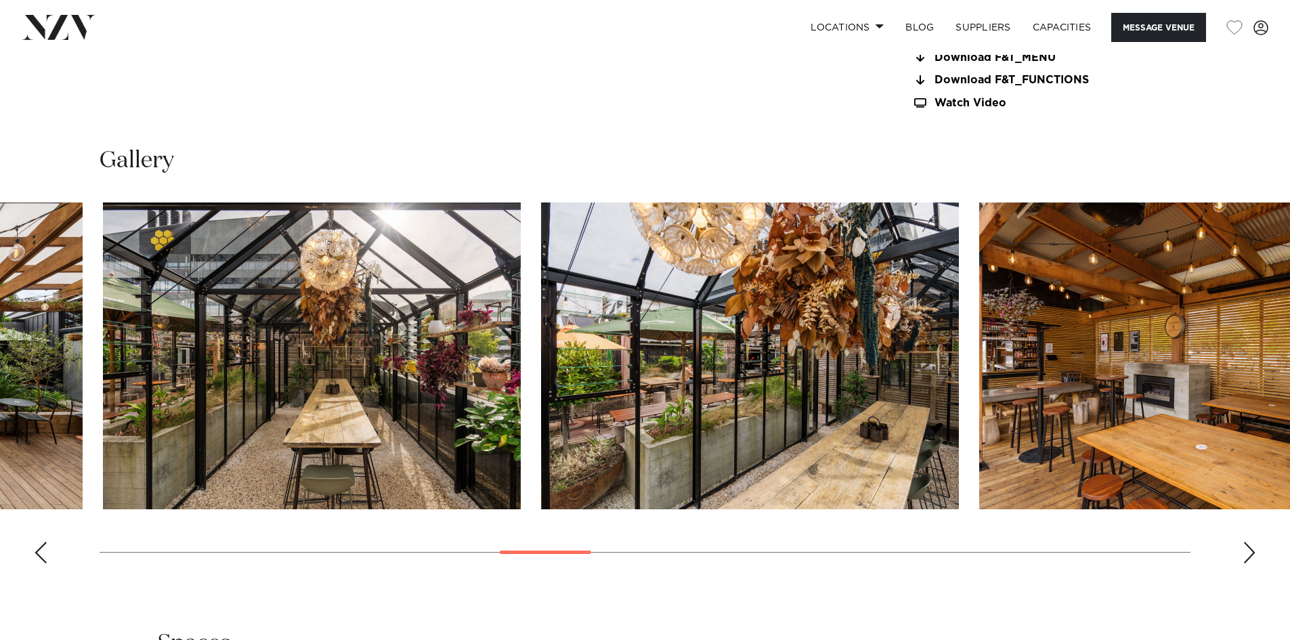
click at [222, 334] on img "12 / 30" at bounding box center [312, 355] width 418 height 307
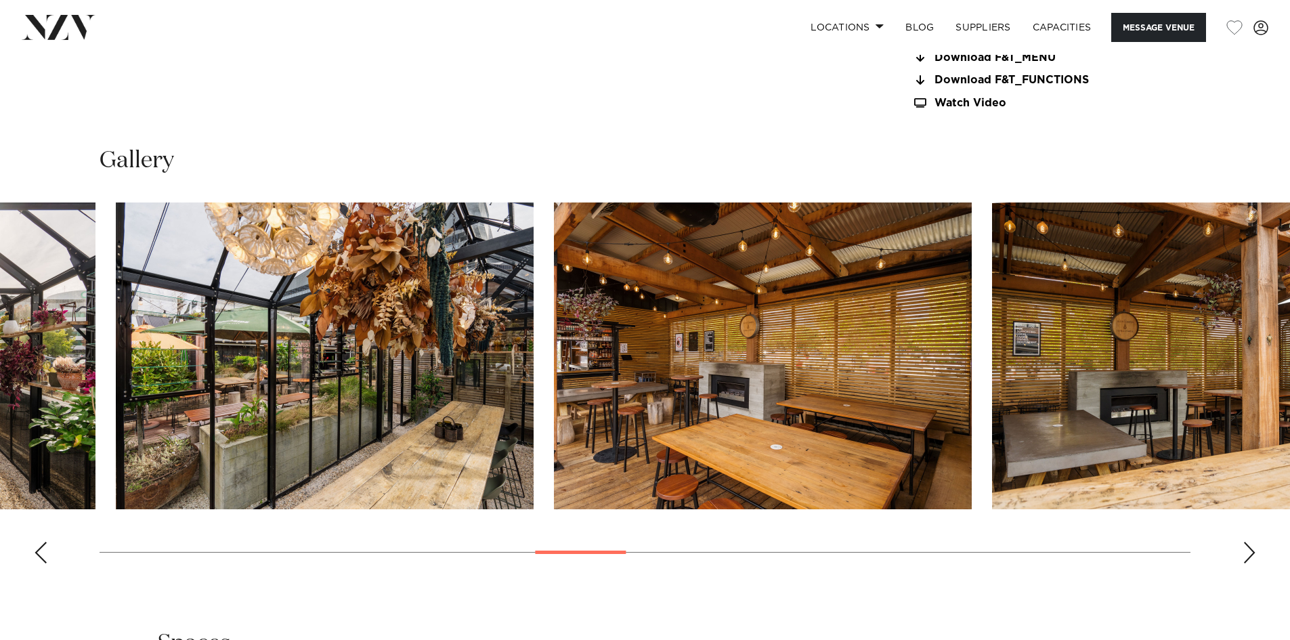
click at [554, 357] on img "14 / 30" at bounding box center [763, 355] width 418 height 307
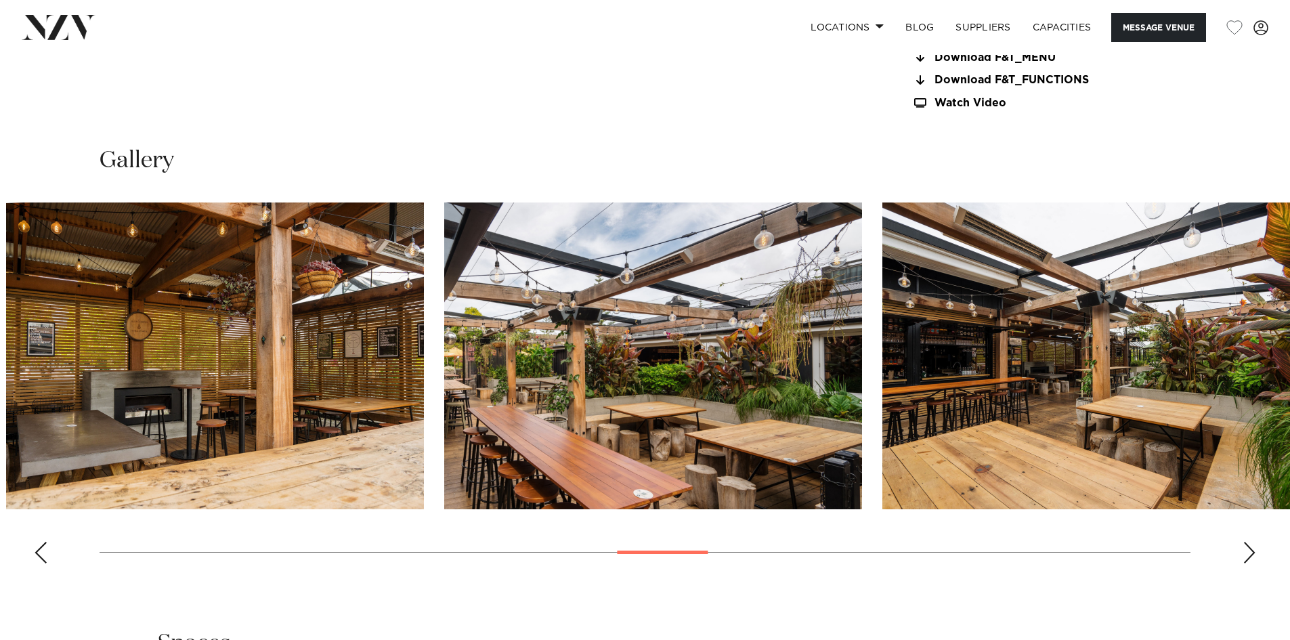
click at [444, 364] on img "16 / 30" at bounding box center [653, 355] width 418 height 307
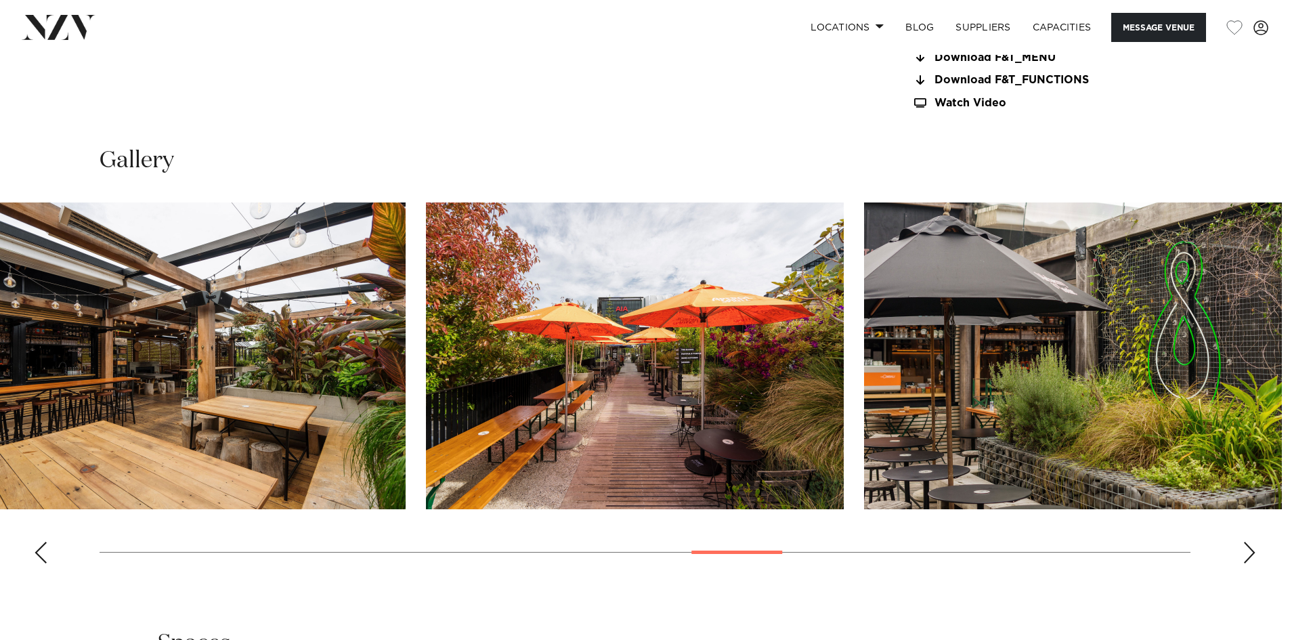
click at [426, 411] on img "18 / 30" at bounding box center [635, 355] width 418 height 307
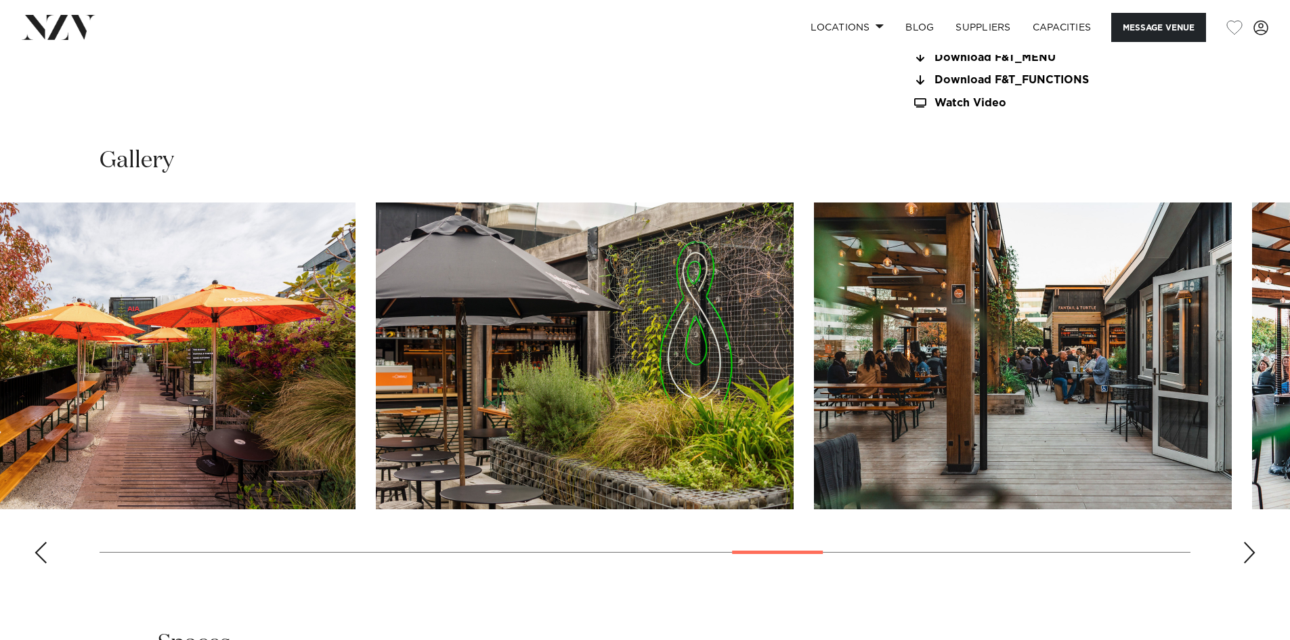
click at [814, 378] on img "20 / 30" at bounding box center [1023, 355] width 418 height 307
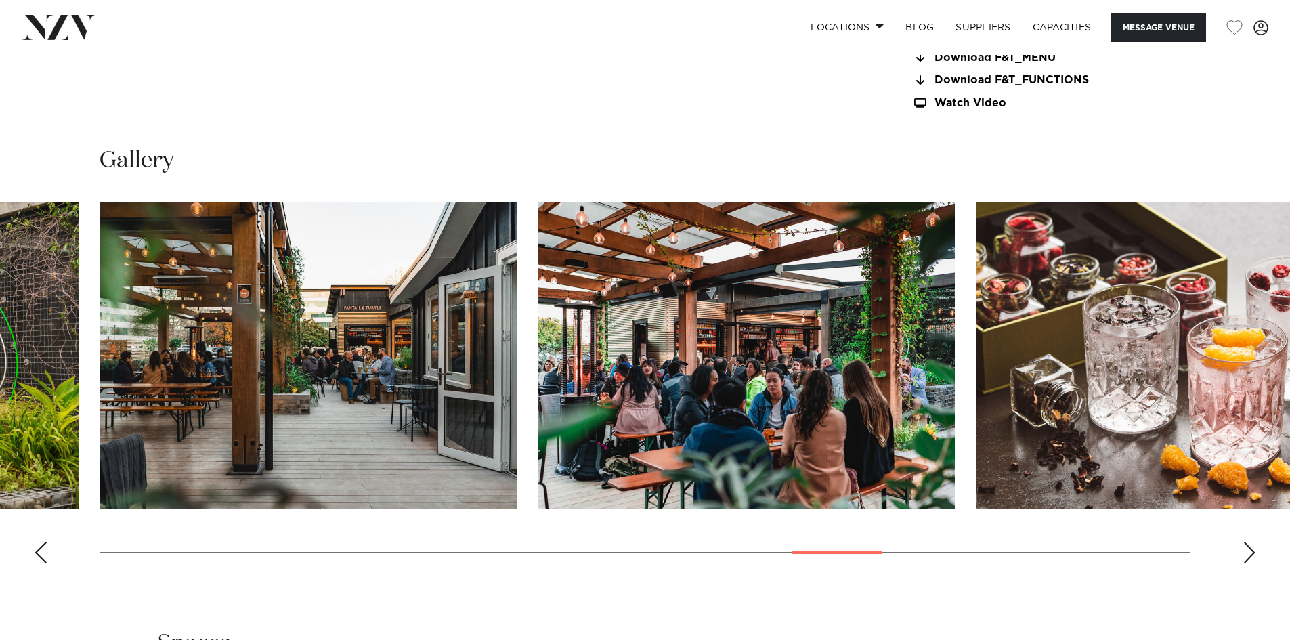
click at [538, 378] on img "21 / 30" at bounding box center [747, 355] width 418 height 307
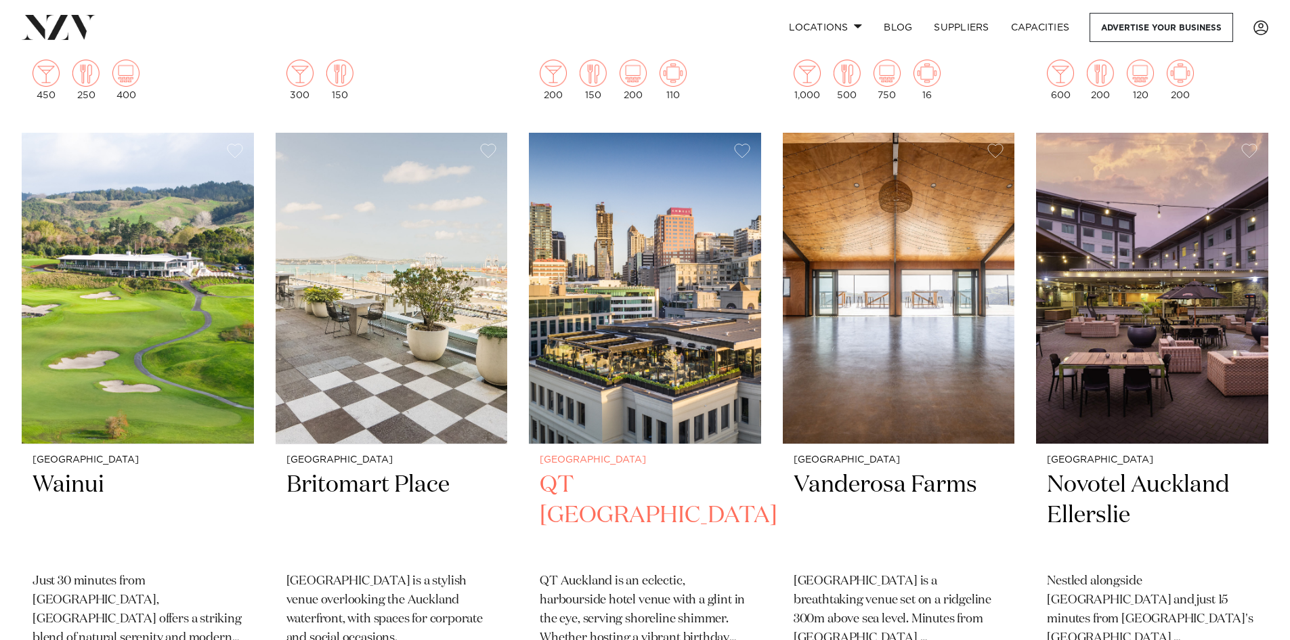
scroll to position [1489, 0]
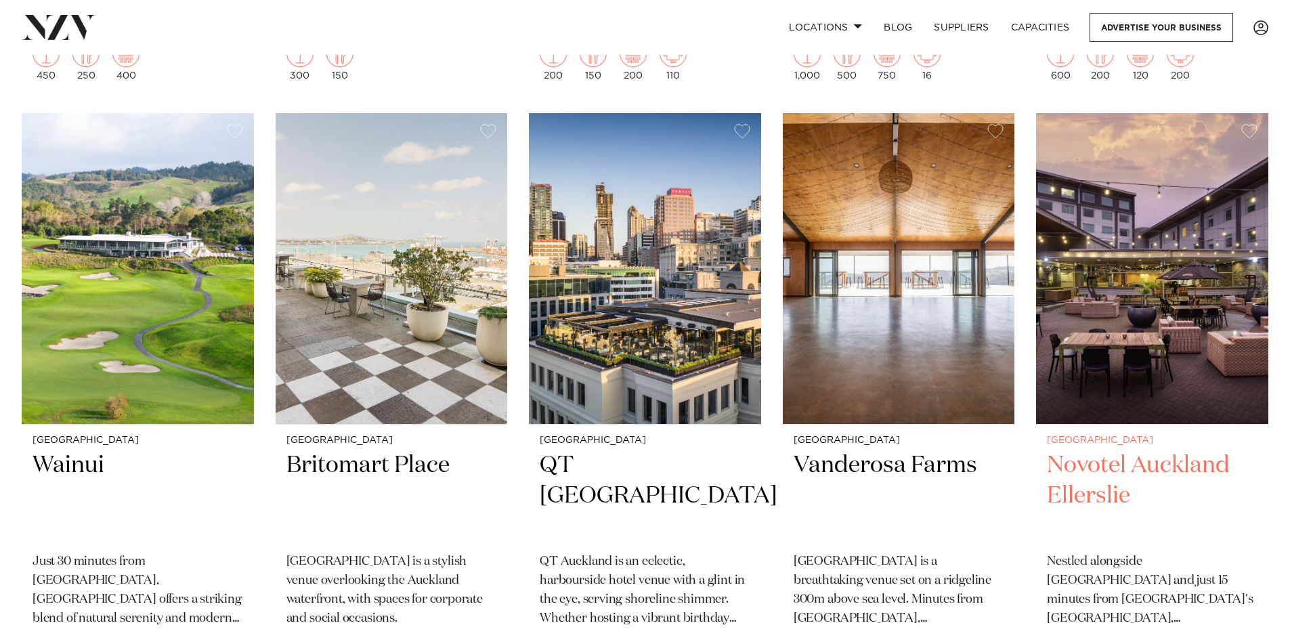
click at [1135, 450] on h2 "Novotel Auckland Ellerslie" at bounding box center [1152, 495] width 211 height 91
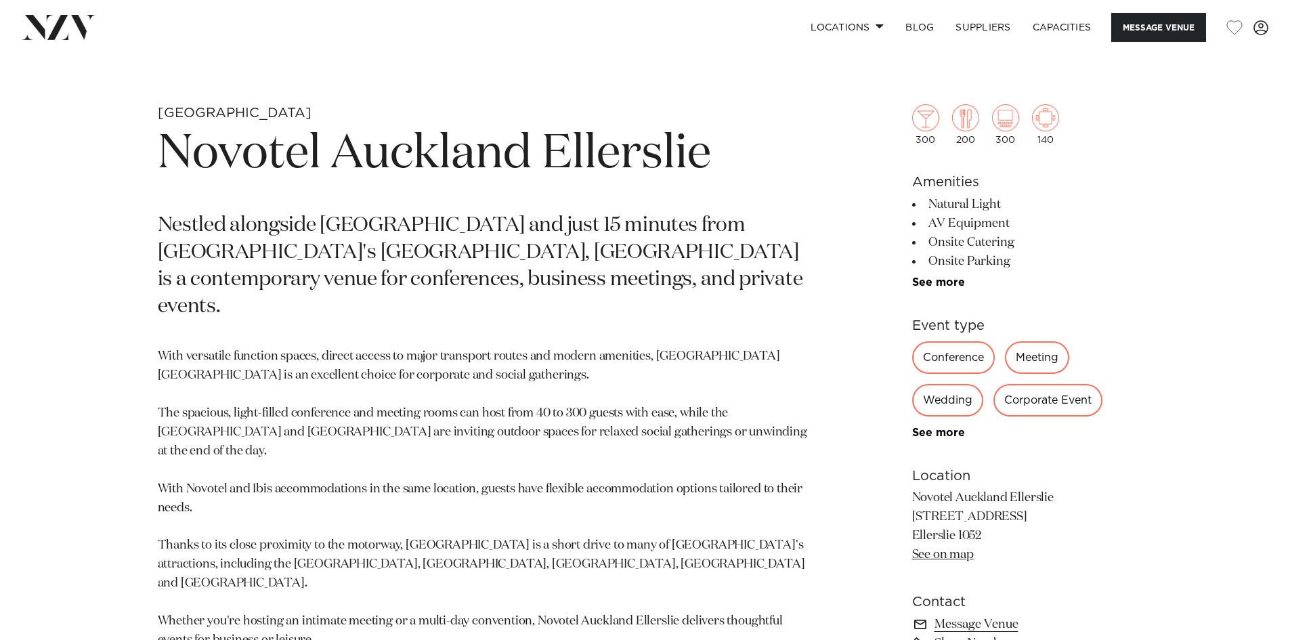
scroll to position [677, 0]
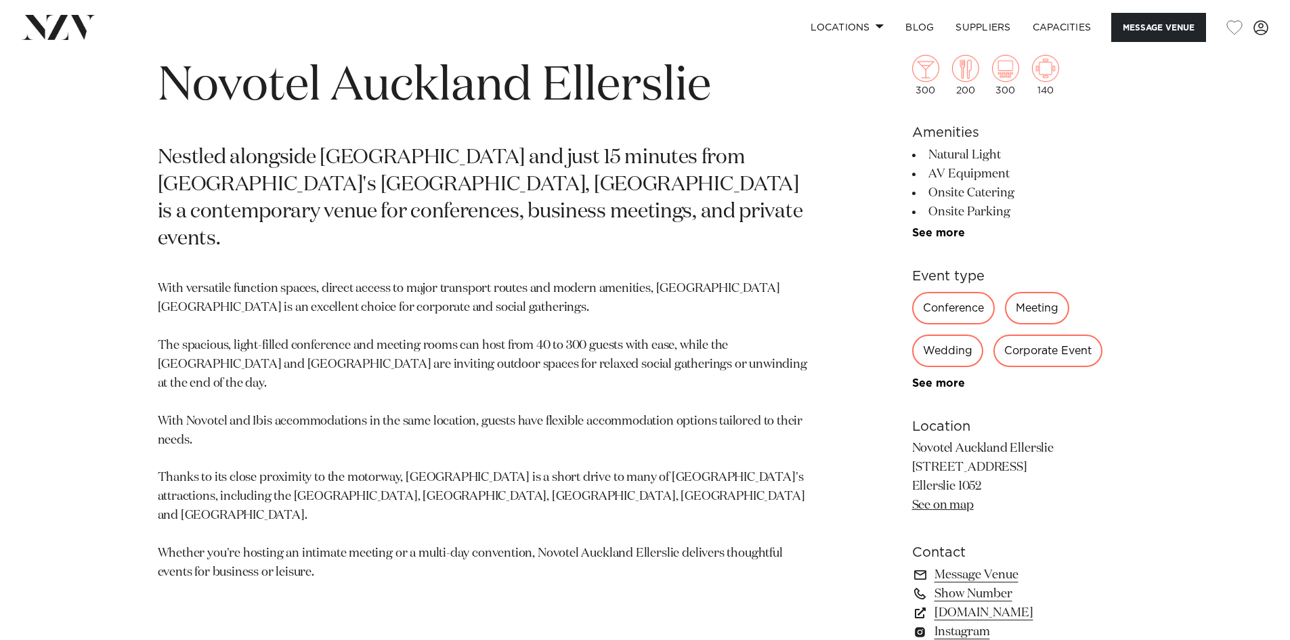
click at [957, 501] on link "See on map" at bounding box center [943, 505] width 62 height 12
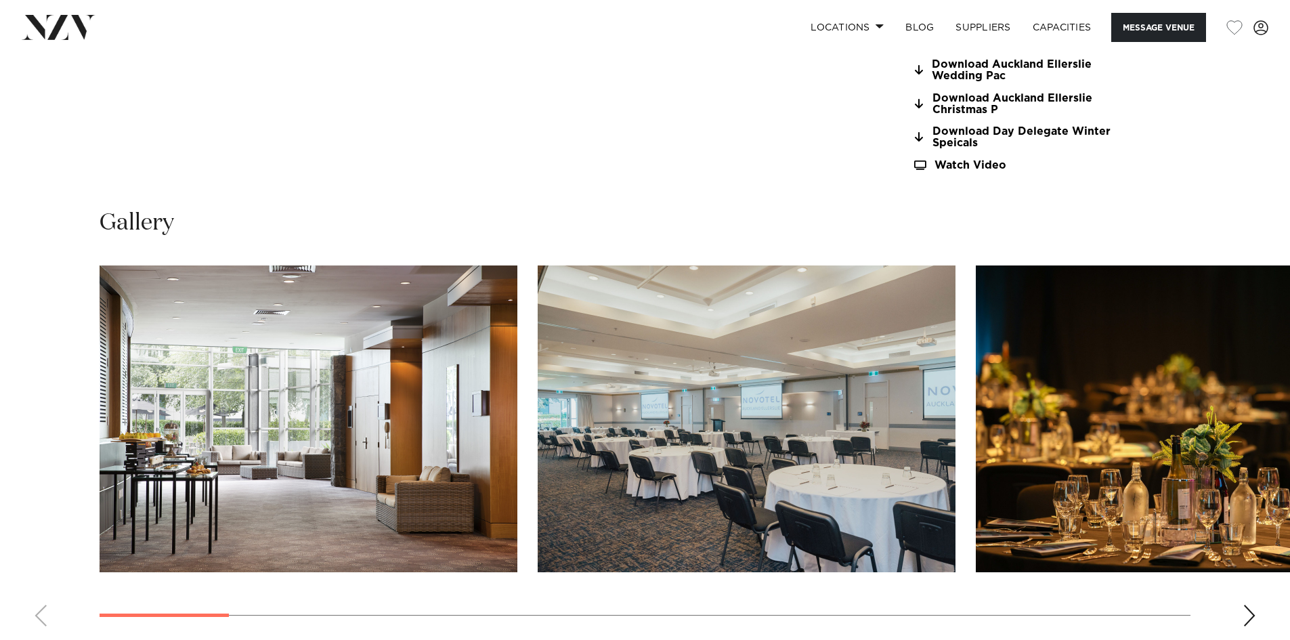
scroll to position [1422, 0]
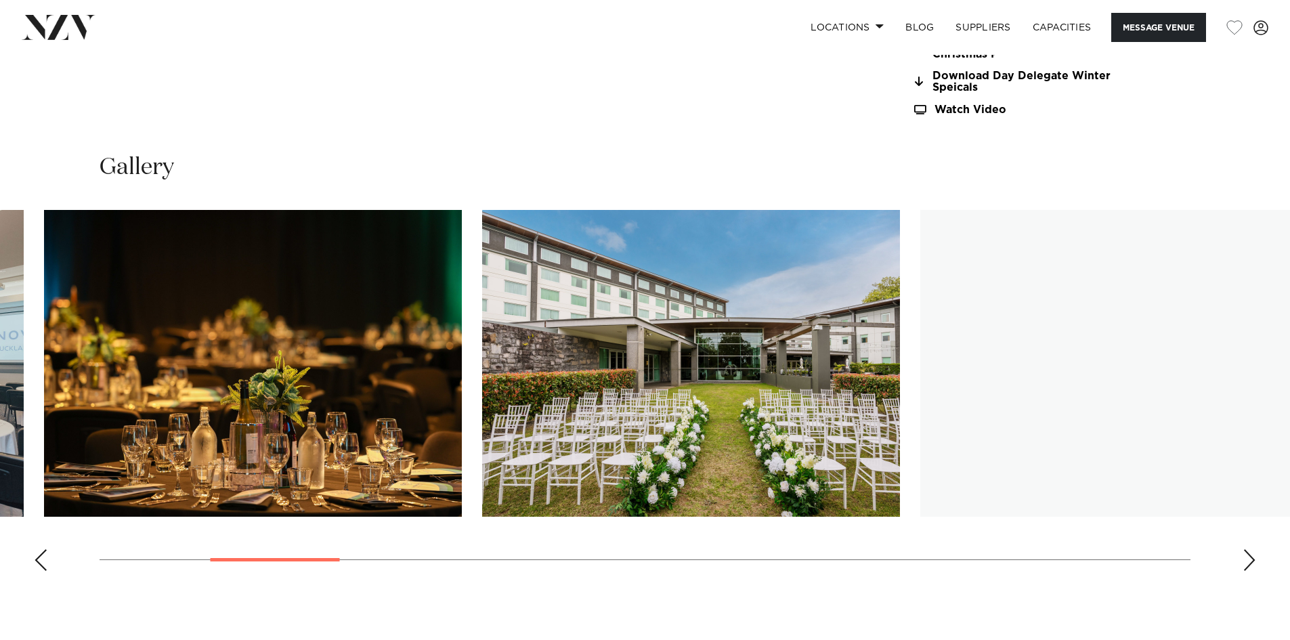
click at [209, 445] on img "3 / 21" at bounding box center [253, 363] width 418 height 307
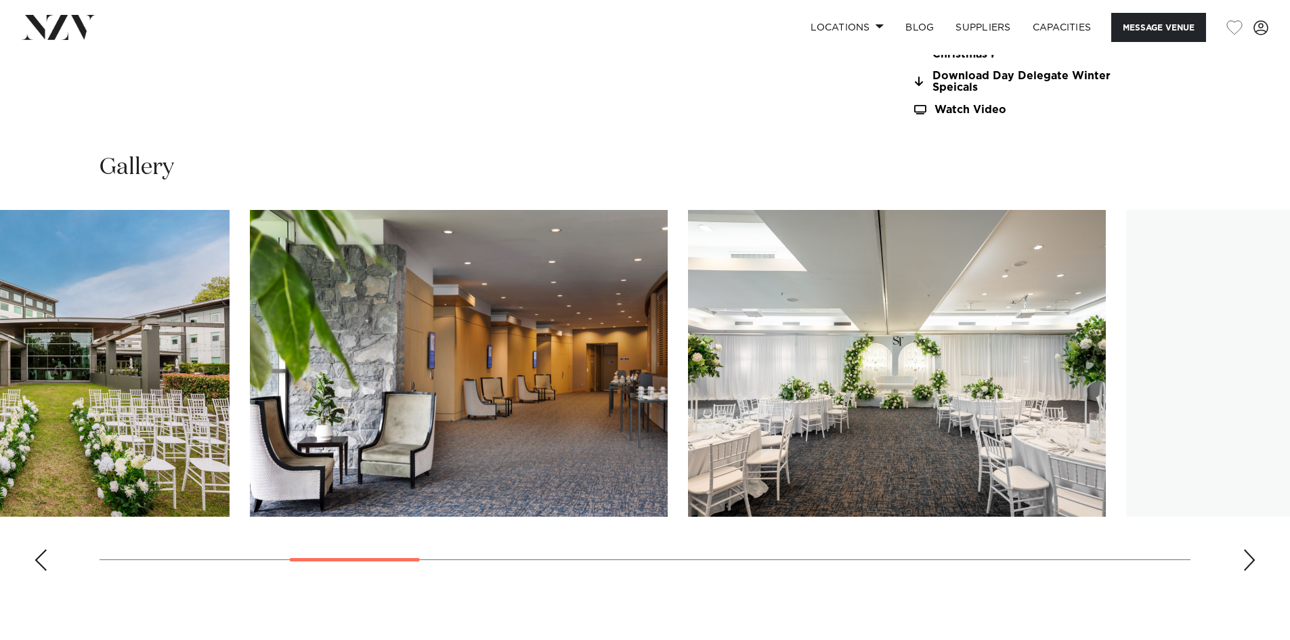
click at [0, 0] on slot at bounding box center [0, 0] width 0 height 0
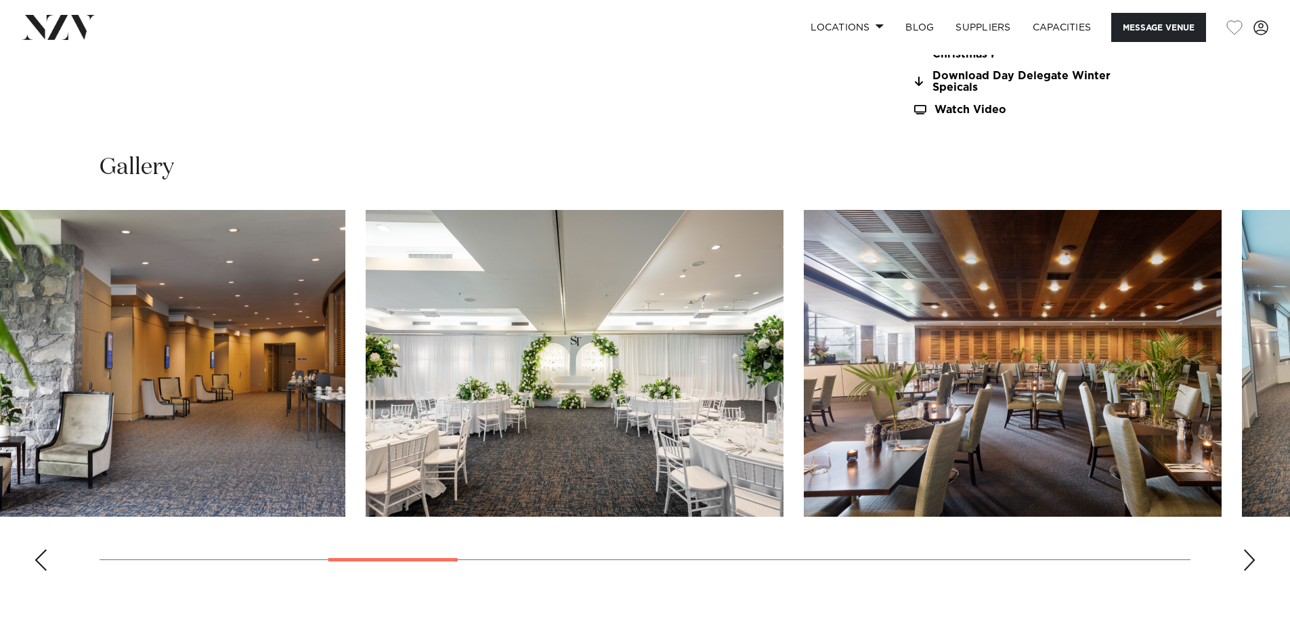
click at [366, 445] on img "6 / 21" at bounding box center [575, 363] width 418 height 307
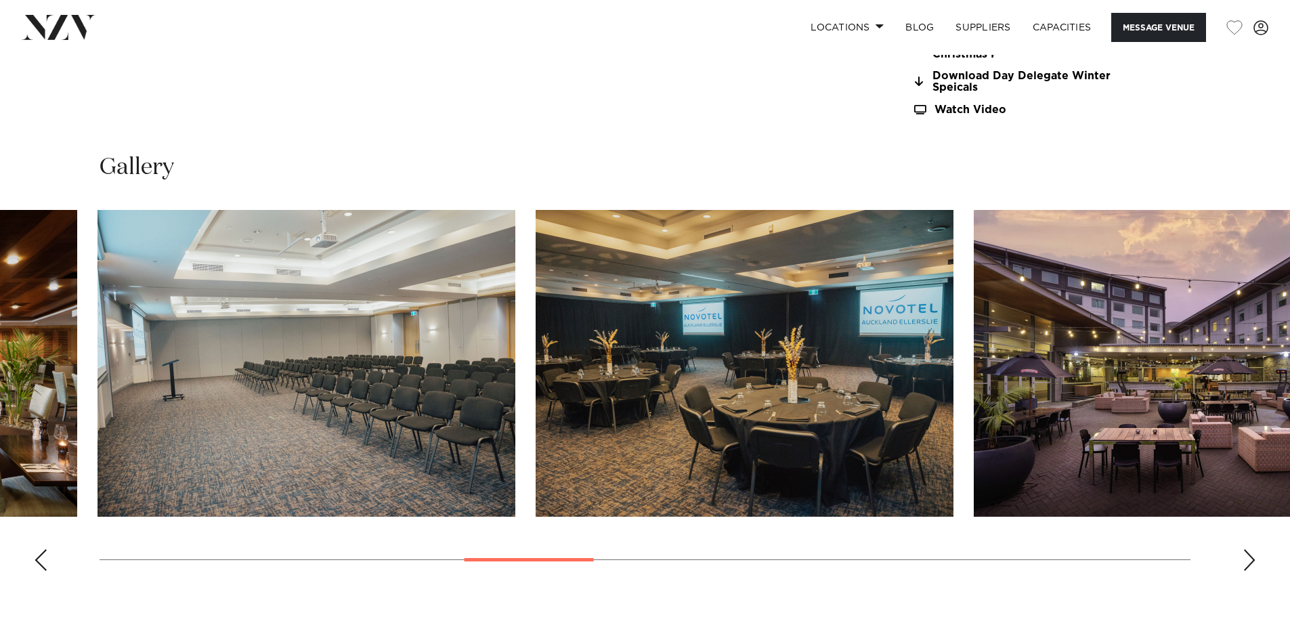
click at [187, 393] on img "8 / 21" at bounding box center [306, 363] width 418 height 307
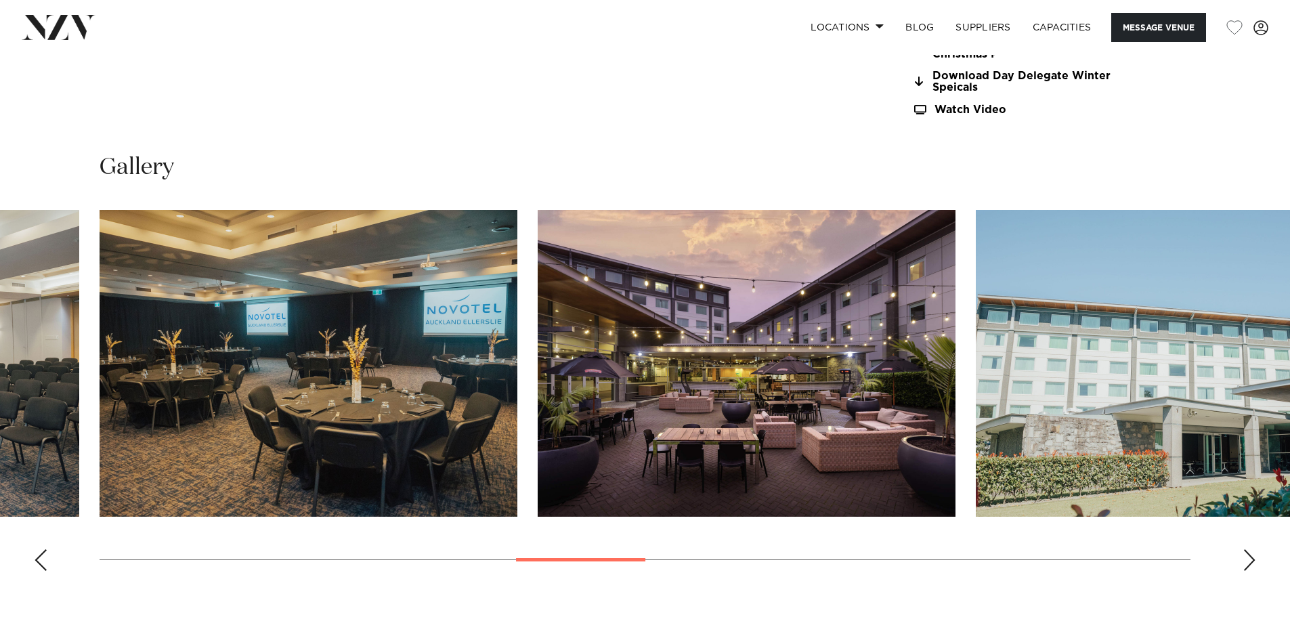
click at [842, 380] on img "10 / 21" at bounding box center [747, 363] width 418 height 307
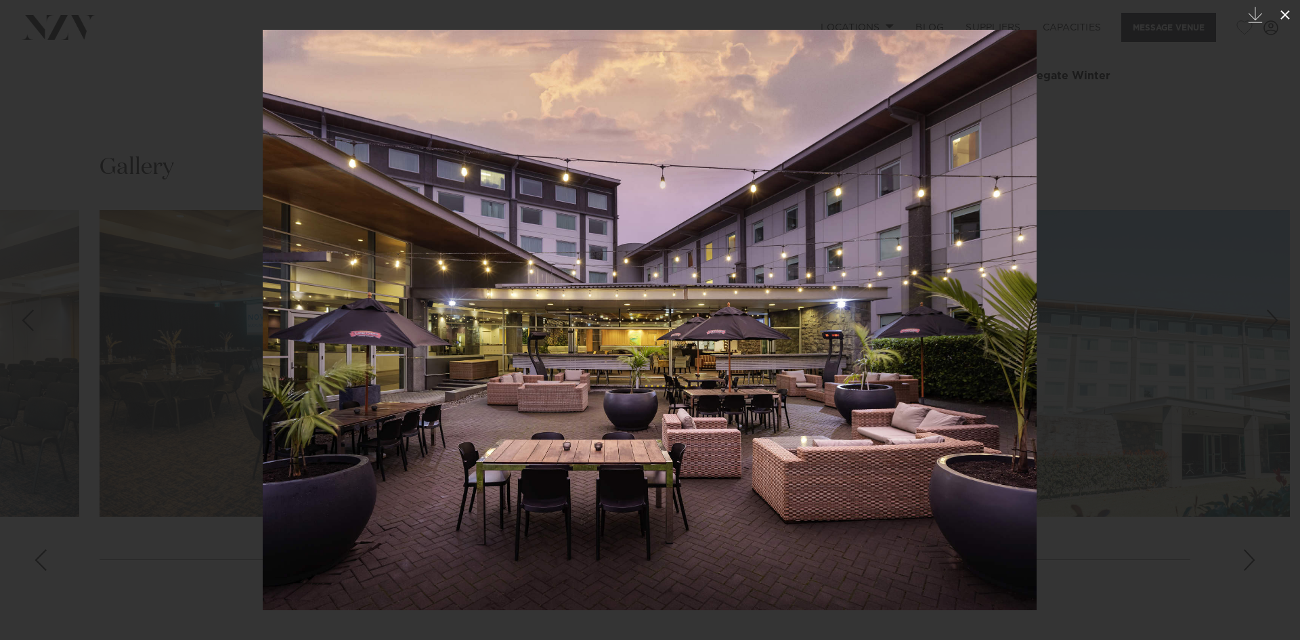
click at [1285, 16] on icon at bounding box center [1285, 15] width 16 height 16
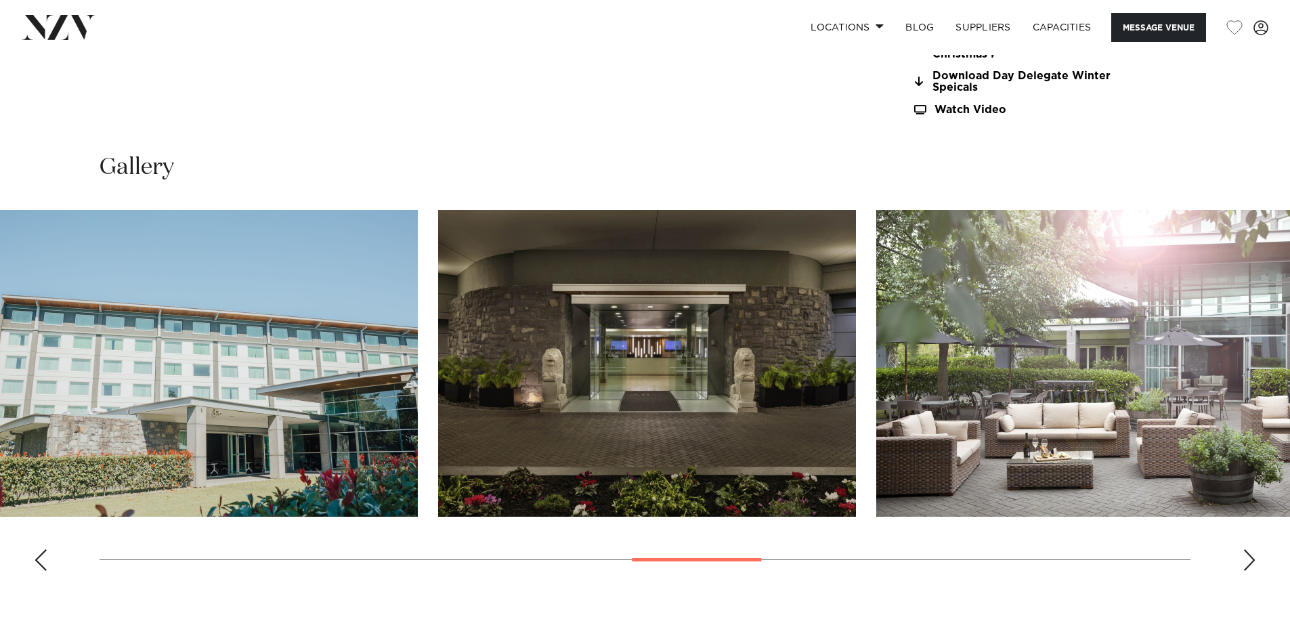
click at [519, 452] on img "12 / 21" at bounding box center [647, 363] width 418 height 307
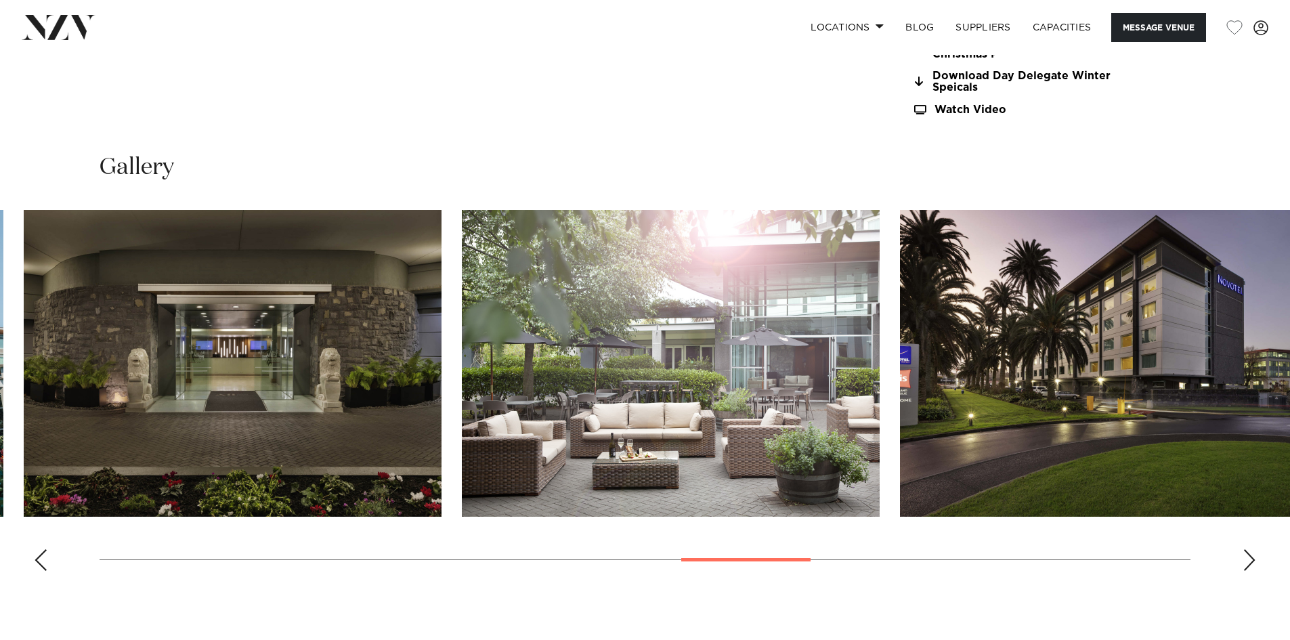
click at [534, 429] on img "13 / 21" at bounding box center [671, 363] width 418 height 307
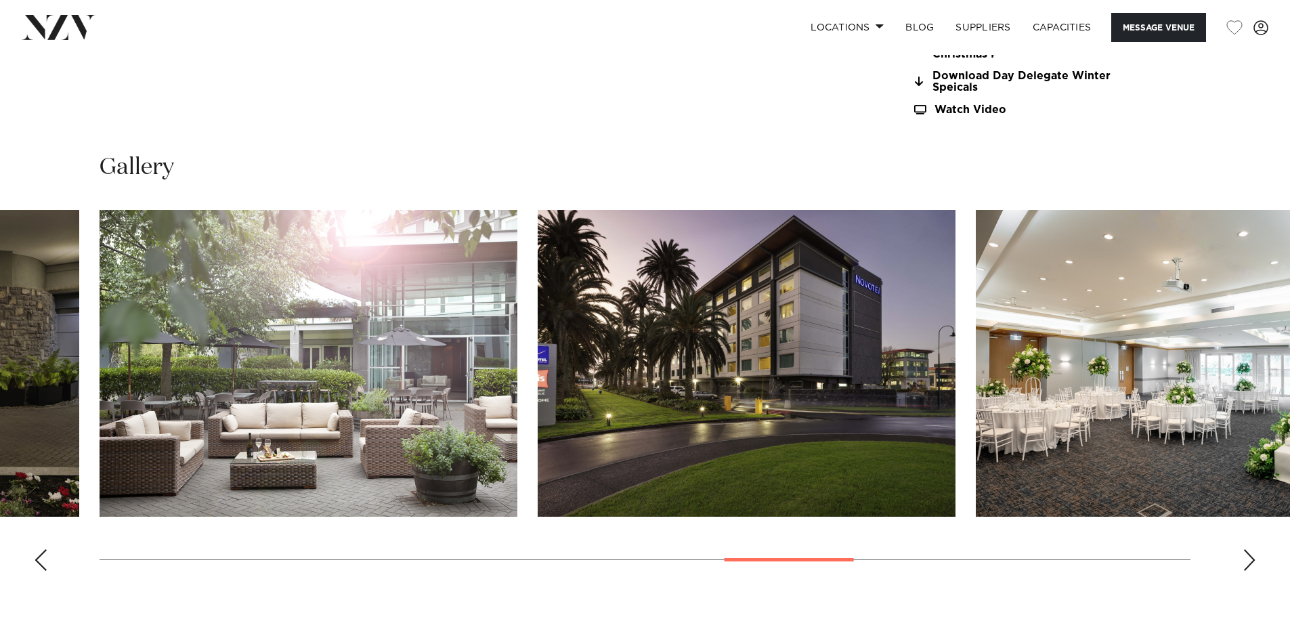
click at [538, 427] on img "14 / 21" at bounding box center [747, 363] width 418 height 307
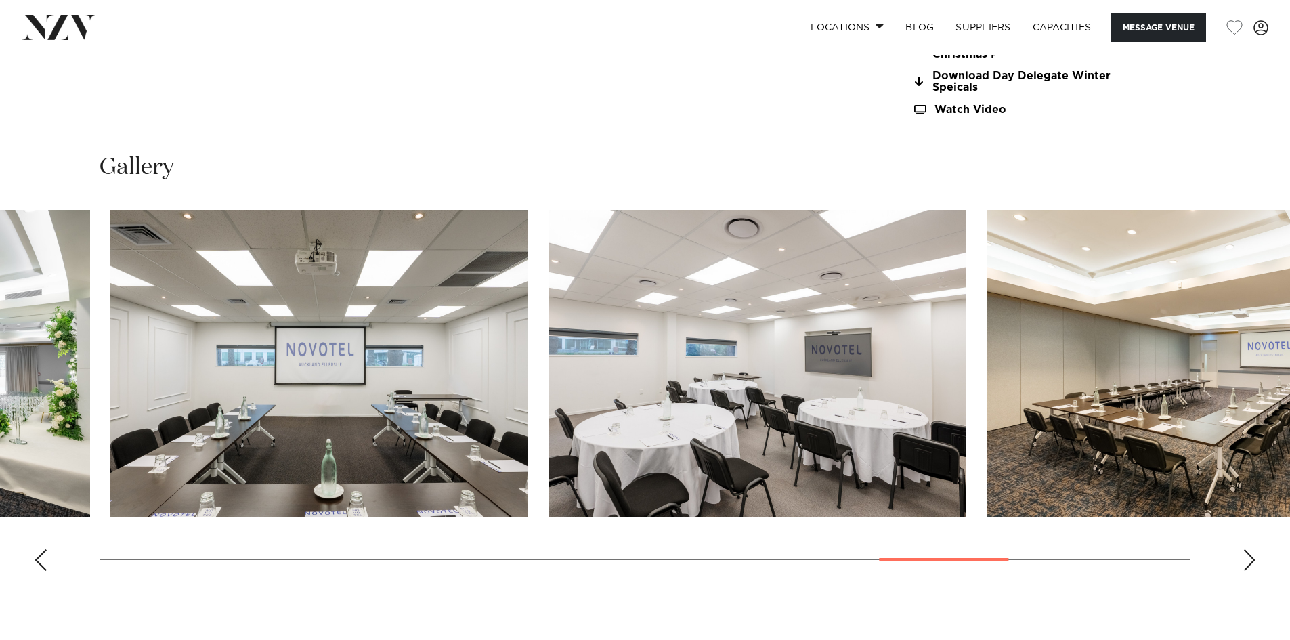
click at [408, 422] on img "16 / 21" at bounding box center [319, 363] width 418 height 307
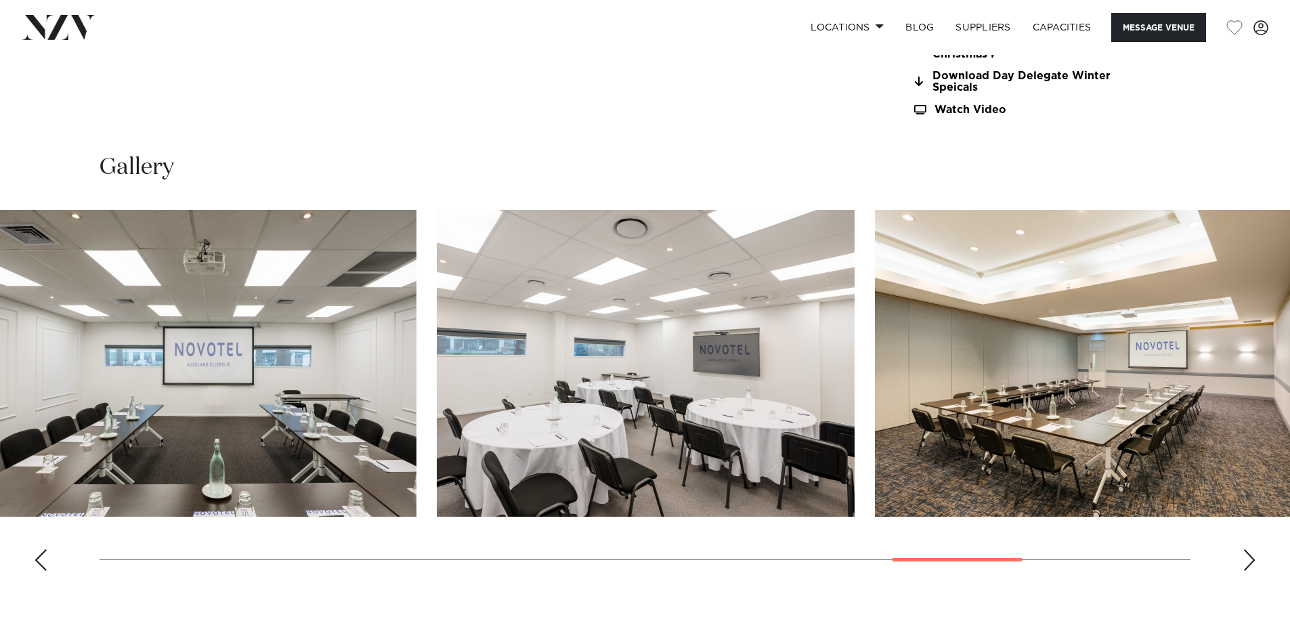
click at [437, 383] on img "17 / 21" at bounding box center [646, 363] width 418 height 307
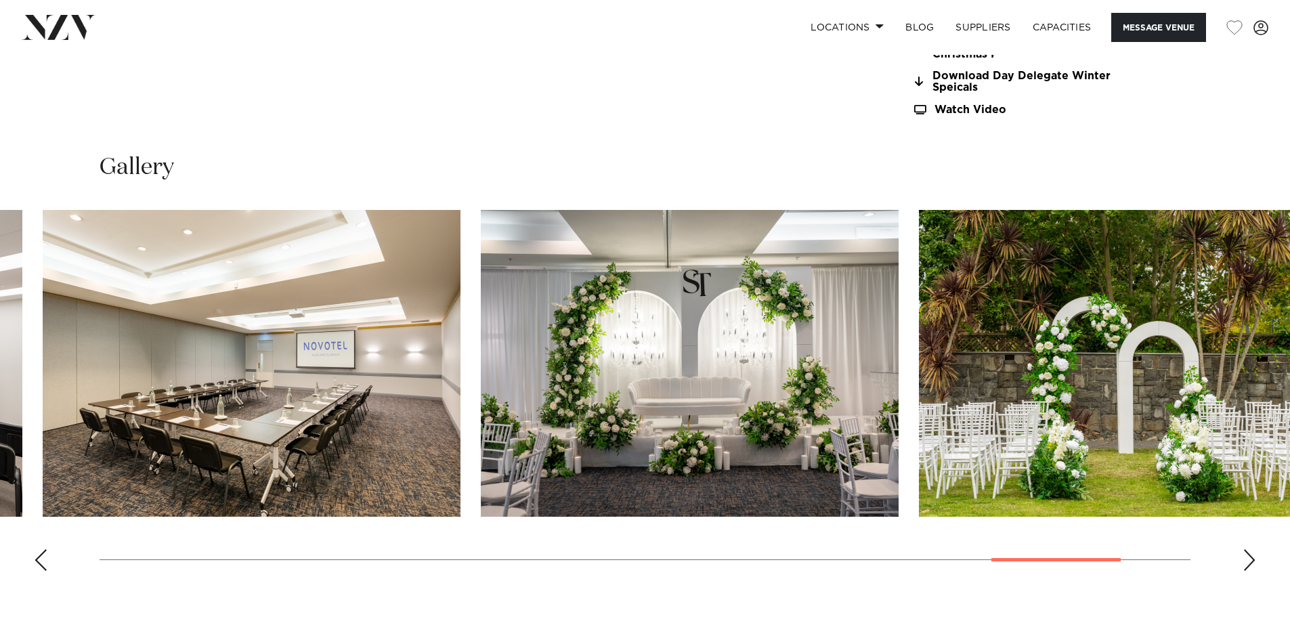
click at [481, 374] on img "19 / 21" at bounding box center [690, 363] width 418 height 307
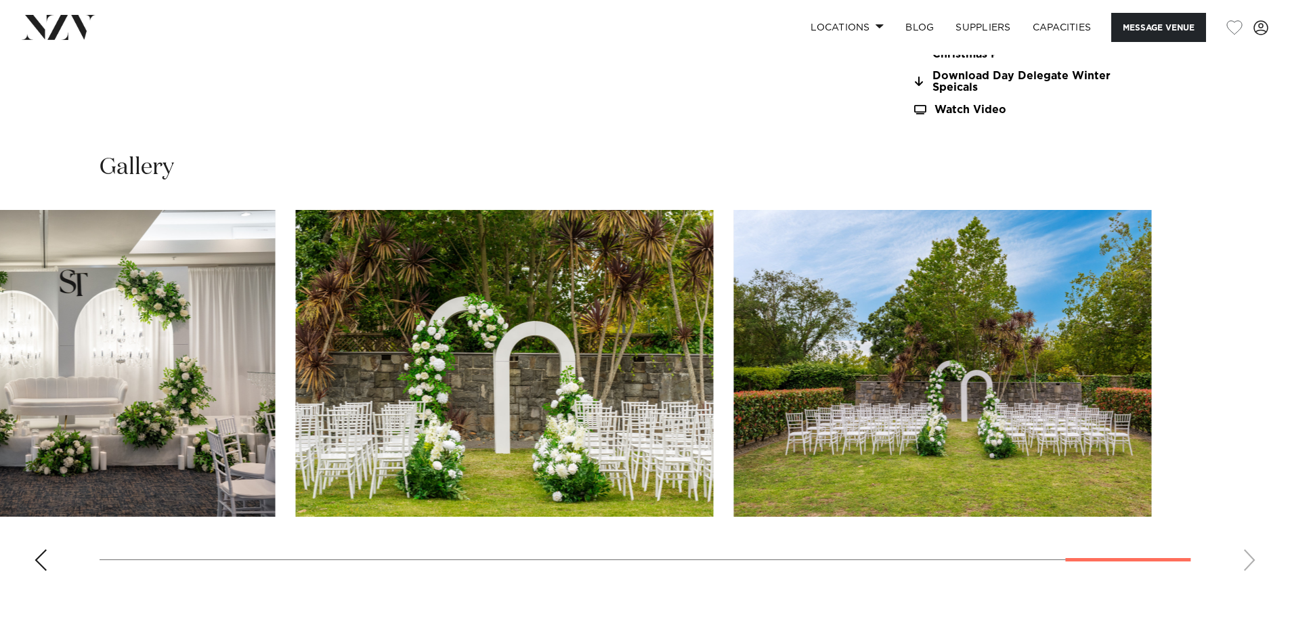
click at [0, 0] on slot at bounding box center [0, 0] width 0 height 0
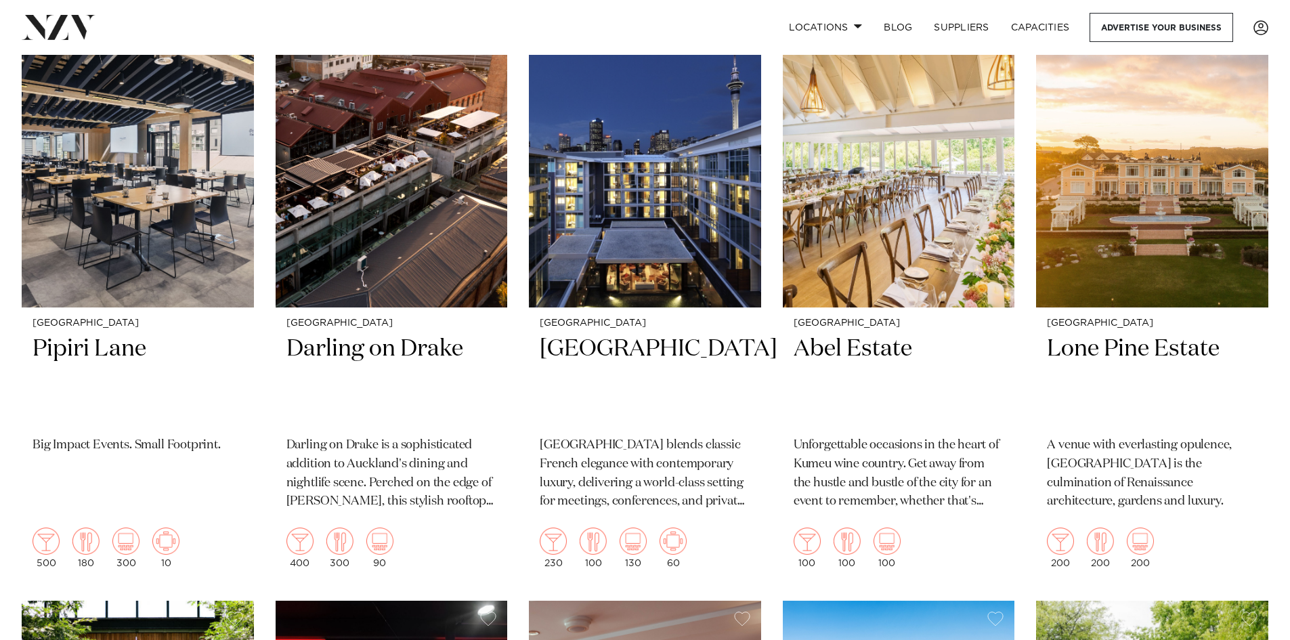
scroll to position [2234, 0]
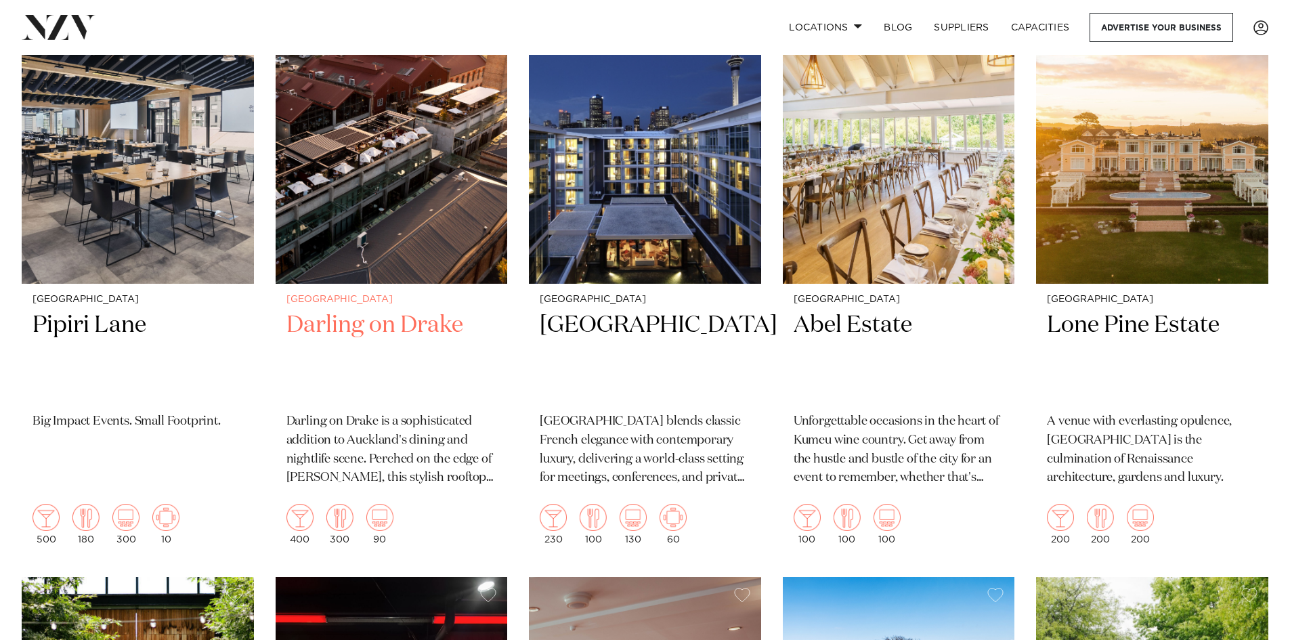
click at [437, 183] on img at bounding box center [392, 127] width 232 height 311
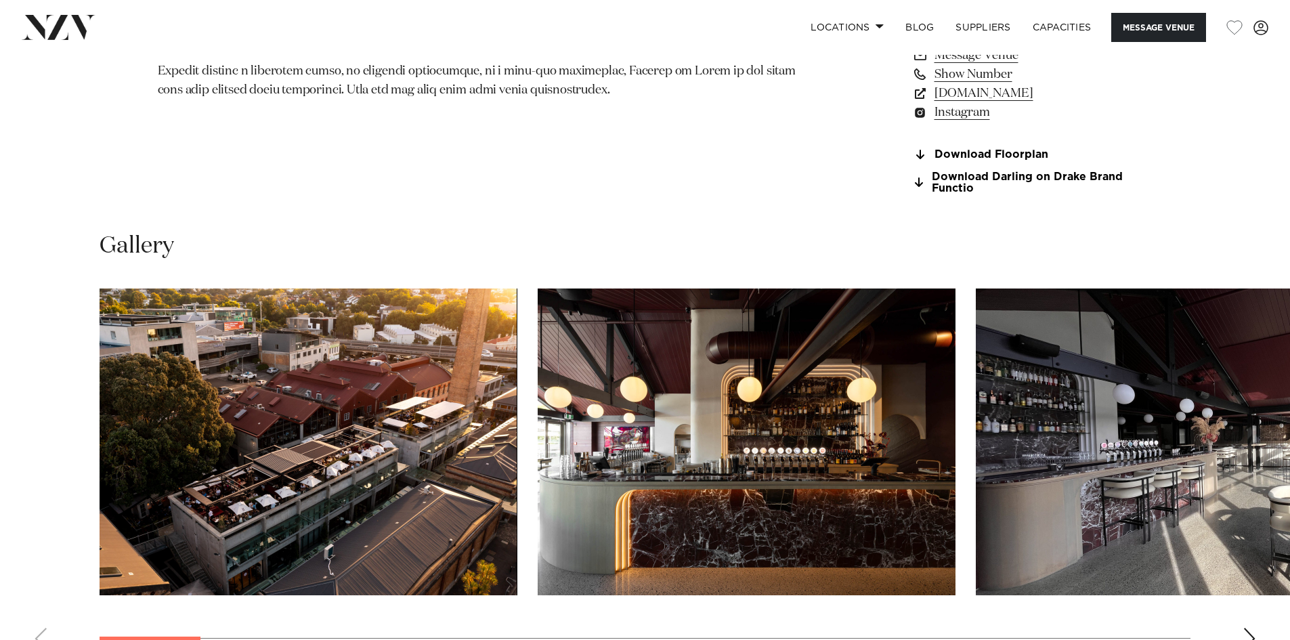
scroll to position [1354, 0]
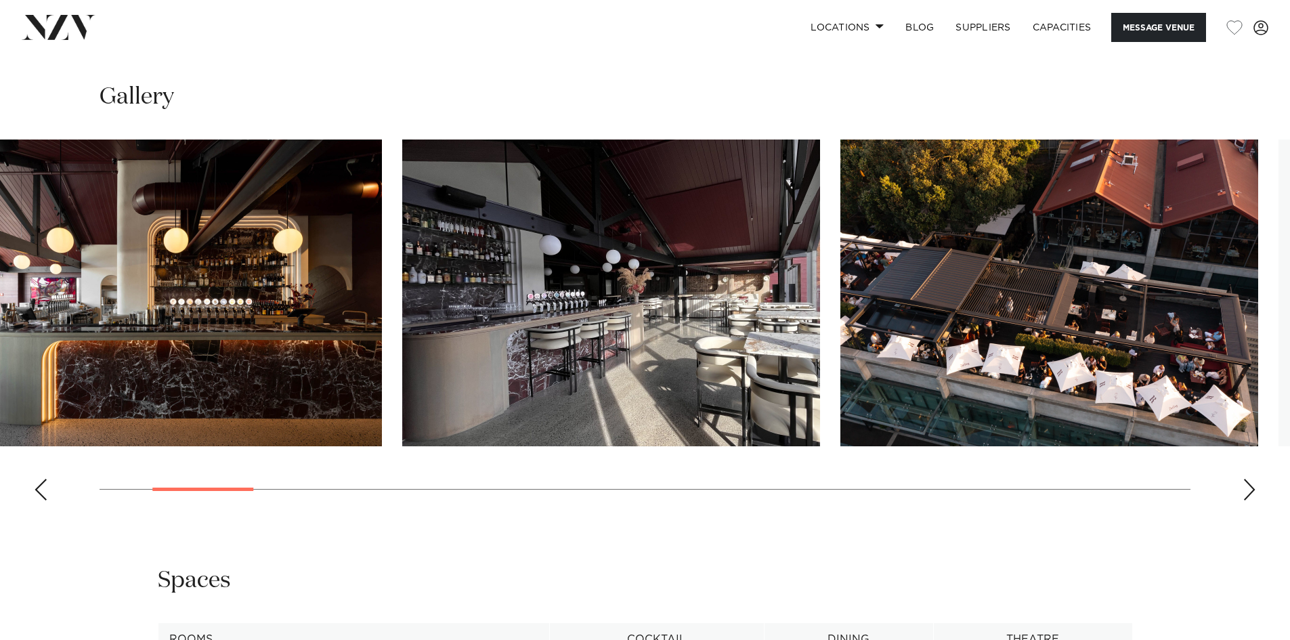
click at [227, 325] on img "2 / 27" at bounding box center [173, 292] width 418 height 307
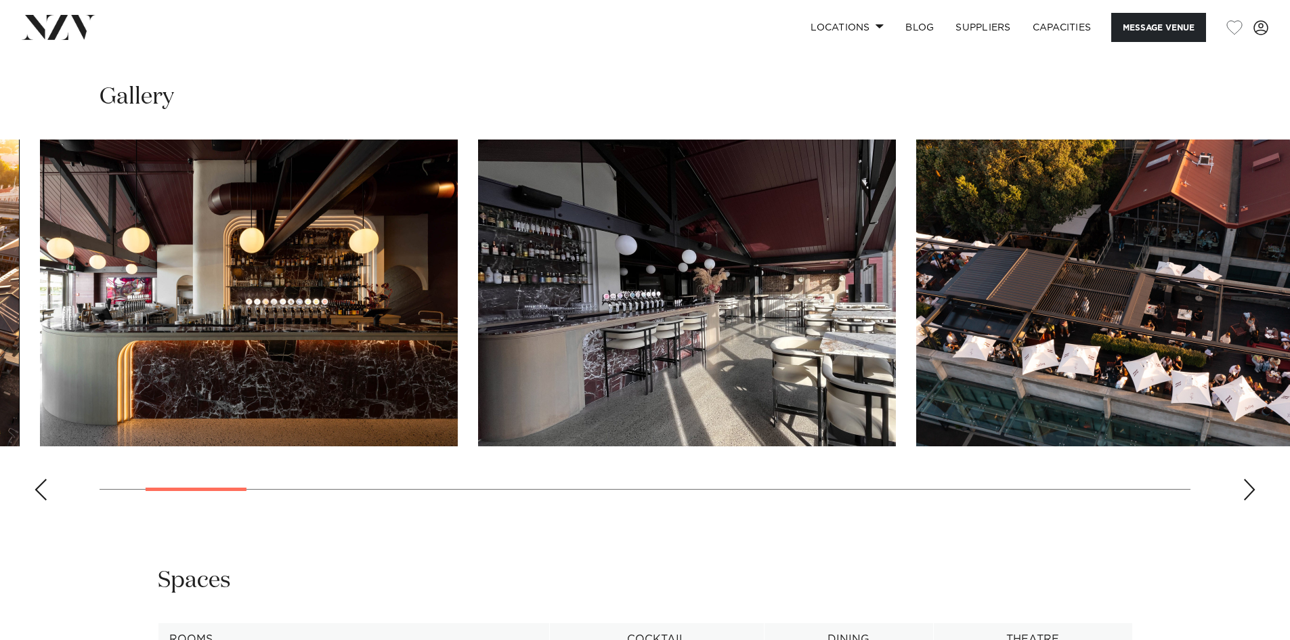
click at [478, 297] on img "3 / 27" at bounding box center [687, 292] width 418 height 307
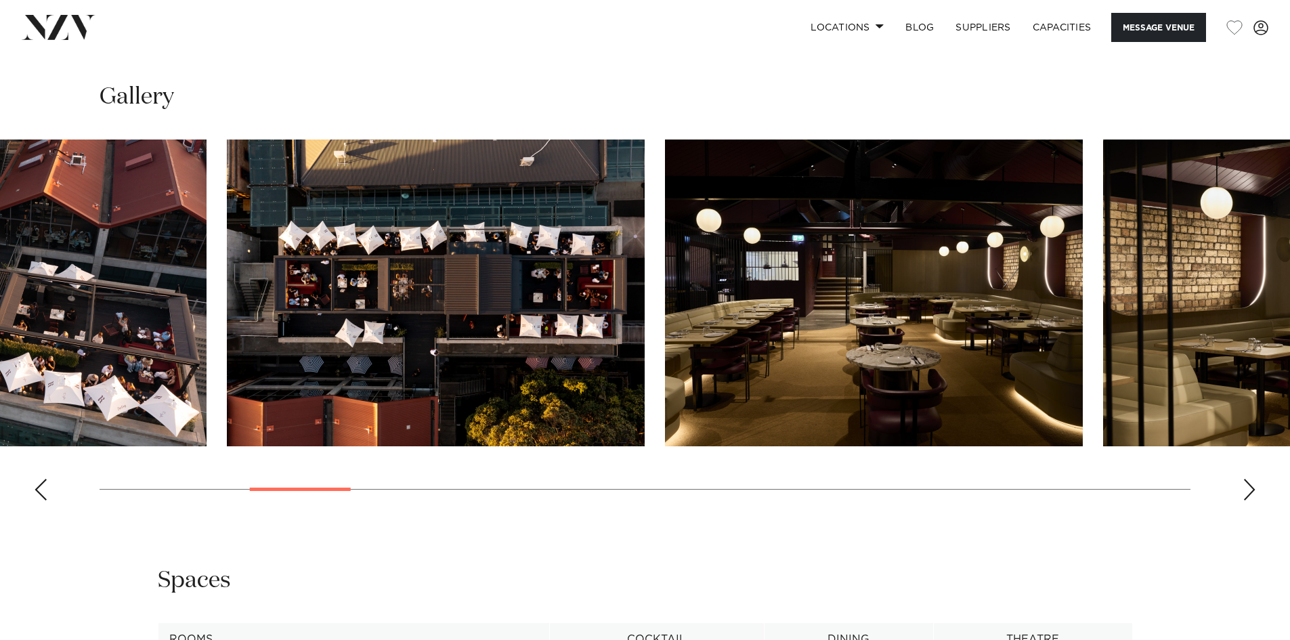
click at [232, 341] on img "5 / 27" at bounding box center [436, 292] width 418 height 307
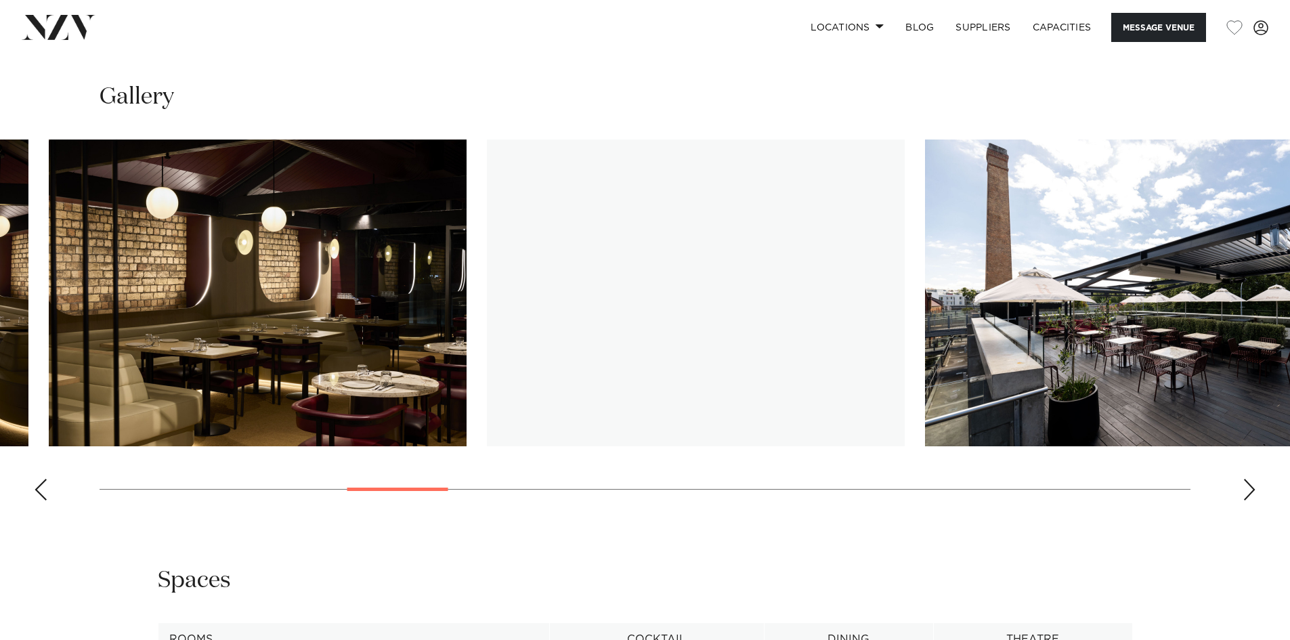
click at [69, 305] on img "7 / 27" at bounding box center [258, 292] width 418 height 307
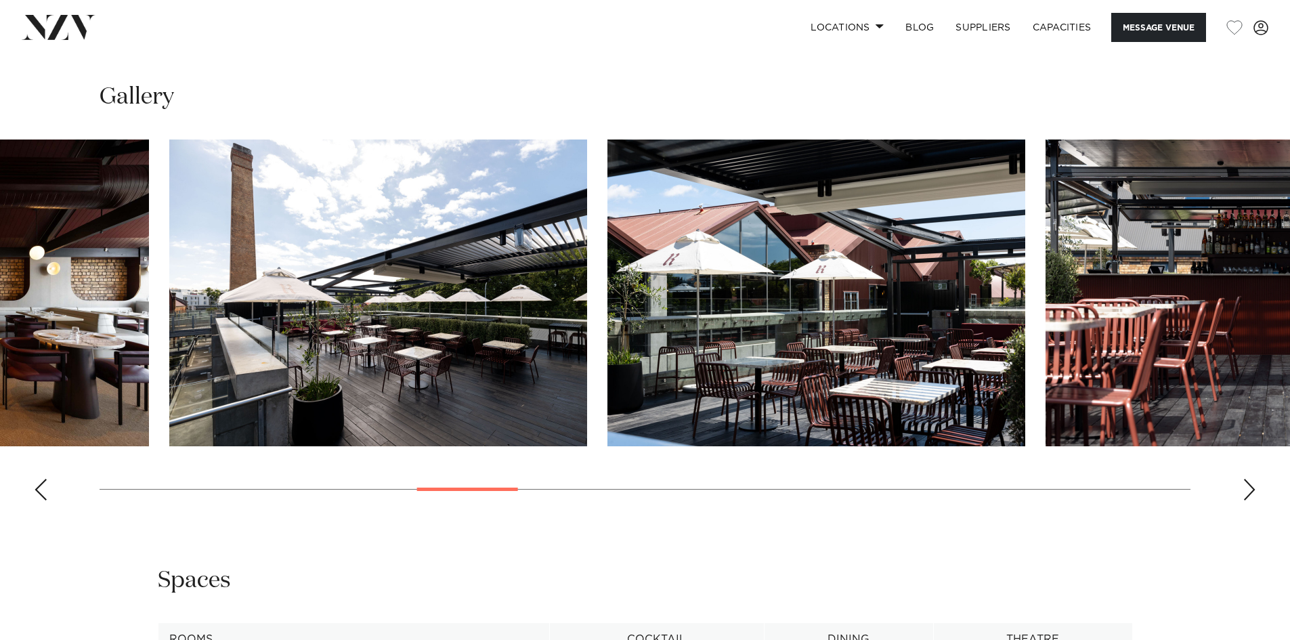
click at [169, 267] on img "9 / 27" at bounding box center [378, 292] width 418 height 307
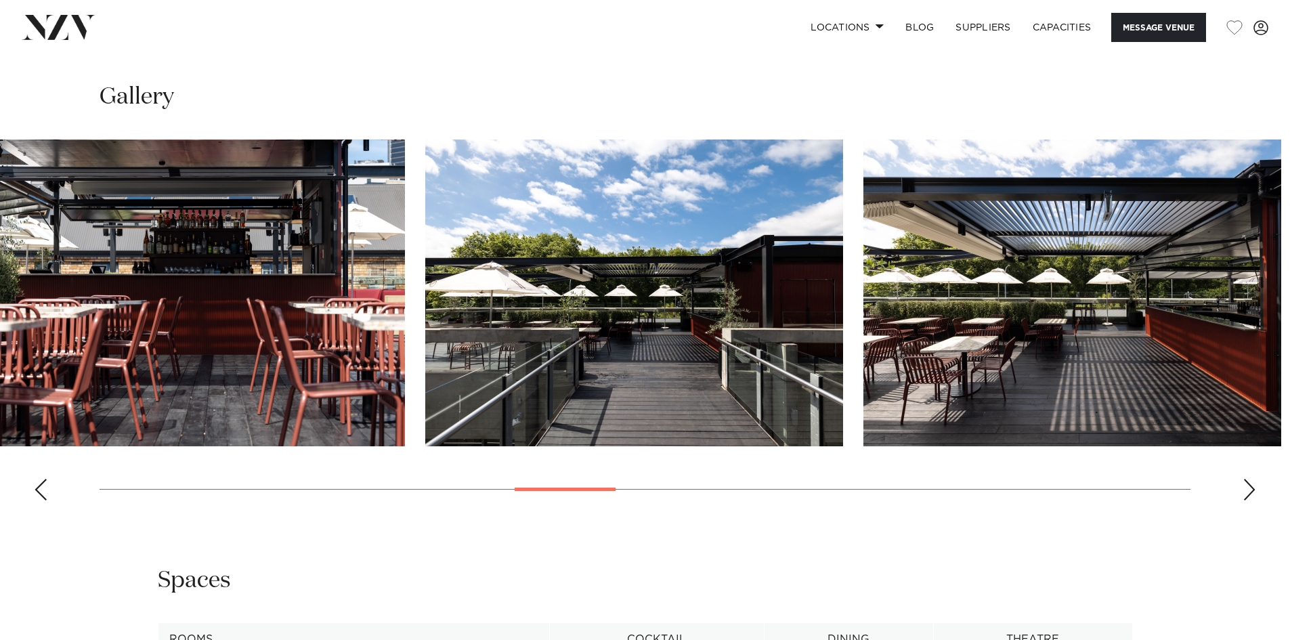
click at [299, 316] on img "11 / 27" at bounding box center [196, 292] width 418 height 307
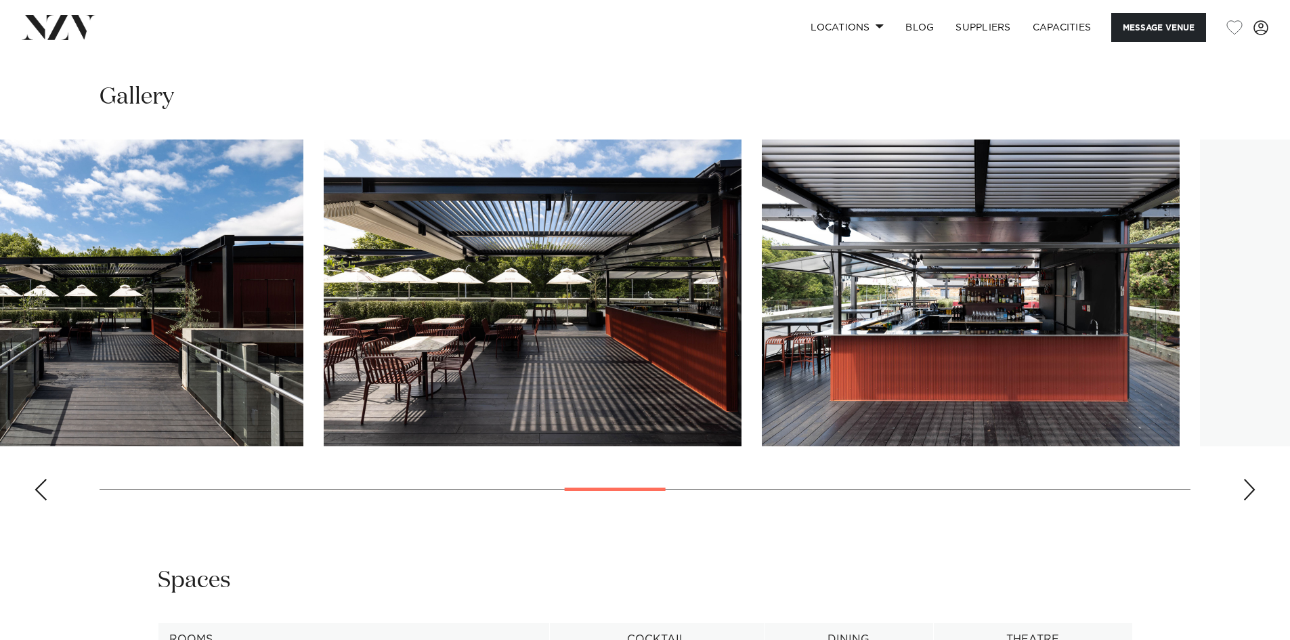
click at [324, 355] on img "13 / 27" at bounding box center [533, 292] width 418 height 307
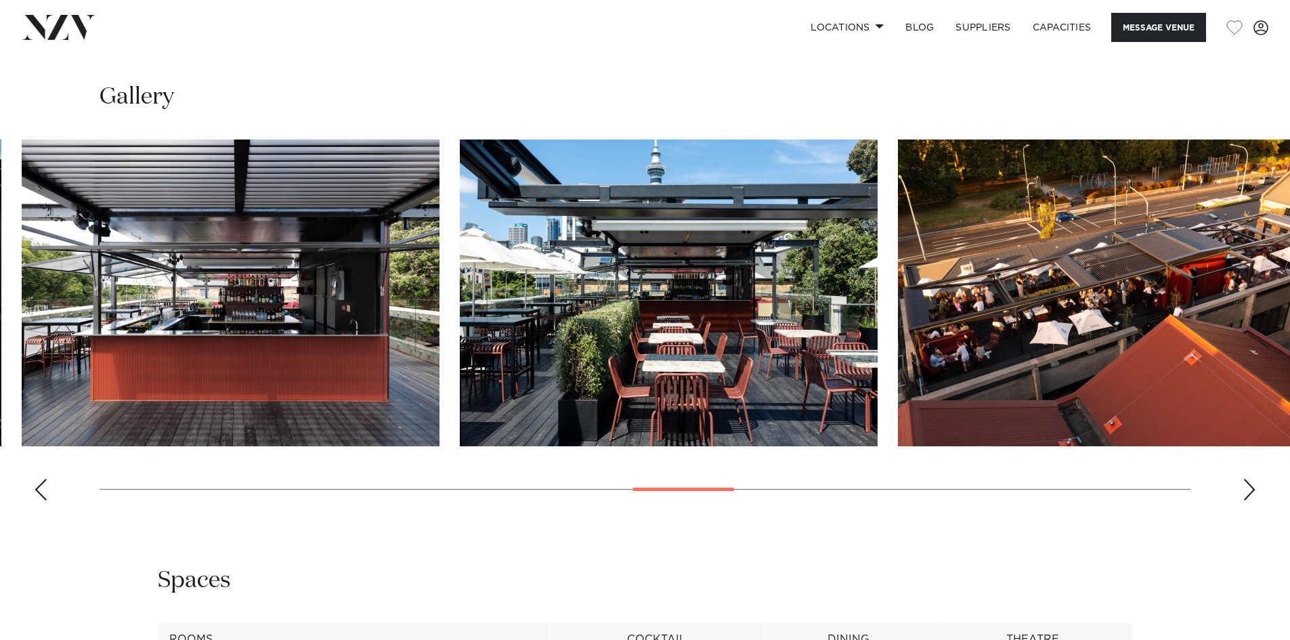
click at [460, 346] on img "15 / 27" at bounding box center [669, 292] width 418 height 307
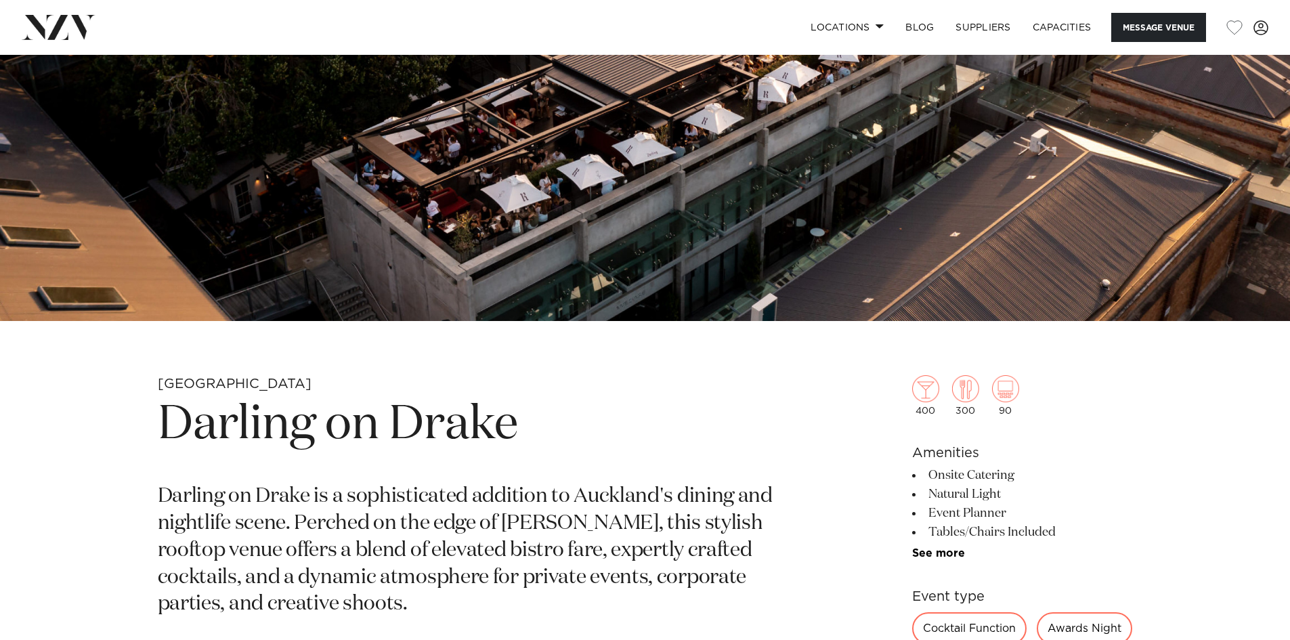
scroll to position [0, 0]
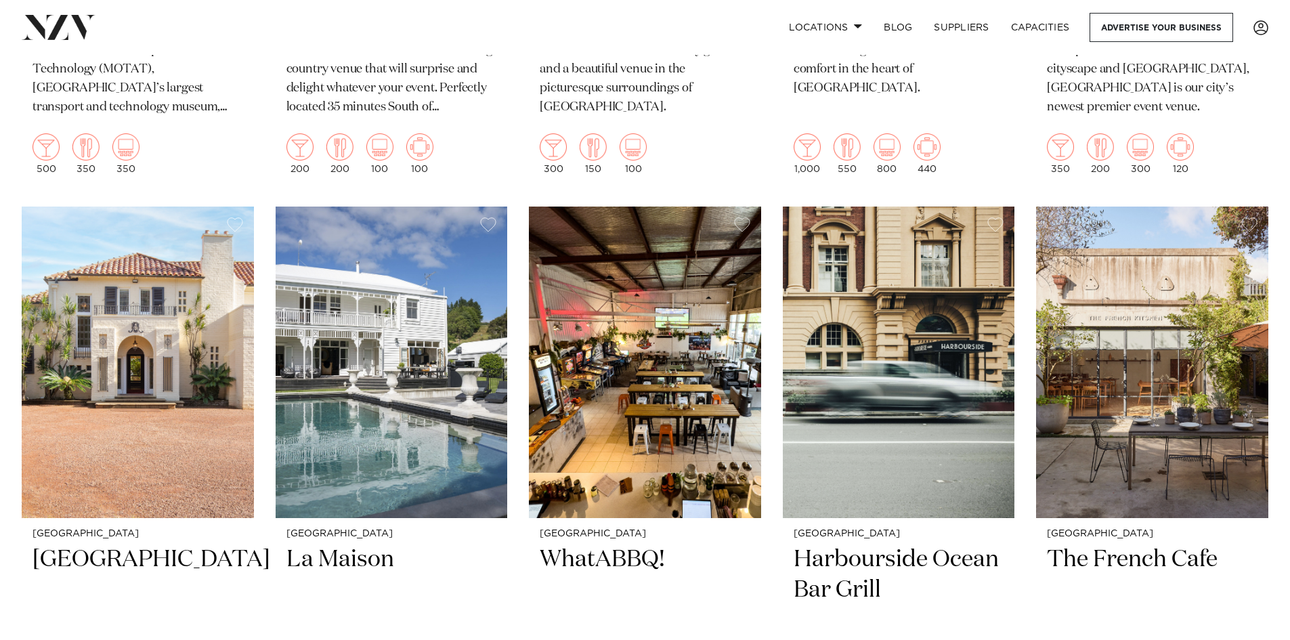
scroll to position [4468, 0]
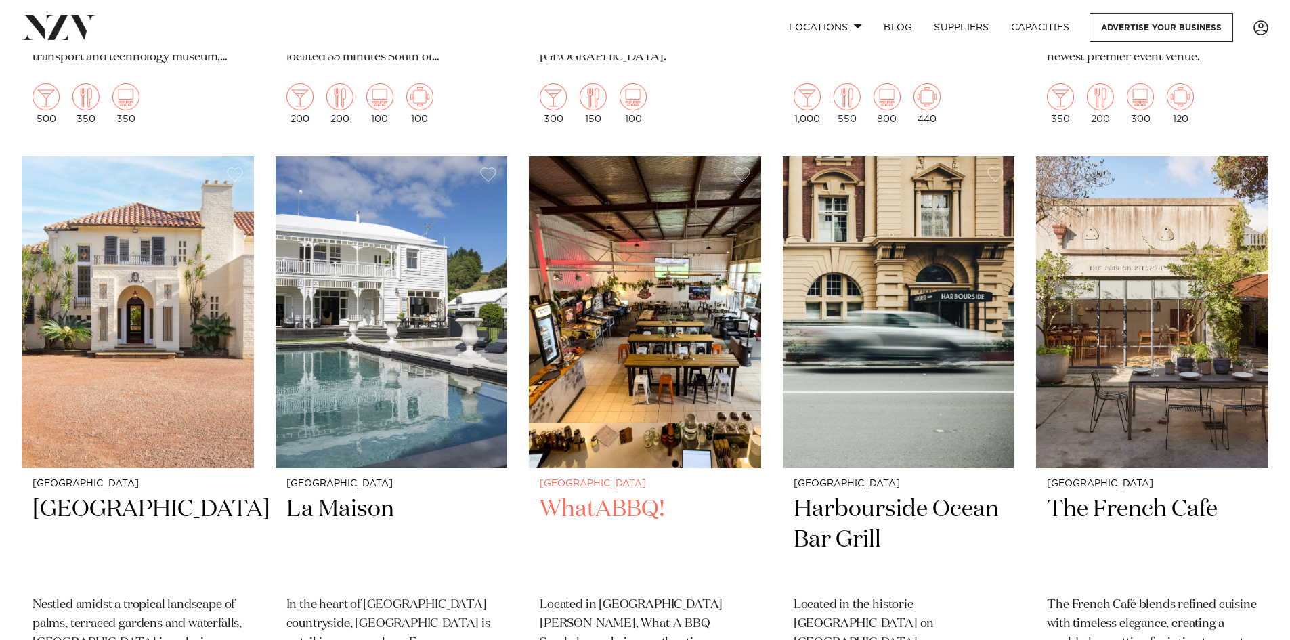
click at [629, 494] on h2 "WhatABBQ!" at bounding box center [645, 539] width 211 height 91
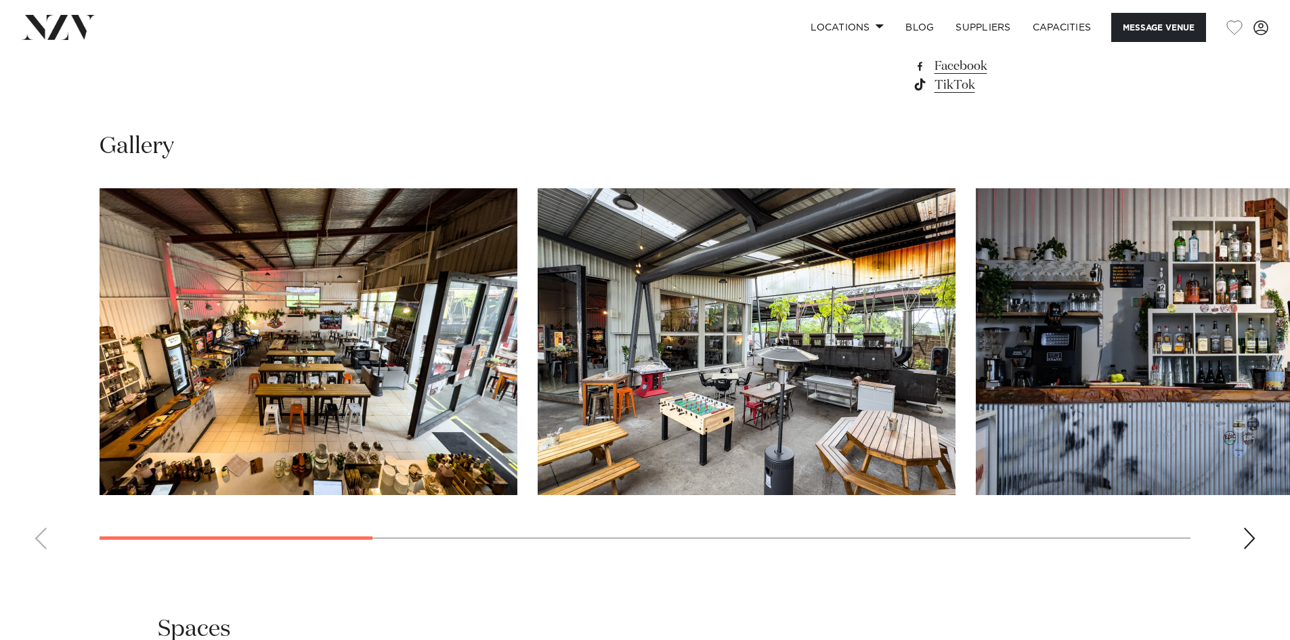
scroll to position [1422, 0]
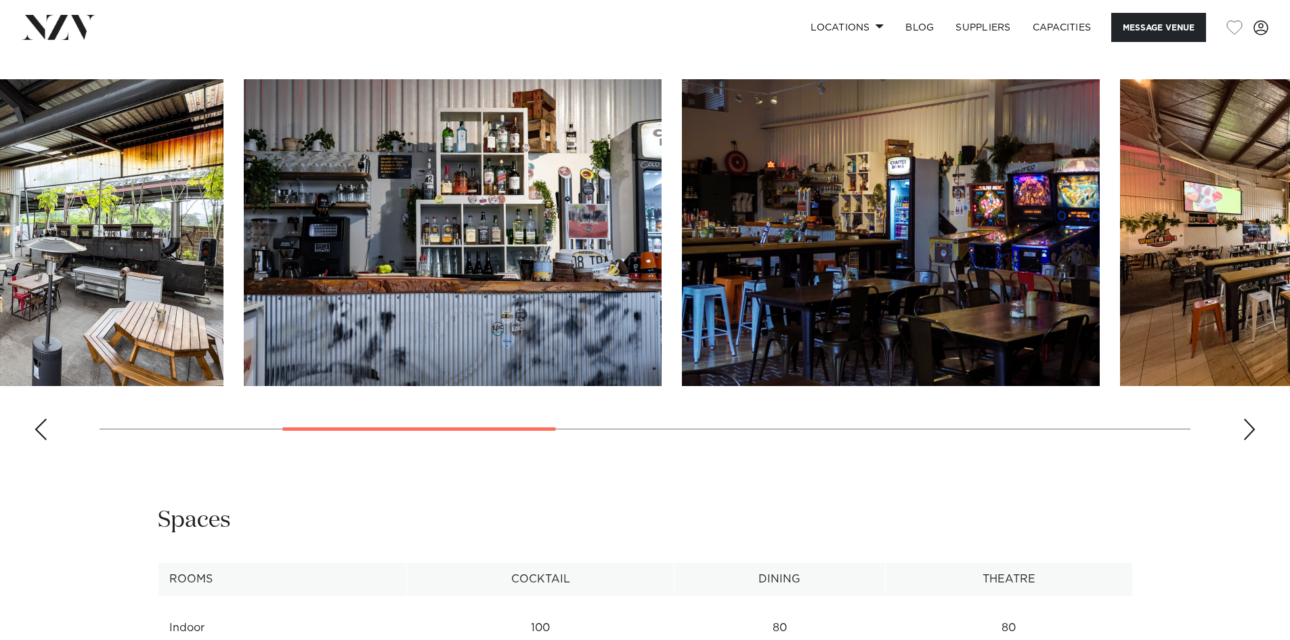
click at [0, 0] on slot at bounding box center [0, 0] width 0 height 0
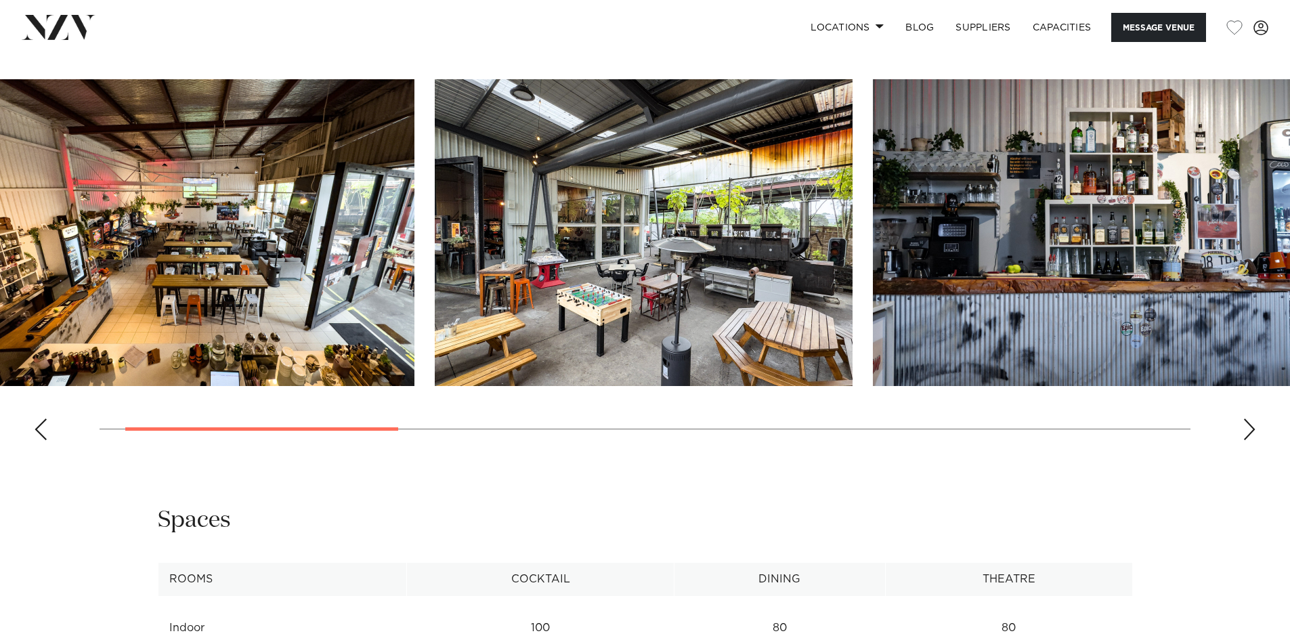
click at [873, 247] on img "3 / 10" at bounding box center [1082, 232] width 418 height 307
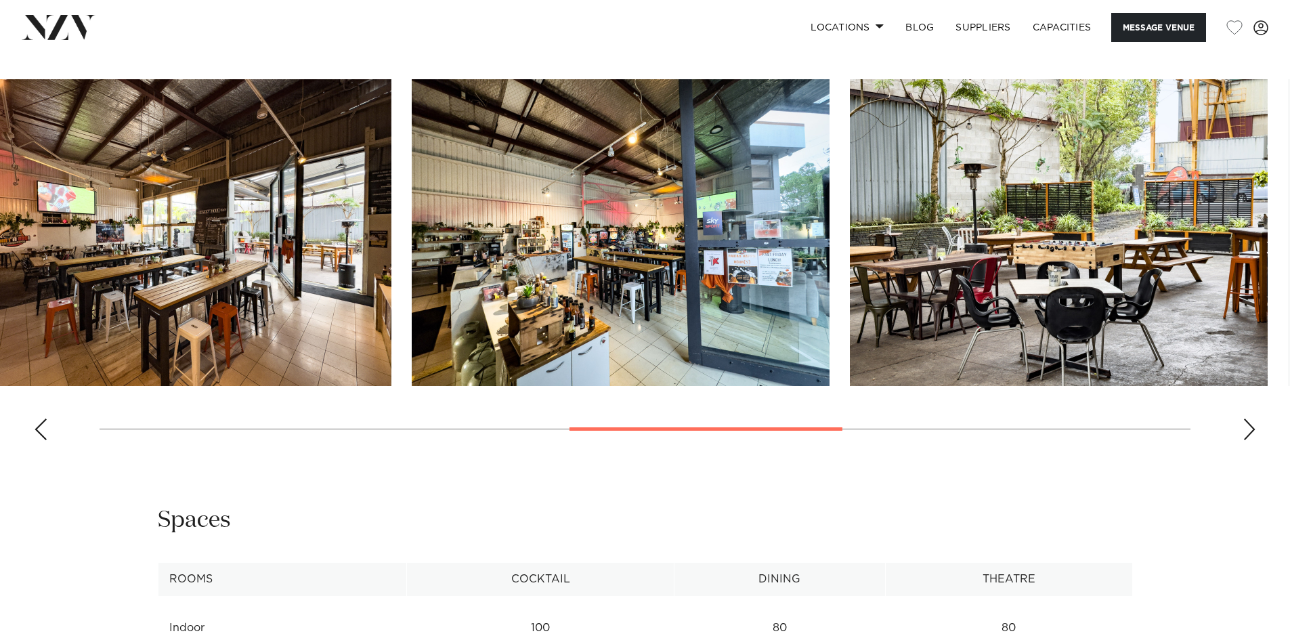
click at [91, 226] on img "5 / 10" at bounding box center [183, 232] width 418 height 307
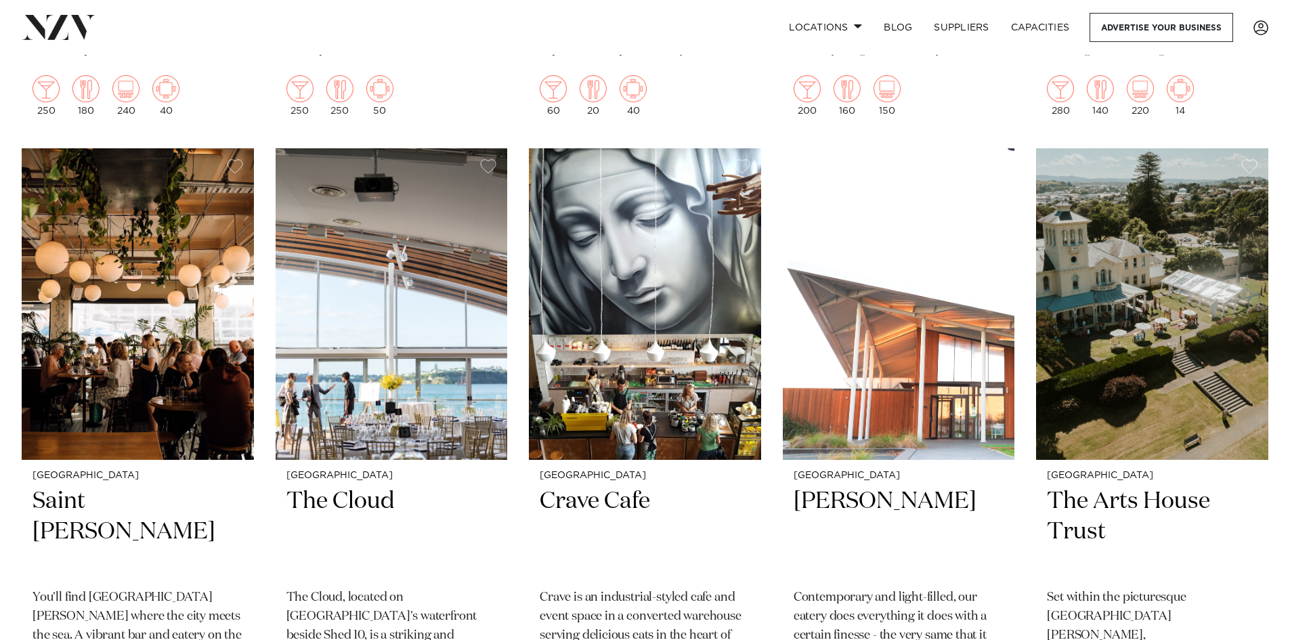
scroll to position [6974, 0]
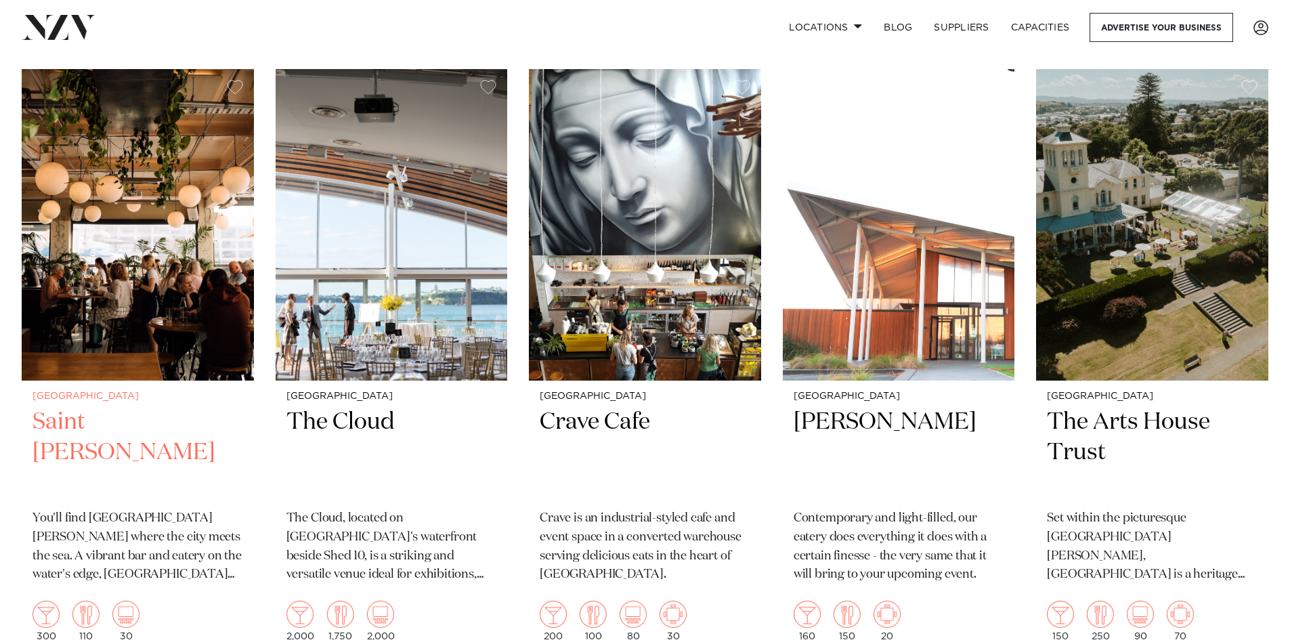
click at [104, 407] on h2 "Saint [PERSON_NAME]" at bounding box center [137, 452] width 211 height 91
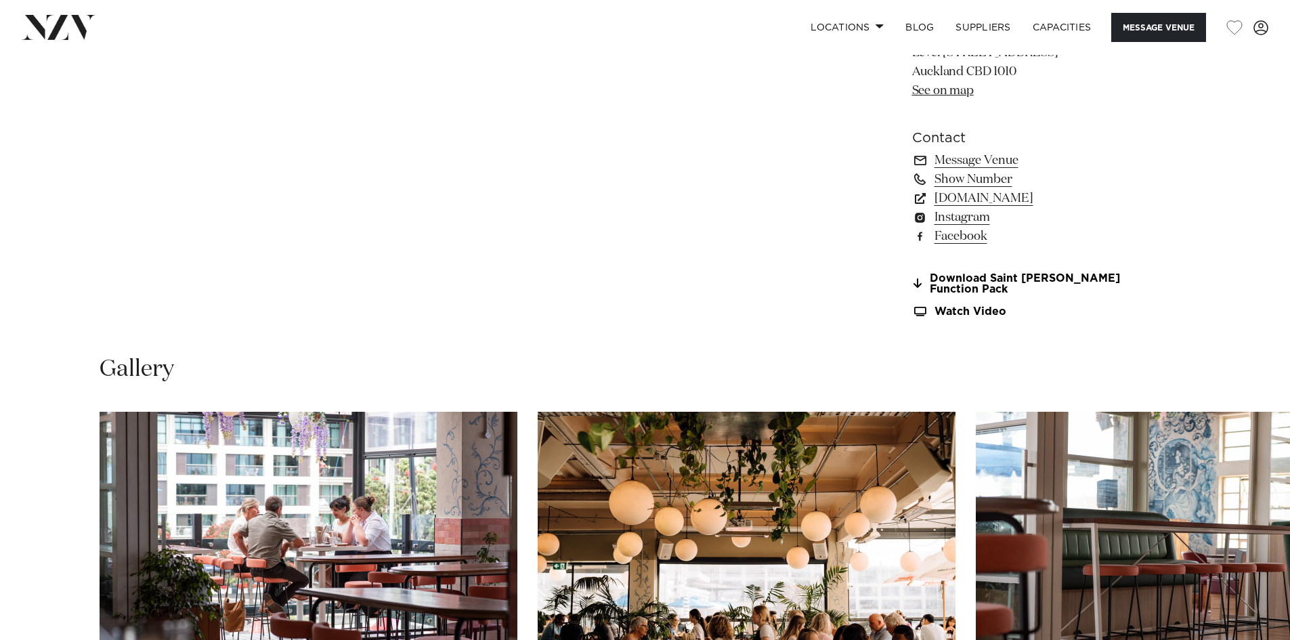
scroll to position [1354, 0]
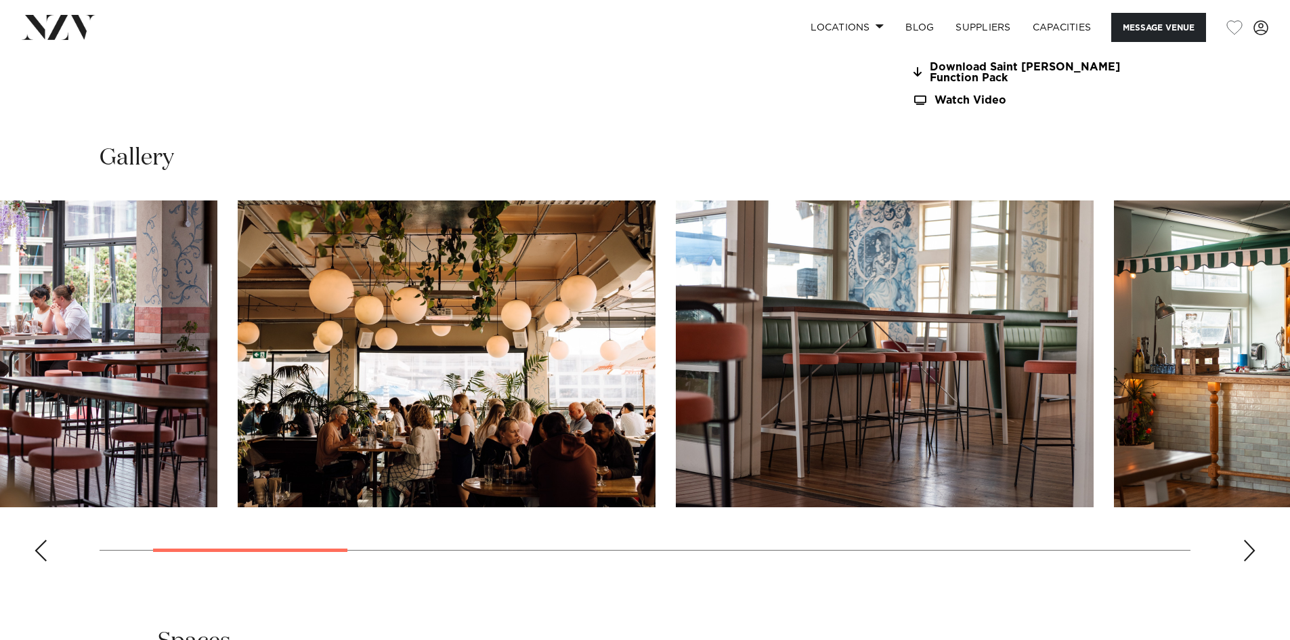
click at [238, 412] on img "2 / 14" at bounding box center [447, 353] width 418 height 307
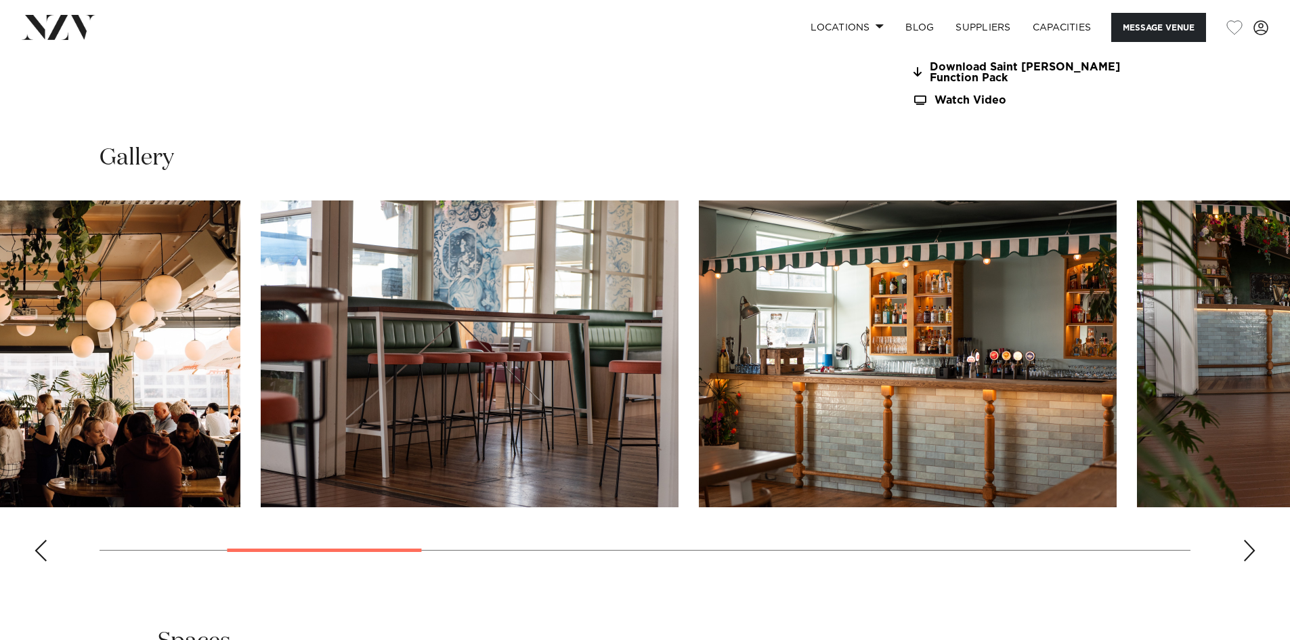
click at [261, 375] on img "3 / 14" at bounding box center [470, 353] width 418 height 307
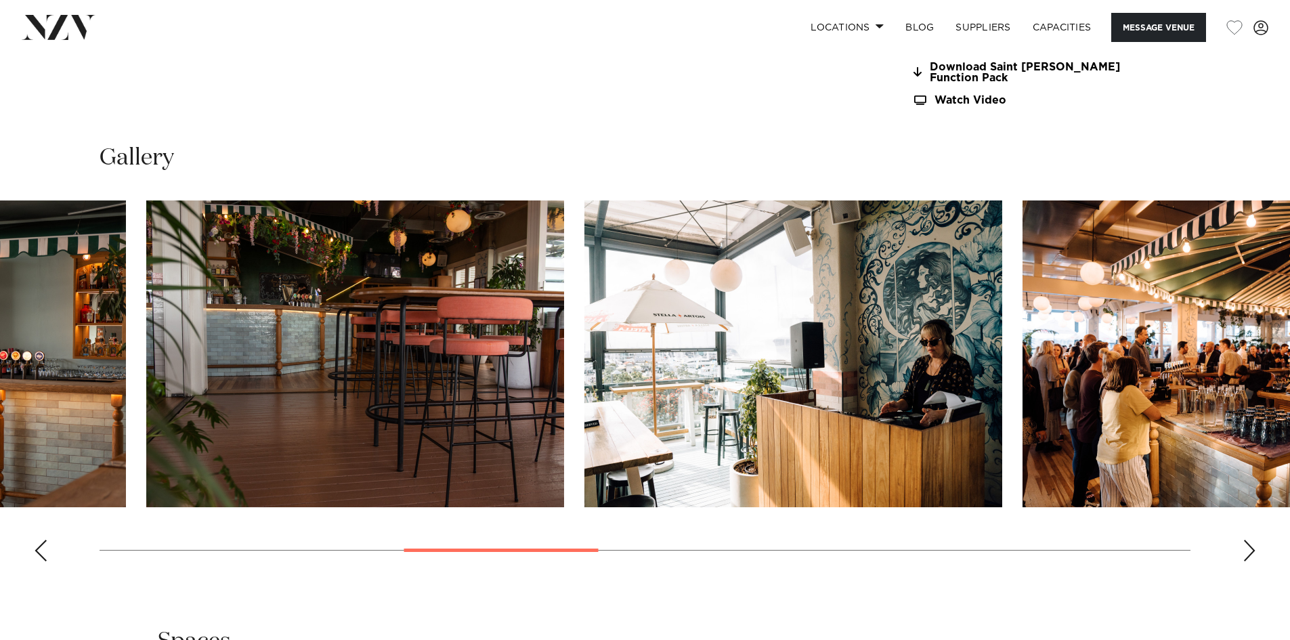
click at [0, 372] on html "Locations [GEOGRAPHIC_DATA] [GEOGRAPHIC_DATA] [GEOGRAPHIC_DATA] [GEOGRAPHIC_DAT…" at bounding box center [645, 560] width 1290 height 3828
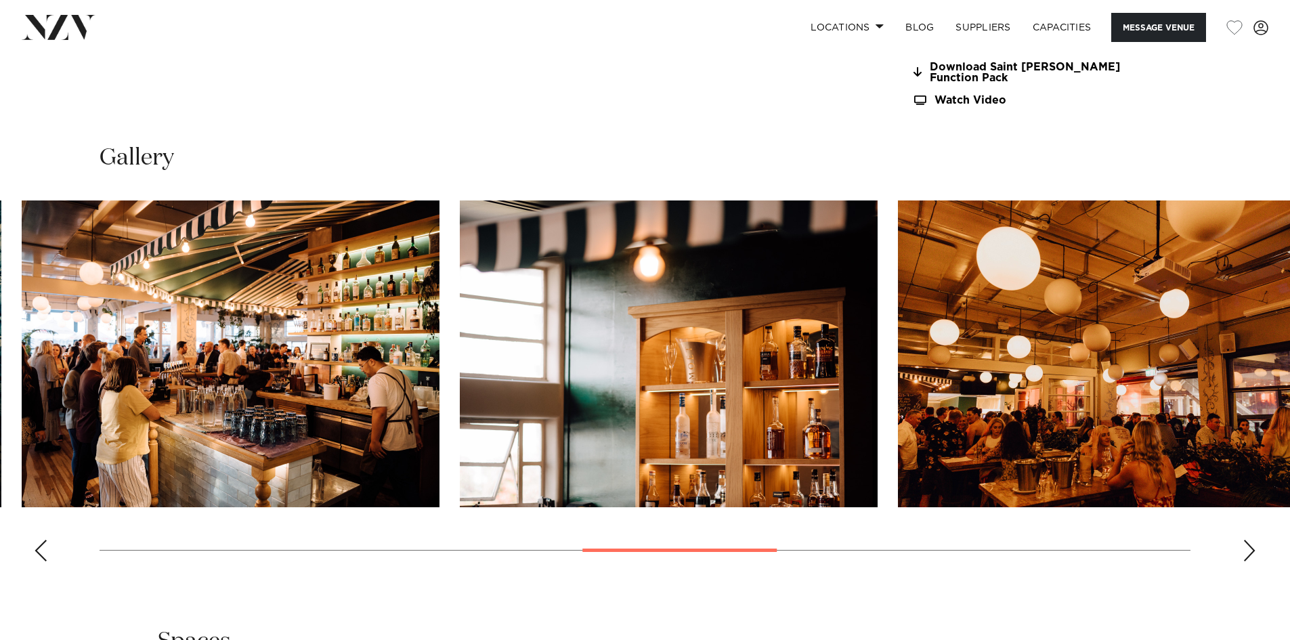
click at [0, 372] on html "Locations [GEOGRAPHIC_DATA] [GEOGRAPHIC_DATA] [GEOGRAPHIC_DATA] [GEOGRAPHIC_DAT…" at bounding box center [645, 560] width 1290 height 3828
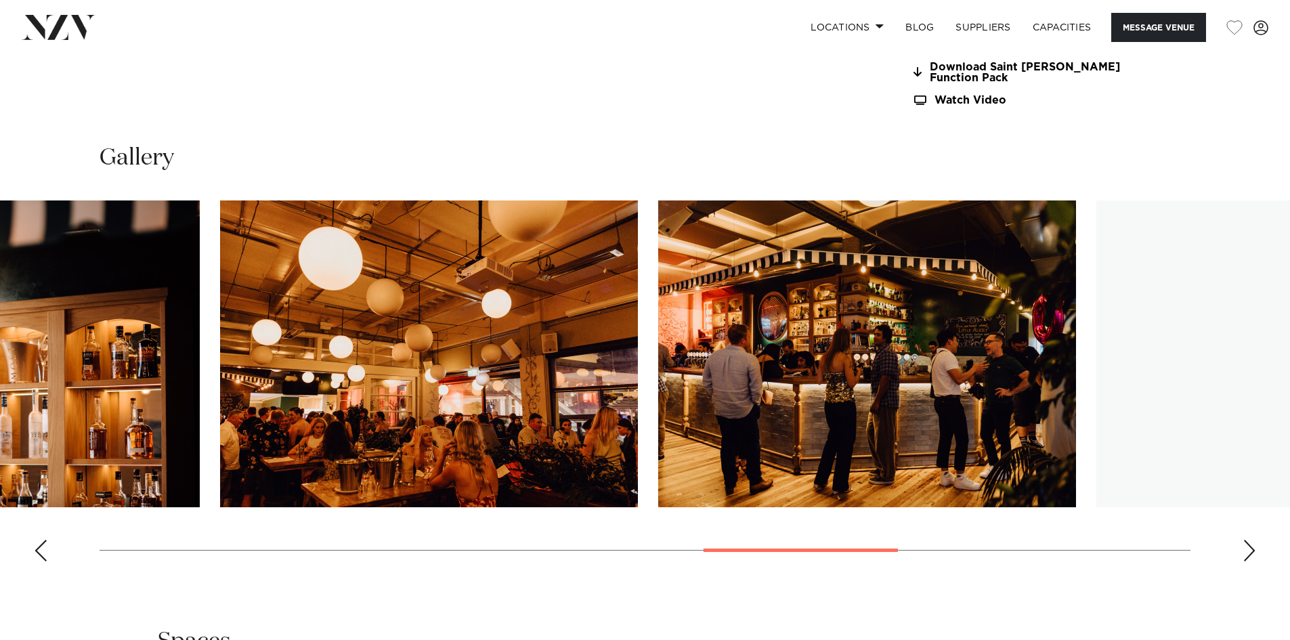
click at [0, 341] on html "Locations [GEOGRAPHIC_DATA] [GEOGRAPHIC_DATA] [GEOGRAPHIC_DATA] [GEOGRAPHIC_DAT…" at bounding box center [645, 560] width 1290 height 3828
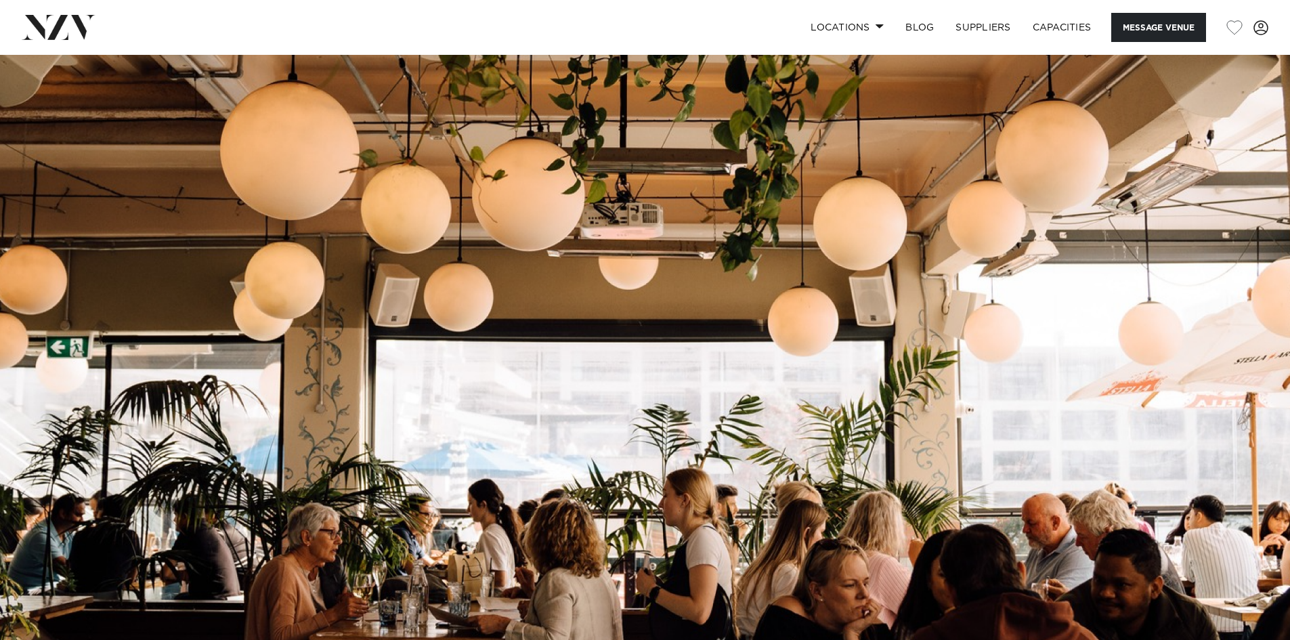
scroll to position [0, 0]
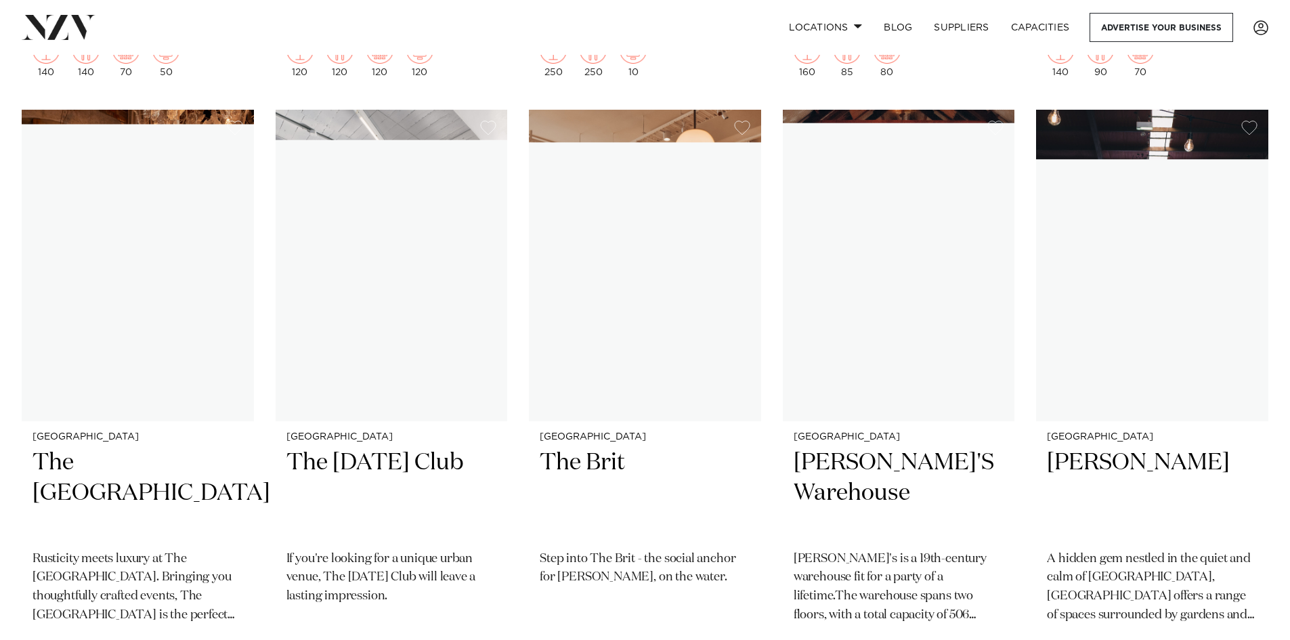
scroll to position [8170, 0]
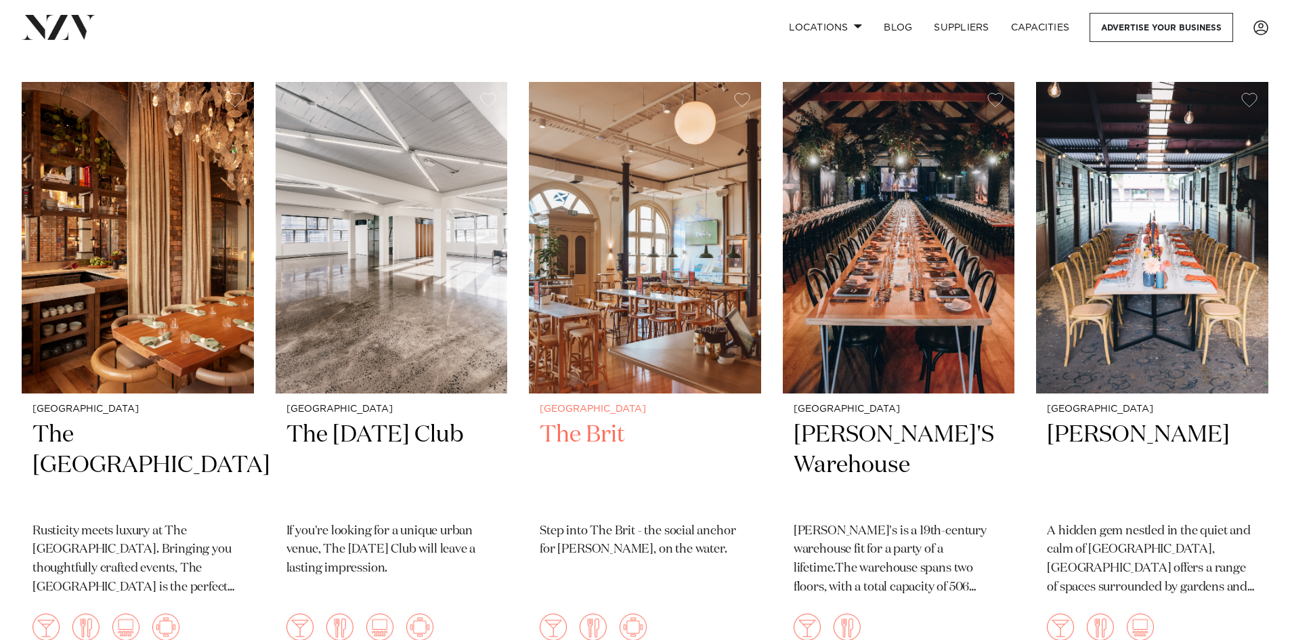
click at [592, 420] on h2 "The Brit" at bounding box center [645, 465] width 211 height 91
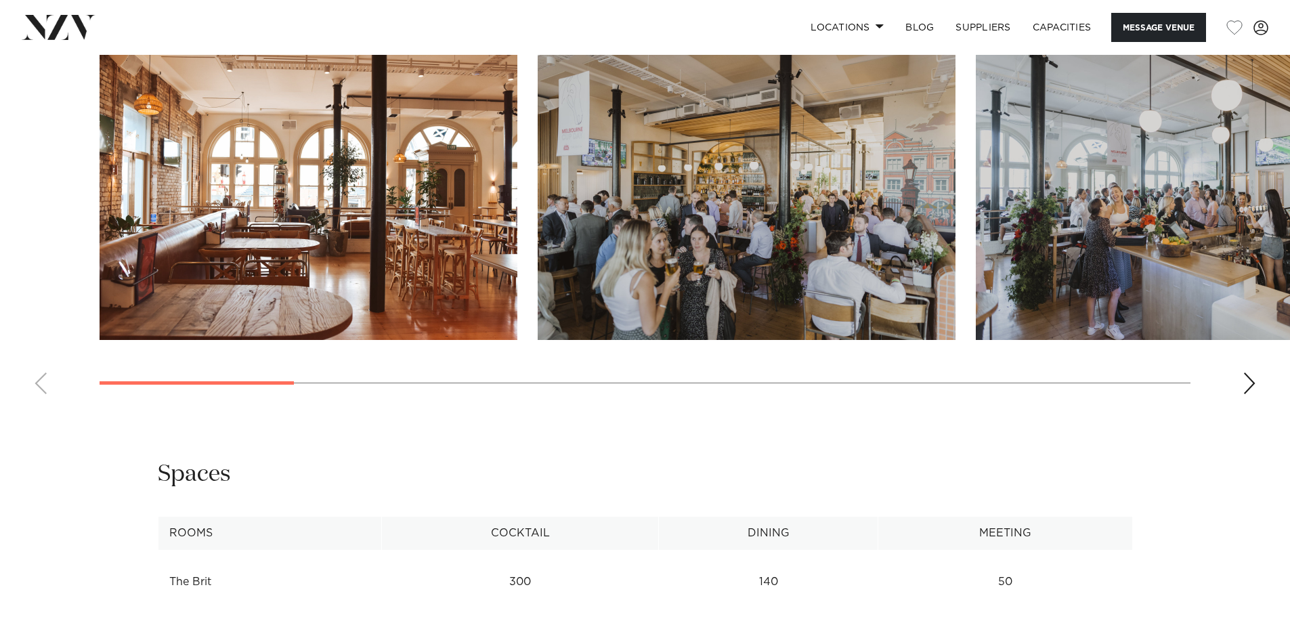
scroll to position [1489, 0]
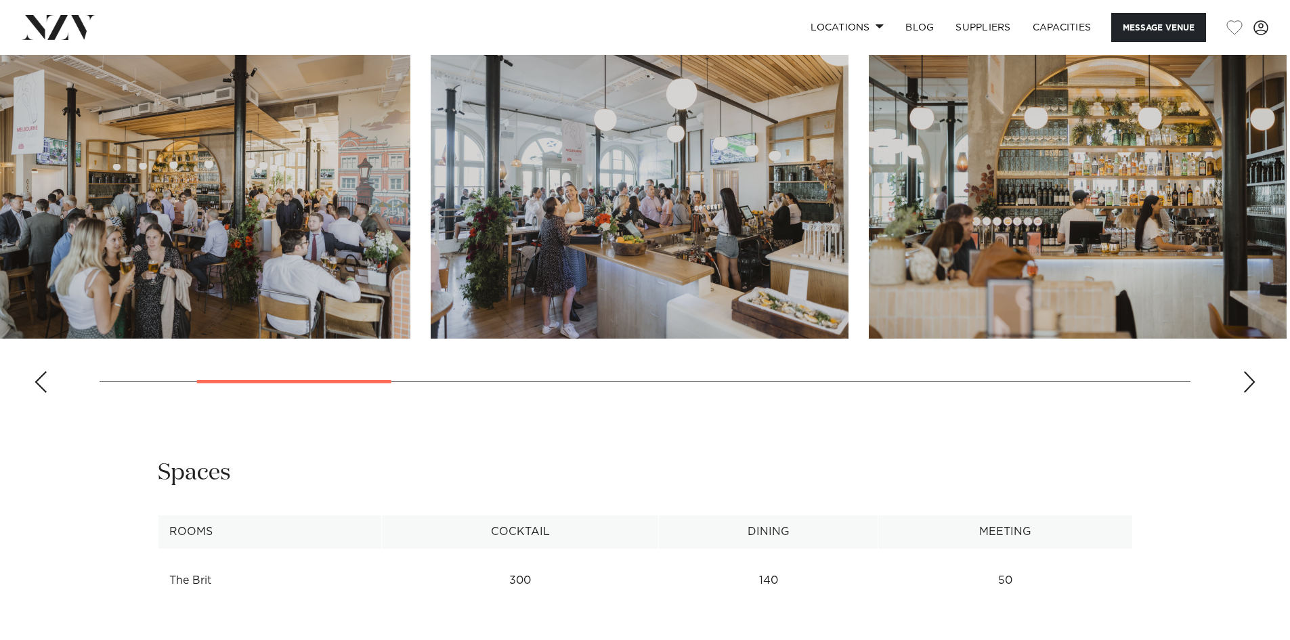
click at [431, 309] on img "3 / 14" at bounding box center [640, 185] width 418 height 307
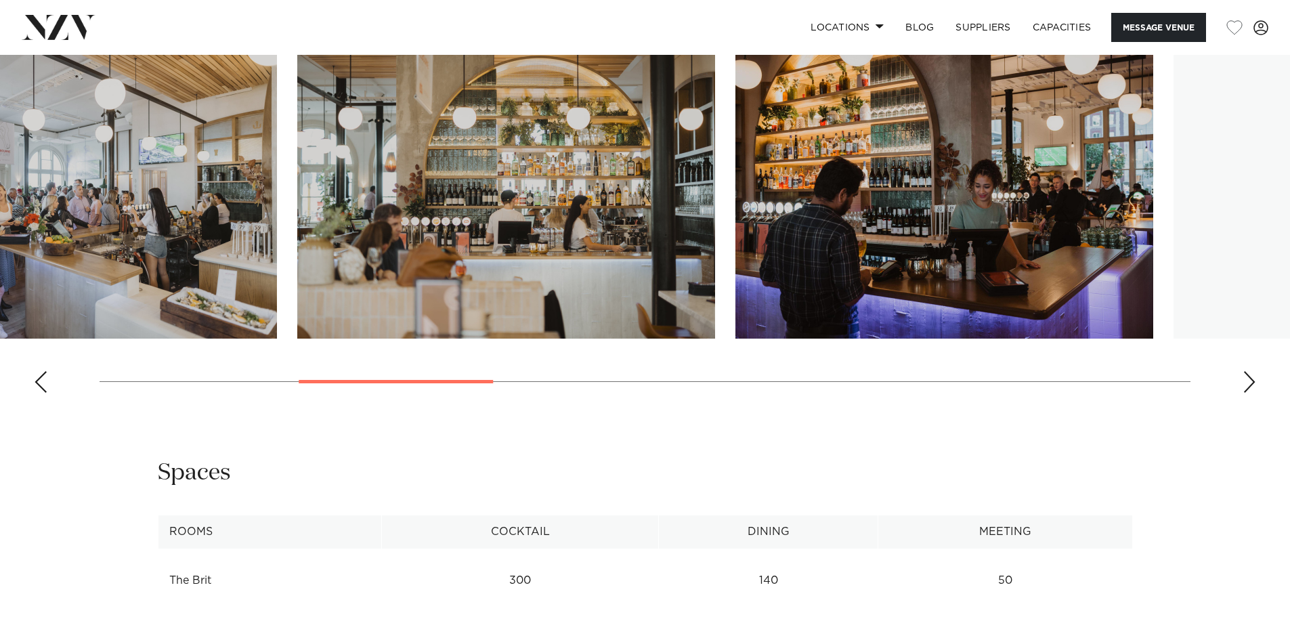
click at [0, 290] on html "Locations [GEOGRAPHIC_DATA] [GEOGRAPHIC_DATA] [GEOGRAPHIC_DATA] [GEOGRAPHIC_DAT…" at bounding box center [645, 342] width 1290 height 3663
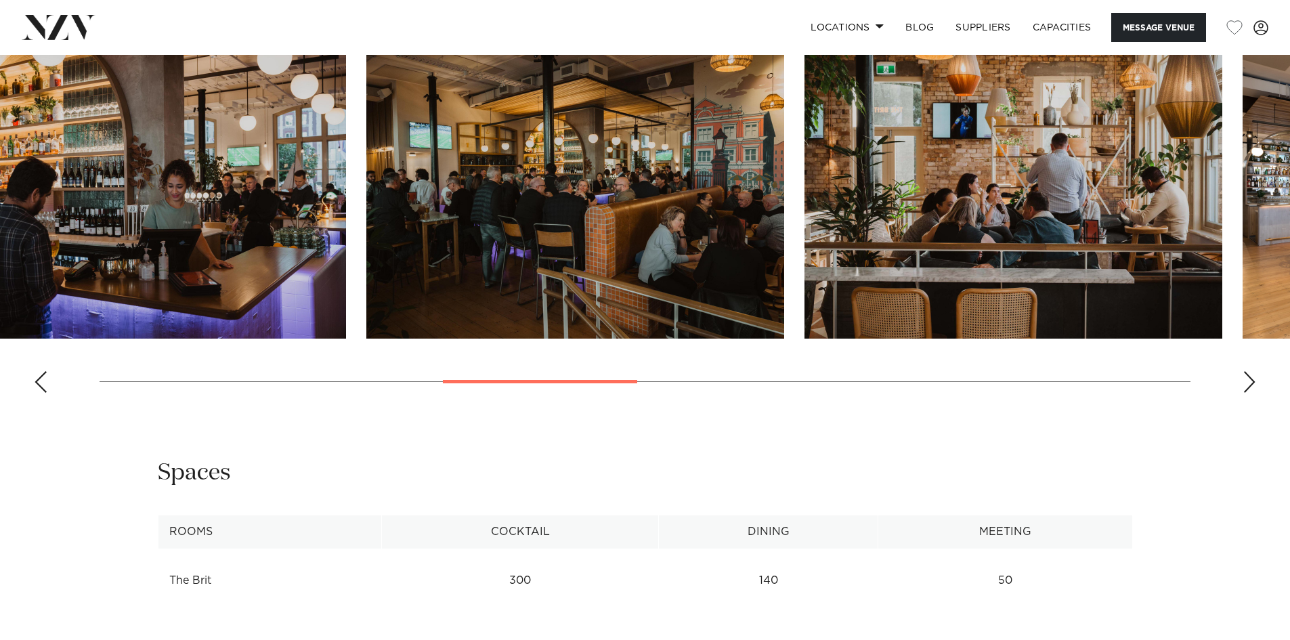
click at [0, 240] on html "Locations [GEOGRAPHIC_DATA] [GEOGRAPHIC_DATA] [GEOGRAPHIC_DATA] [GEOGRAPHIC_DAT…" at bounding box center [645, 342] width 1290 height 3663
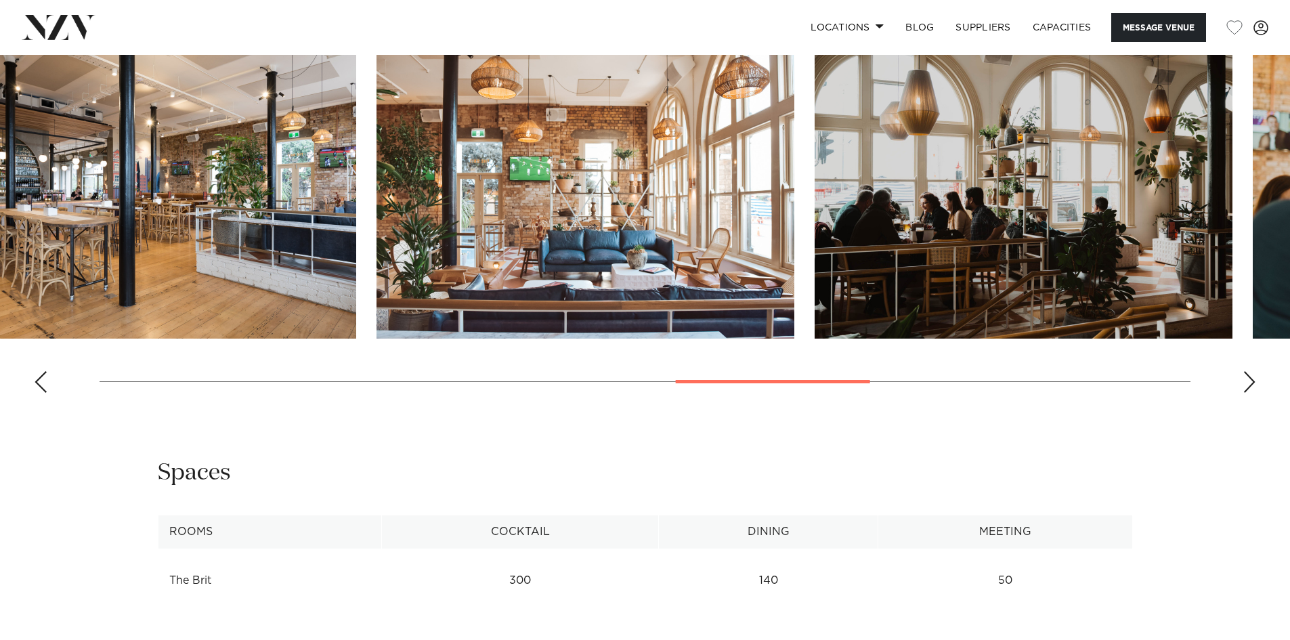
click at [0, 204] on html "Locations [GEOGRAPHIC_DATA] [GEOGRAPHIC_DATA] [GEOGRAPHIC_DATA] [GEOGRAPHIC_DAT…" at bounding box center [645, 342] width 1290 height 3663
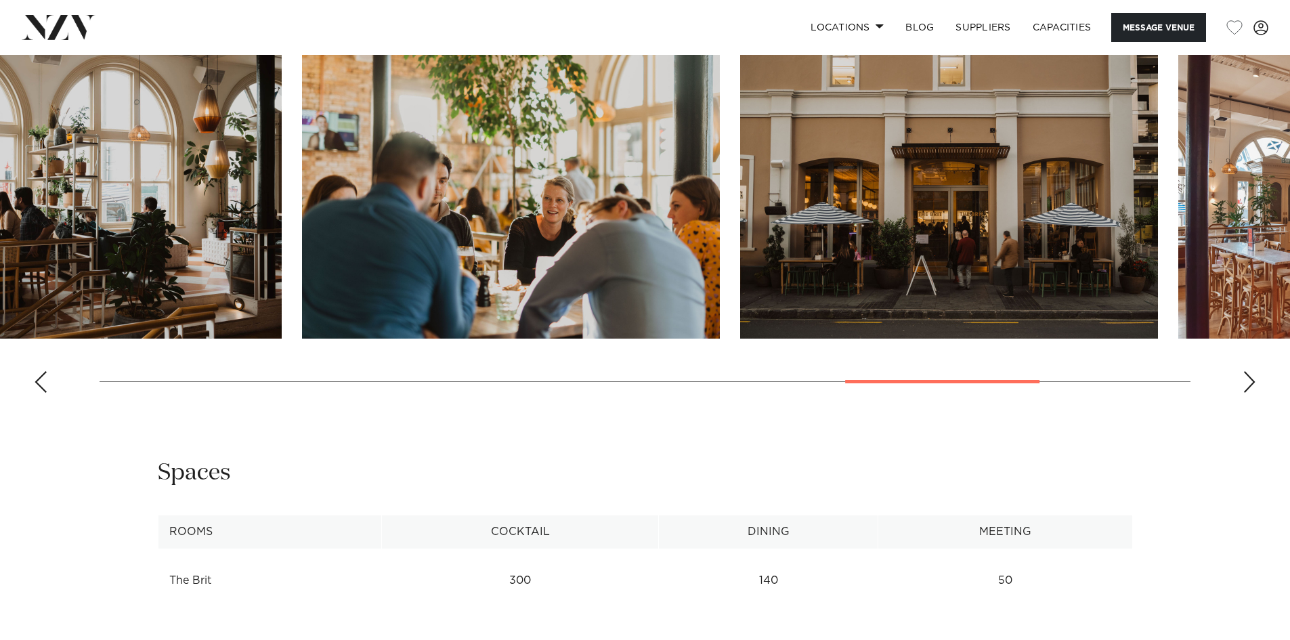
click at [302, 254] on img "11 / 14" at bounding box center [511, 185] width 418 height 307
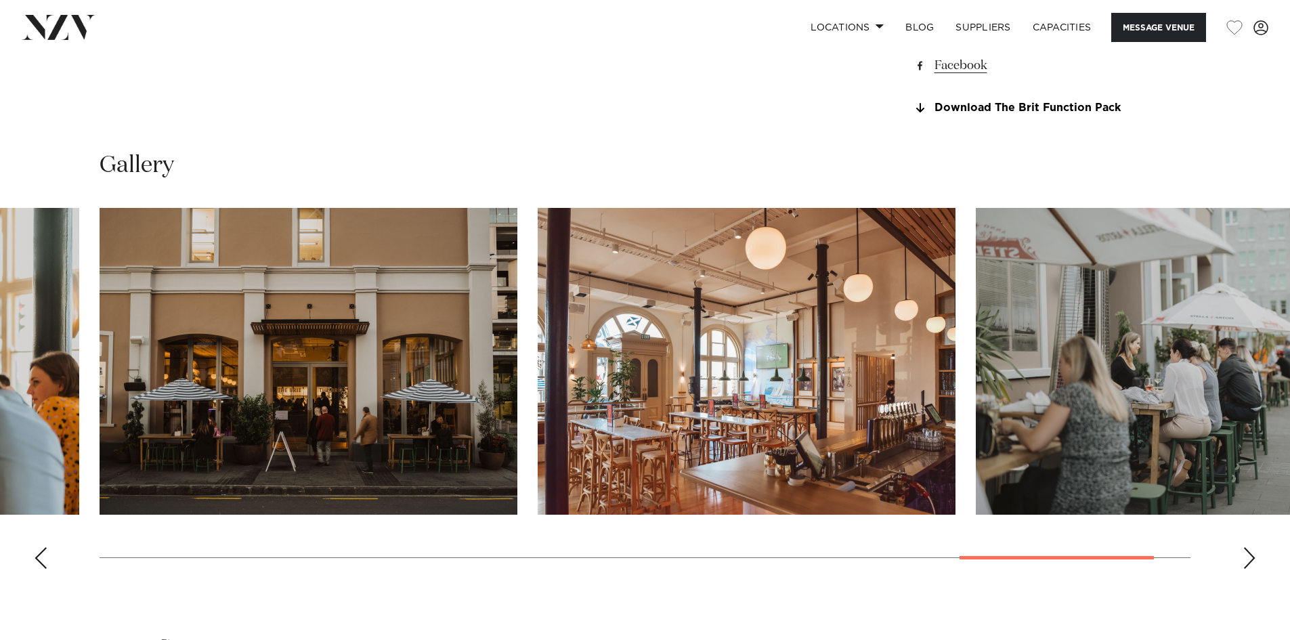
scroll to position [1354, 0]
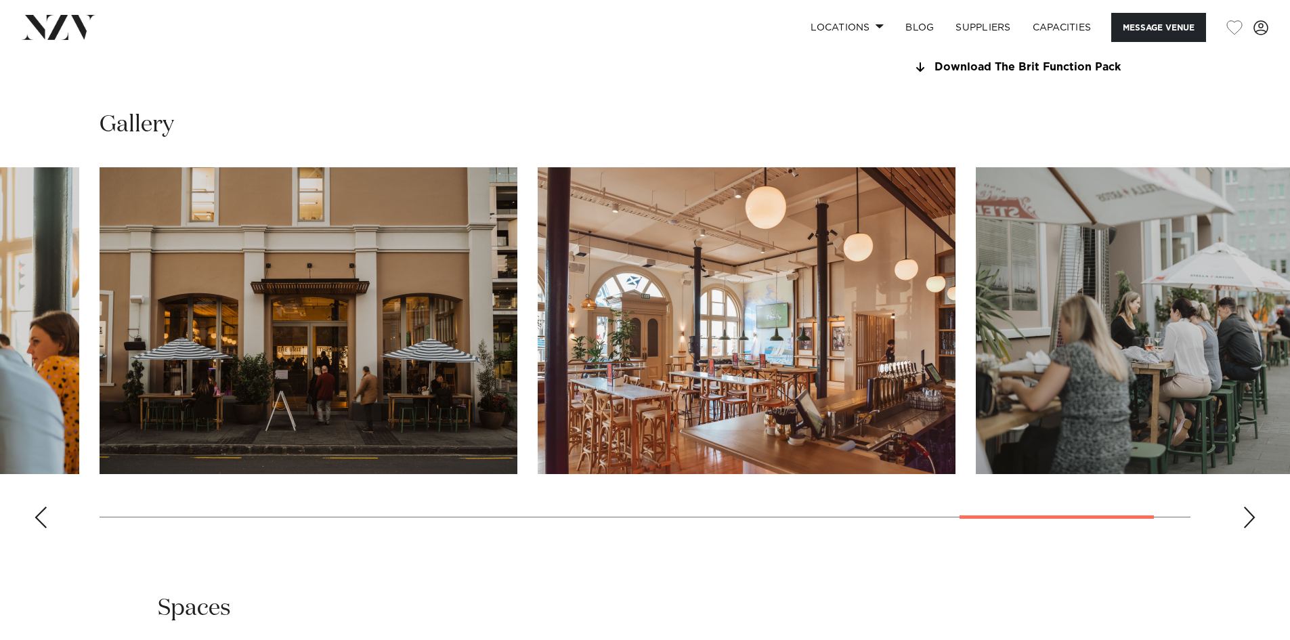
click at [0, 0] on slot at bounding box center [0, 0] width 0 height 0
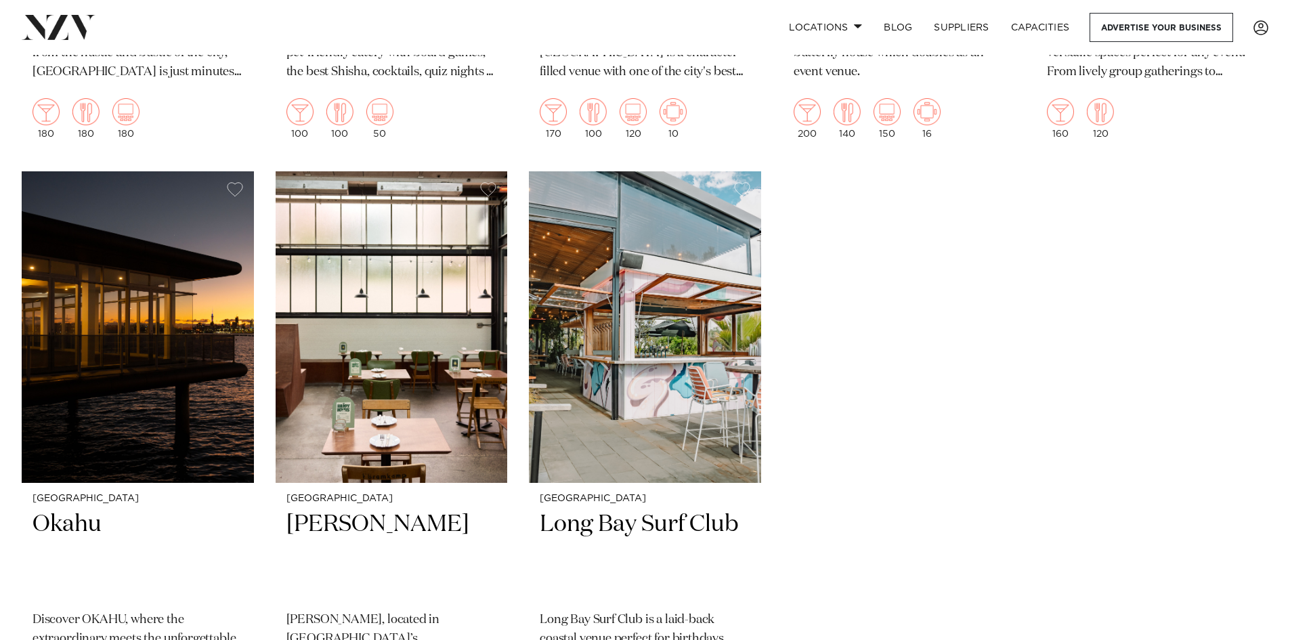
scroll to position [9321, 0]
